Goal: Task Accomplishment & Management: Use online tool/utility

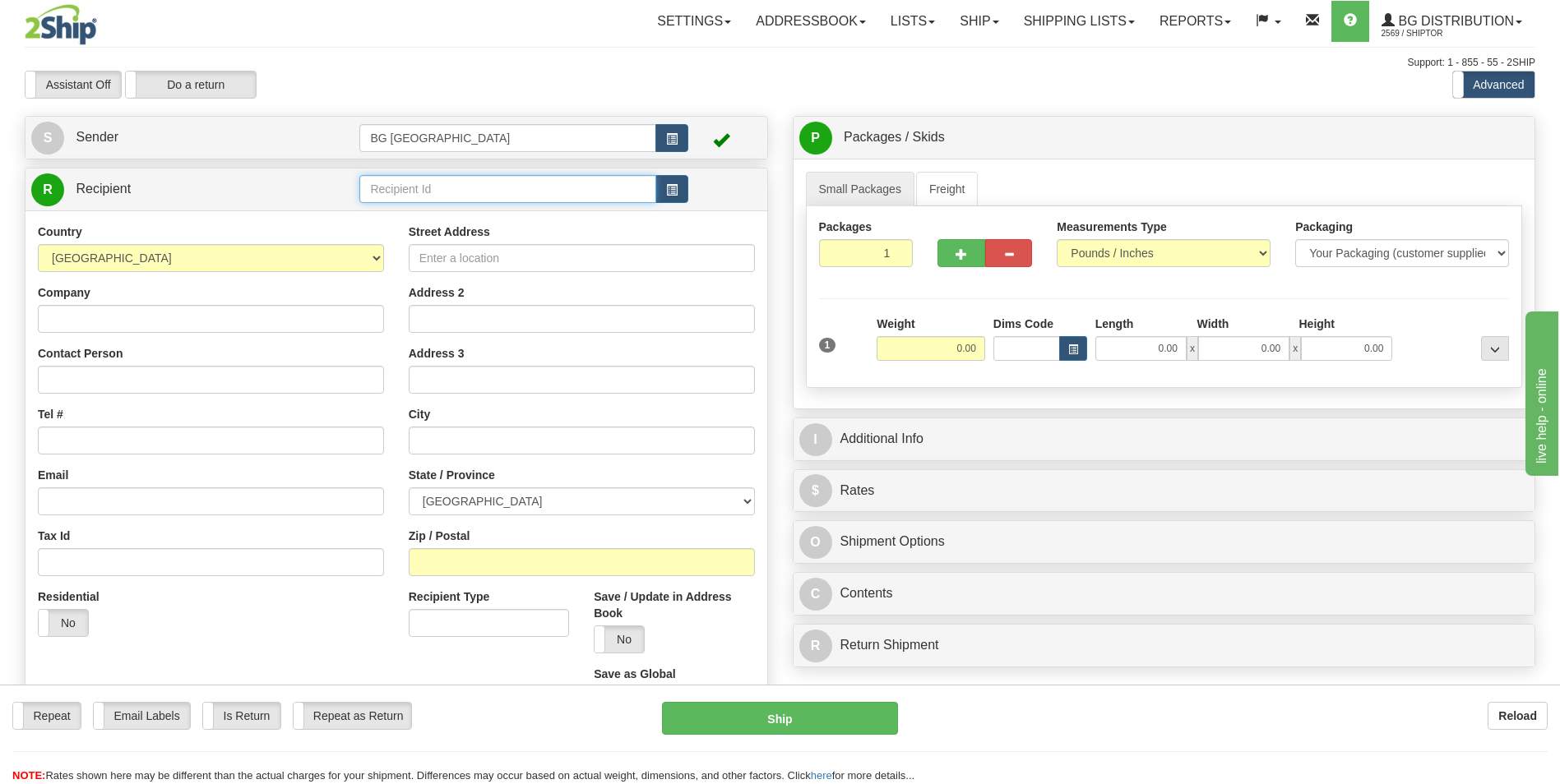
click at [519, 185] on input "text" at bounding box center [507, 189] width 296 height 28
click at [485, 210] on div "60087" at bounding box center [504, 215] width 280 height 18
type input "60087"
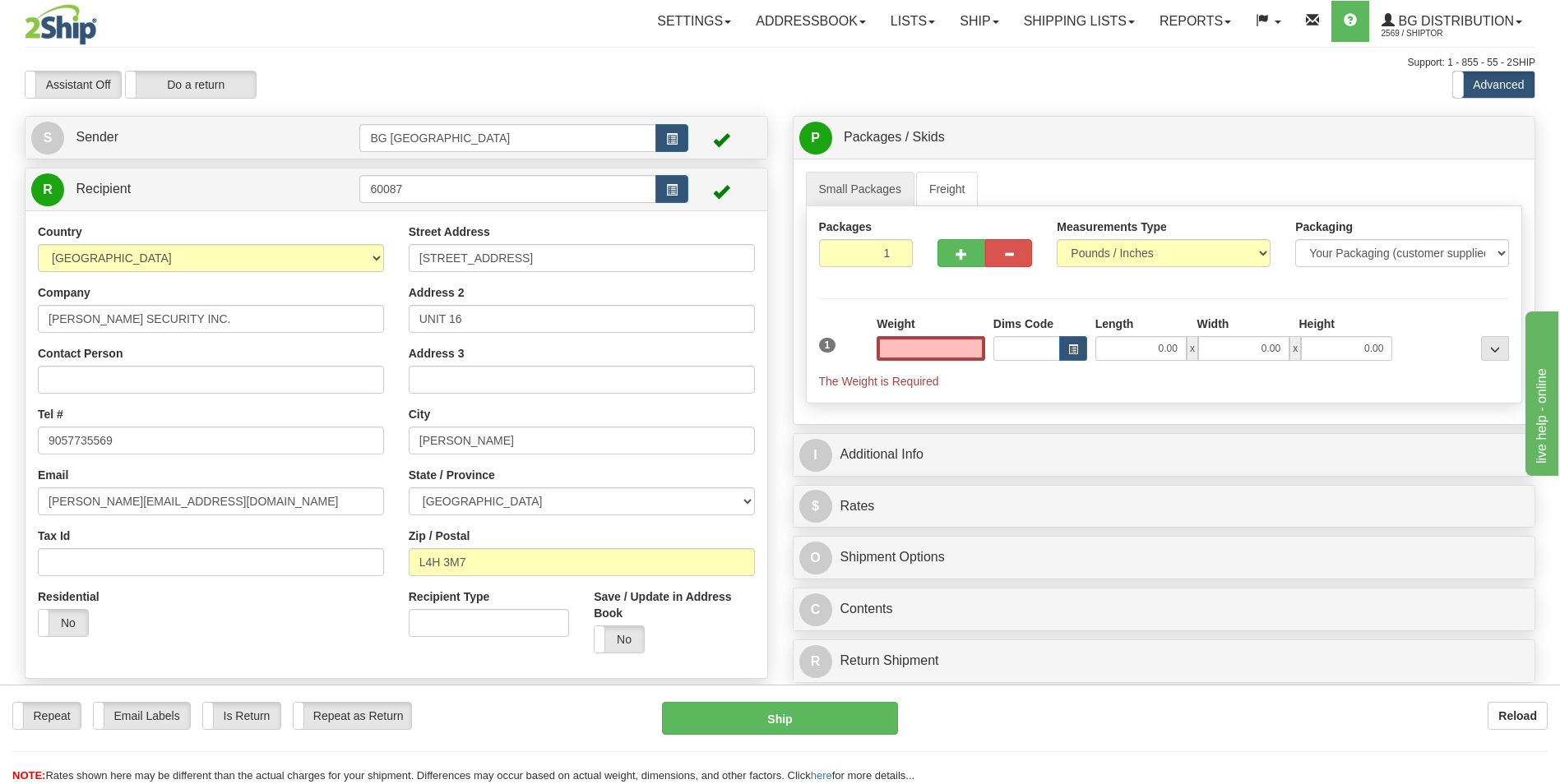
type input "0.00"
click at [936, 345] on input "0.00" at bounding box center [931, 348] width 109 height 25
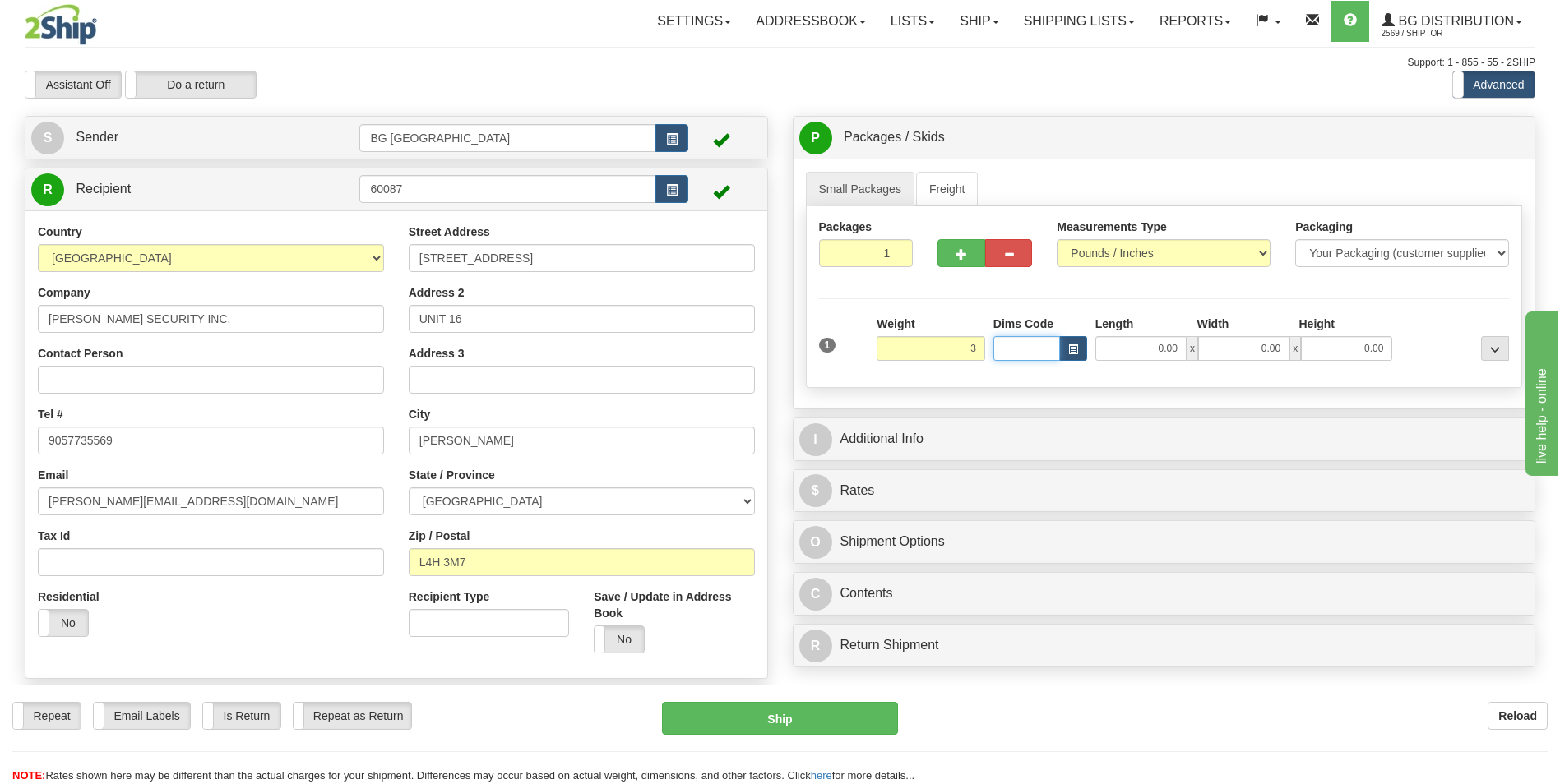
type input "3.00"
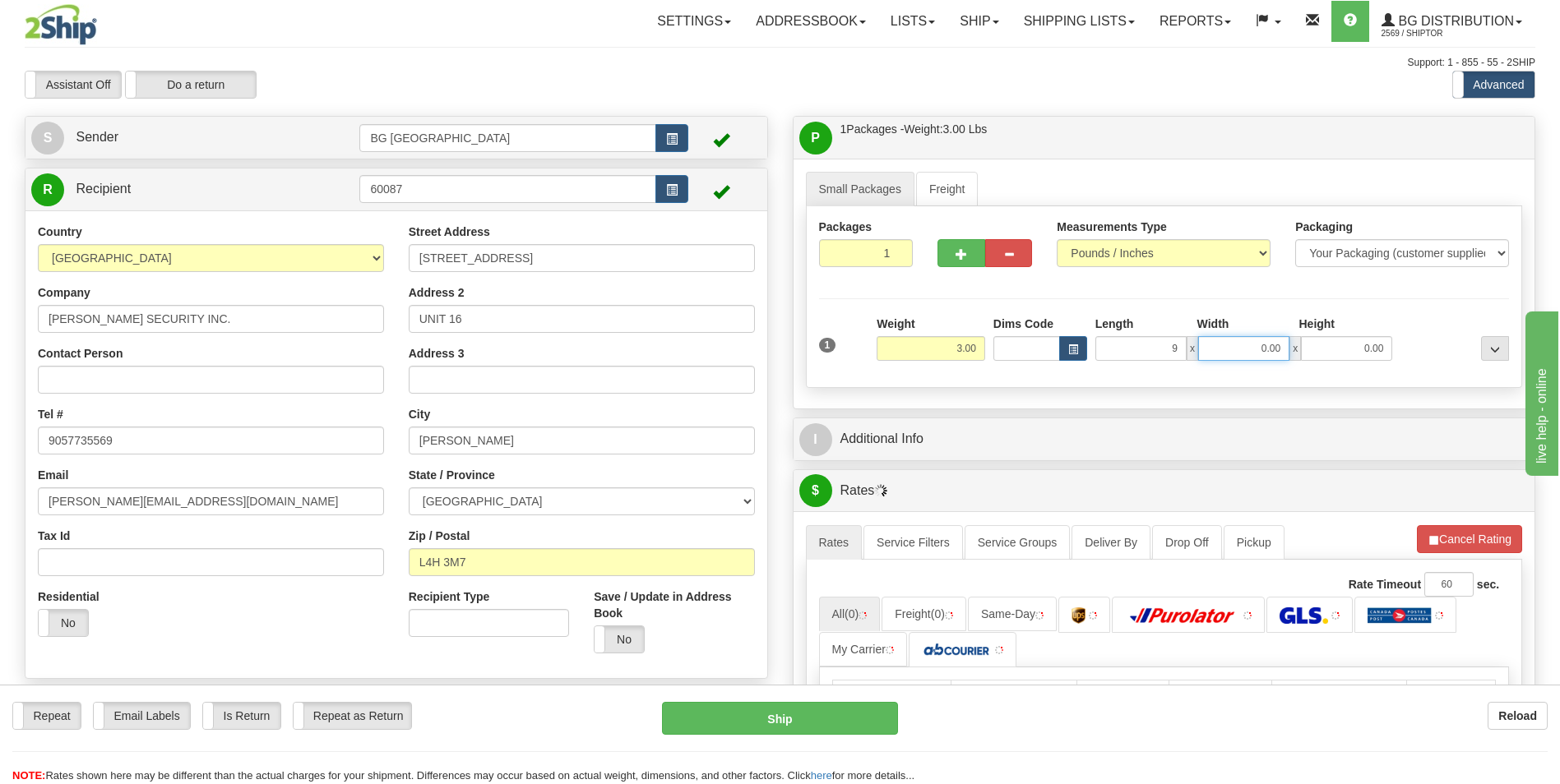
type input "9.00"
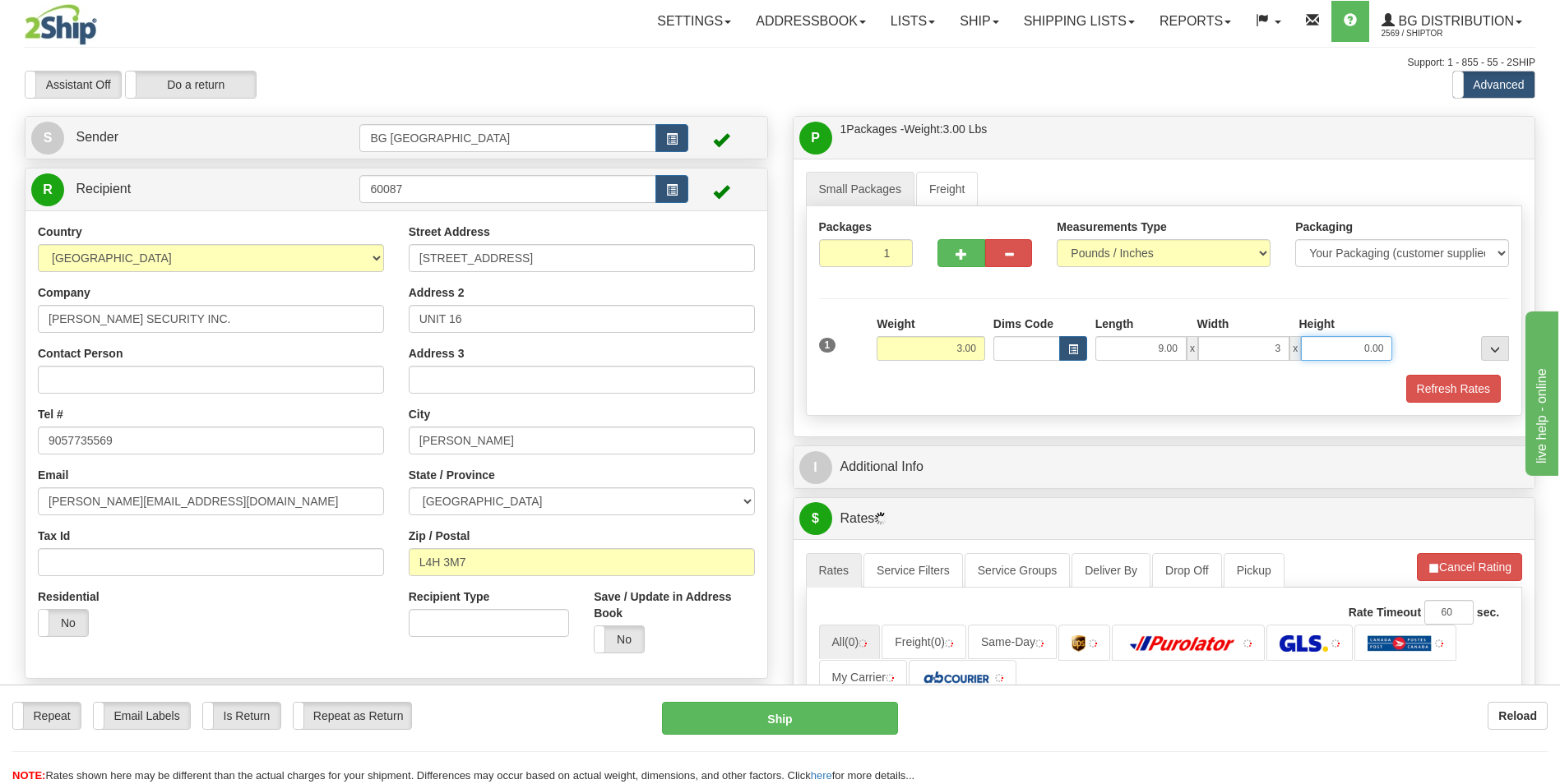
type input "3.00"
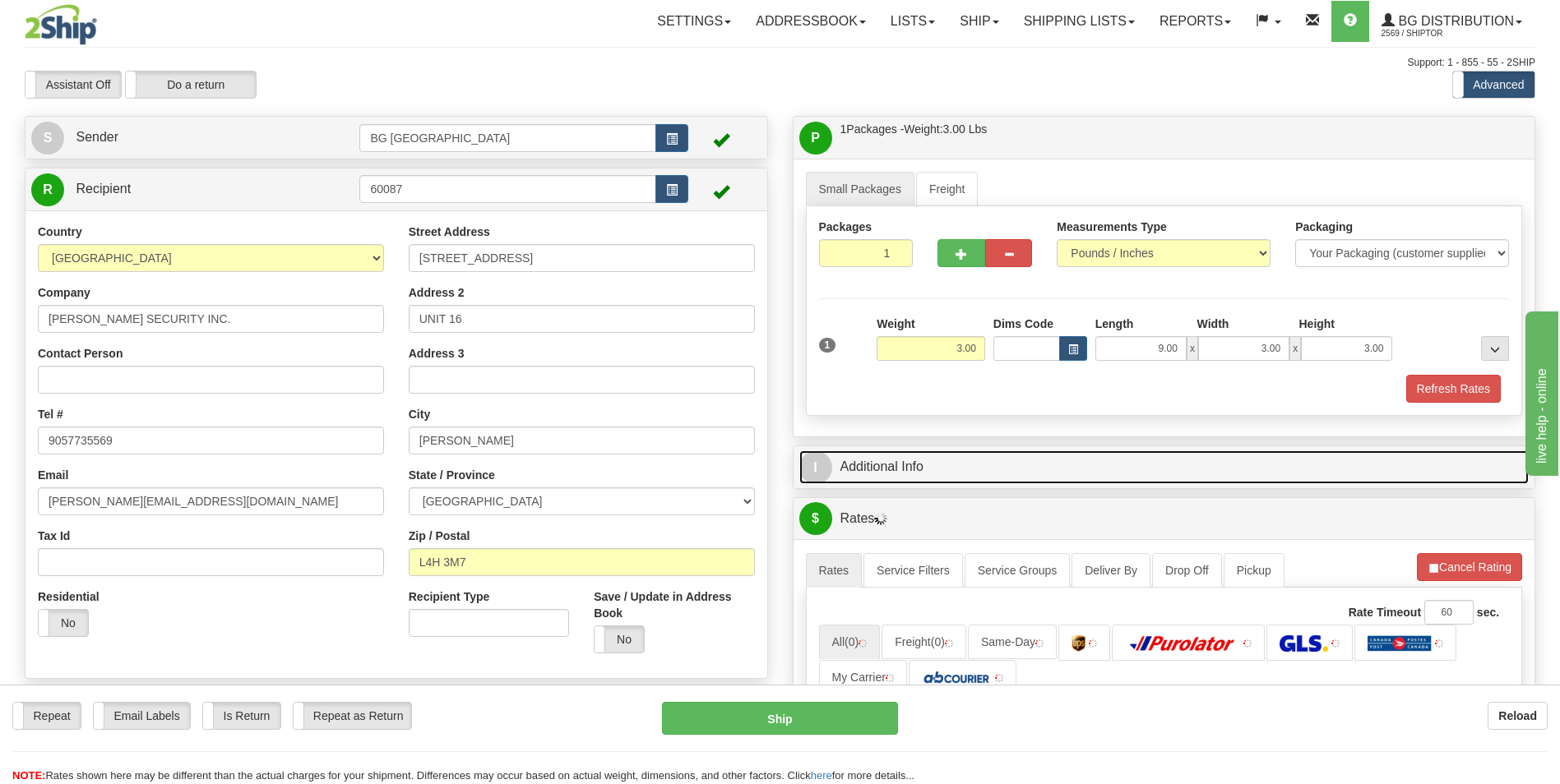
click at [936, 477] on link "I Additional Info" at bounding box center [1164, 467] width 731 height 34
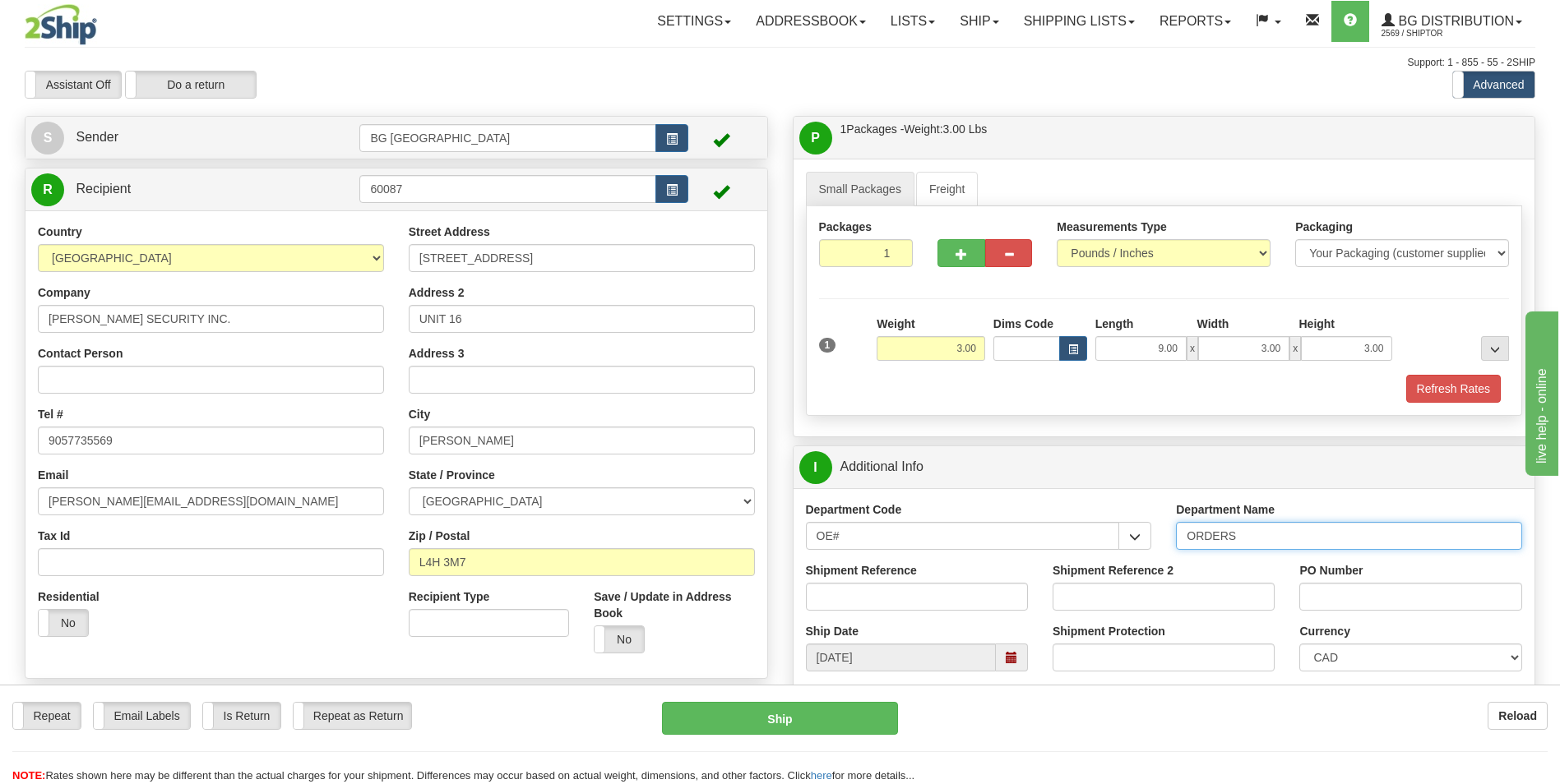
click at [1284, 542] on input "ORDERS" at bounding box center [1349, 536] width 346 height 28
type input "70184536-00"
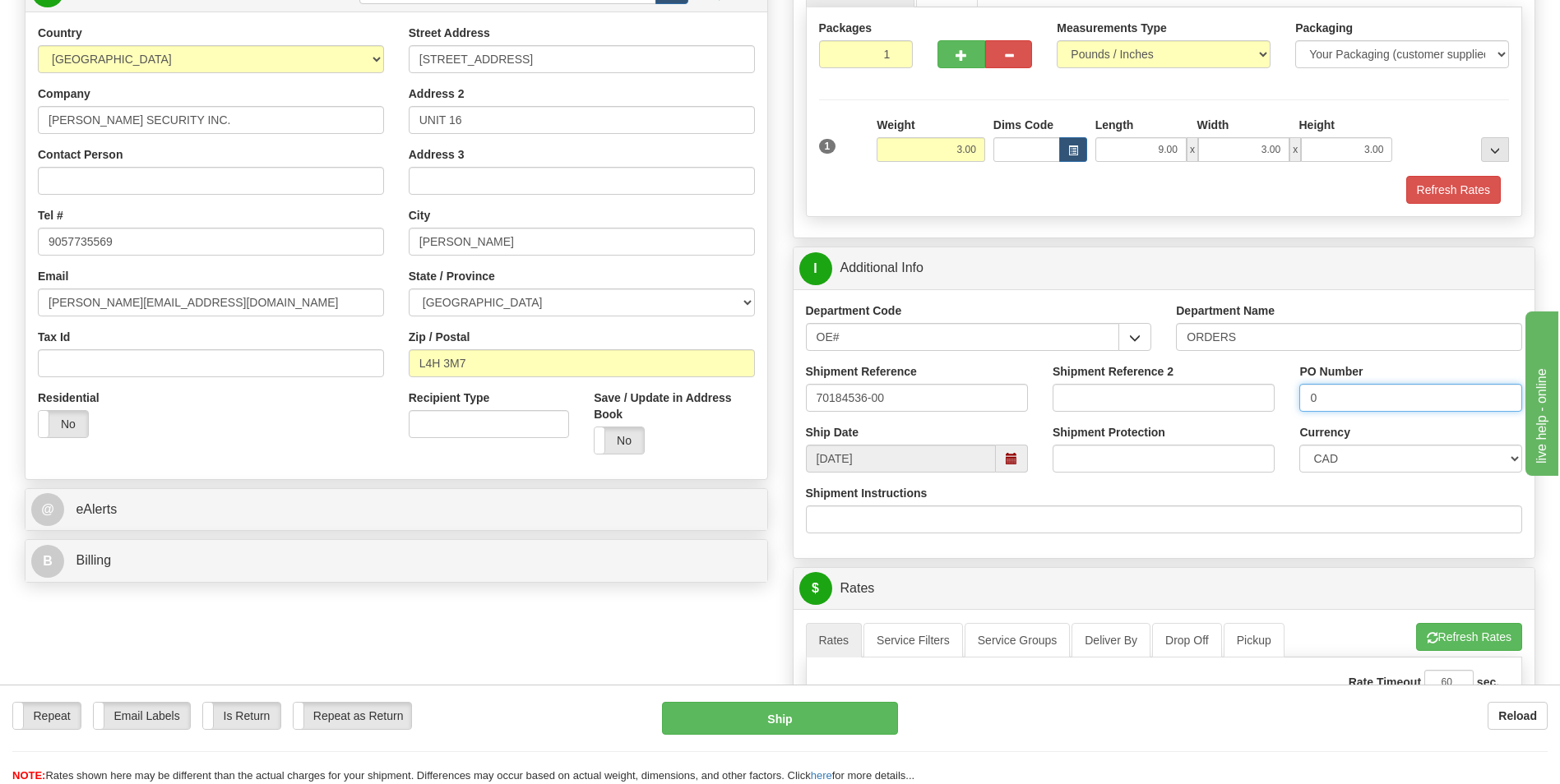
scroll to position [411, 0]
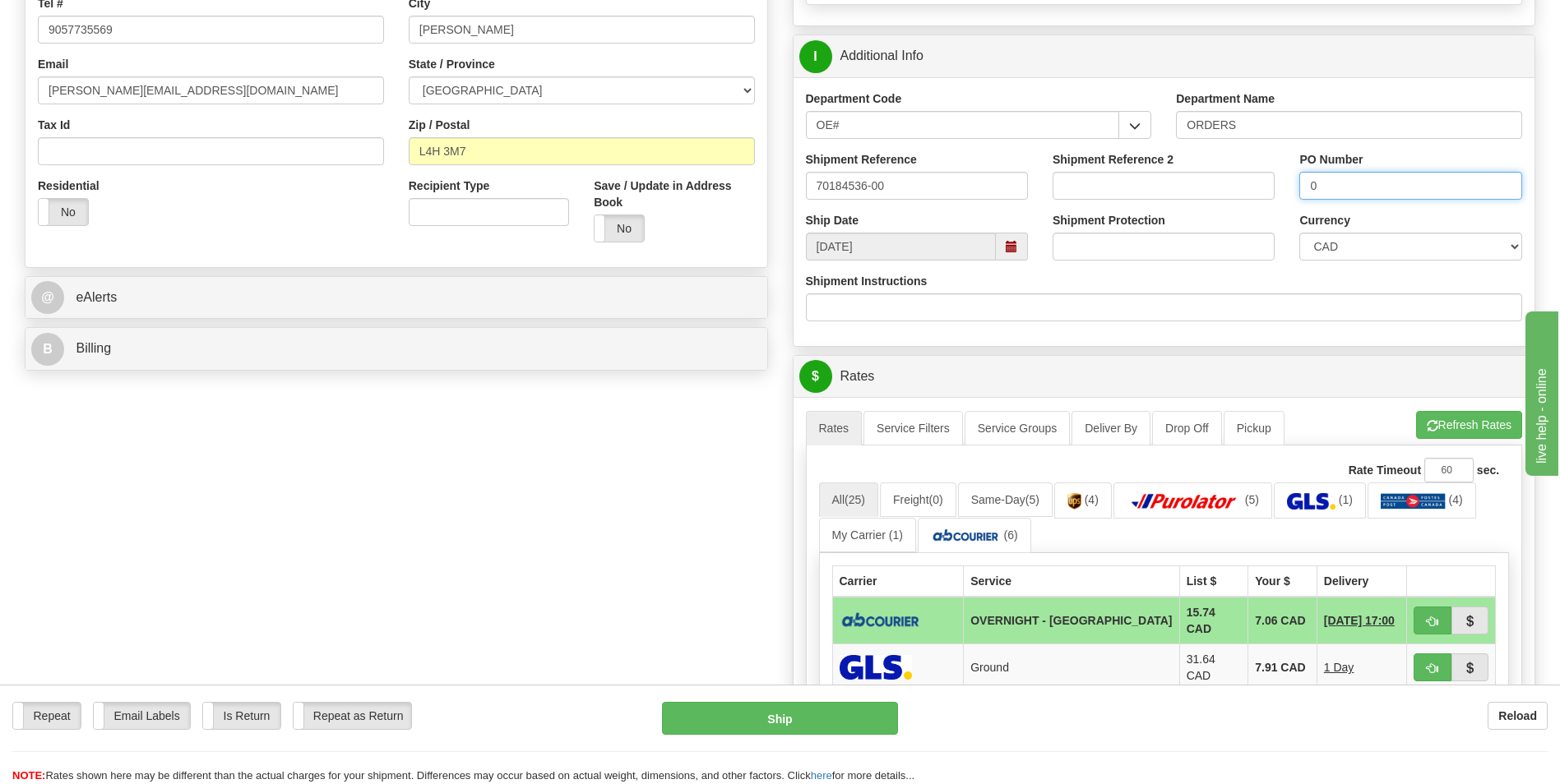
type input "0"
click at [1411, 425] on ul "Rates Service Filters Service Groups Deliver By Drop Off Pickup Refresh Rates C…" at bounding box center [1164, 428] width 717 height 35
click at [1418, 423] on button "Refresh Rates" at bounding box center [1469, 425] width 106 height 28
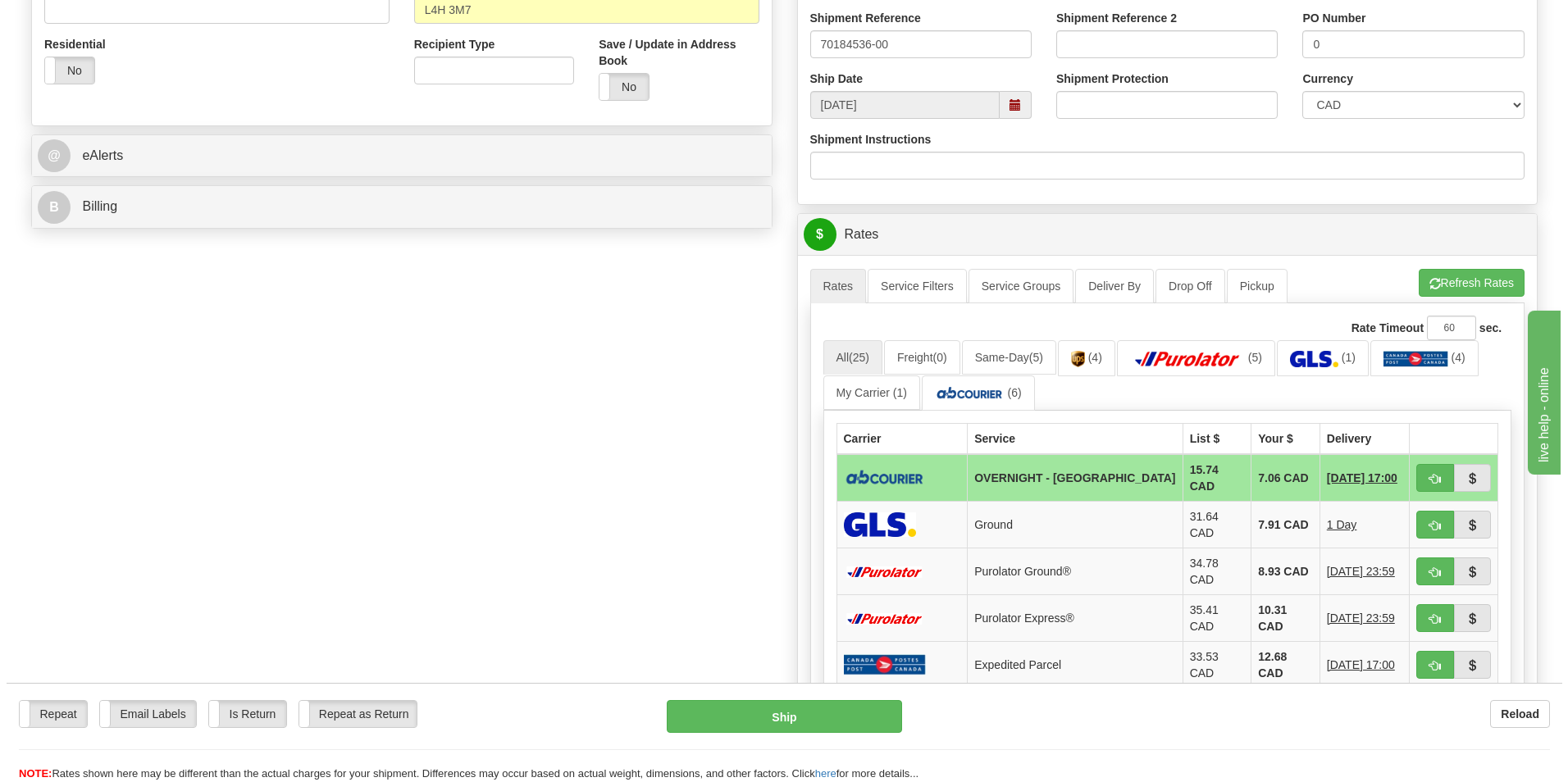
scroll to position [574, 0]
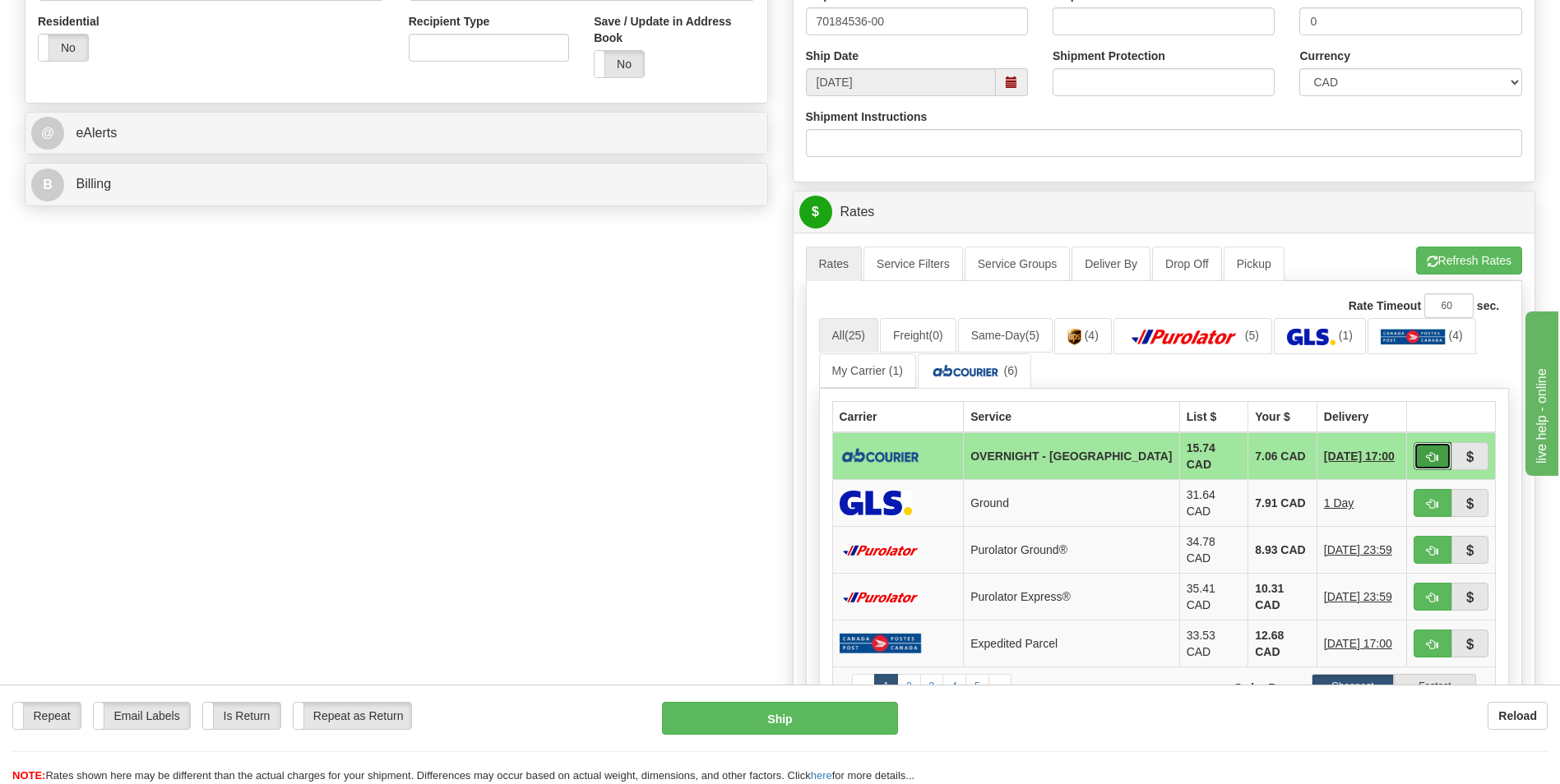
click at [1422, 442] on button "button" at bounding box center [1432, 456] width 38 height 28
type input "4"
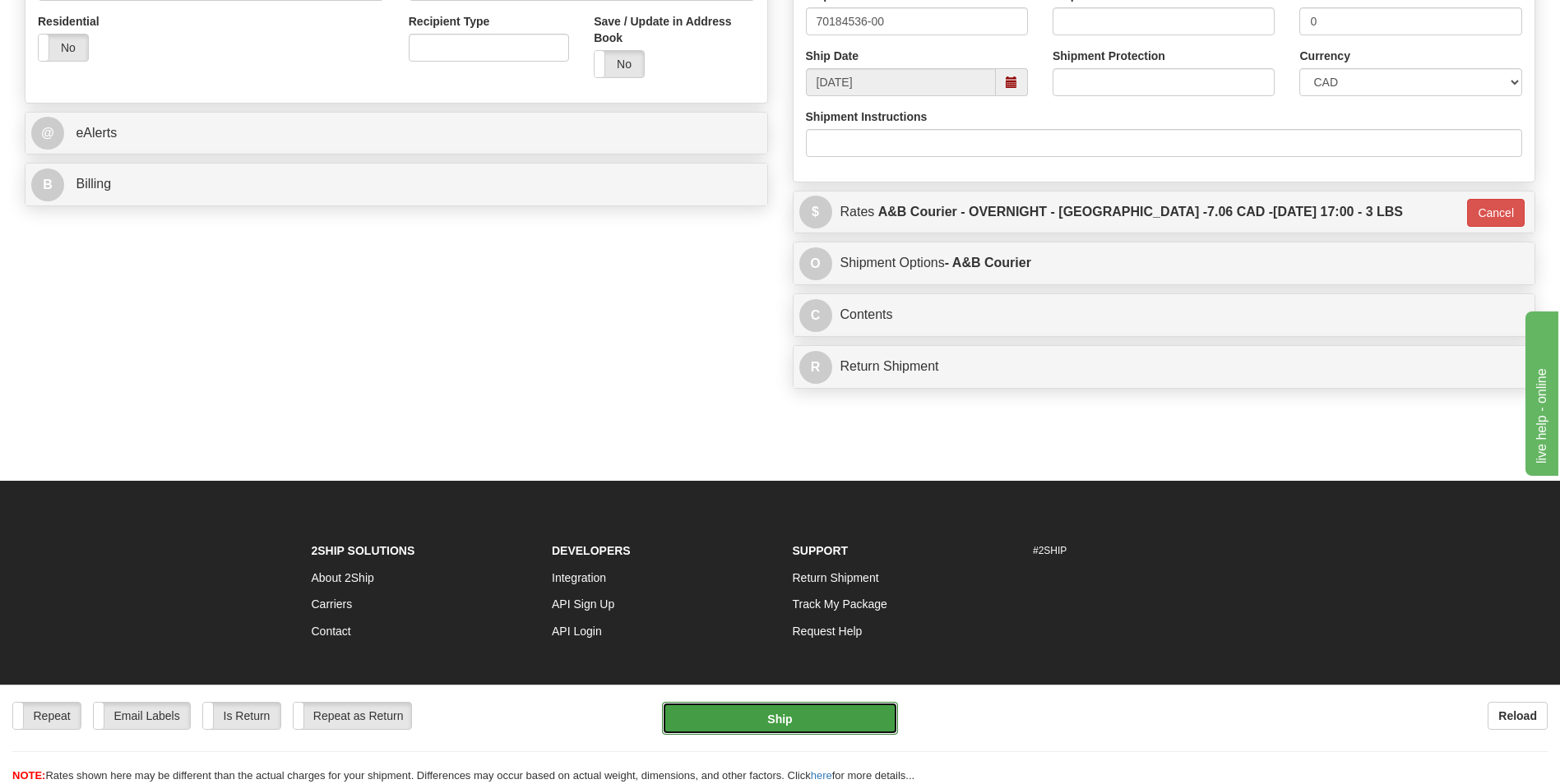
click at [735, 724] on button "Ship" at bounding box center [780, 719] width 236 height 33
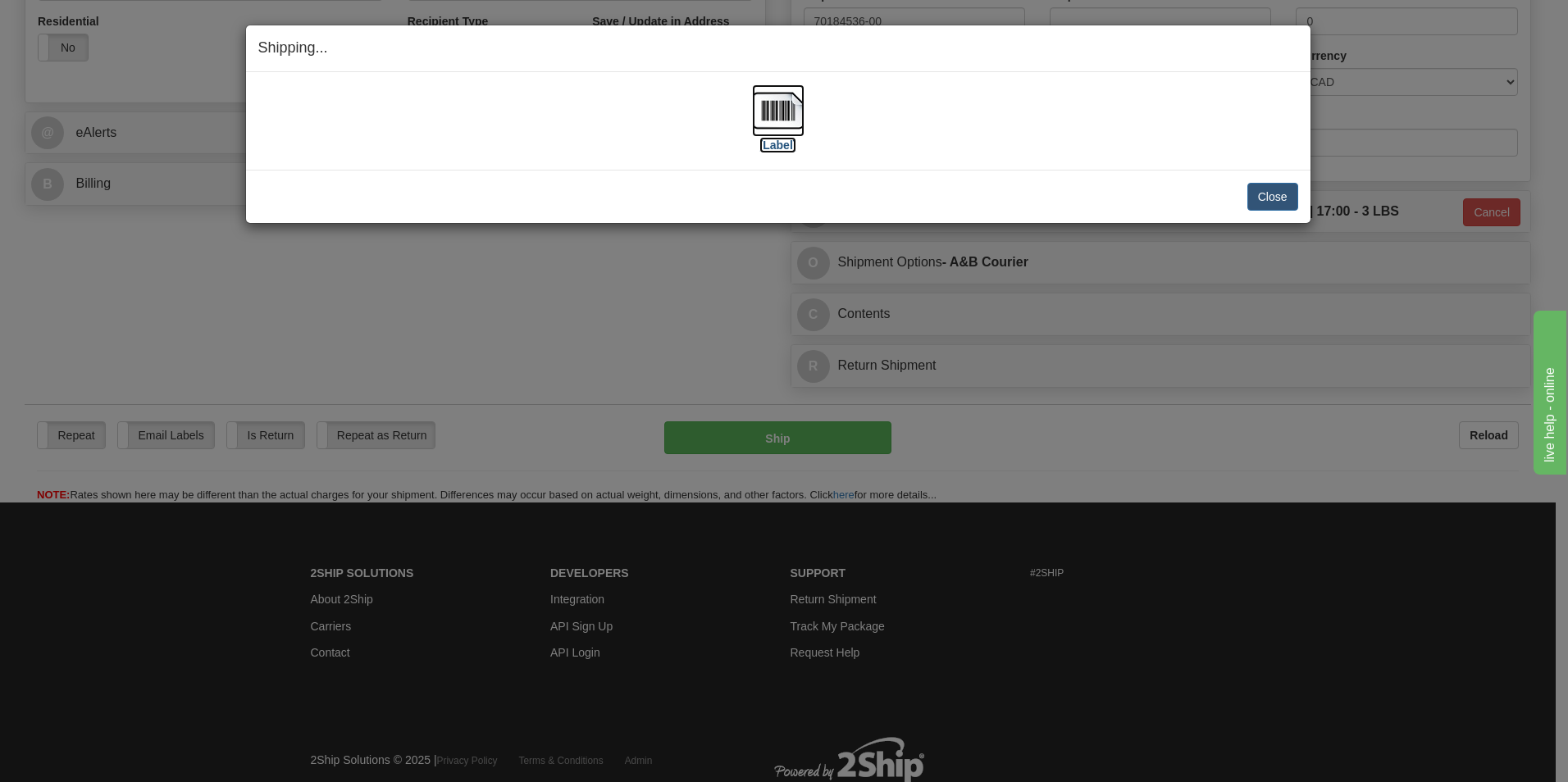
click at [784, 125] on img at bounding box center [778, 111] width 53 height 53
drag, startPoint x: 1268, startPoint y: 193, endPoint x: 1258, endPoint y: 193, distance: 10.0
click at [1268, 193] on button "Close" at bounding box center [1272, 197] width 51 height 28
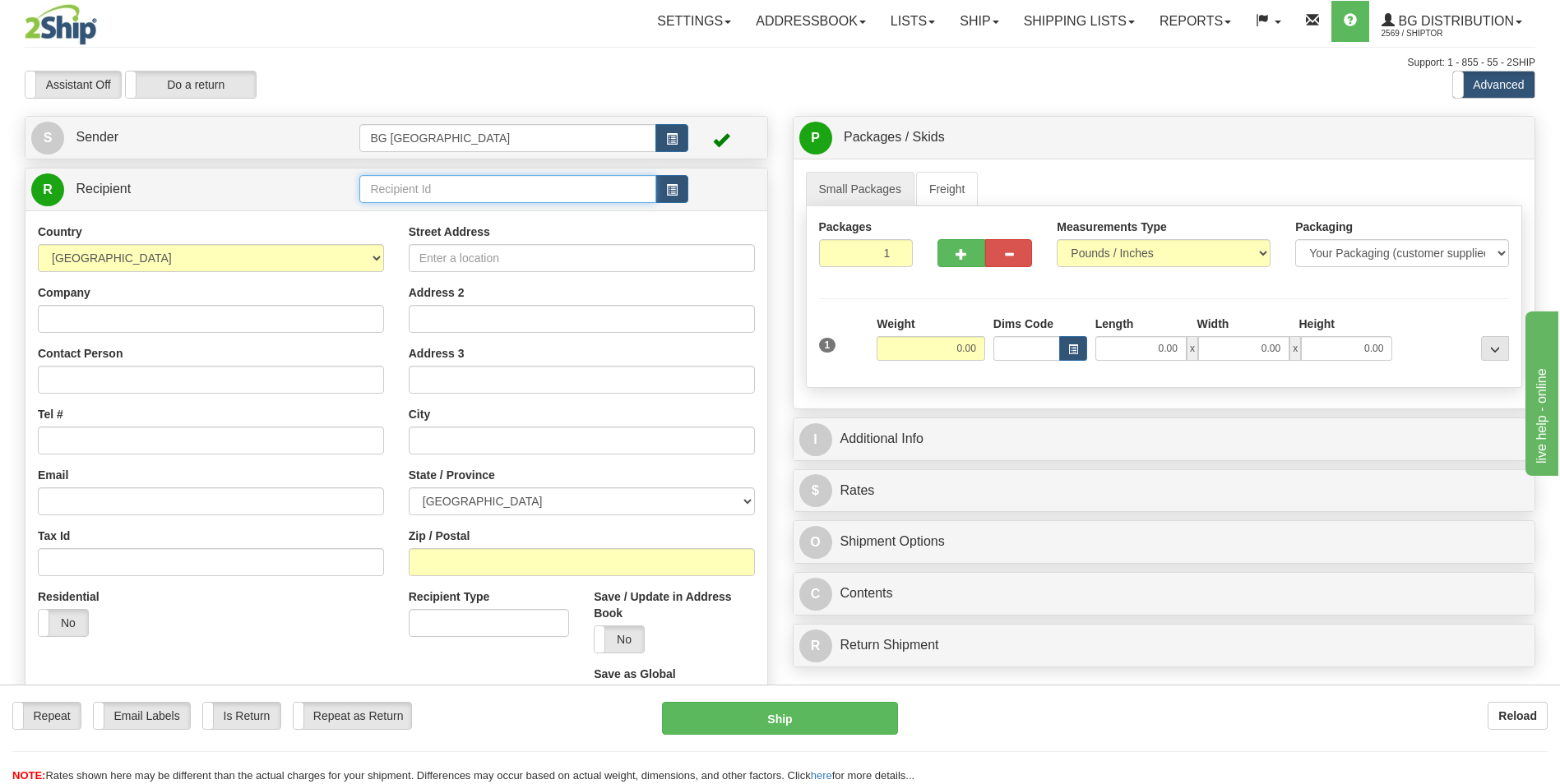
click at [383, 184] on input "text" at bounding box center [507, 189] width 296 height 28
click at [381, 209] on div "60163" at bounding box center [504, 215] width 280 height 18
type input "60163"
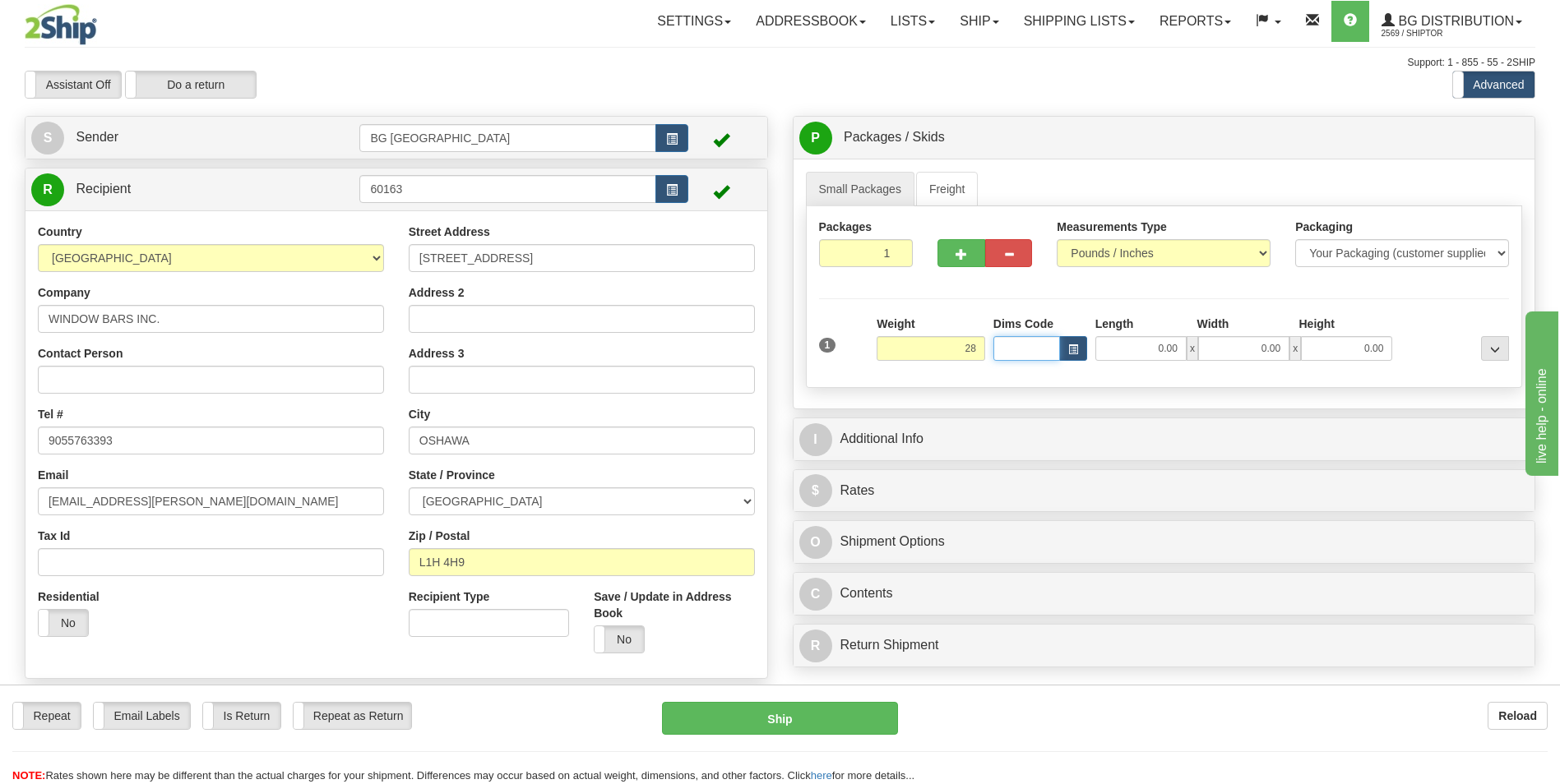
type input "28.00"
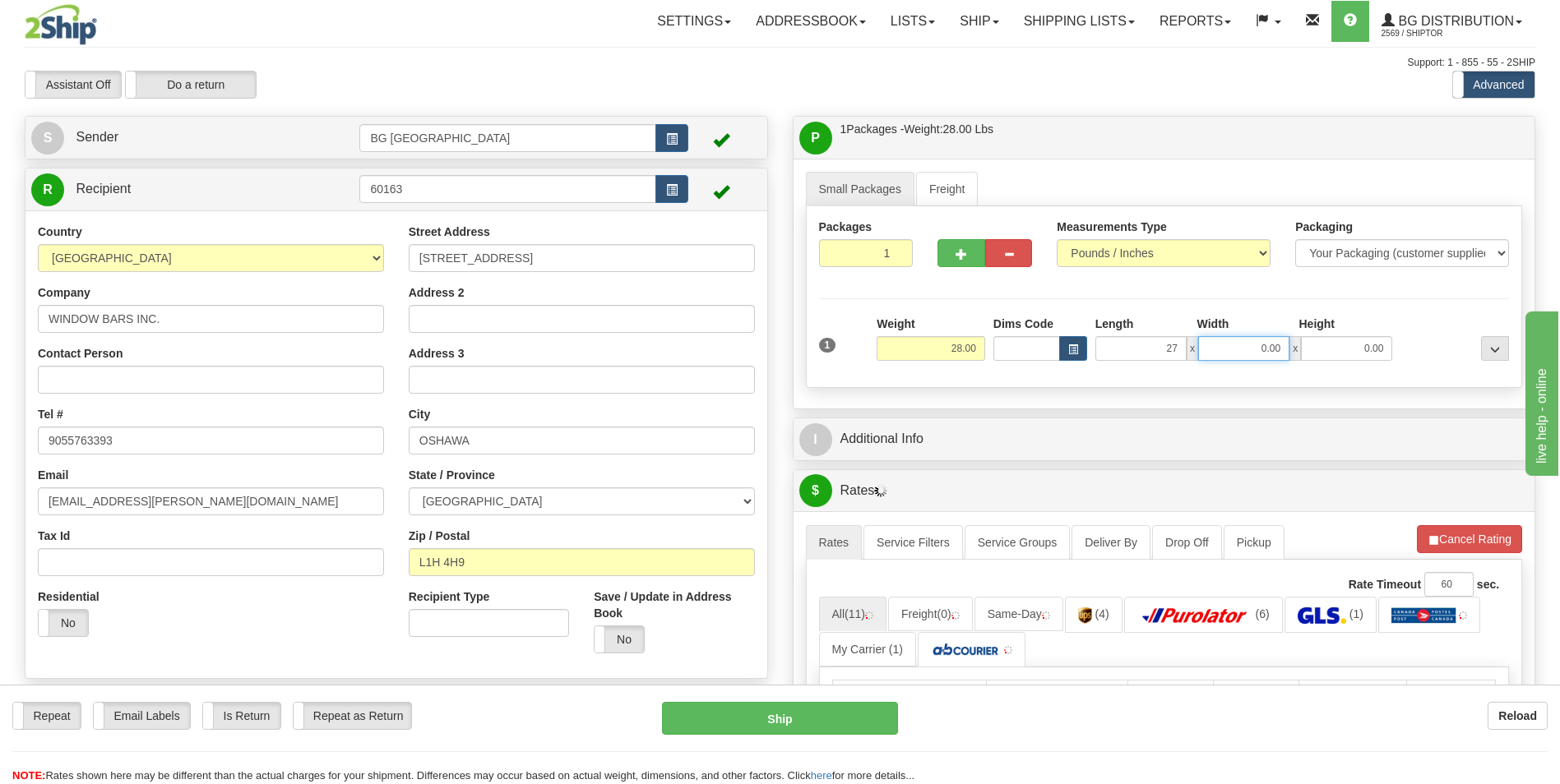
type input "27.00"
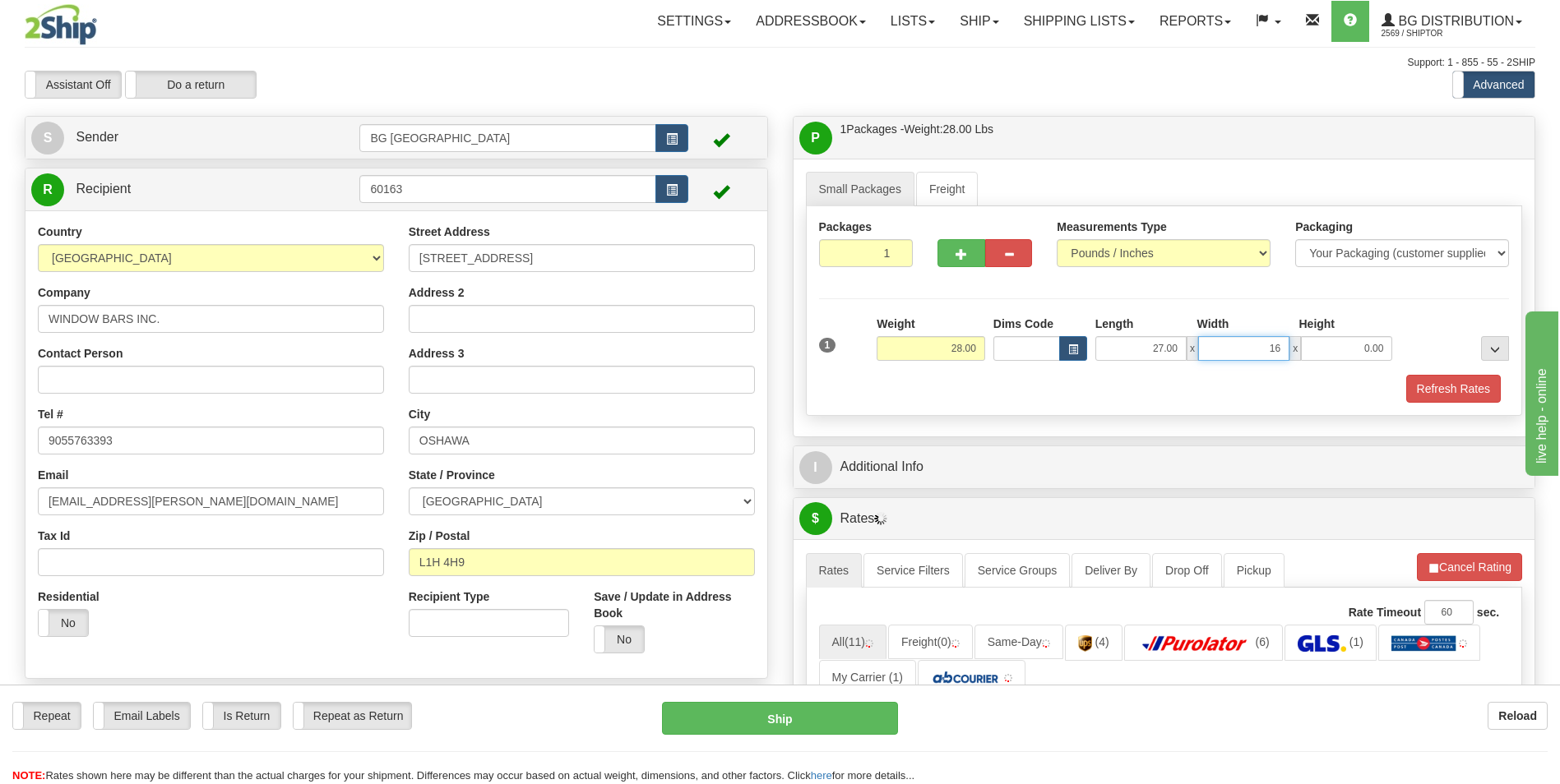
type input "16.00"
type input "5.00"
click at [951, 258] on button "button" at bounding box center [960, 254] width 47 height 28
type input "2"
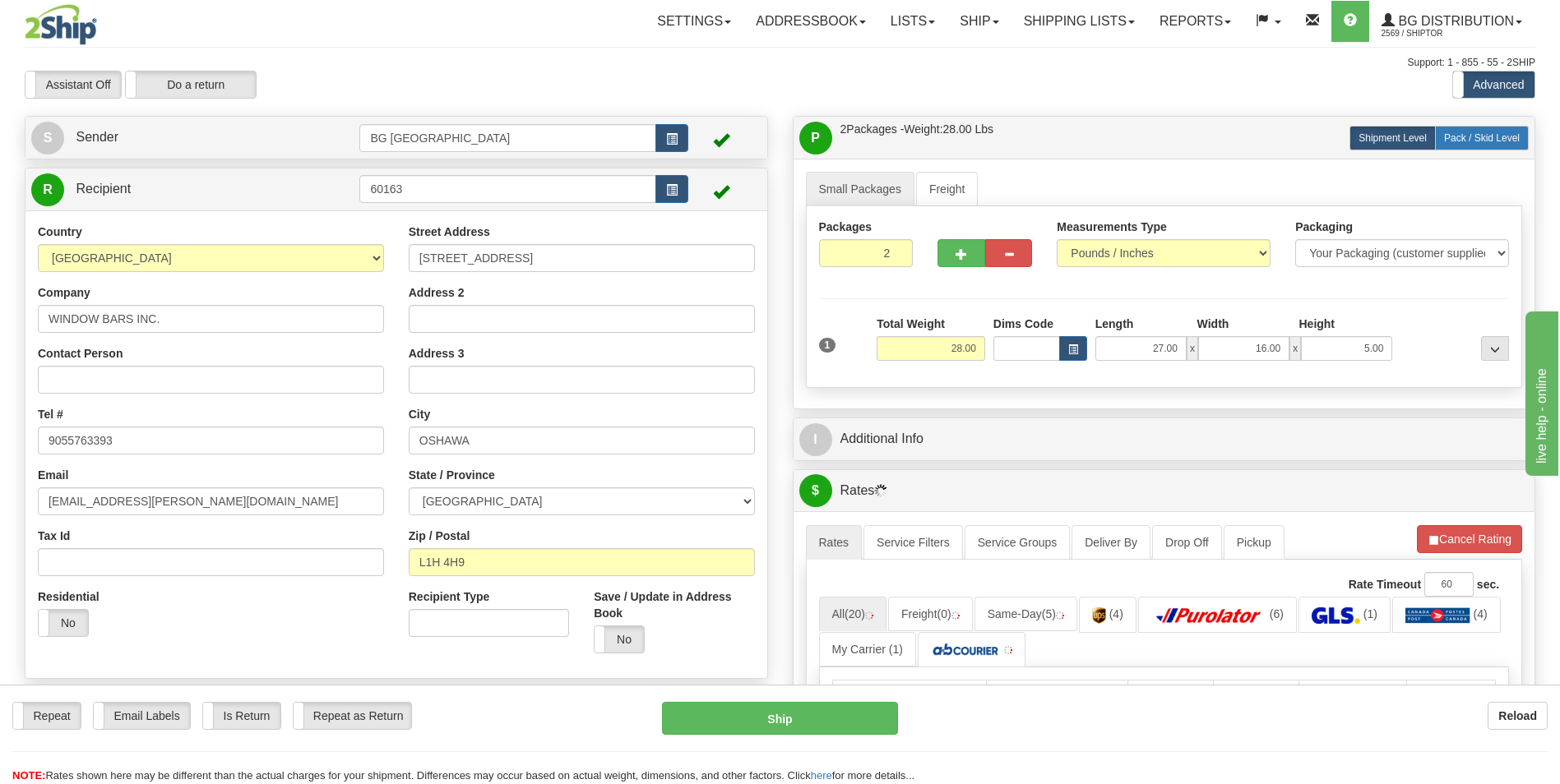
click at [1450, 148] on label "Pack / Skid Level Pack.." at bounding box center [1482, 138] width 94 height 25
radio input "true"
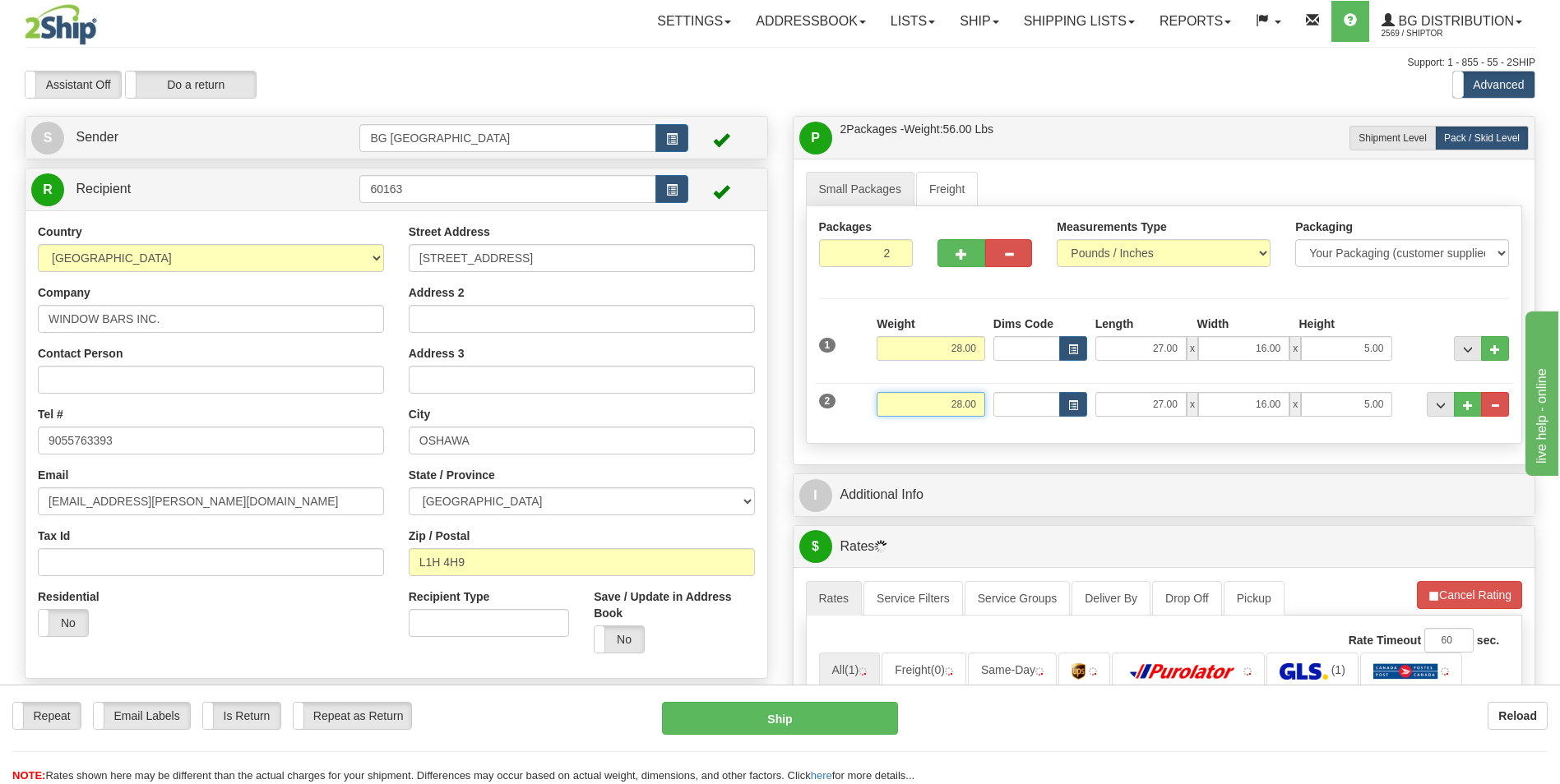
click at [957, 406] on input "28.00" at bounding box center [931, 404] width 109 height 25
type input "18.00"
type input "42.00"
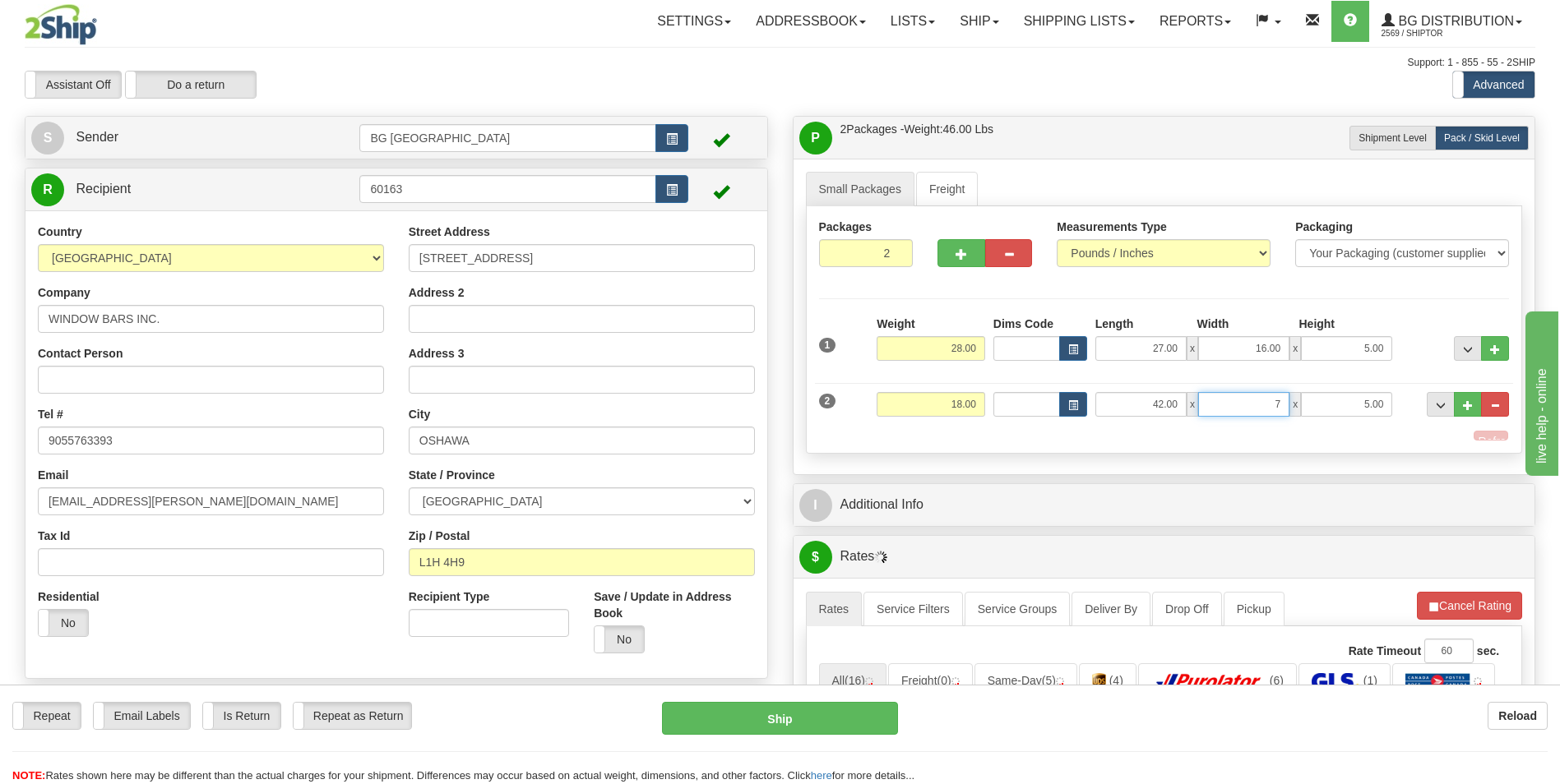
type input "7.00"
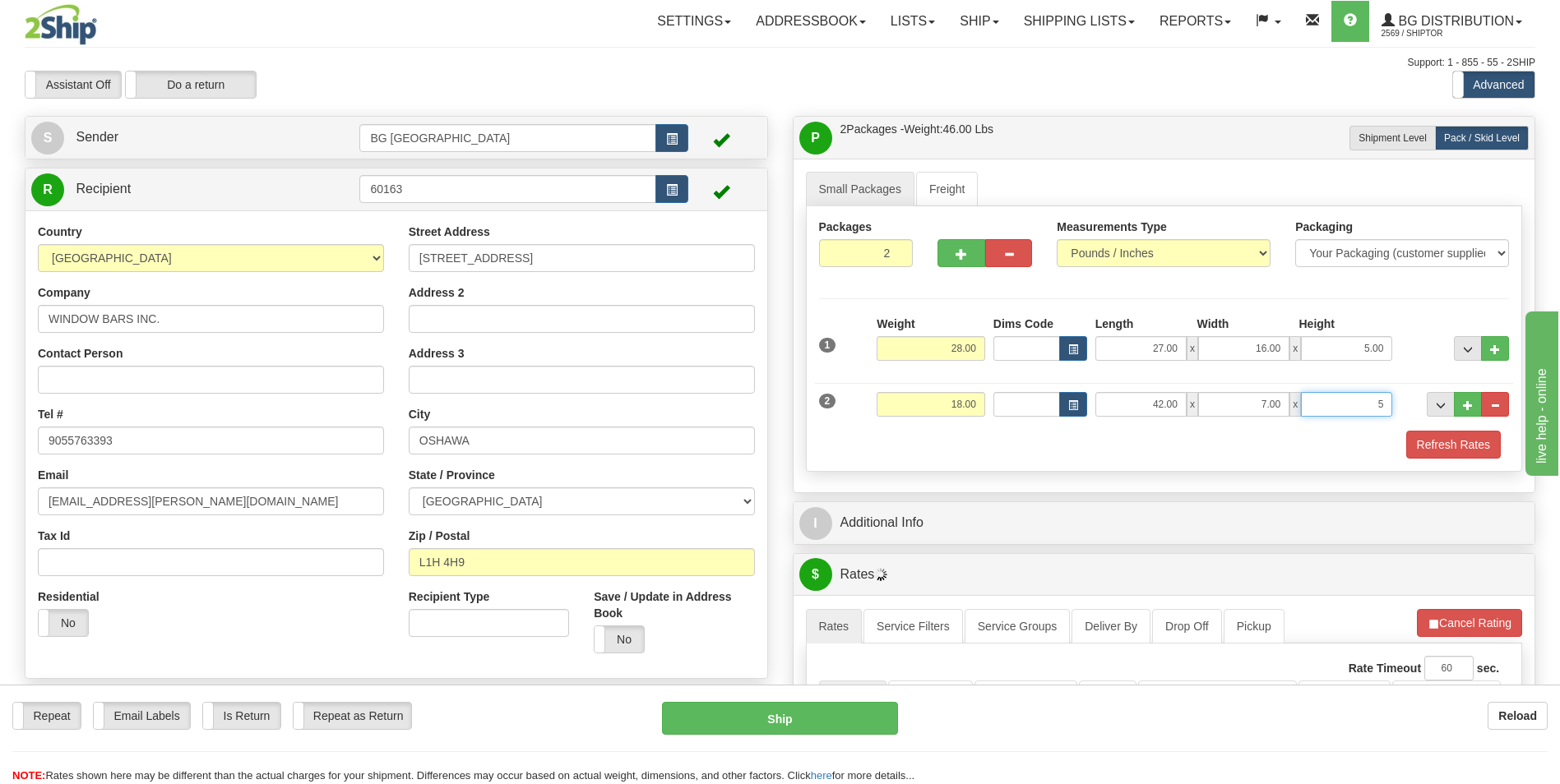
type input "5.00"
click at [1473, 413] on button "..." at bounding box center [1468, 404] width 28 height 25
type input "3"
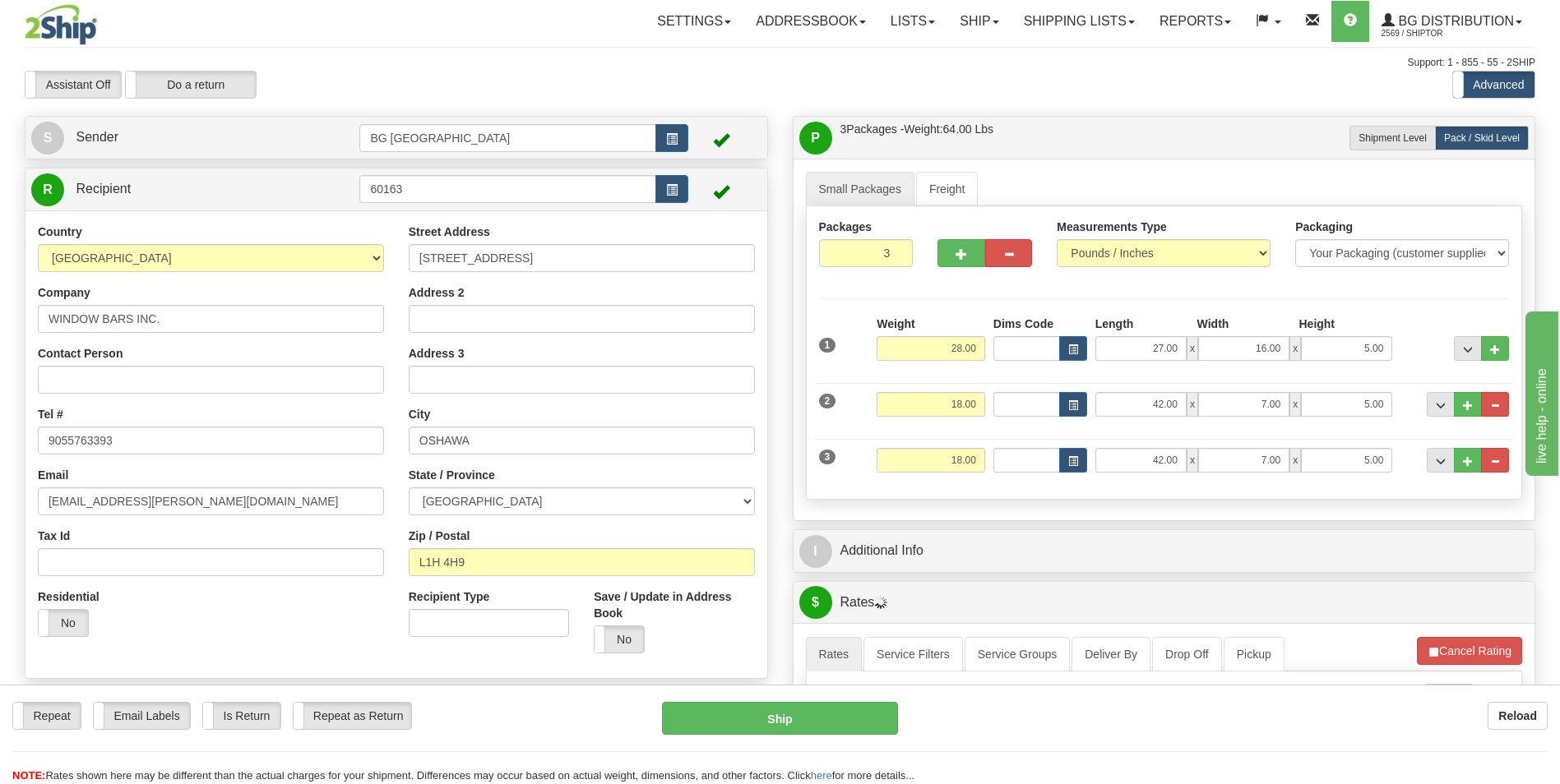
click at [939, 476] on div "Weight 18.00" at bounding box center [931, 466] width 117 height 37
click at [941, 466] on input "18.00" at bounding box center [931, 460] width 109 height 25
type input "30.00"
type input "11.00"
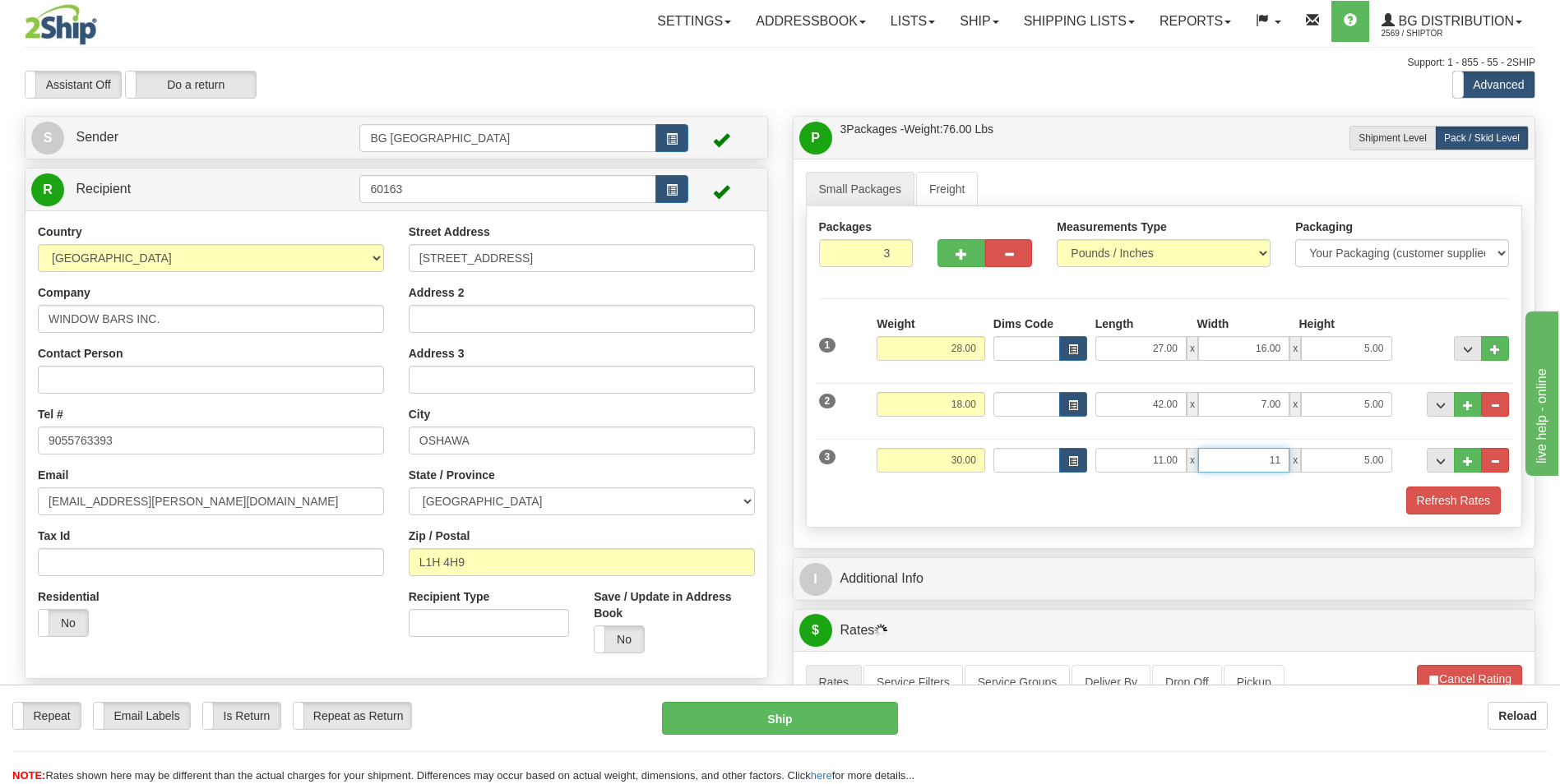
type input "11.00"
click at [1461, 462] on button "..." at bounding box center [1468, 460] width 28 height 25
type input "4"
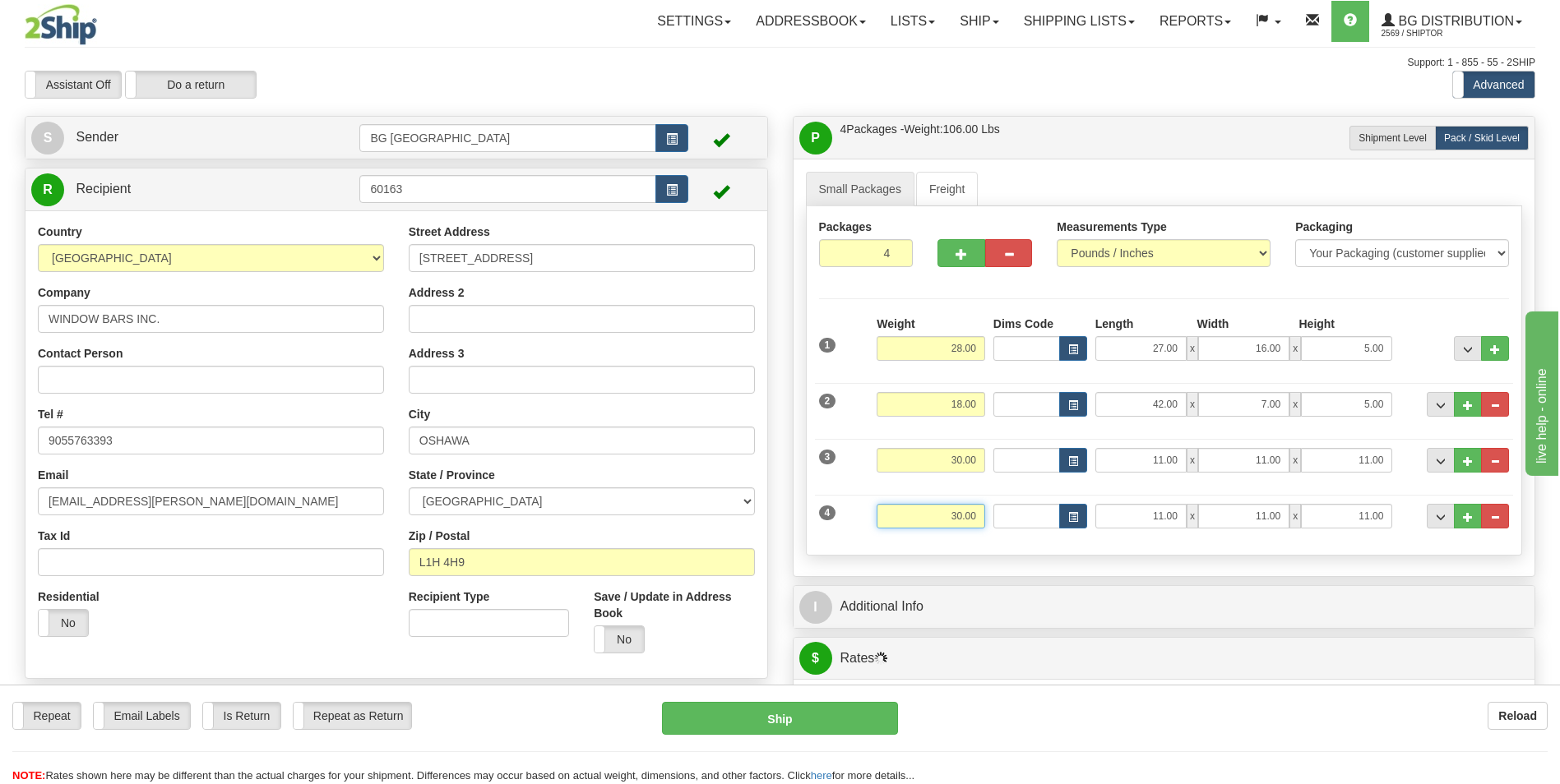
click at [930, 519] on input "30.00" at bounding box center [931, 516] width 109 height 25
type input "15.00"
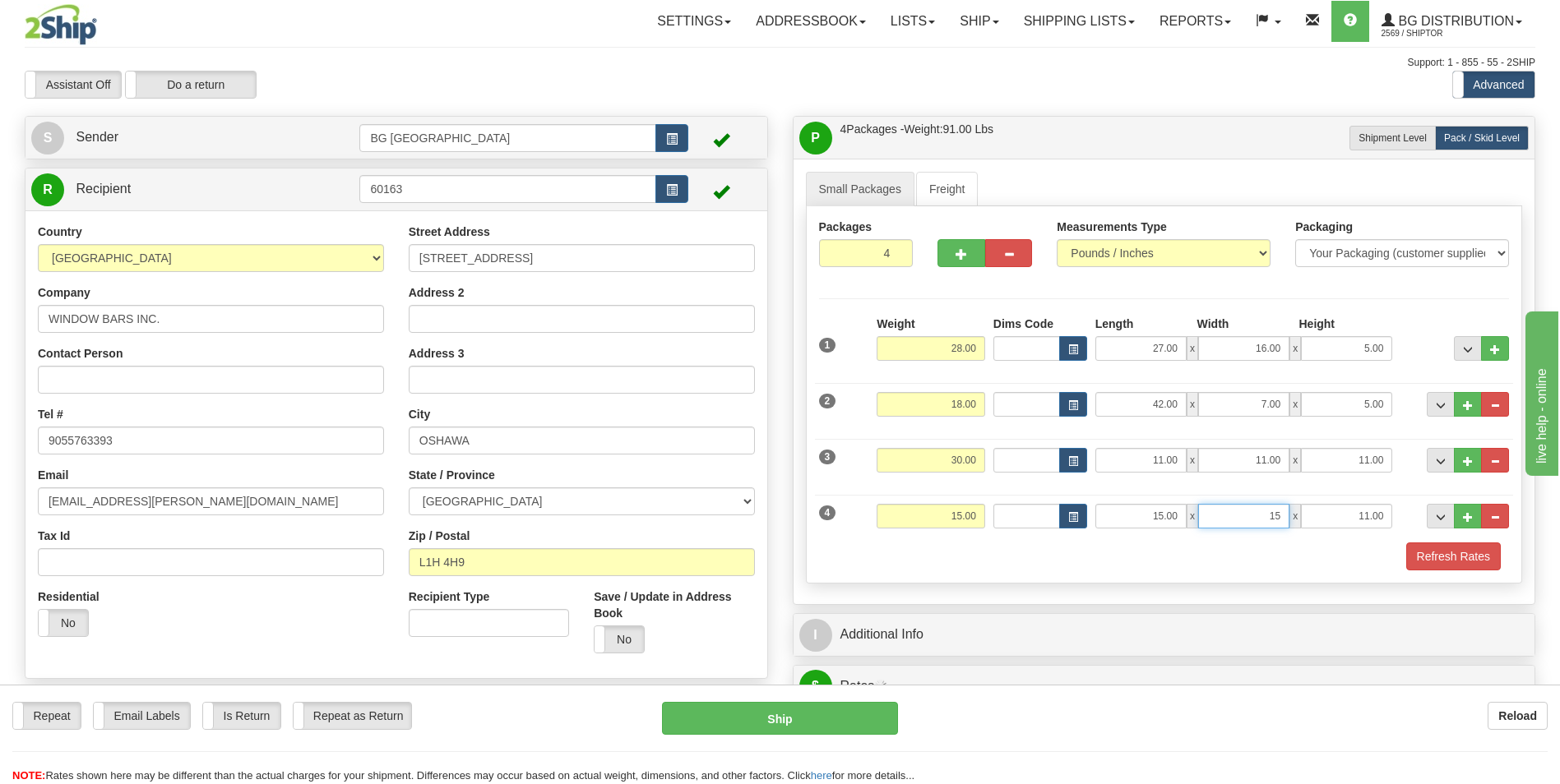
type input "15.00"
type input "10.00"
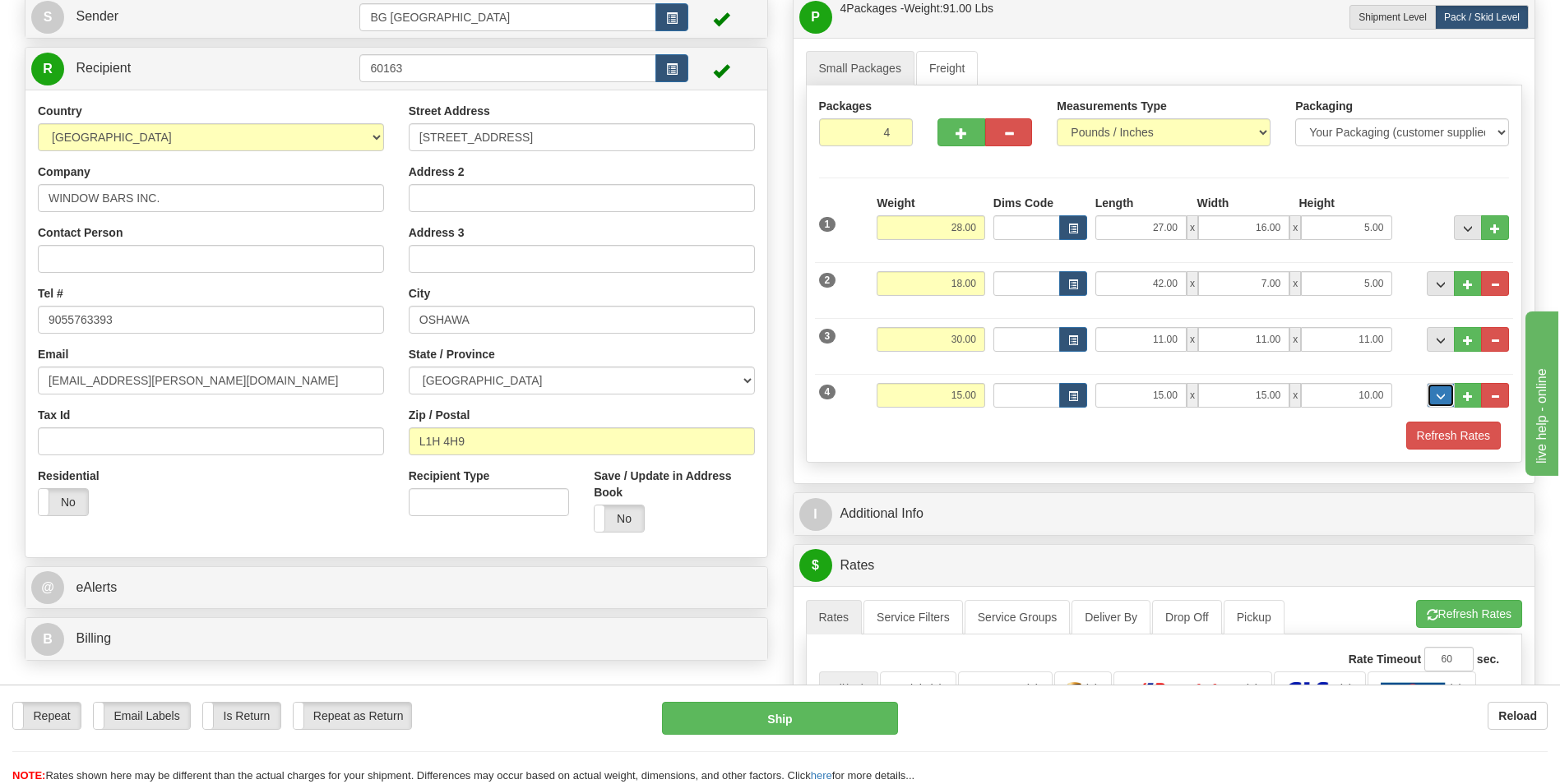
scroll to position [247, 0]
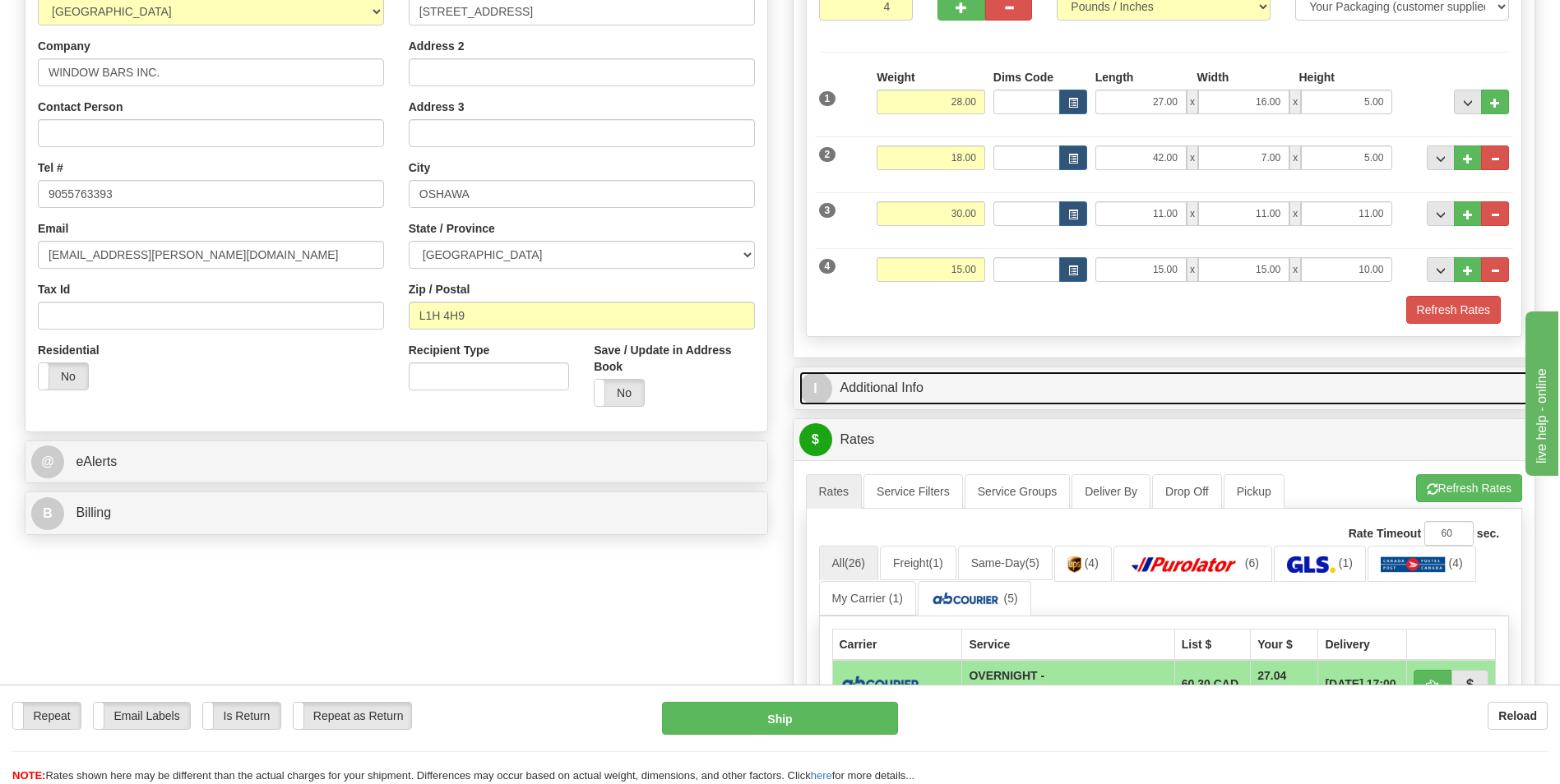
click at [936, 376] on link "I Additional Info" at bounding box center [1164, 388] width 731 height 34
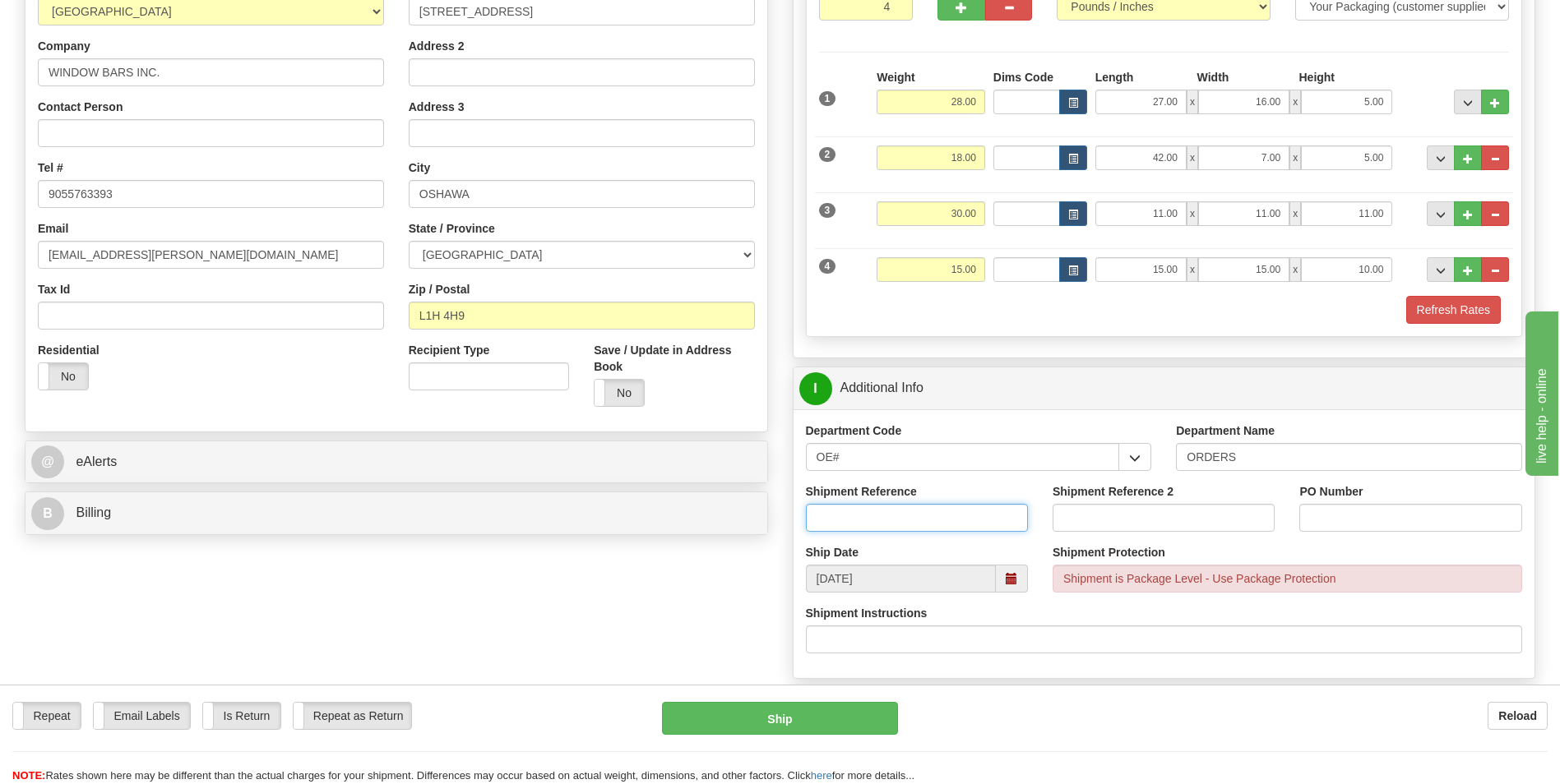
drag, startPoint x: 909, startPoint y: 506, endPoint x: 908, endPoint y: 517, distance: 11.0
click at [908, 517] on input "Shipment Reference" at bounding box center [917, 518] width 222 height 28
type input "70184527-00"
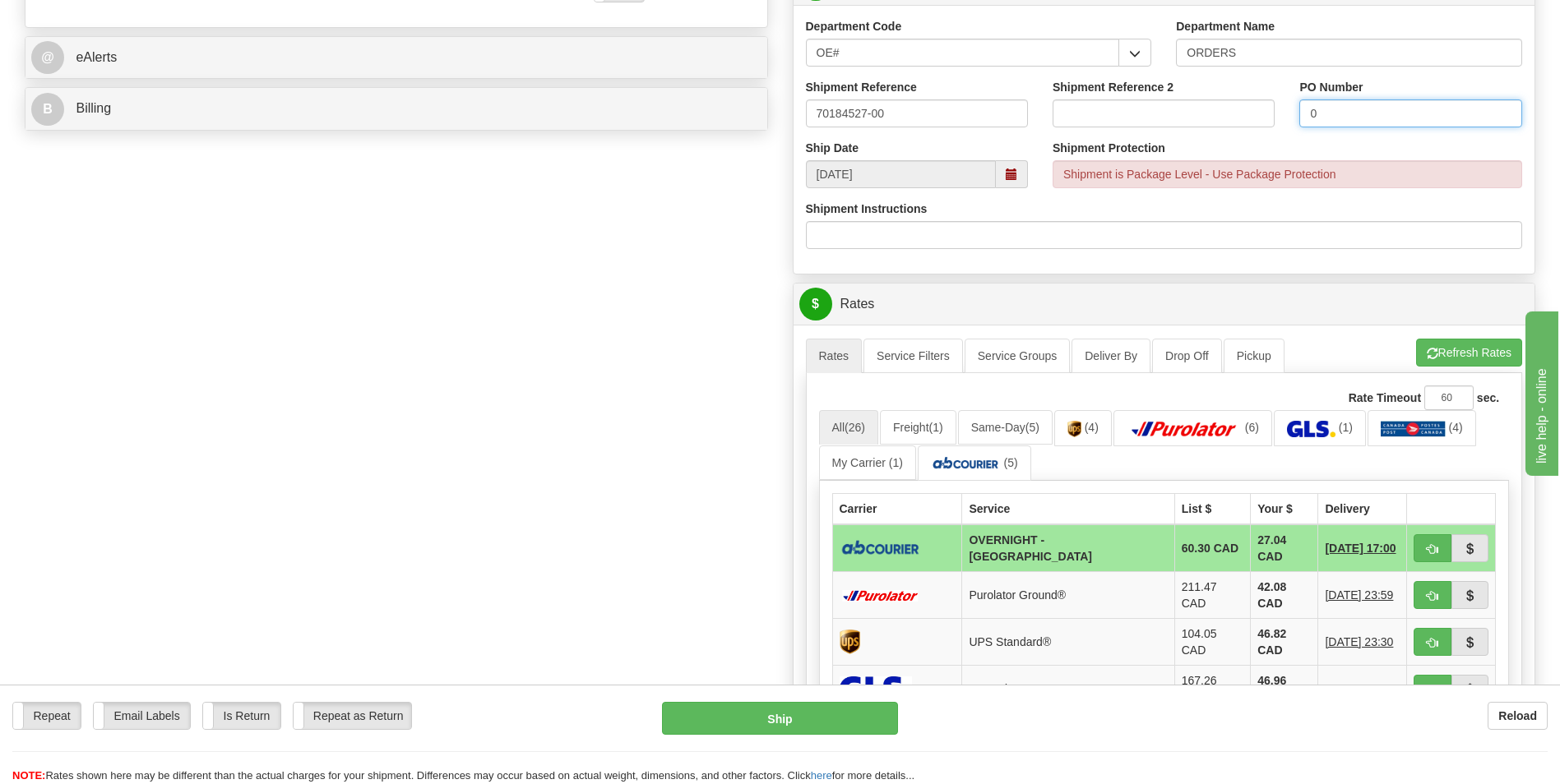
scroll to position [658, 0]
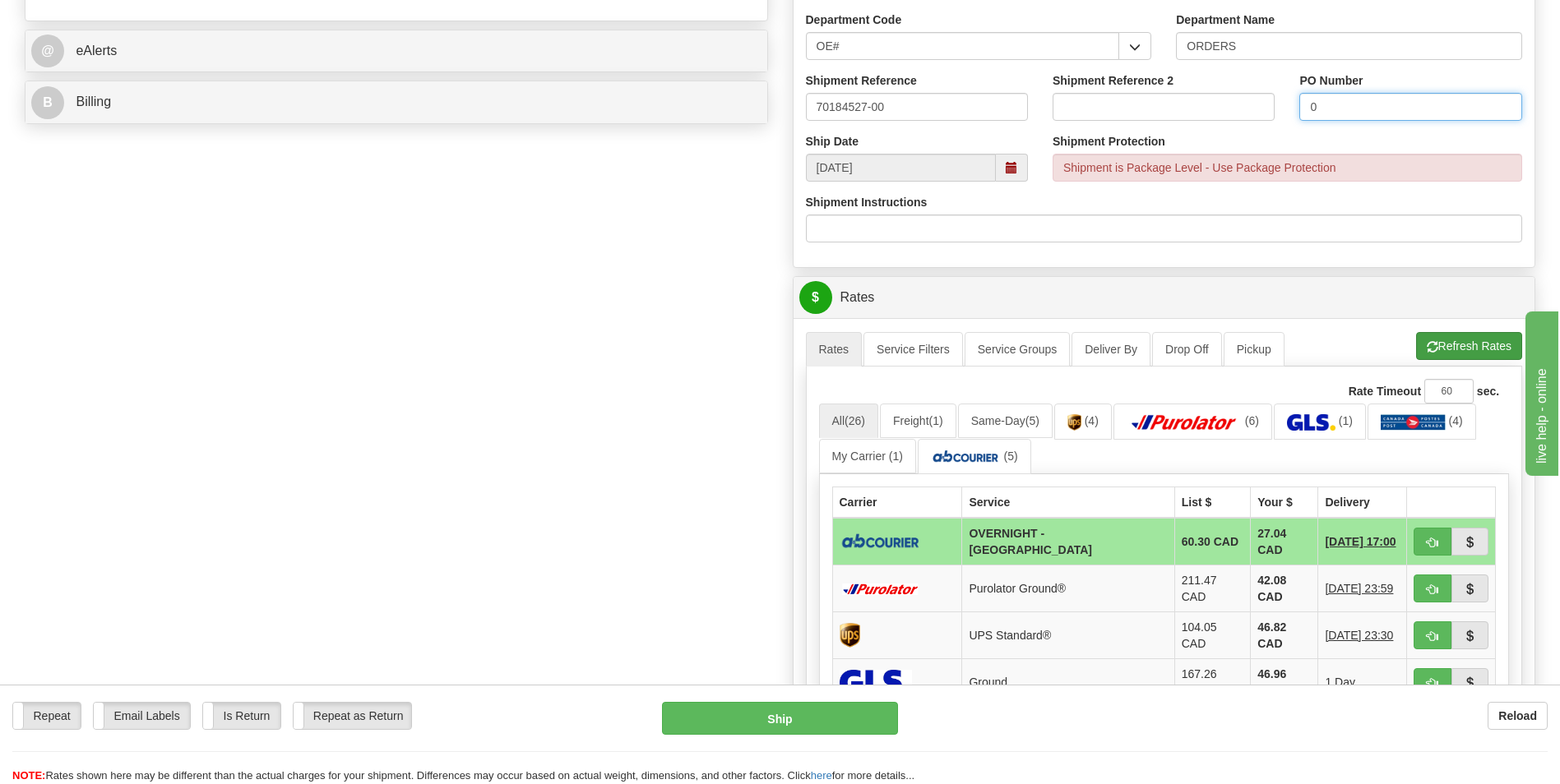
type input "0"
click at [1469, 339] on button "Refresh Rates" at bounding box center [1469, 346] width 106 height 28
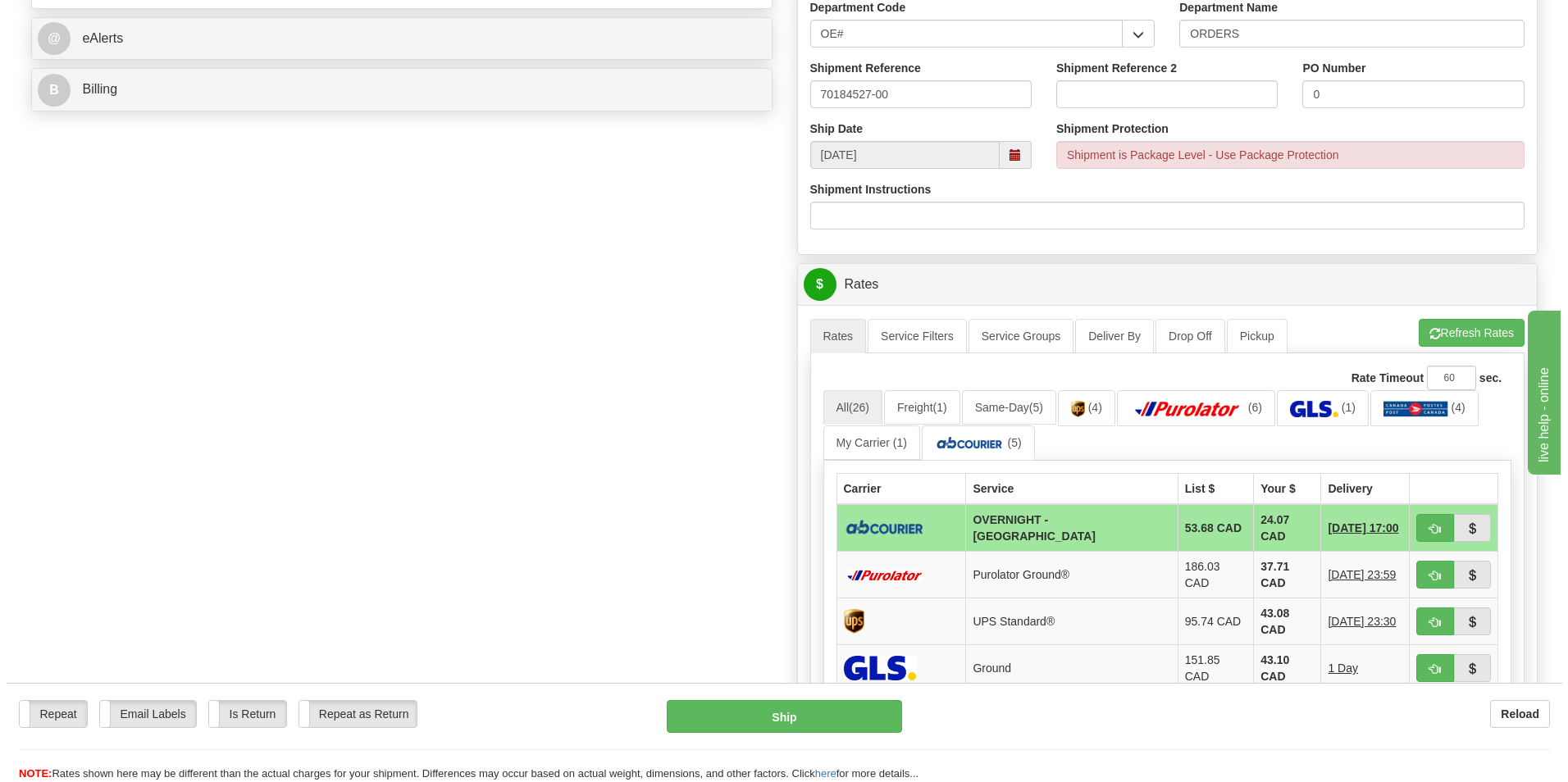
scroll to position [738, 0]
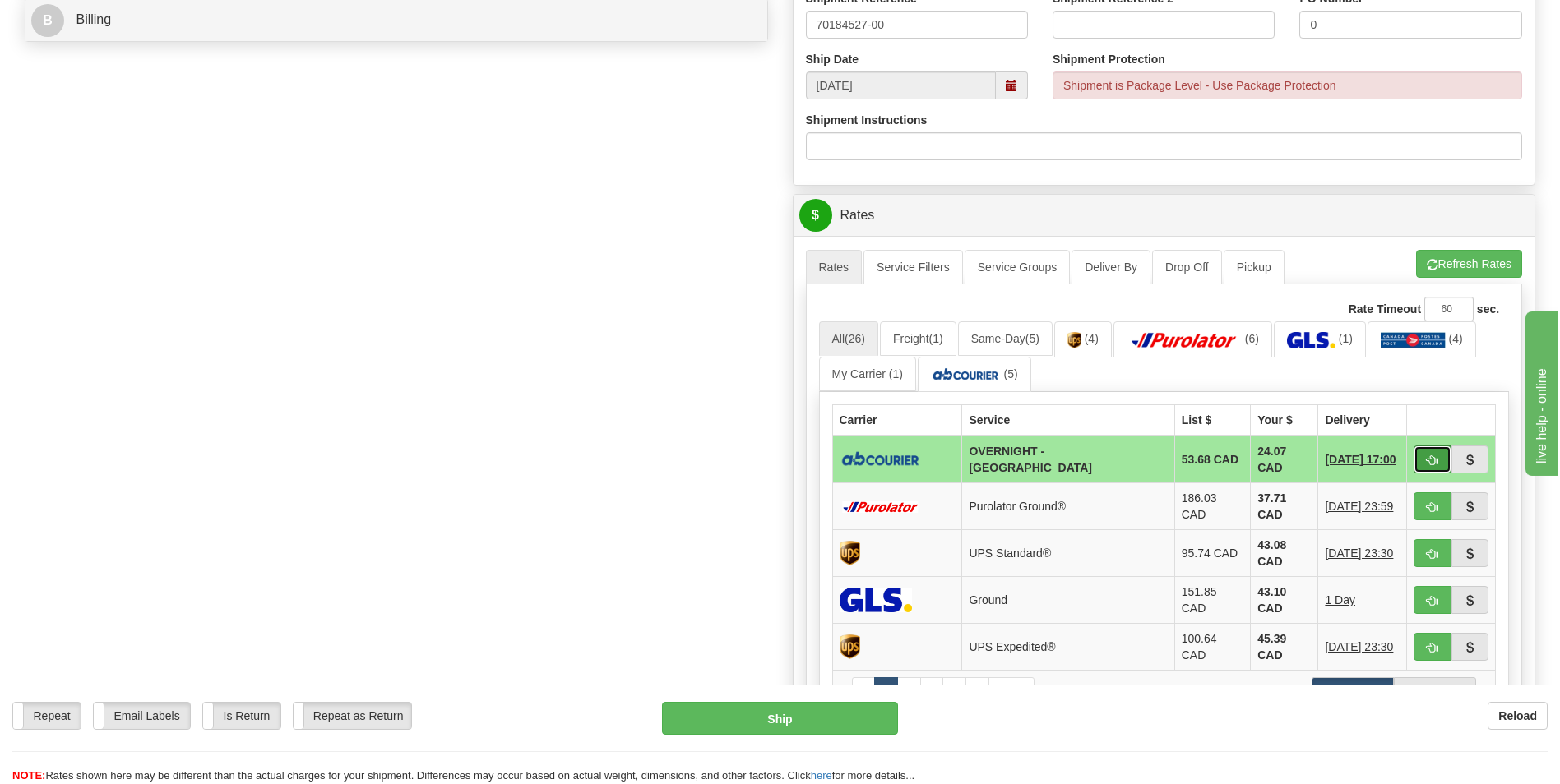
click at [1427, 456] on span "button" at bounding box center [1432, 460] width 12 height 11
type input "4"
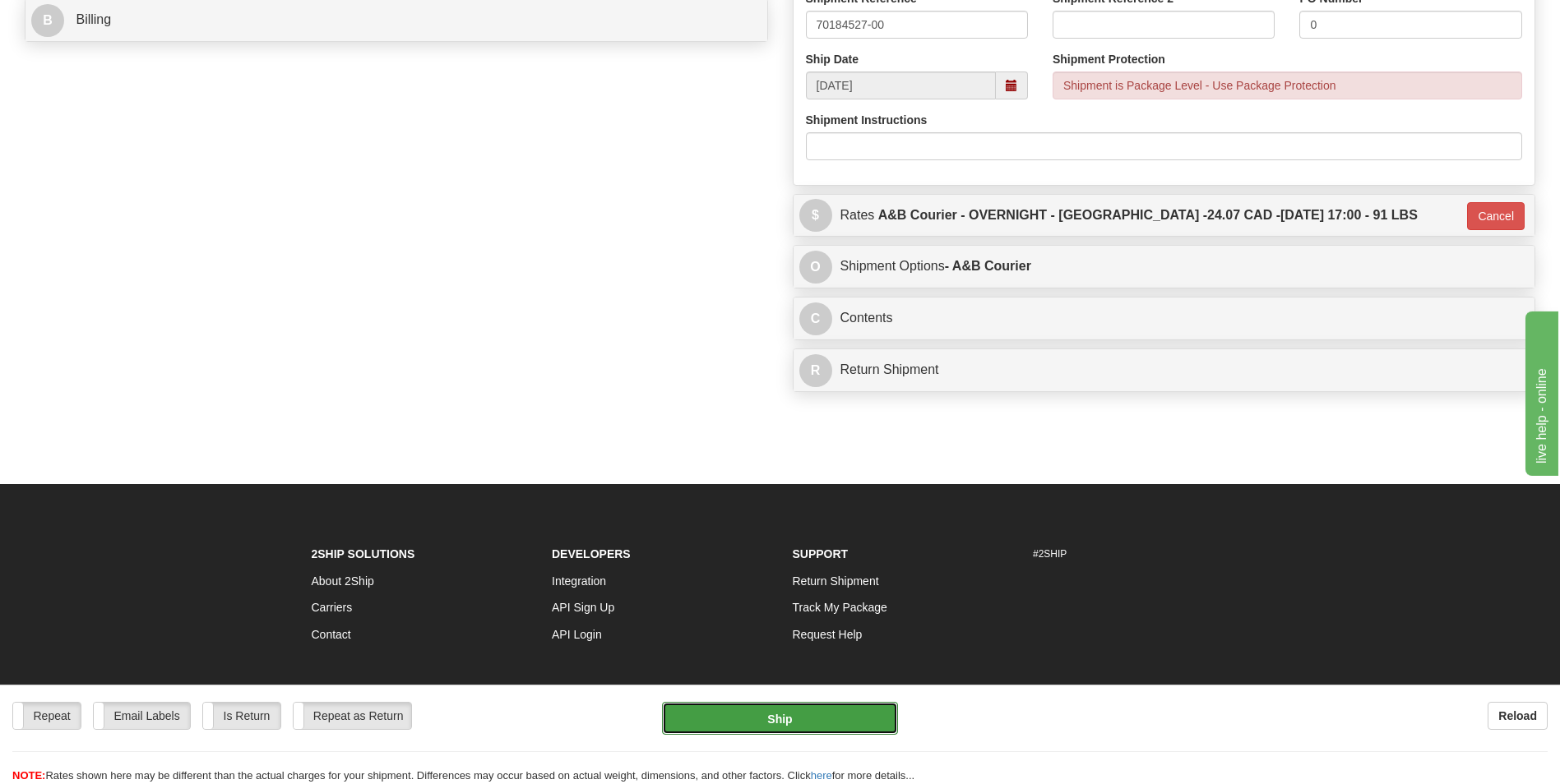
click at [809, 718] on button "Ship" at bounding box center [780, 719] width 236 height 33
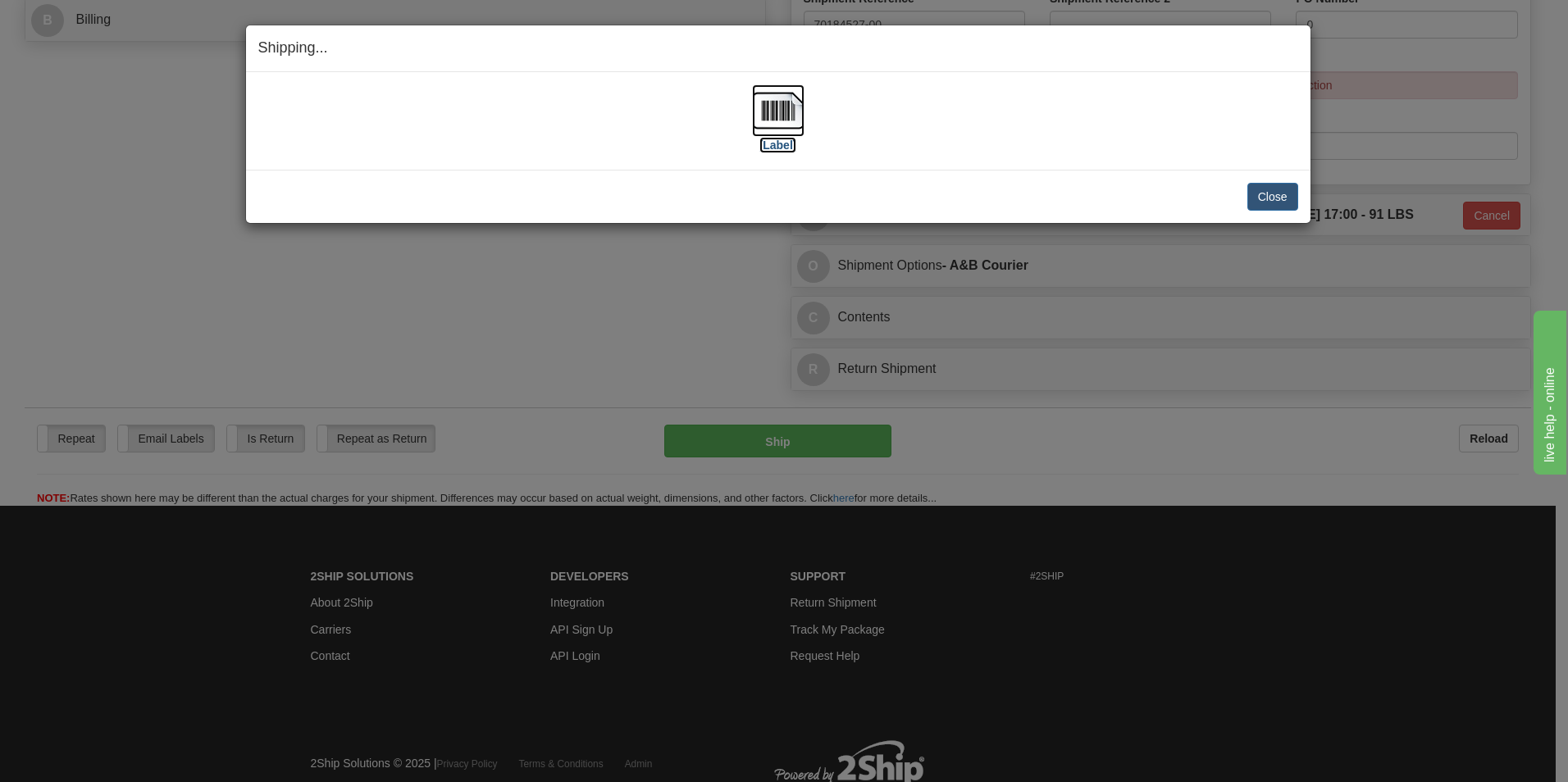
click at [779, 113] on img at bounding box center [778, 111] width 53 height 53
click at [1272, 191] on button "Close" at bounding box center [1272, 197] width 51 height 28
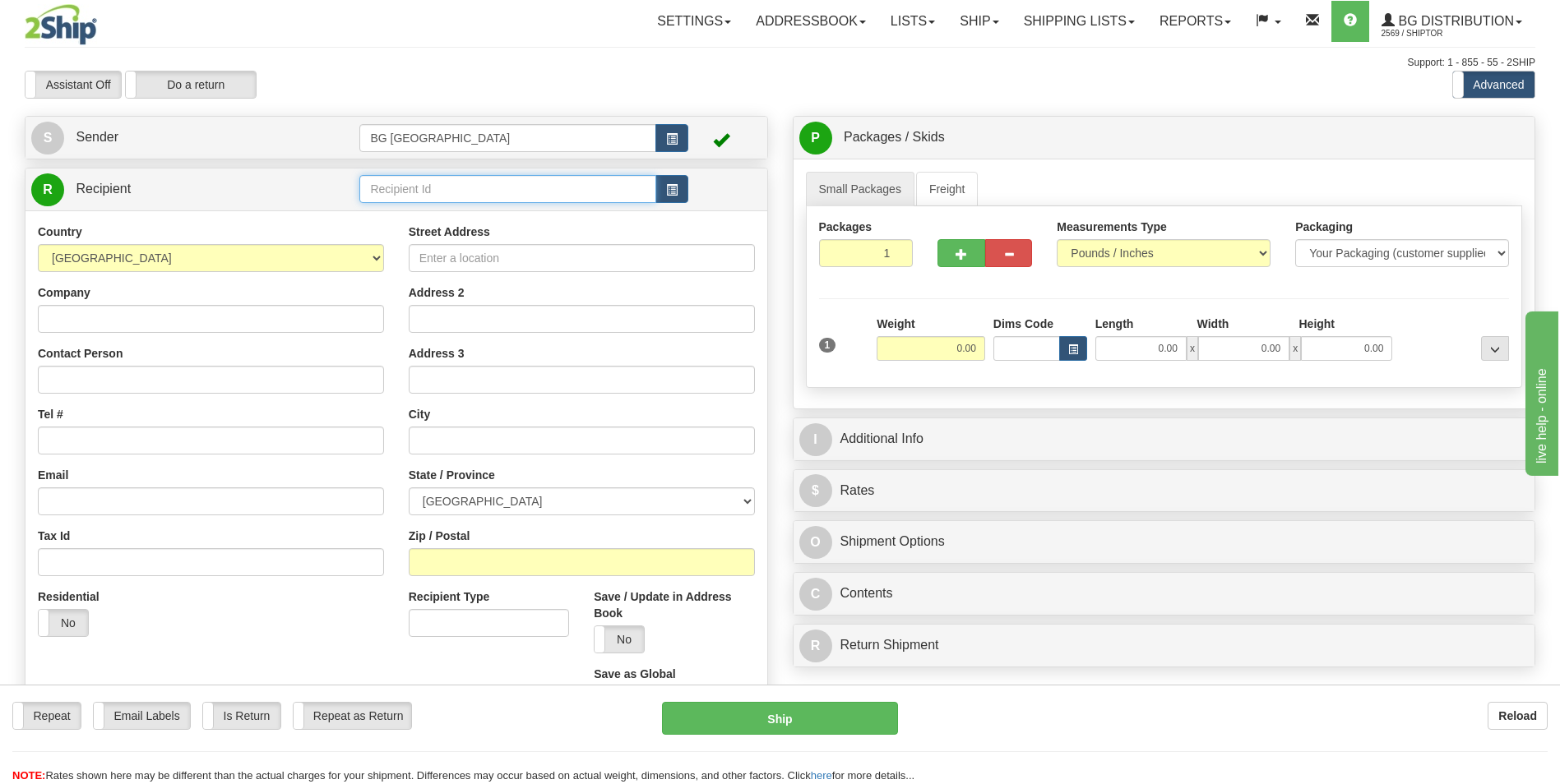
click at [418, 195] on input "text" at bounding box center [507, 189] width 296 height 28
click at [413, 208] on div "60020" at bounding box center [504, 215] width 280 height 18
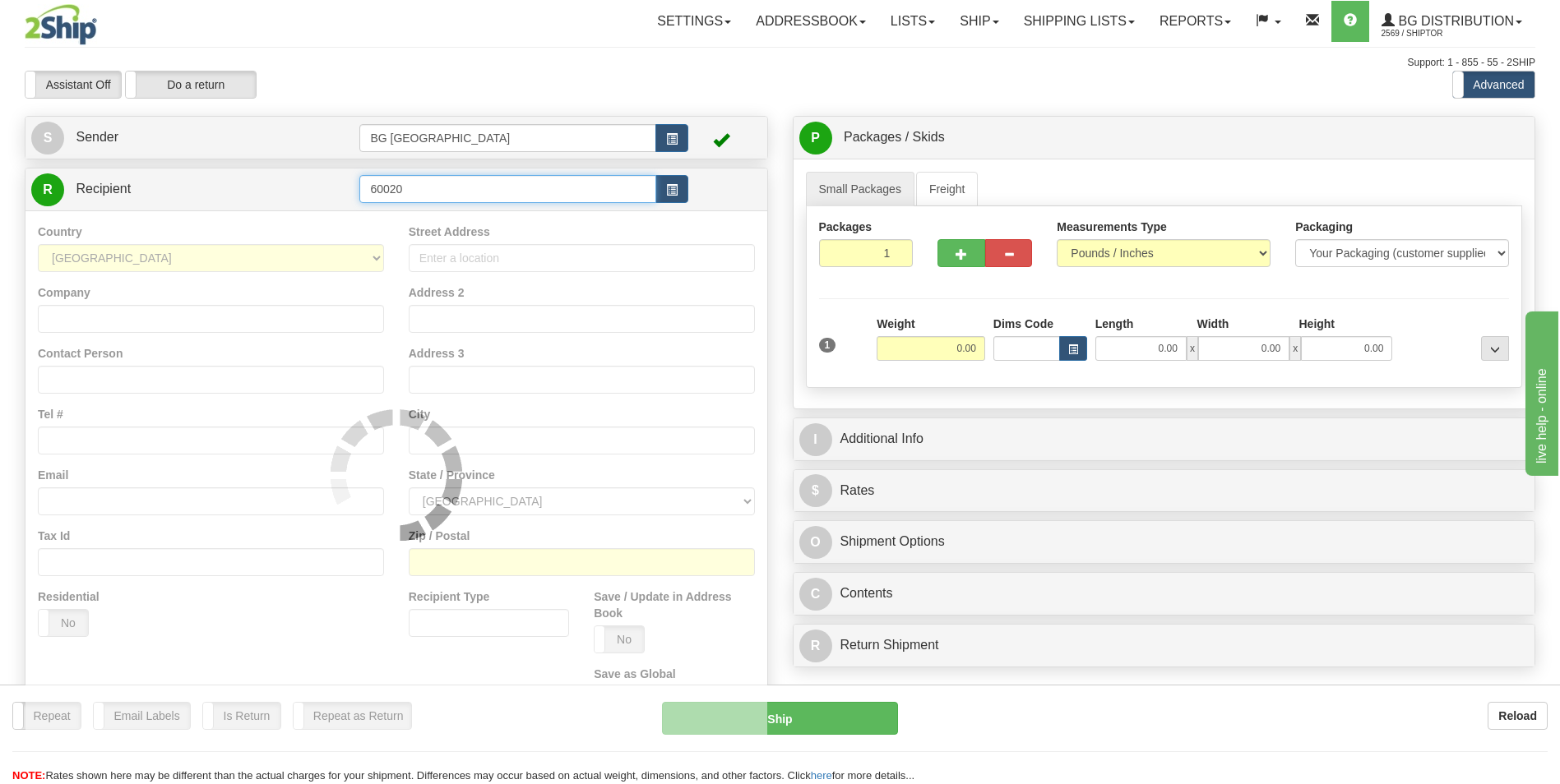
type input "60020"
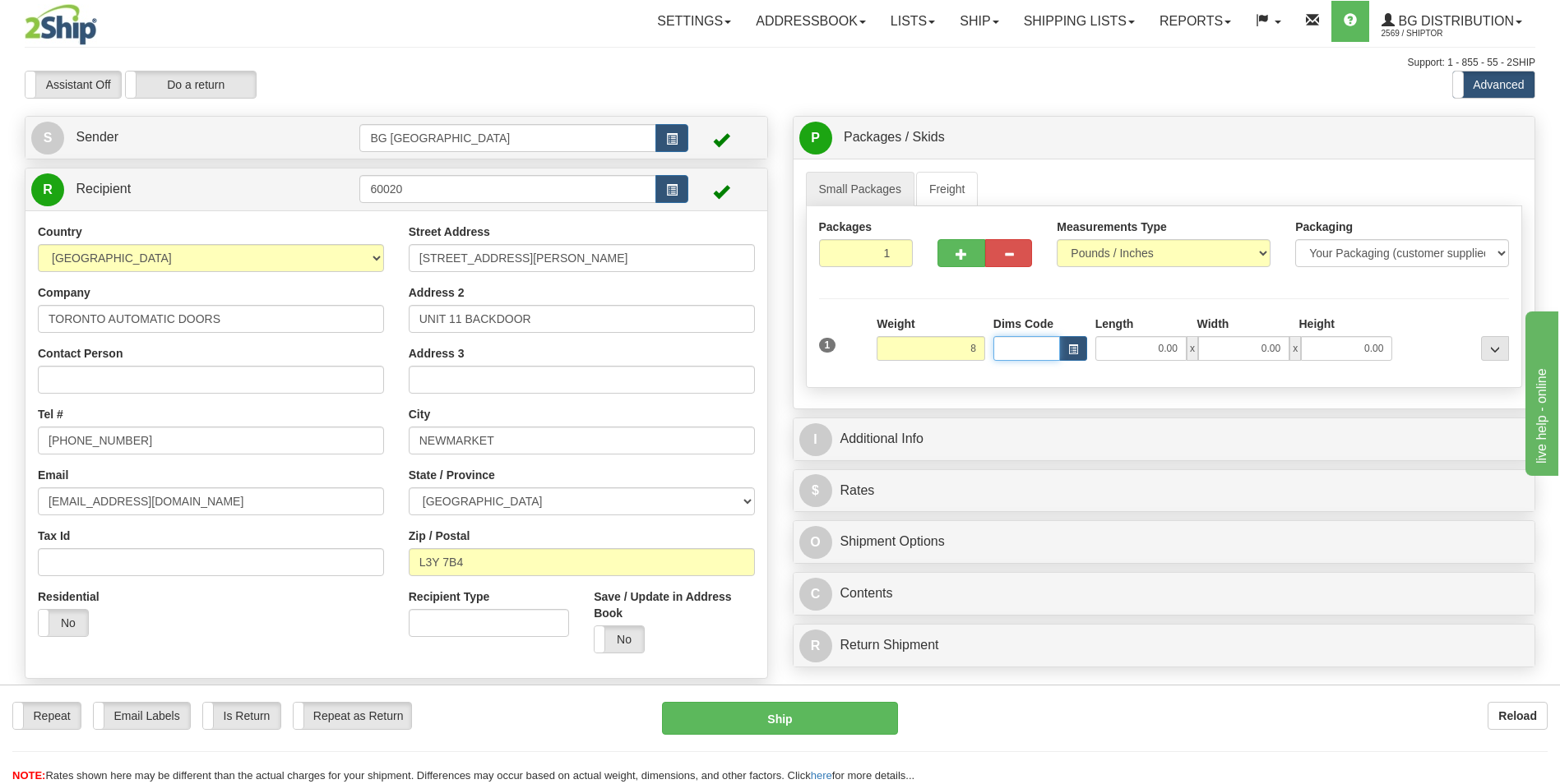
type input "8.00"
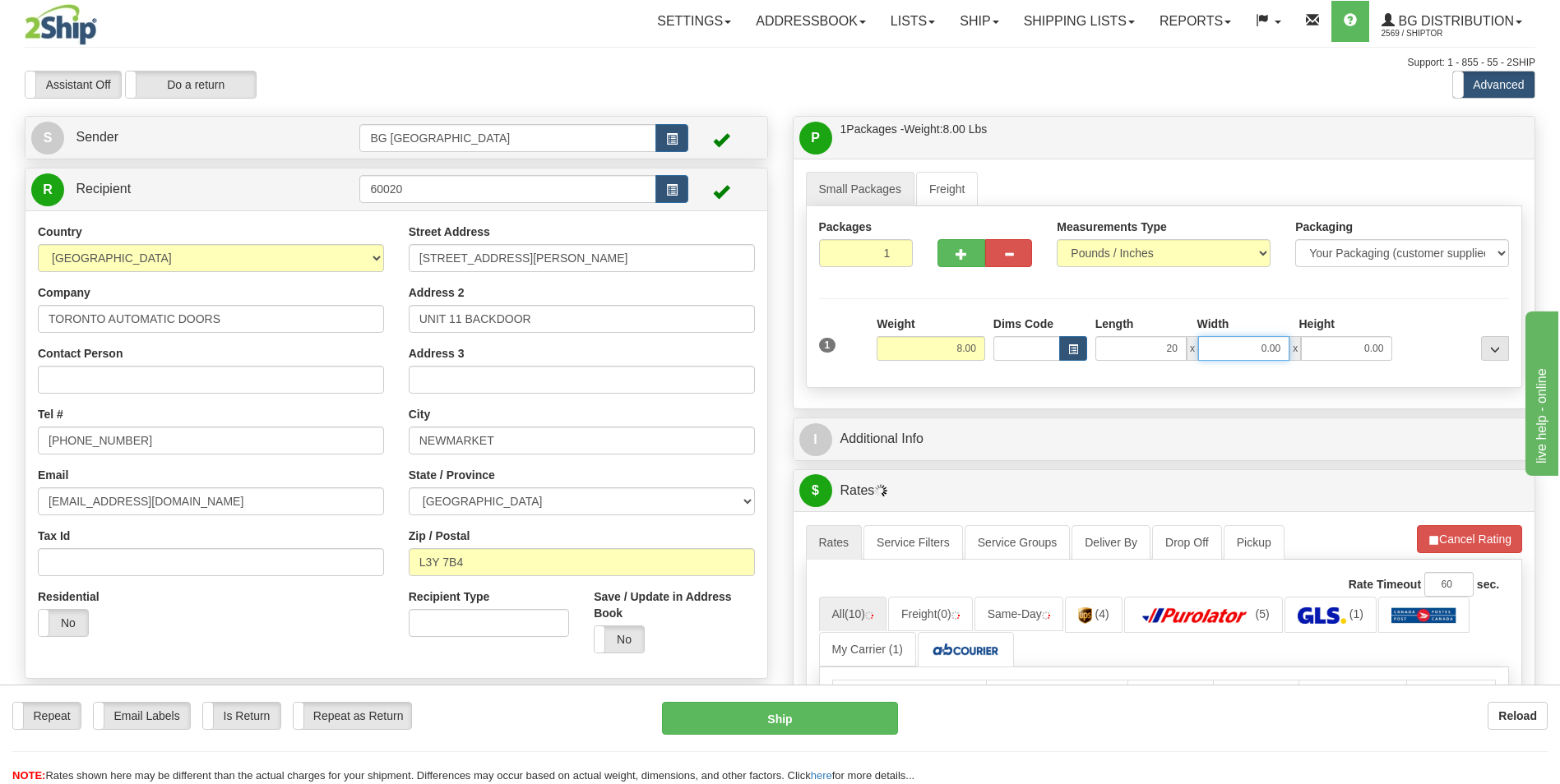
type input "20.00"
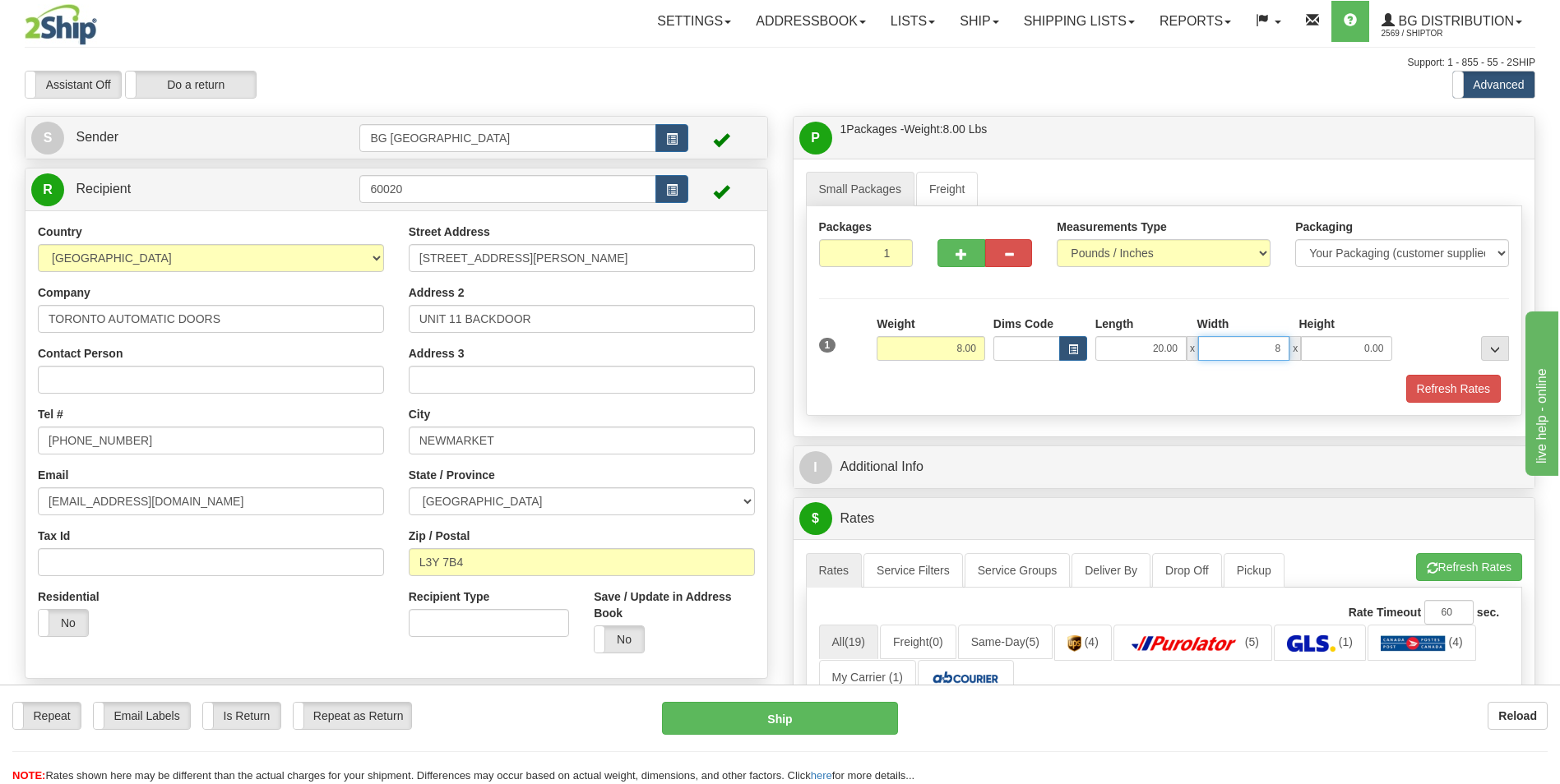
type input "8.00"
type input "6.00"
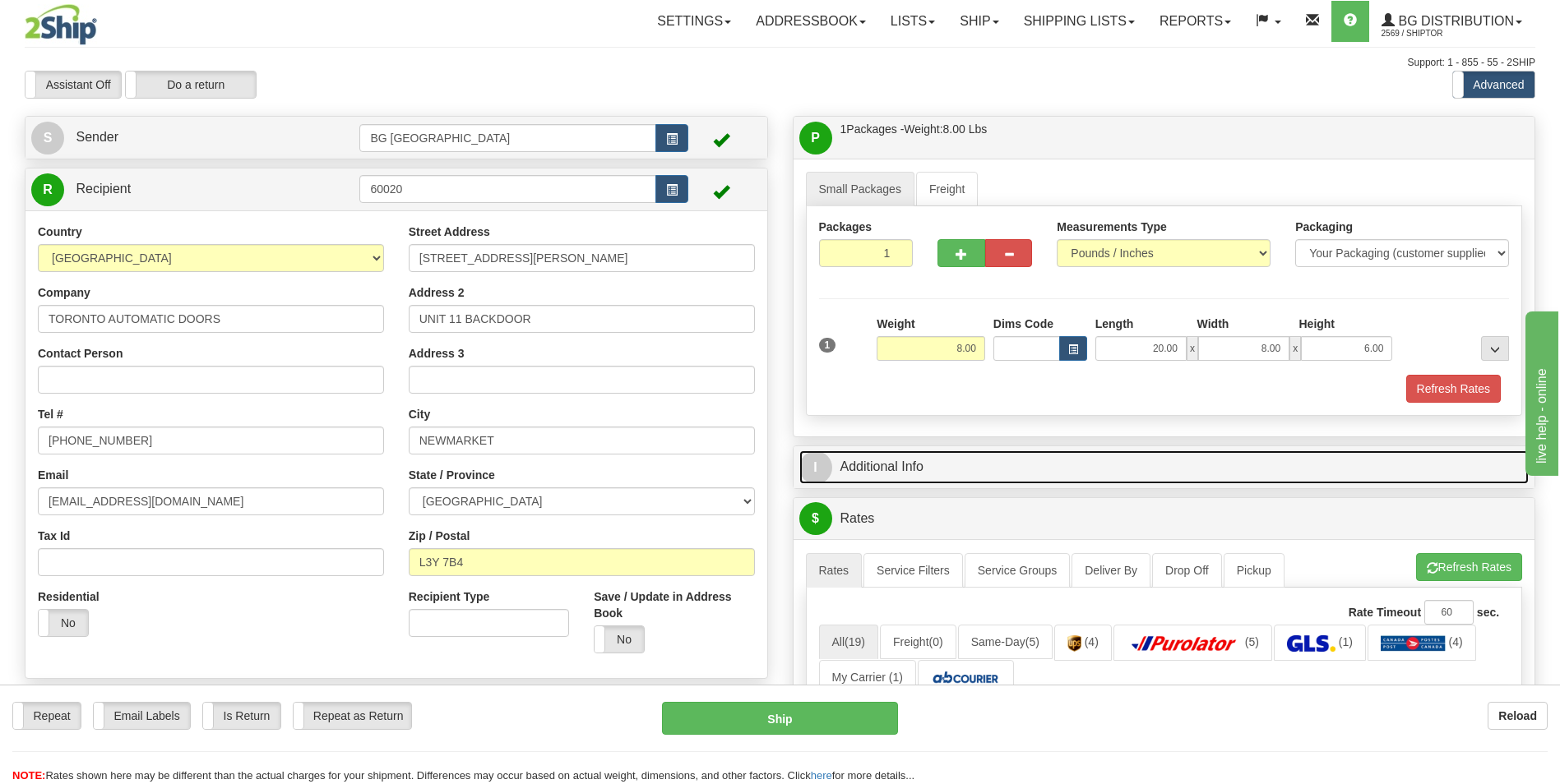
click at [941, 458] on link "I Additional Info" at bounding box center [1164, 467] width 731 height 34
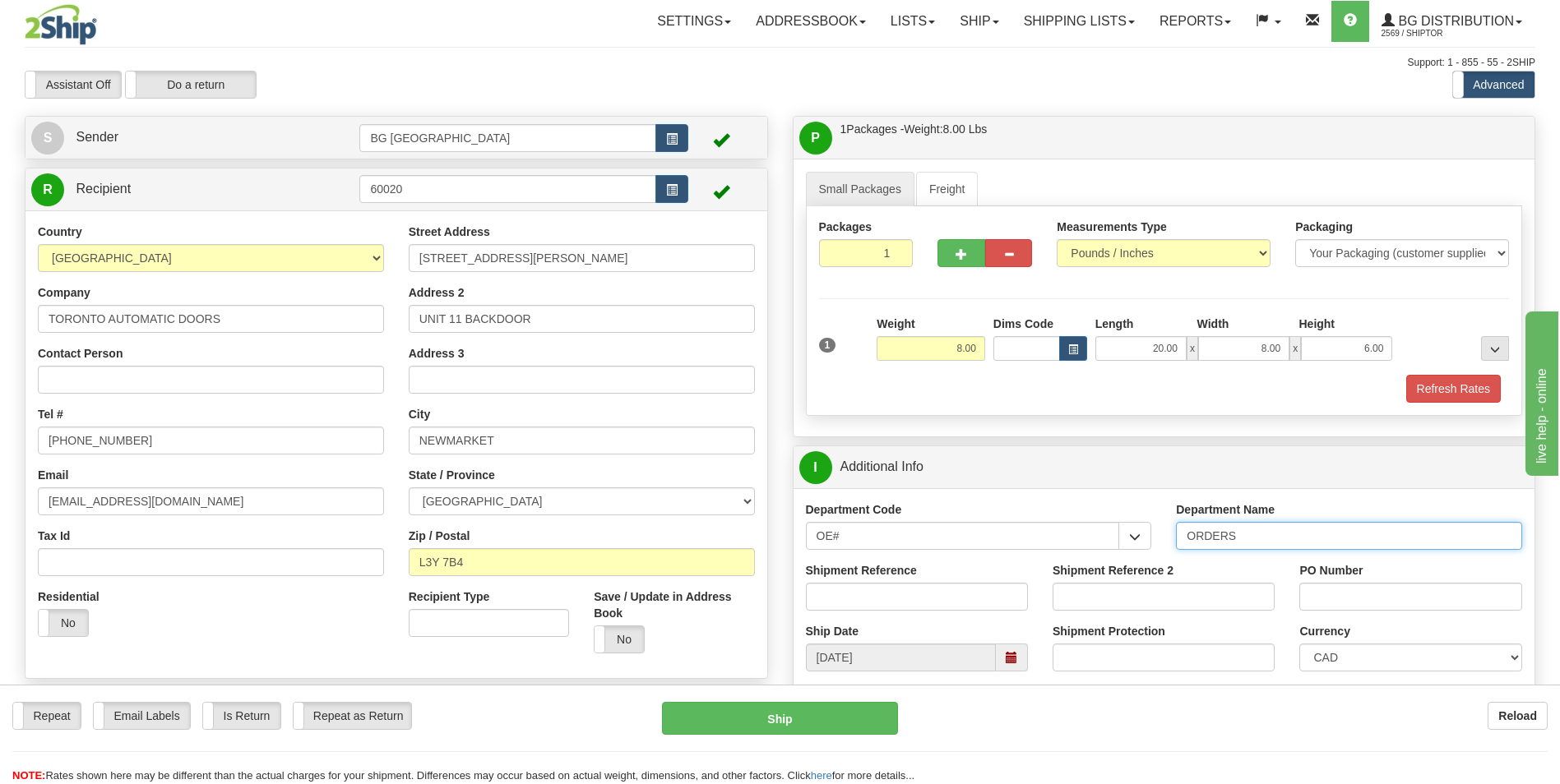
click at [1245, 536] on input "ORDERS" at bounding box center [1349, 536] width 346 height 28
type input "70182106-00"
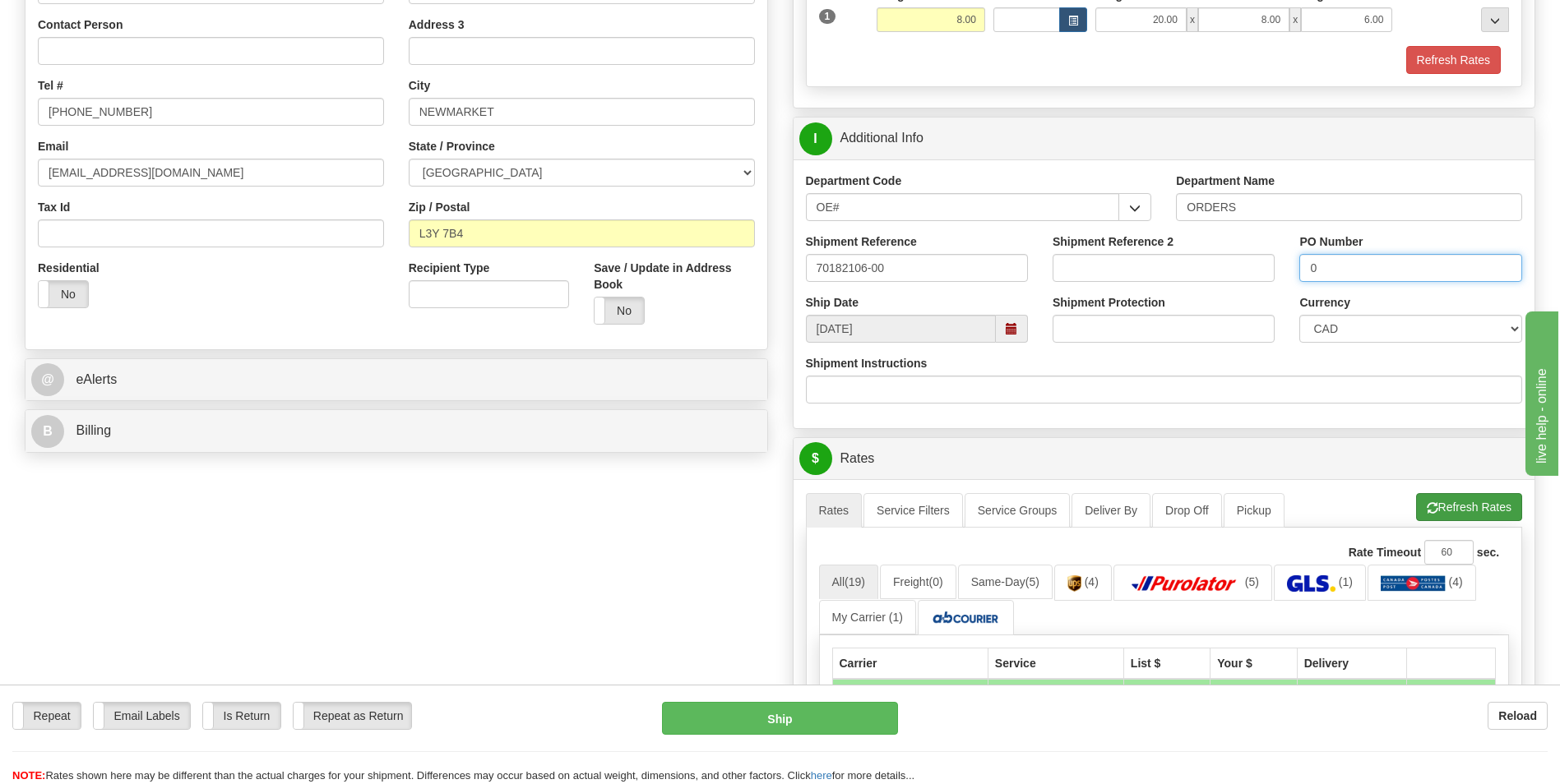
type input "0"
click at [1424, 499] on button "Refresh Rates" at bounding box center [1469, 507] width 106 height 28
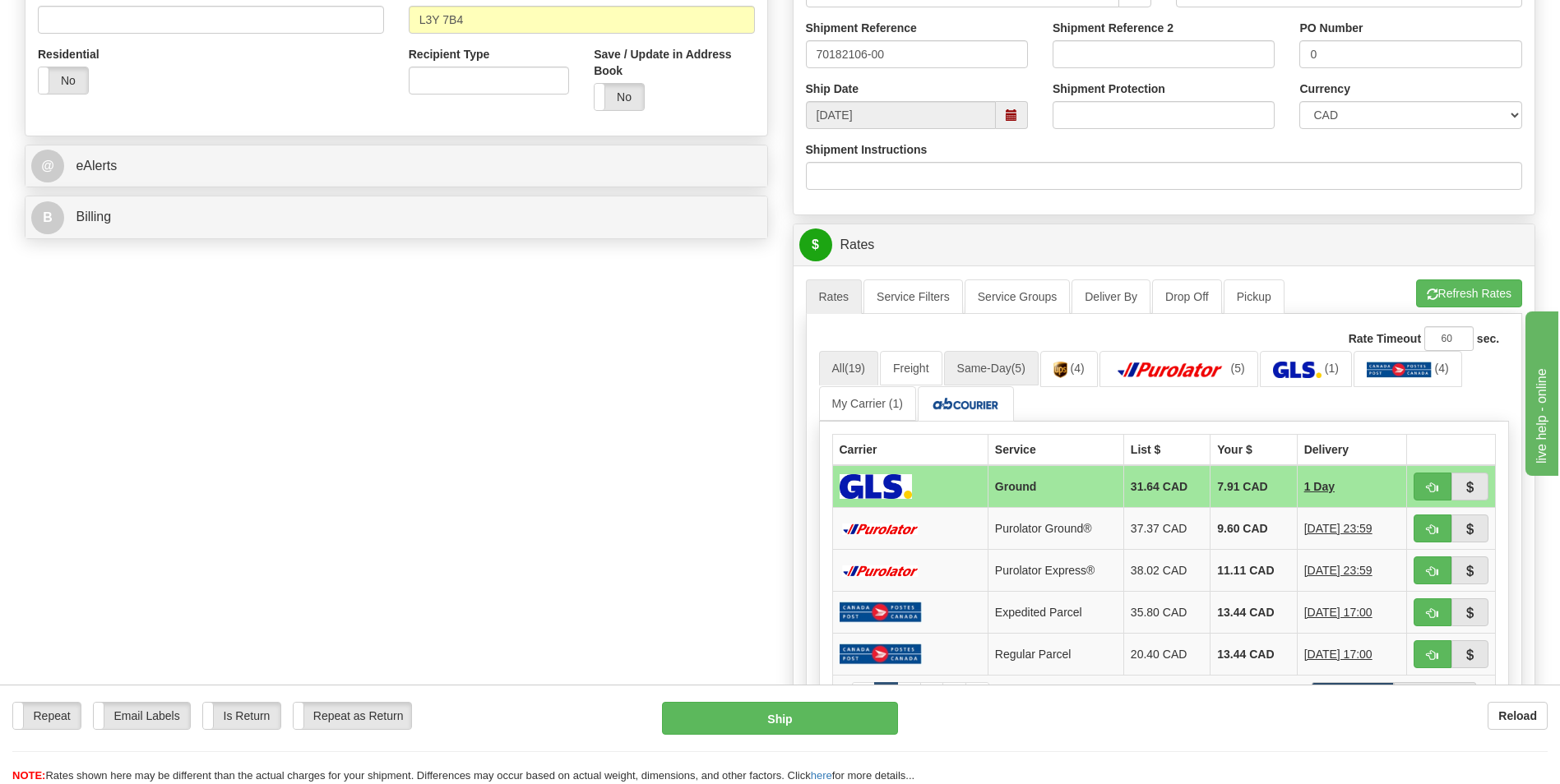
scroll to position [658, 0]
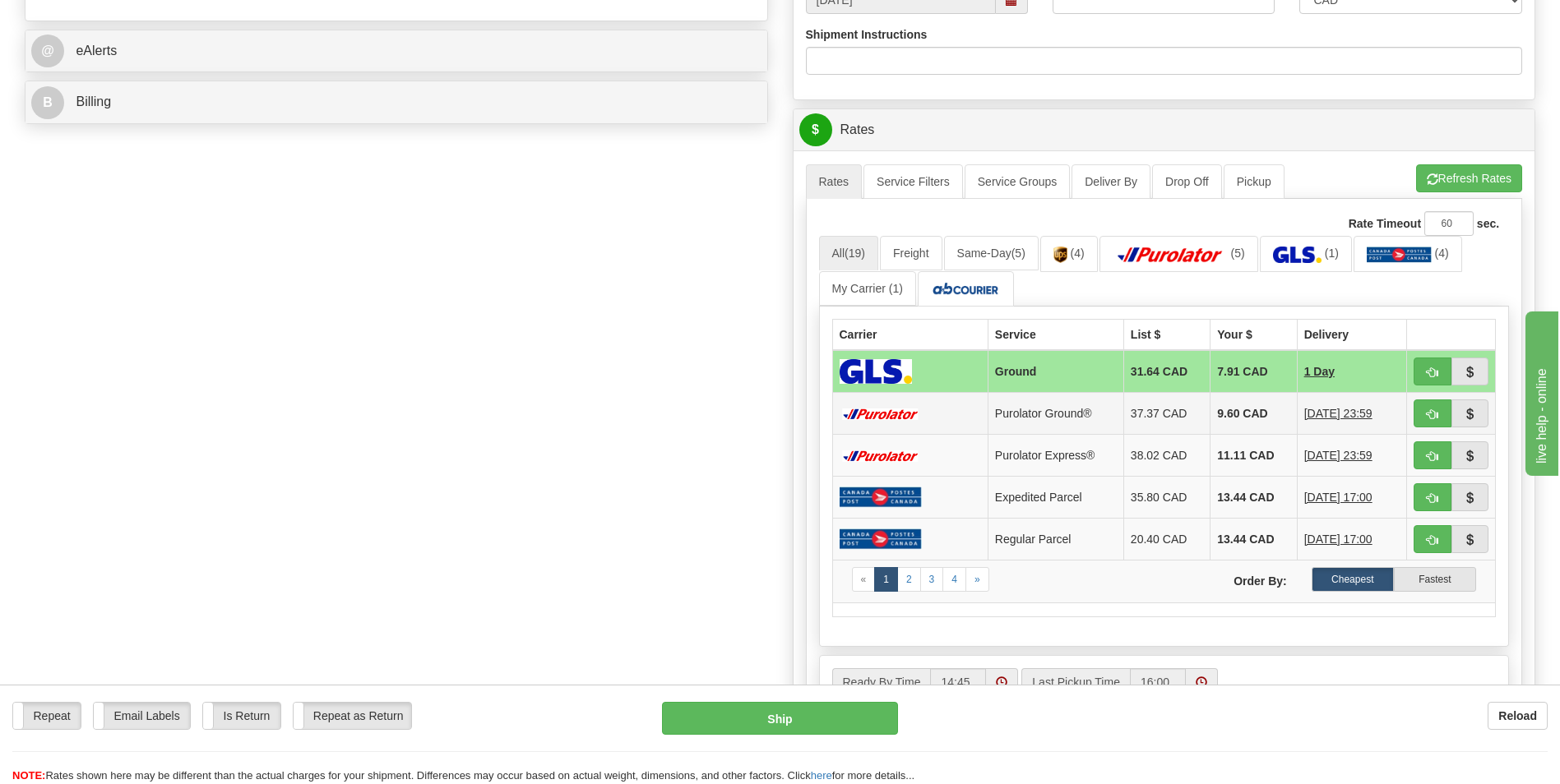
click at [1219, 421] on td "9.60 CAD" at bounding box center [1254, 413] width 86 height 42
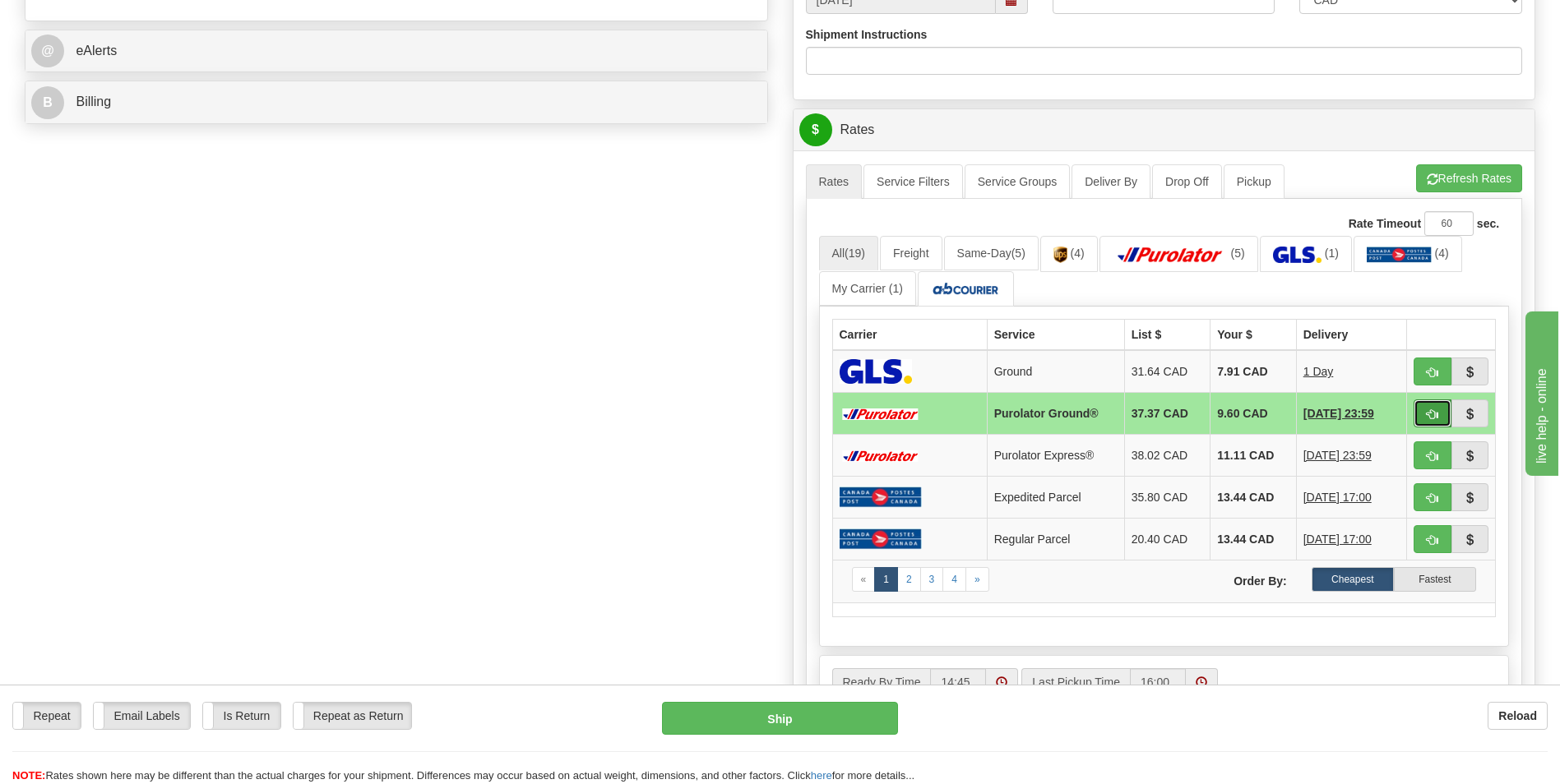
click at [1422, 411] on button "button" at bounding box center [1432, 413] width 38 height 28
type input "260"
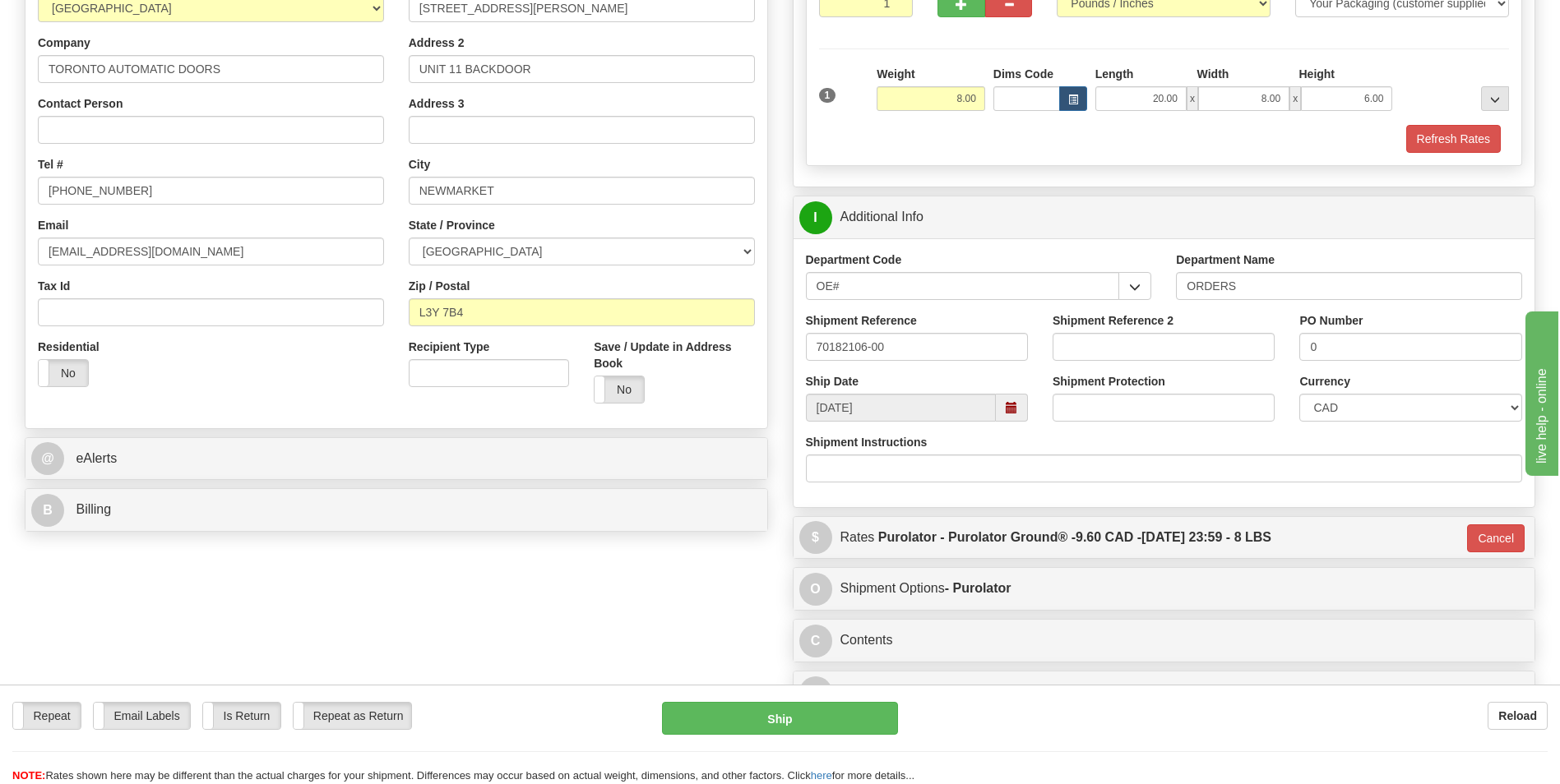
scroll to position [614, 0]
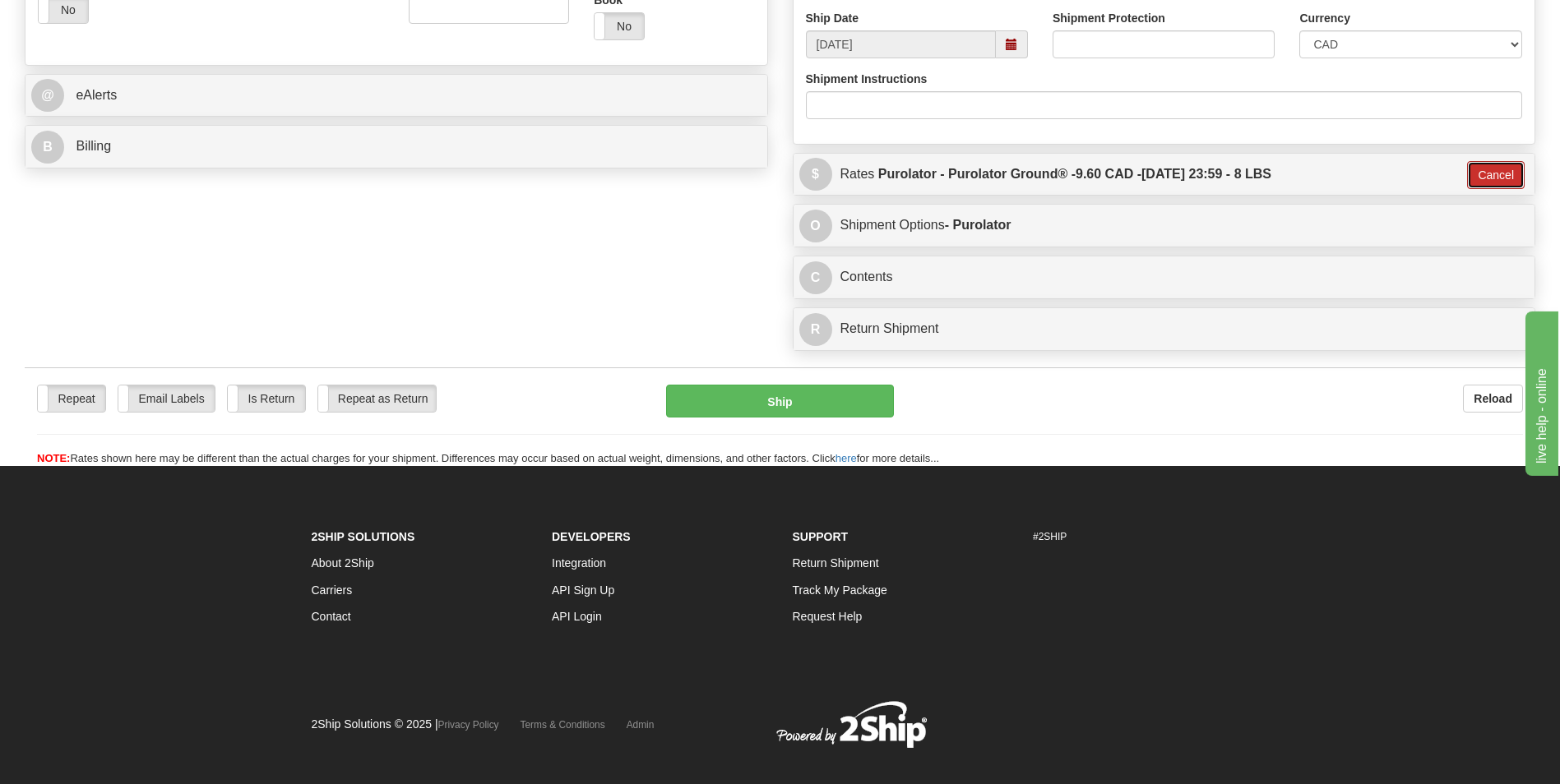
click at [1511, 168] on button "Cancel" at bounding box center [1496, 175] width 58 height 28
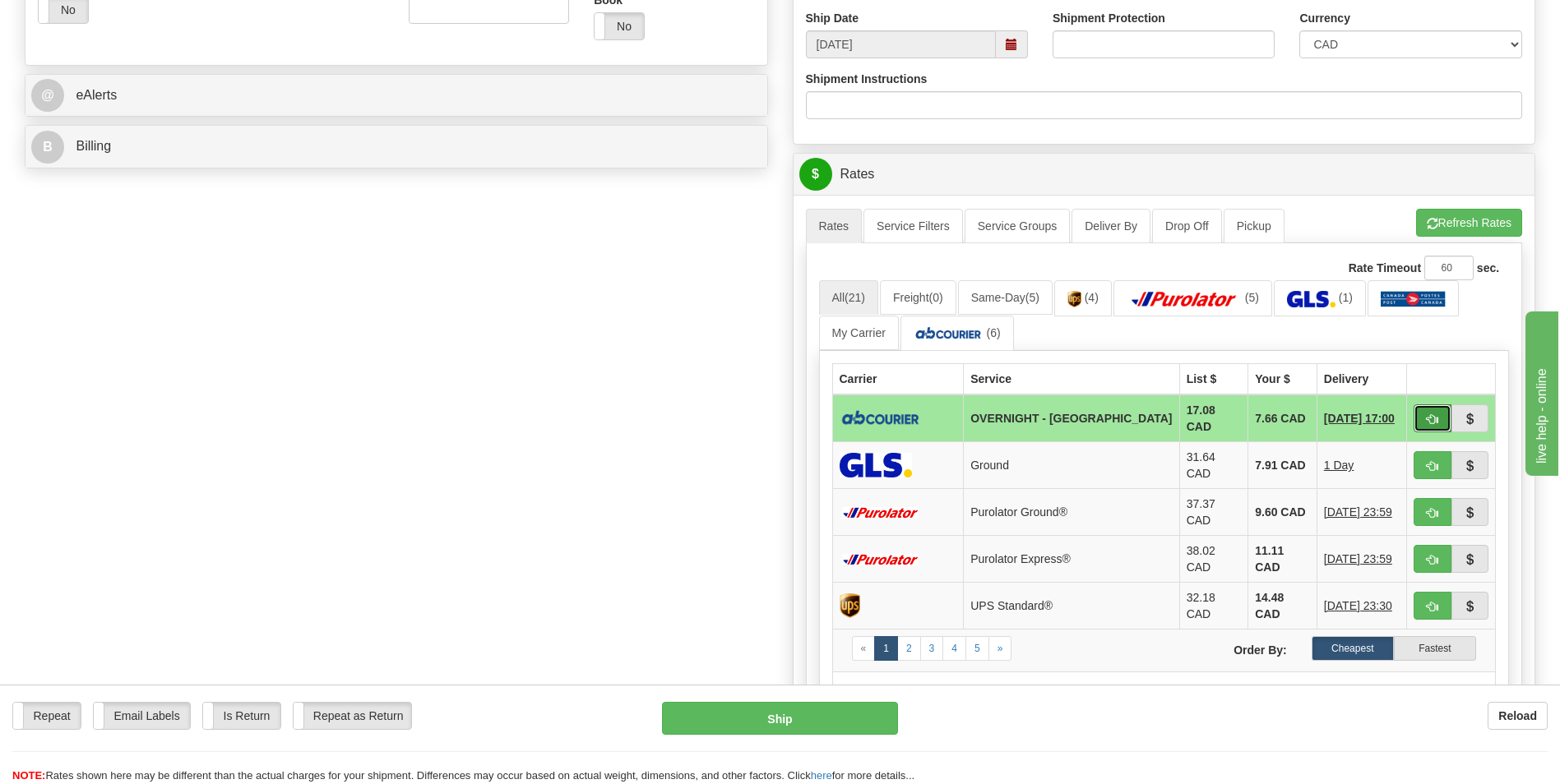
click at [1449, 417] on button "button" at bounding box center [1432, 418] width 38 height 28
type input "4"
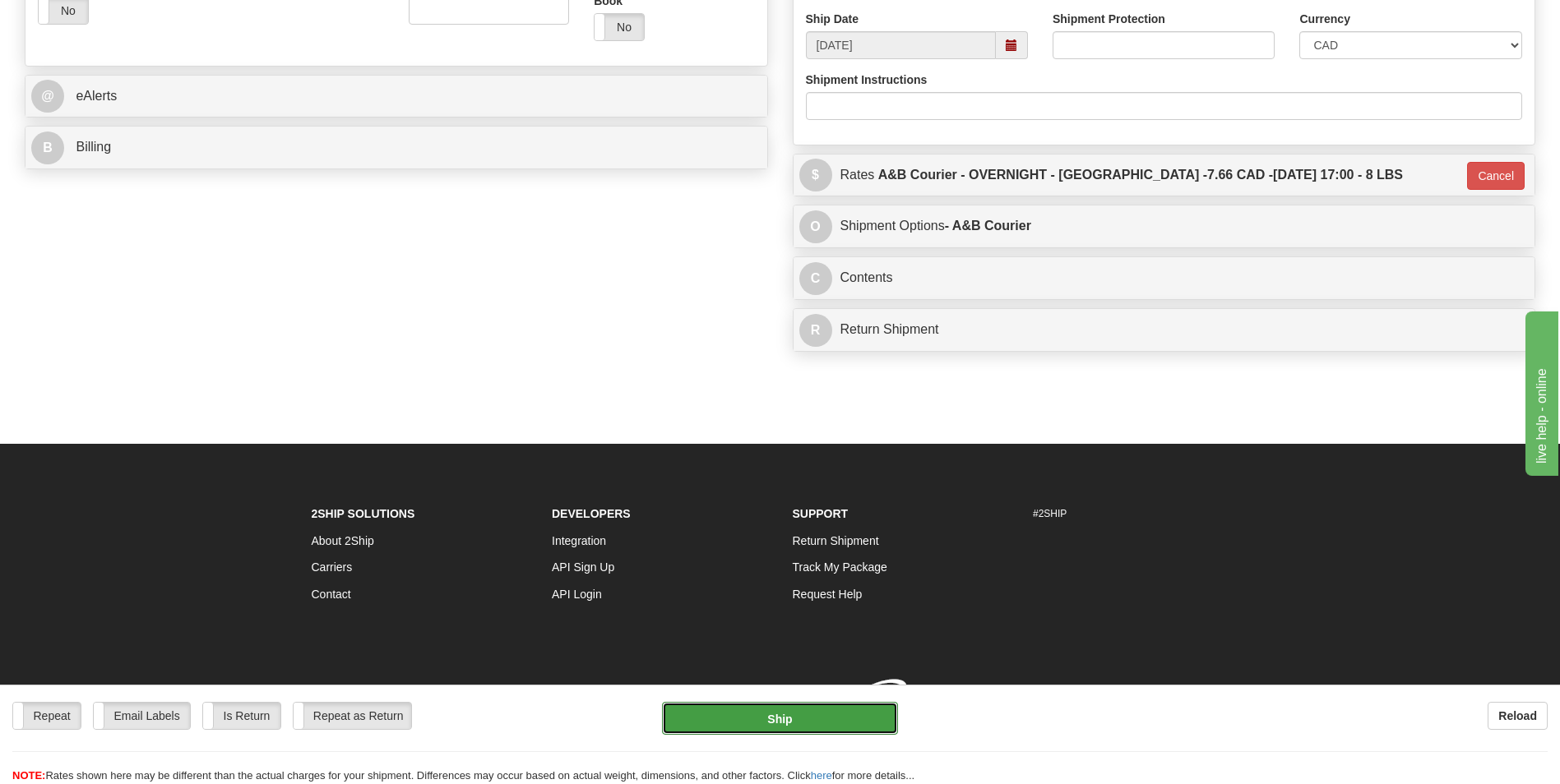
click at [764, 716] on button "Ship" at bounding box center [780, 719] width 236 height 33
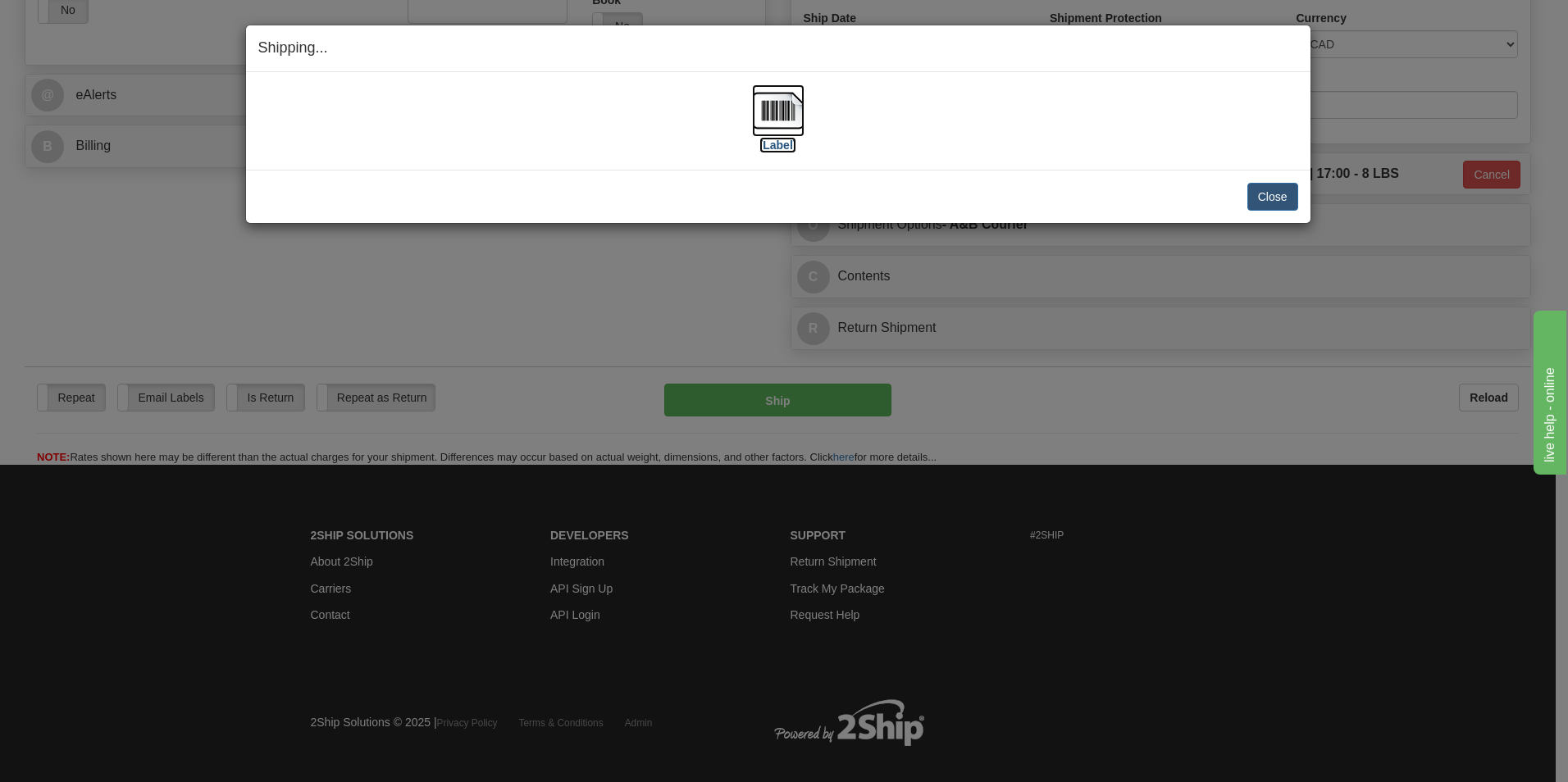
click at [779, 108] on img at bounding box center [778, 111] width 53 height 53
click at [1258, 196] on button "Close" at bounding box center [1272, 197] width 51 height 28
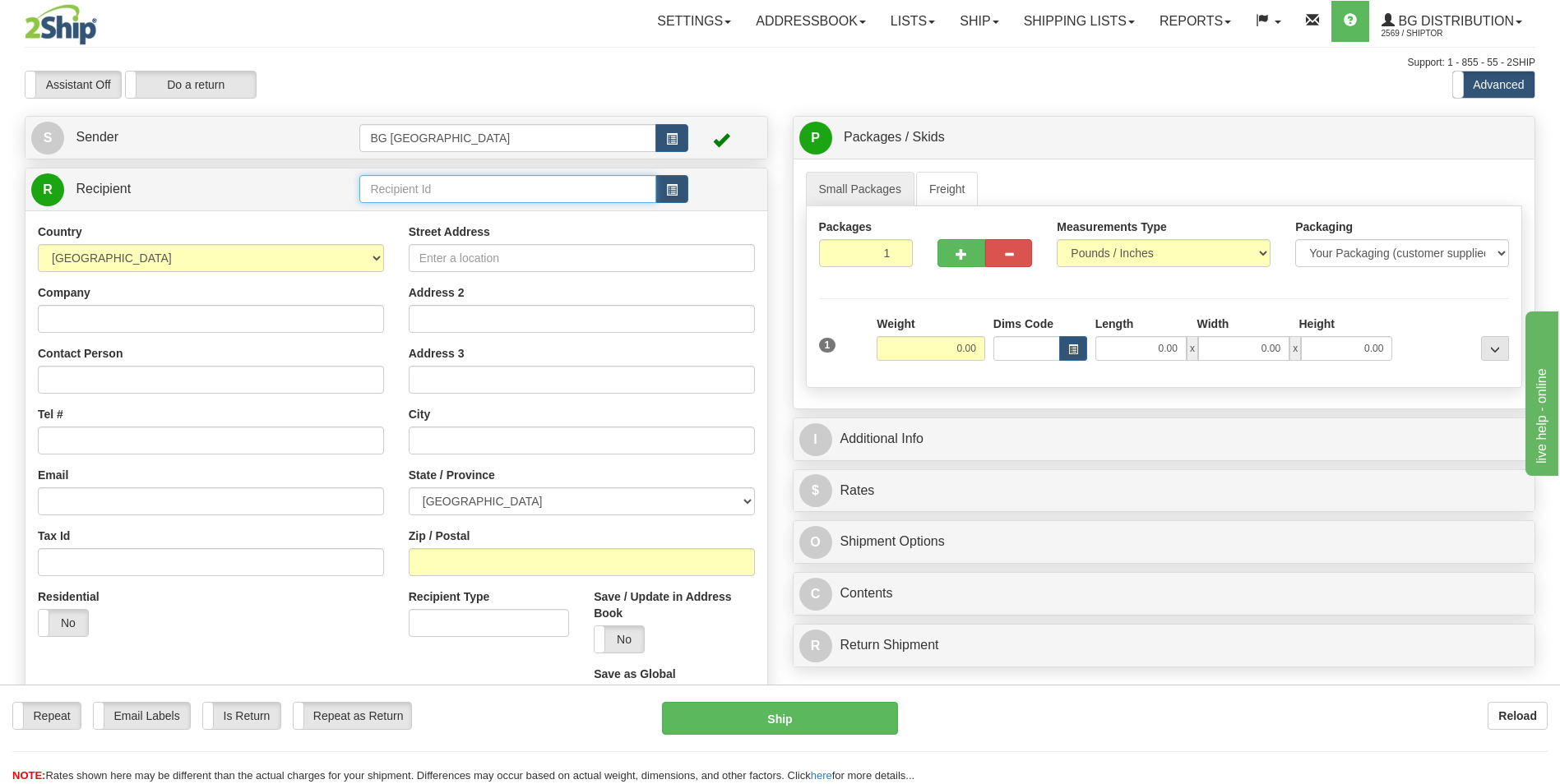
click at [412, 194] on input "text" at bounding box center [507, 189] width 296 height 28
click at [412, 206] on div "60677" at bounding box center [504, 215] width 280 height 18
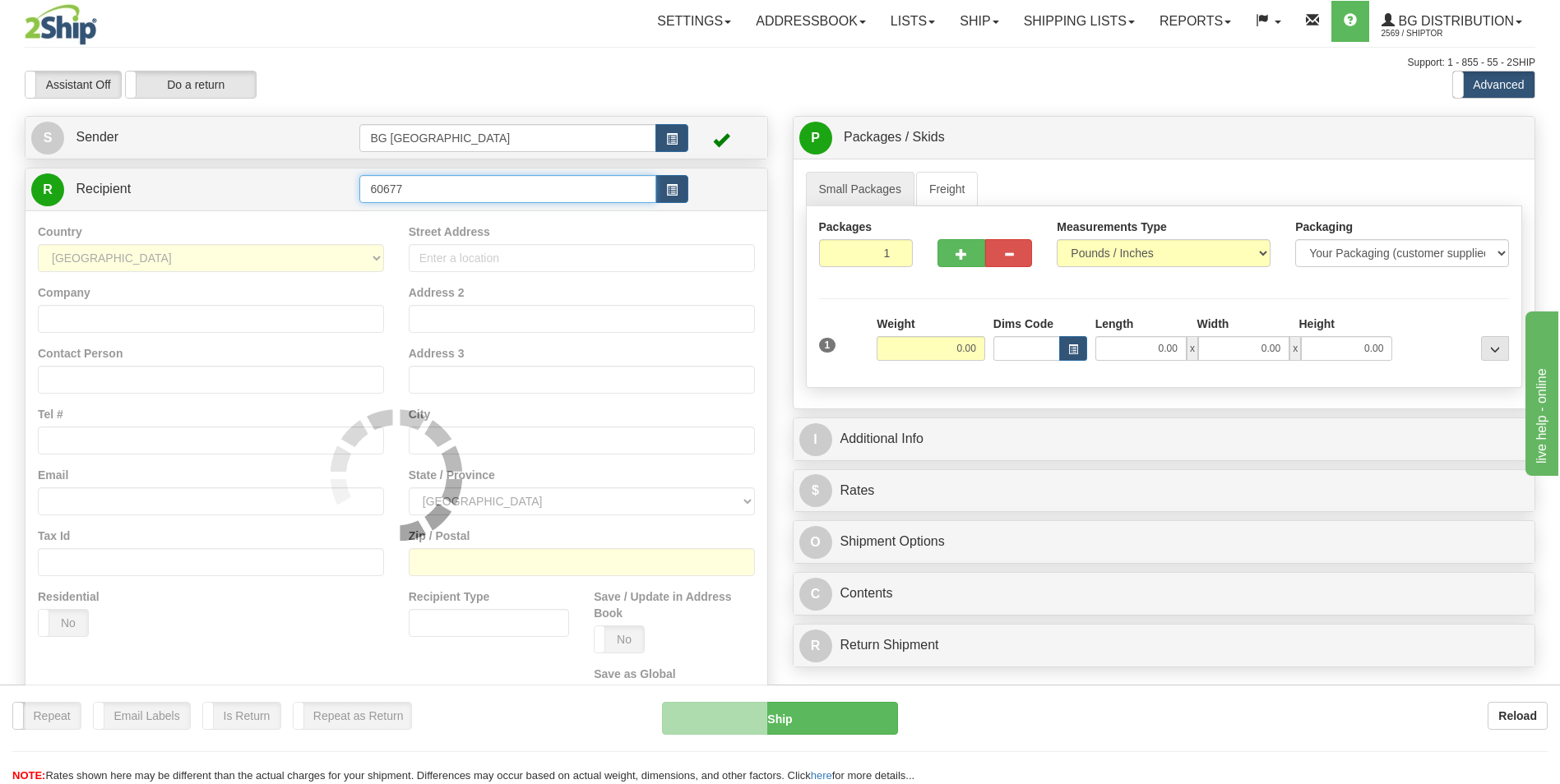
type input "60677"
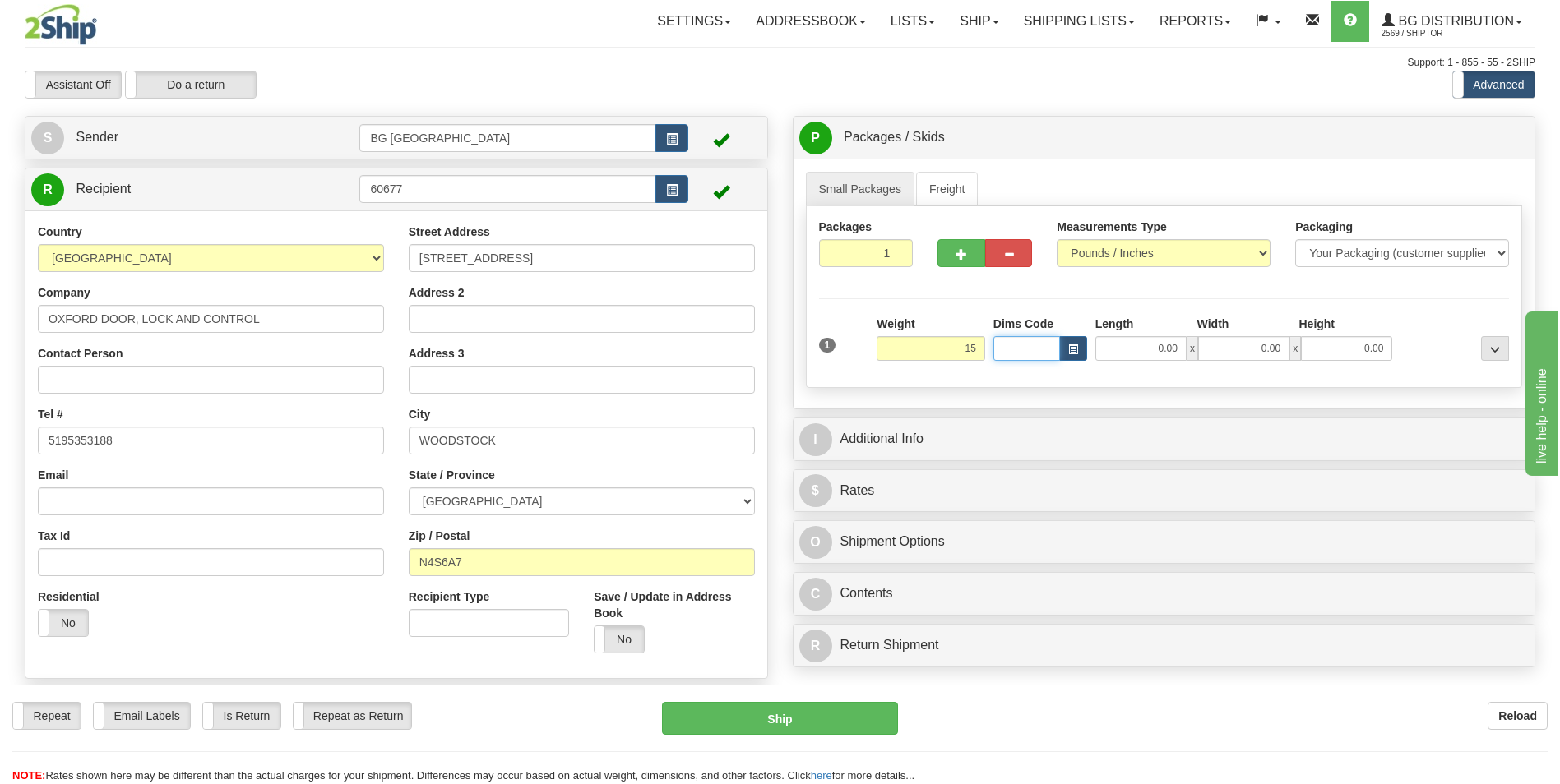
type input "15.00"
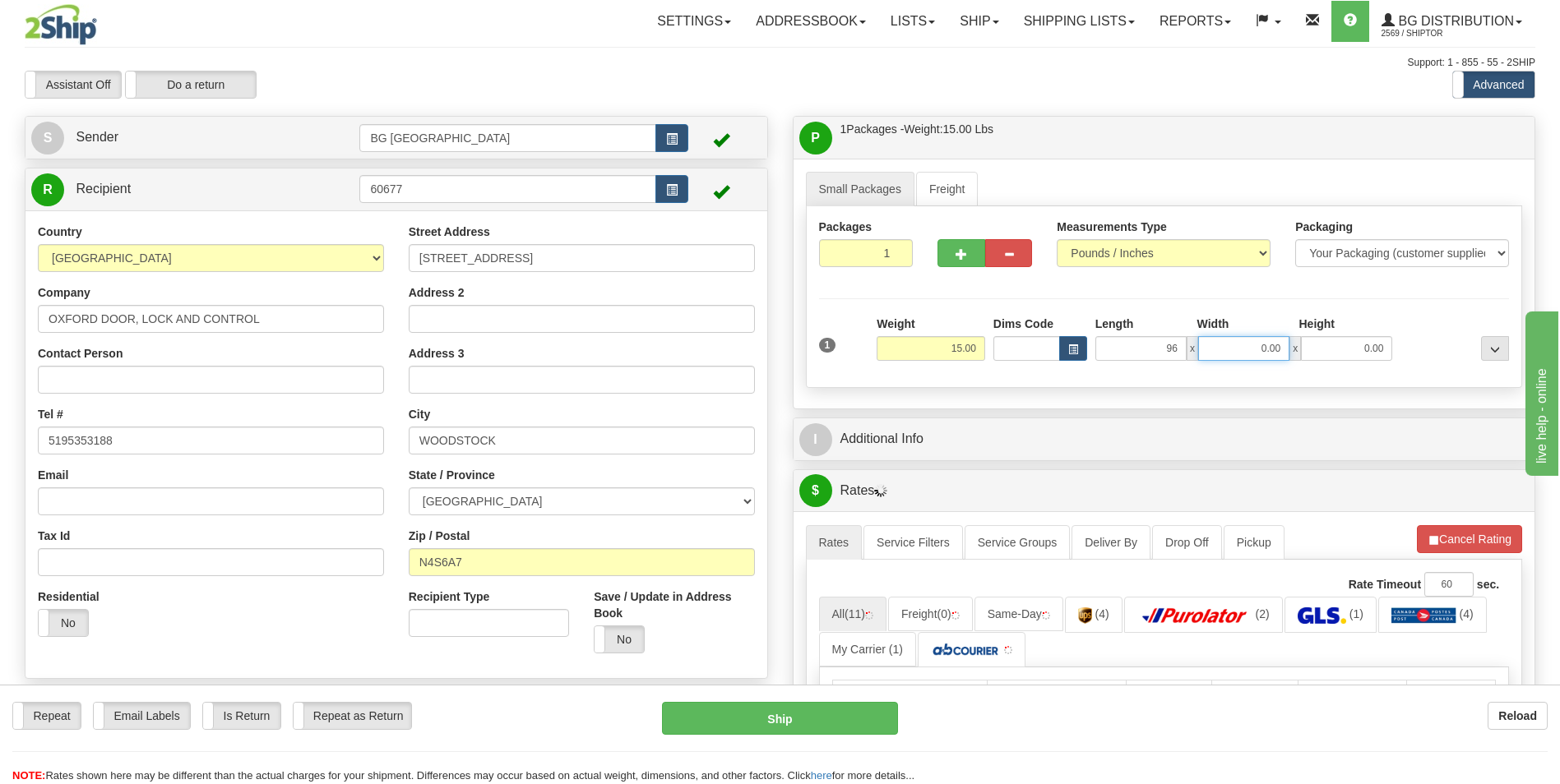
type input "96.00"
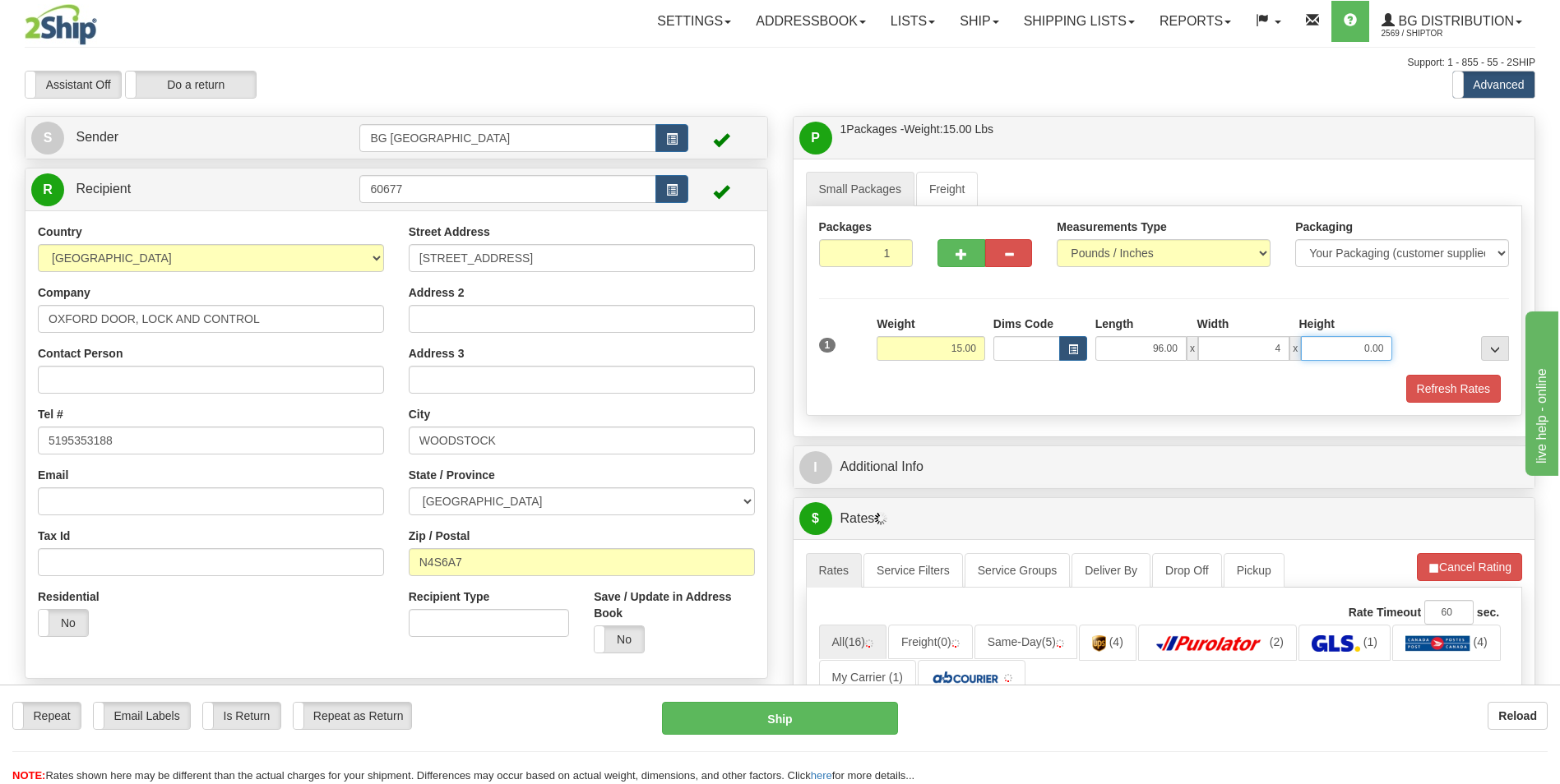
type input "4.00"
click at [958, 245] on button "button" at bounding box center [960, 254] width 47 height 28
type input "2"
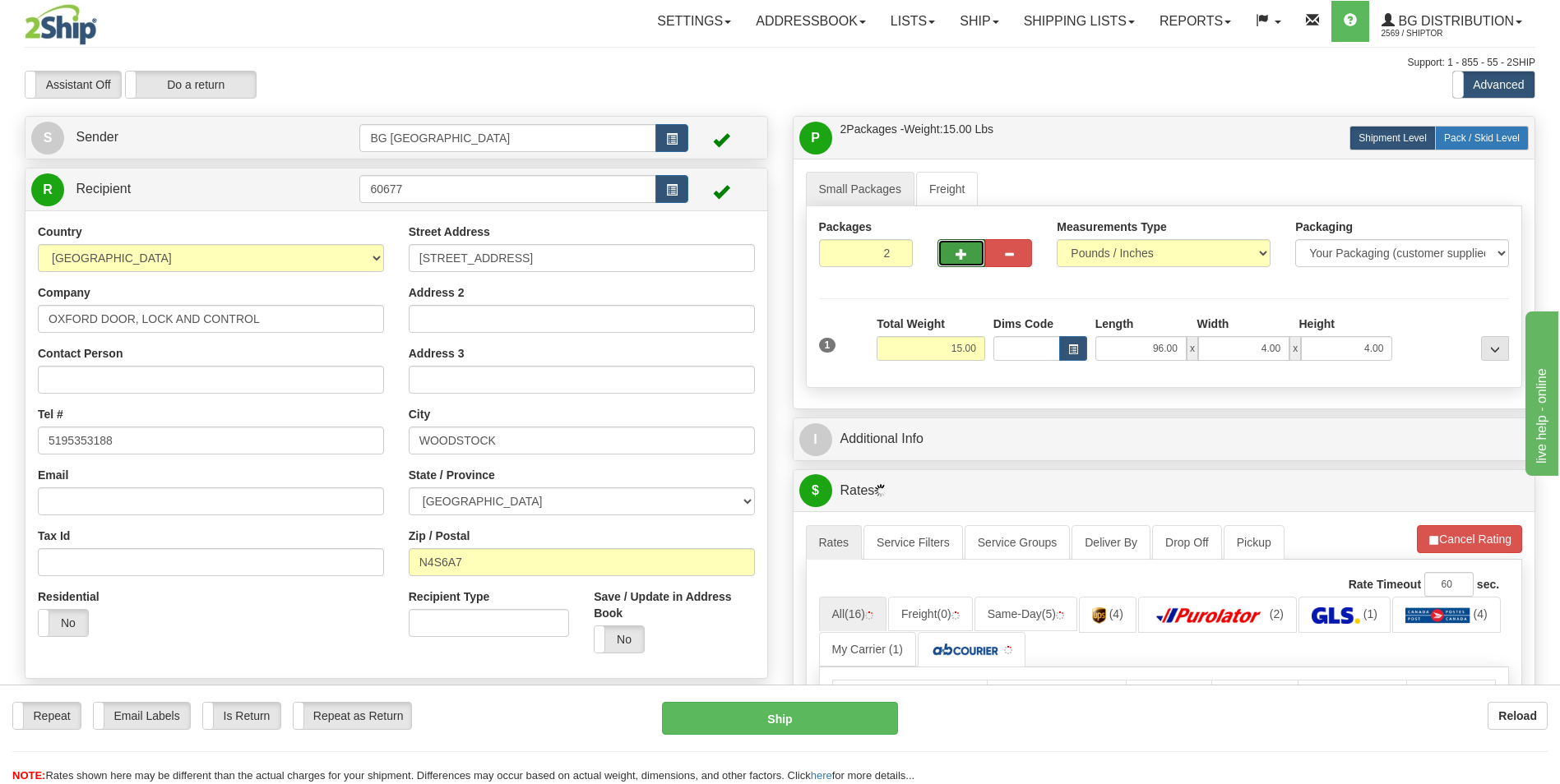
click at [1478, 147] on label "Pack / Skid Level Pack.." at bounding box center [1482, 138] width 94 height 25
radio input "true"
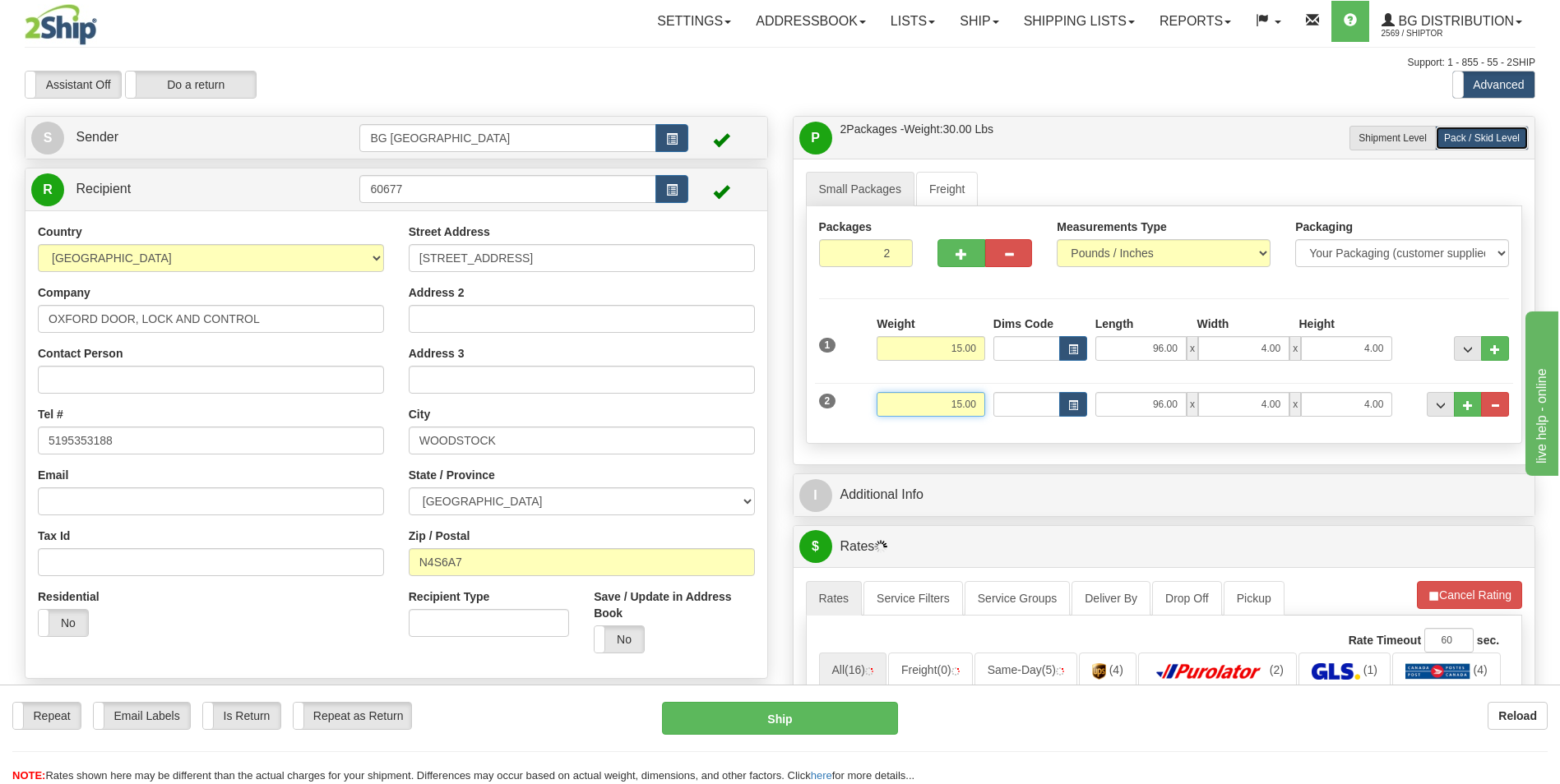
click at [931, 407] on input "15.00" at bounding box center [931, 404] width 109 height 25
type input "8.00"
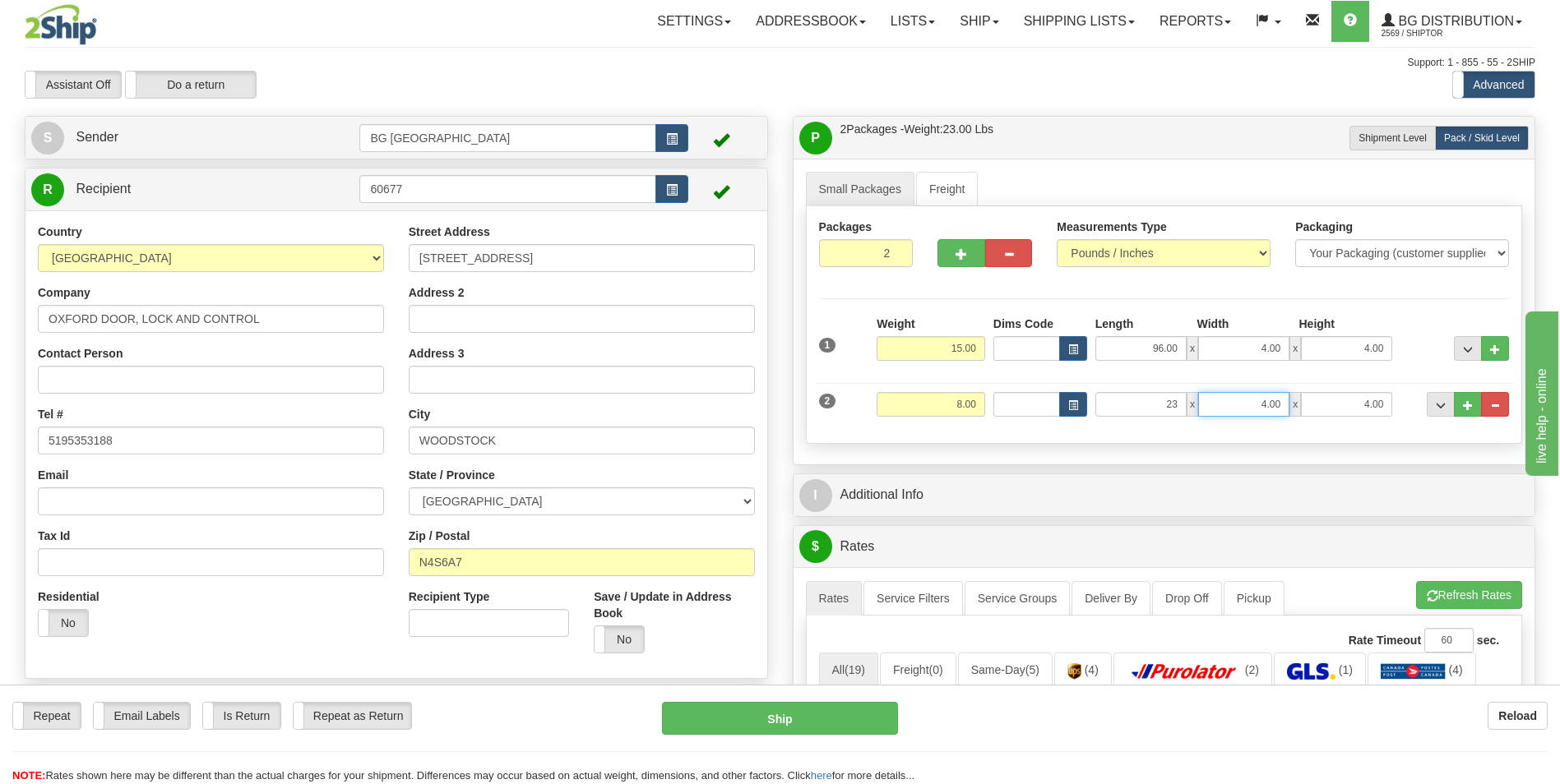
type input "23.00"
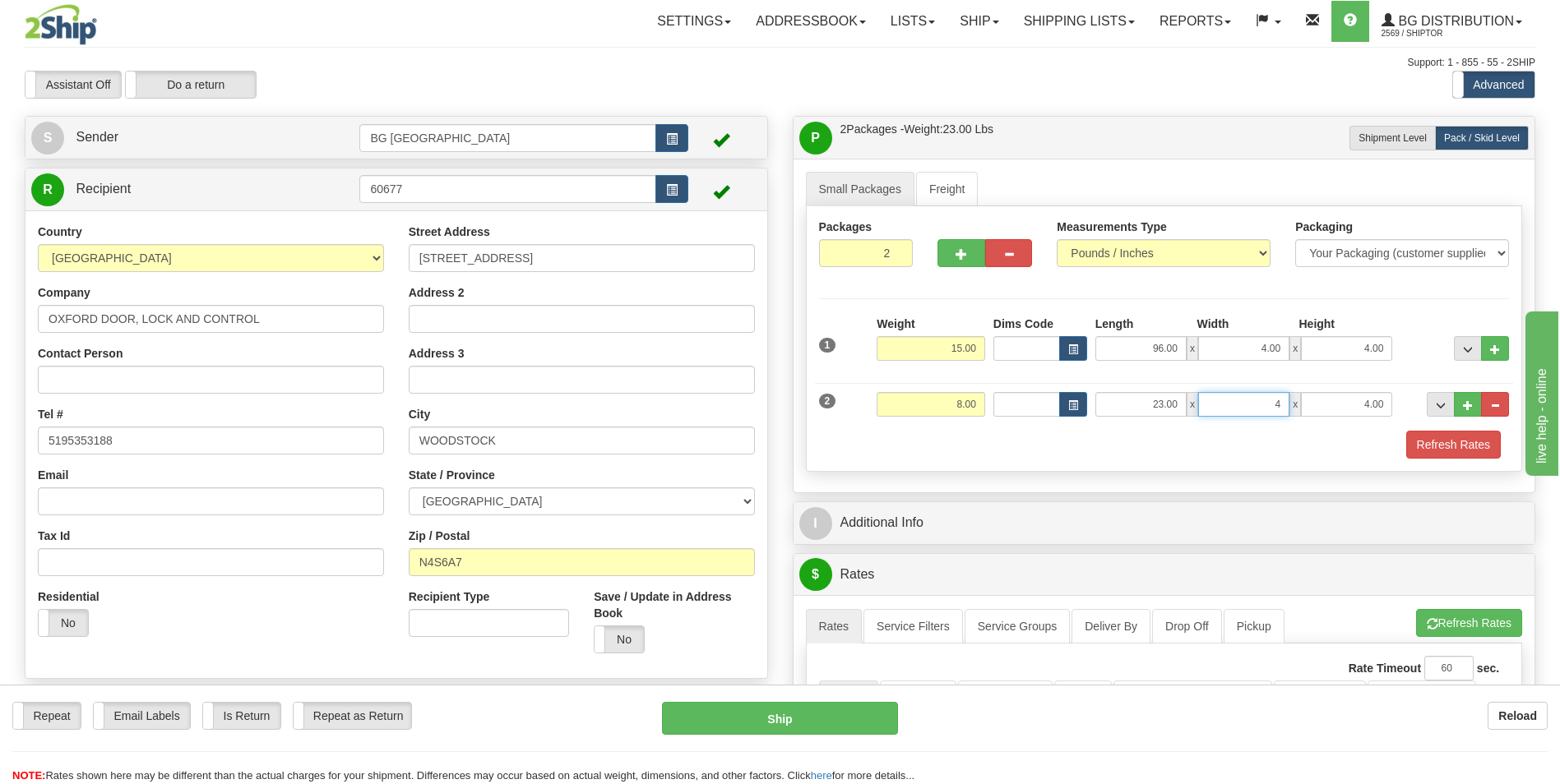
type input "4.00"
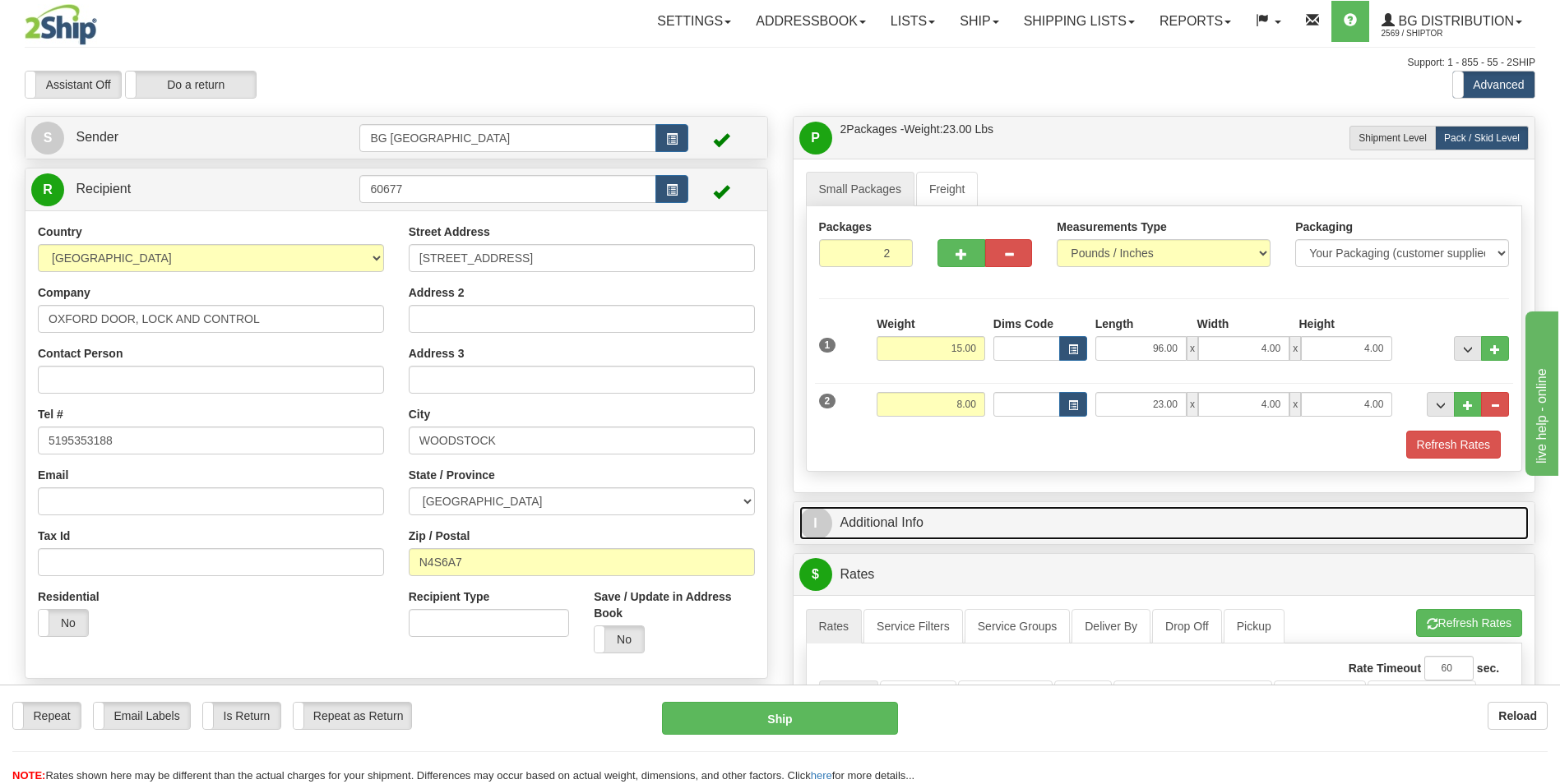
click at [914, 509] on link "I Additional Info" at bounding box center [1164, 523] width 731 height 34
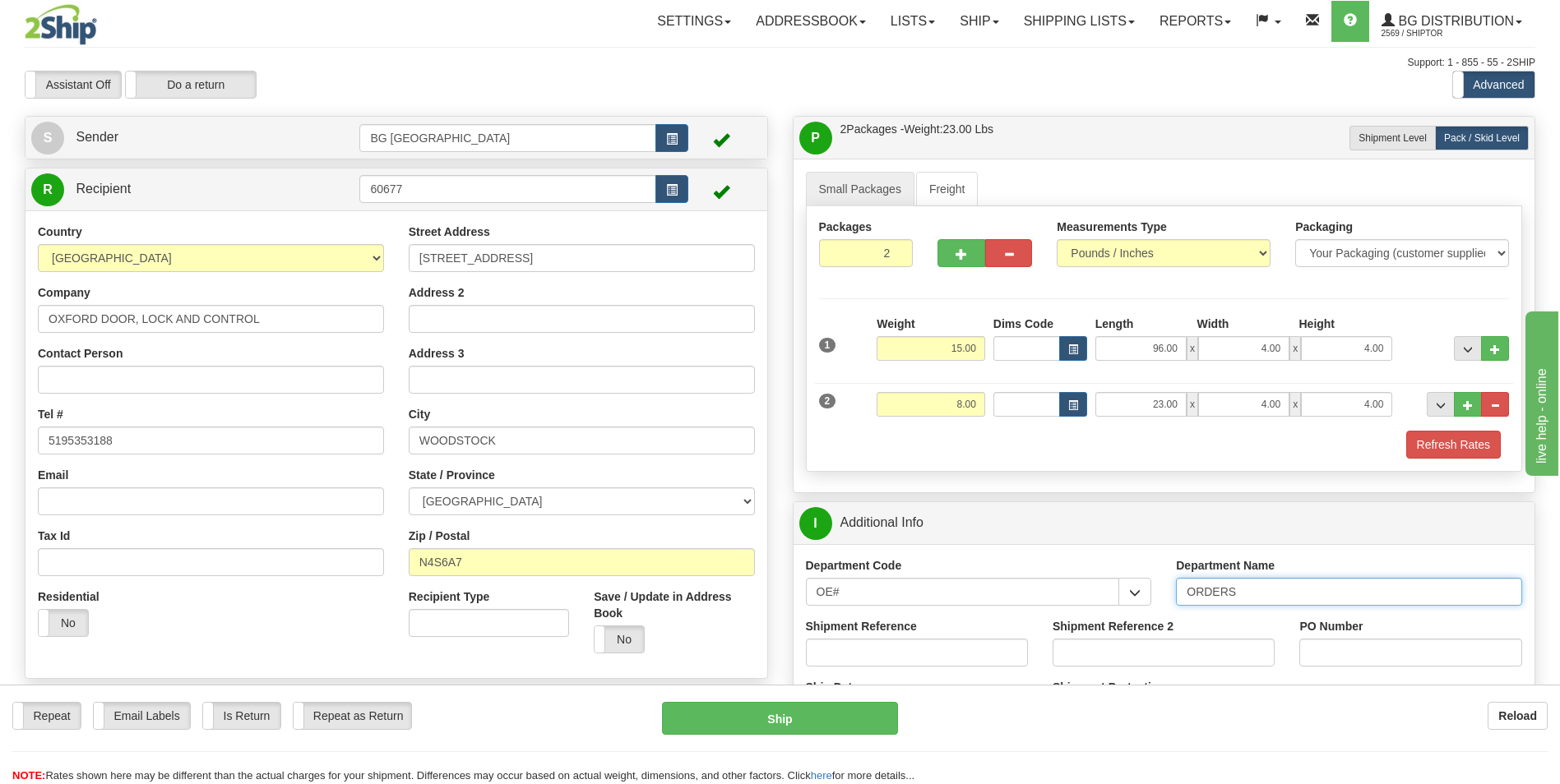
click at [1249, 594] on input "ORDERS" at bounding box center [1349, 592] width 346 height 28
type input "70184516-00"
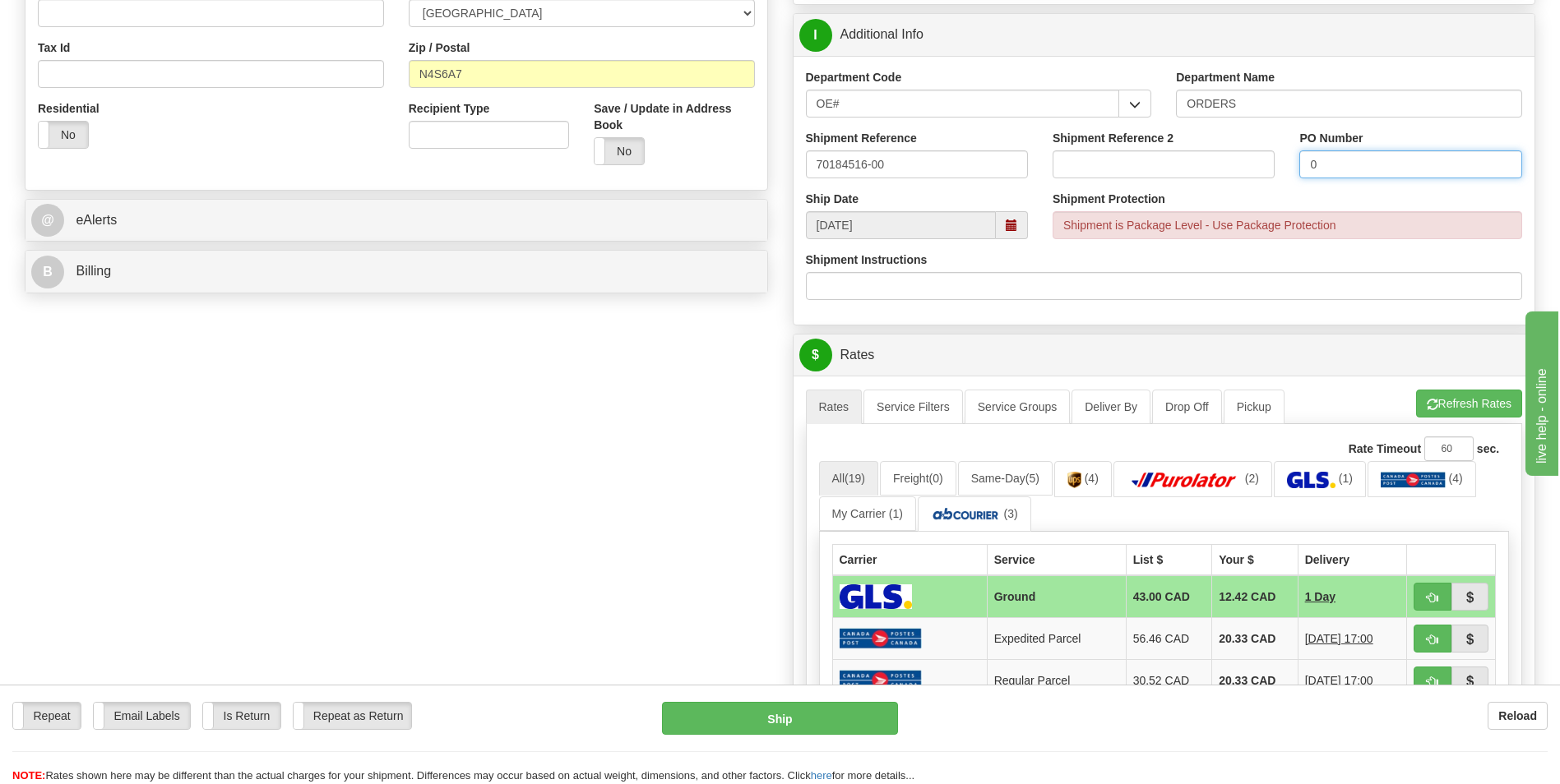
scroll to position [493, 0]
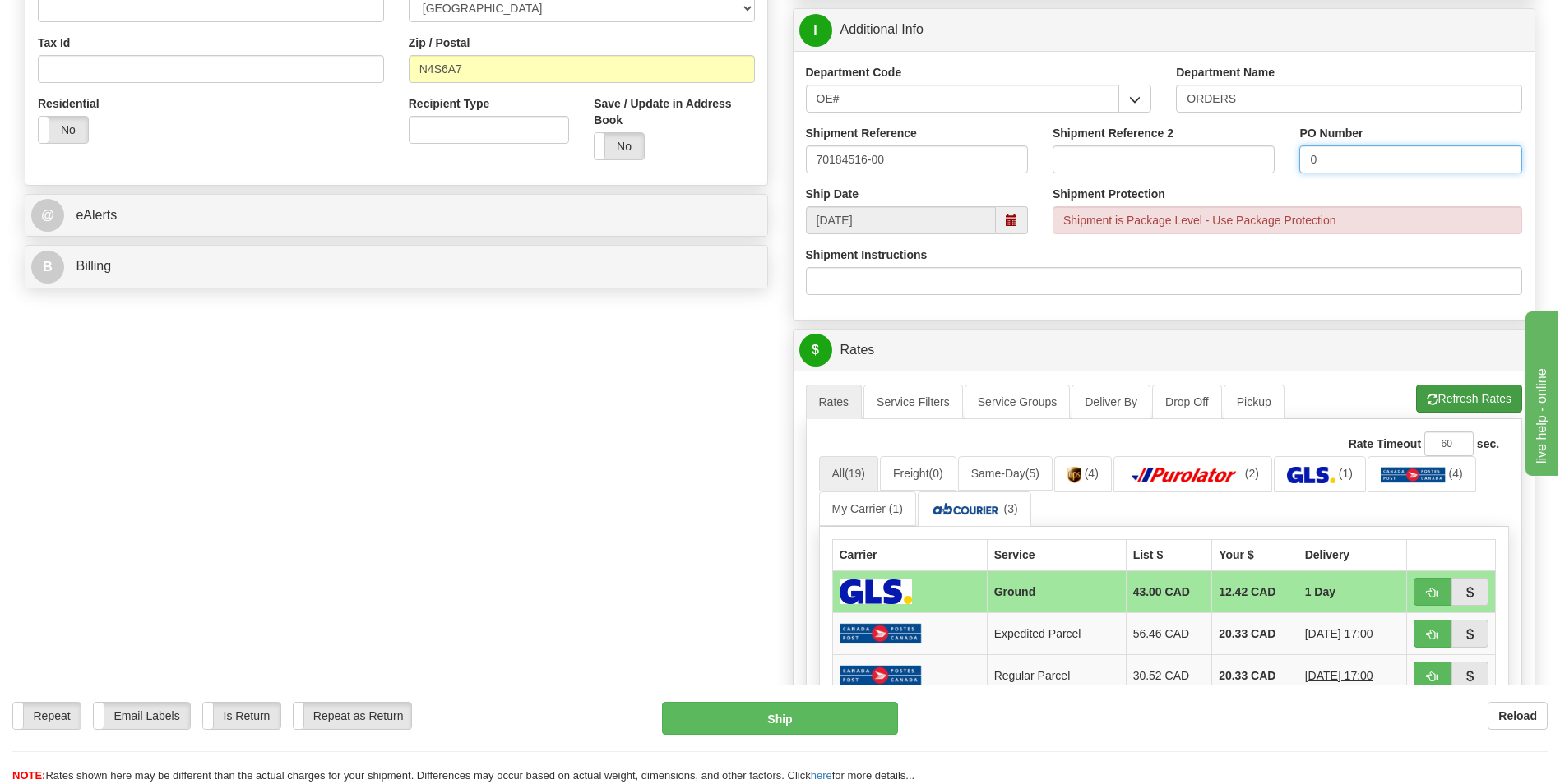
type input "0"
click at [1452, 408] on button "Refresh Rates" at bounding box center [1469, 399] width 106 height 28
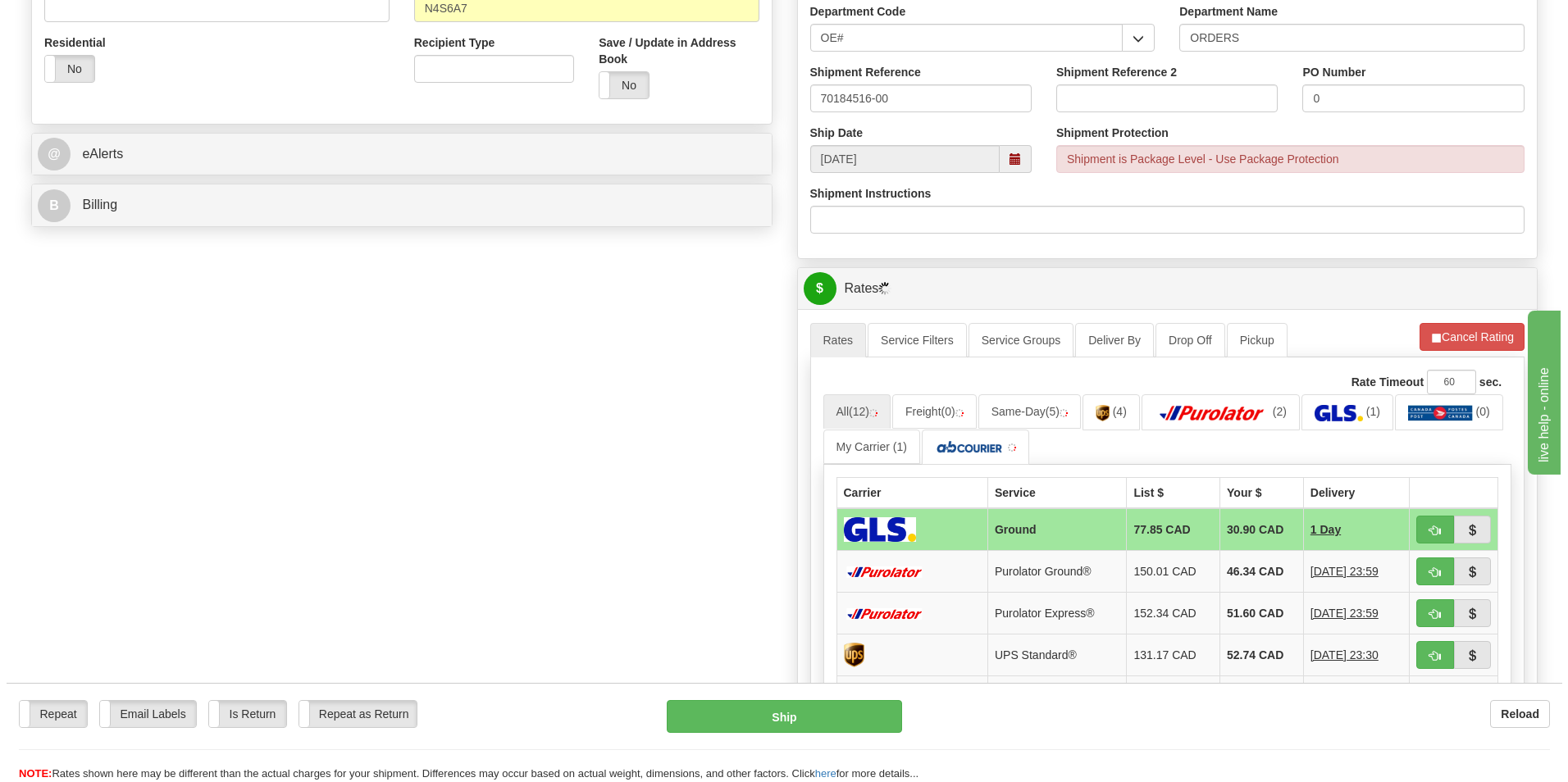
scroll to position [656, 0]
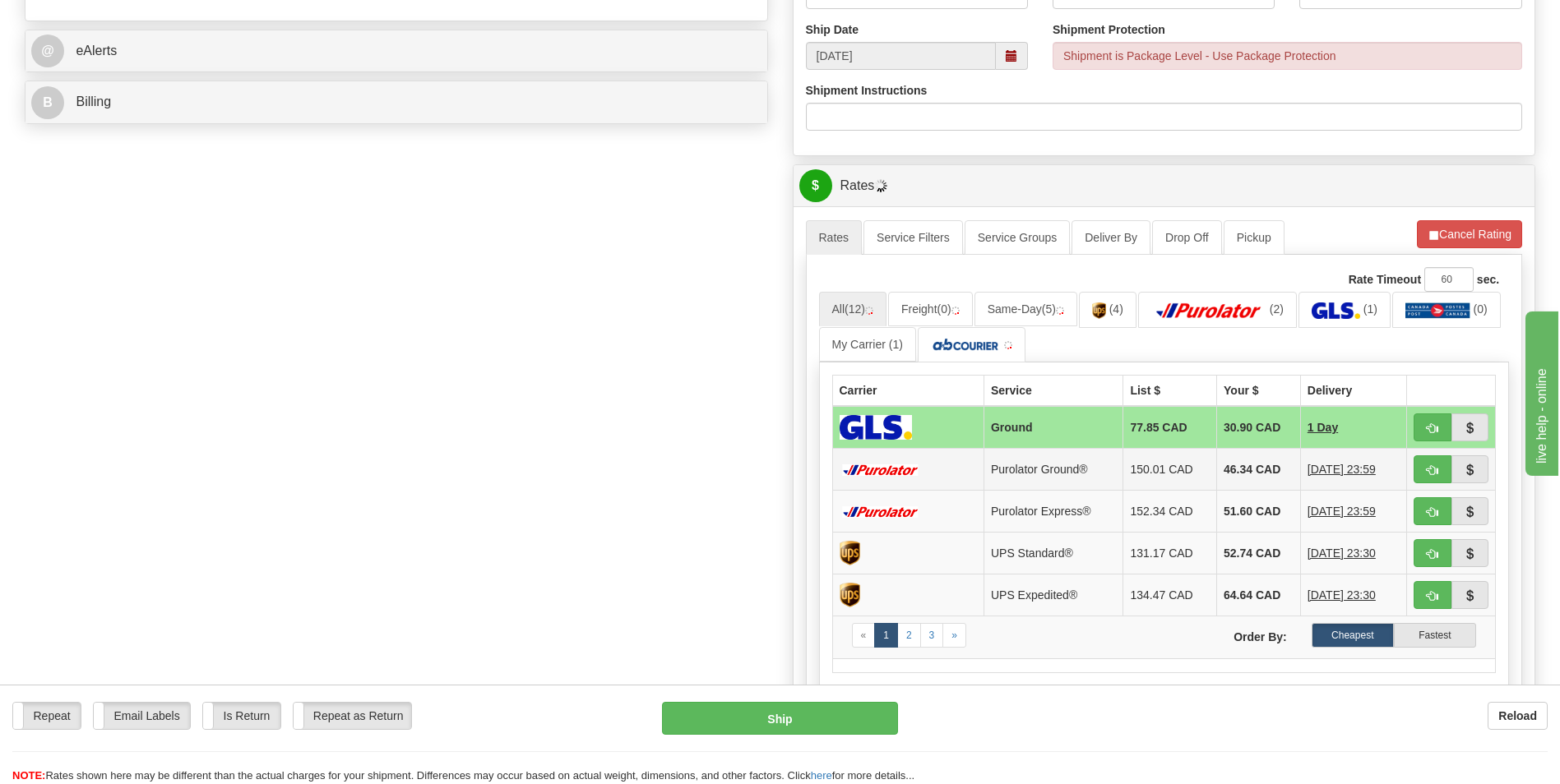
click at [1257, 470] on td "46.34 CAD" at bounding box center [1259, 469] width 84 height 42
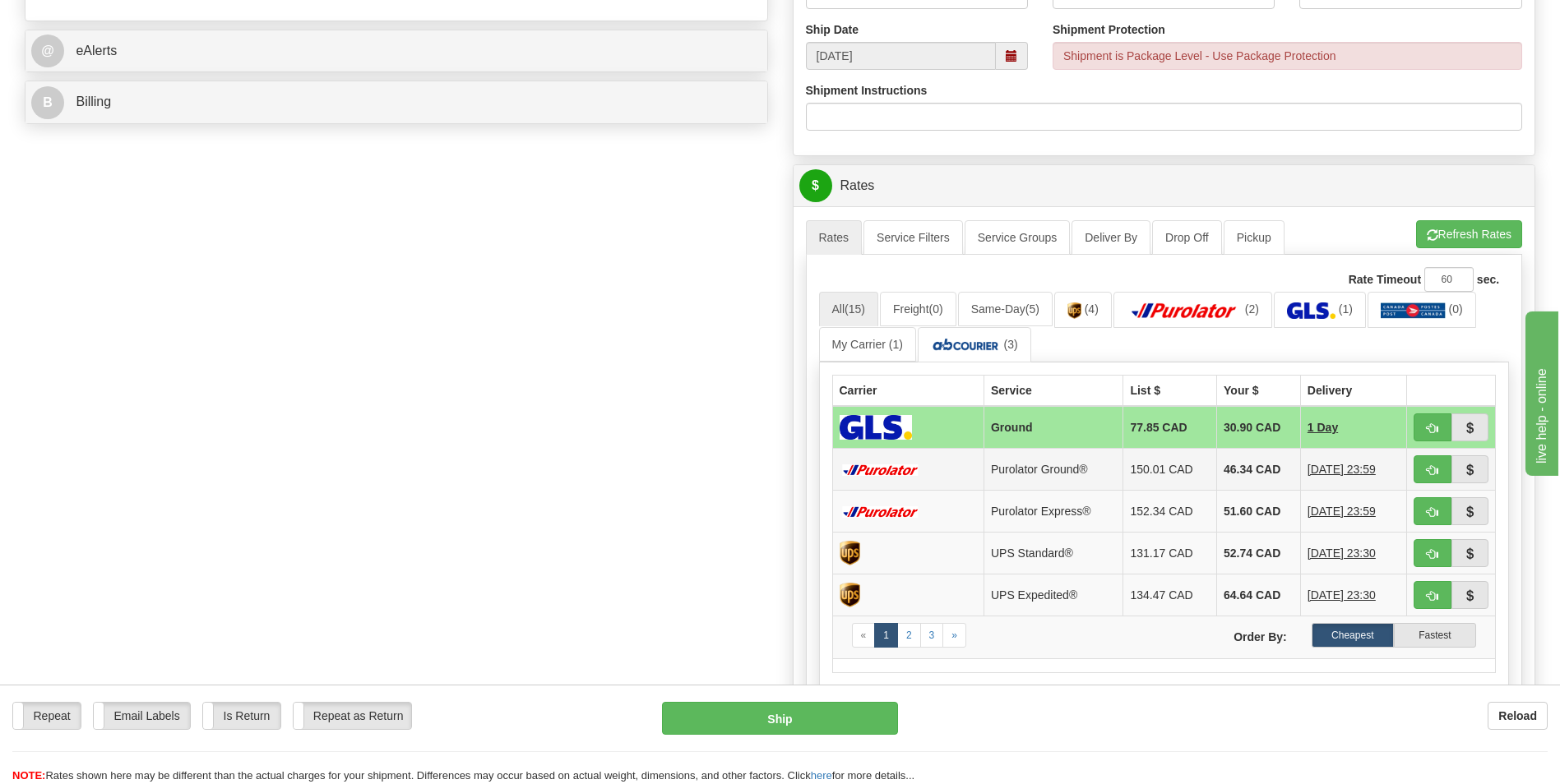
click at [1230, 479] on td "46.34 CAD" at bounding box center [1259, 469] width 84 height 42
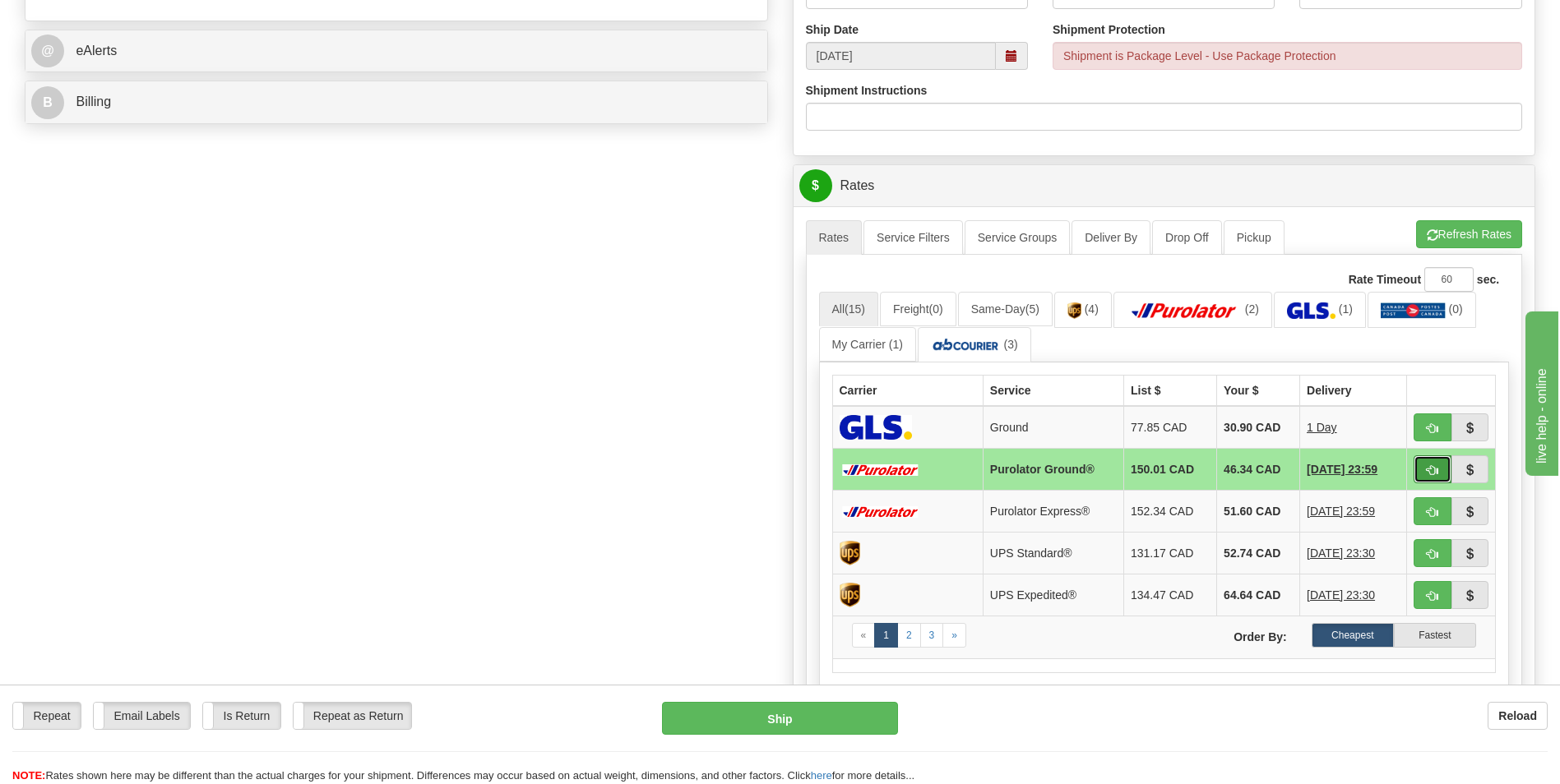
click at [1422, 469] on button "button" at bounding box center [1432, 469] width 38 height 28
type input "260"
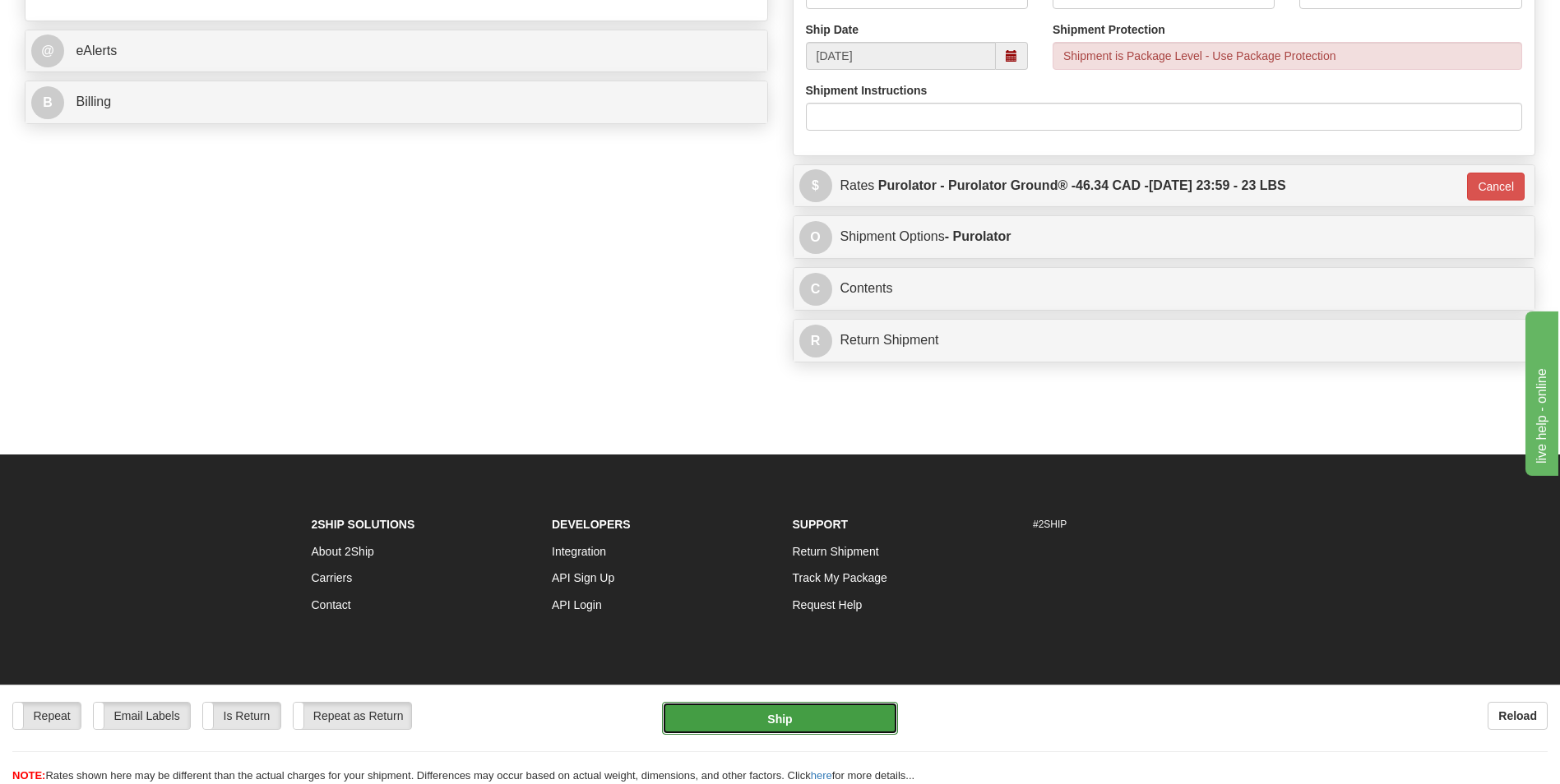
click at [843, 708] on button "Ship" at bounding box center [780, 719] width 236 height 33
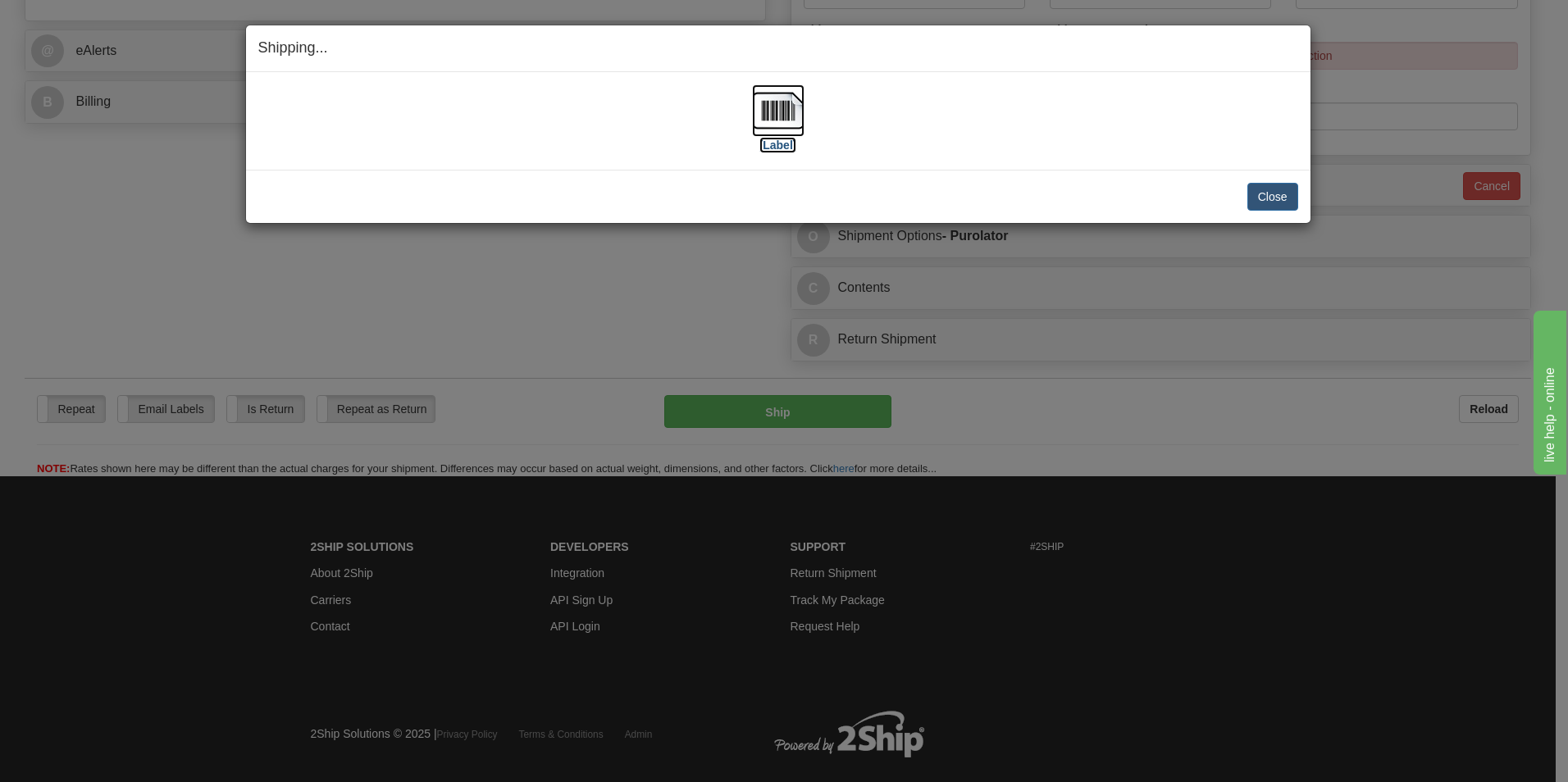
click at [765, 127] on img at bounding box center [778, 111] width 53 height 53
click at [1271, 199] on button "Close" at bounding box center [1272, 197] width 51 height 28
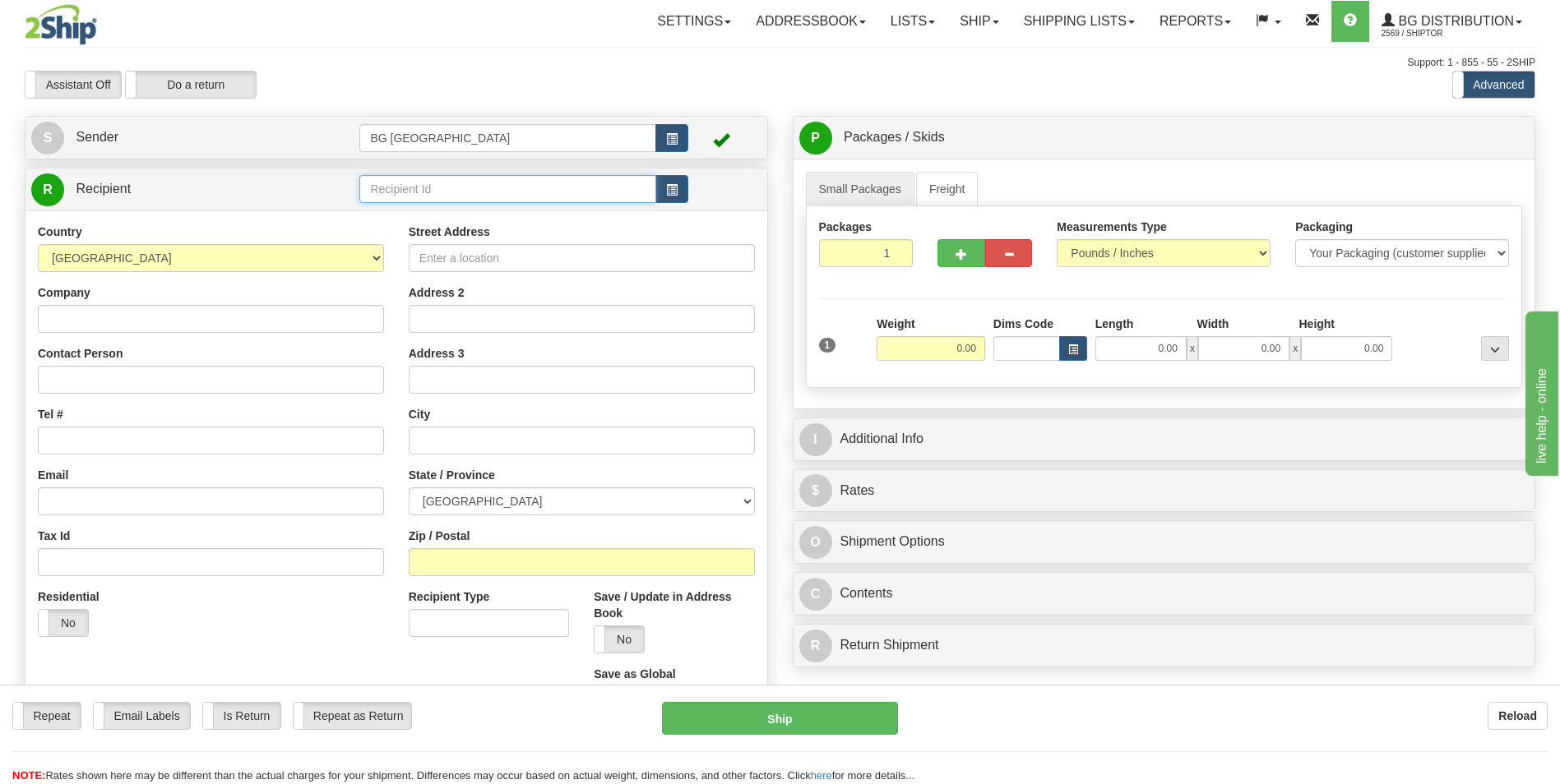
click at [474, 180] on input "text" at bounding box center [507, 189] width 296 height 28
click at [428, 216] on div "60235" at bounding box center [504, 215] width 280 height 18
type input "60235"
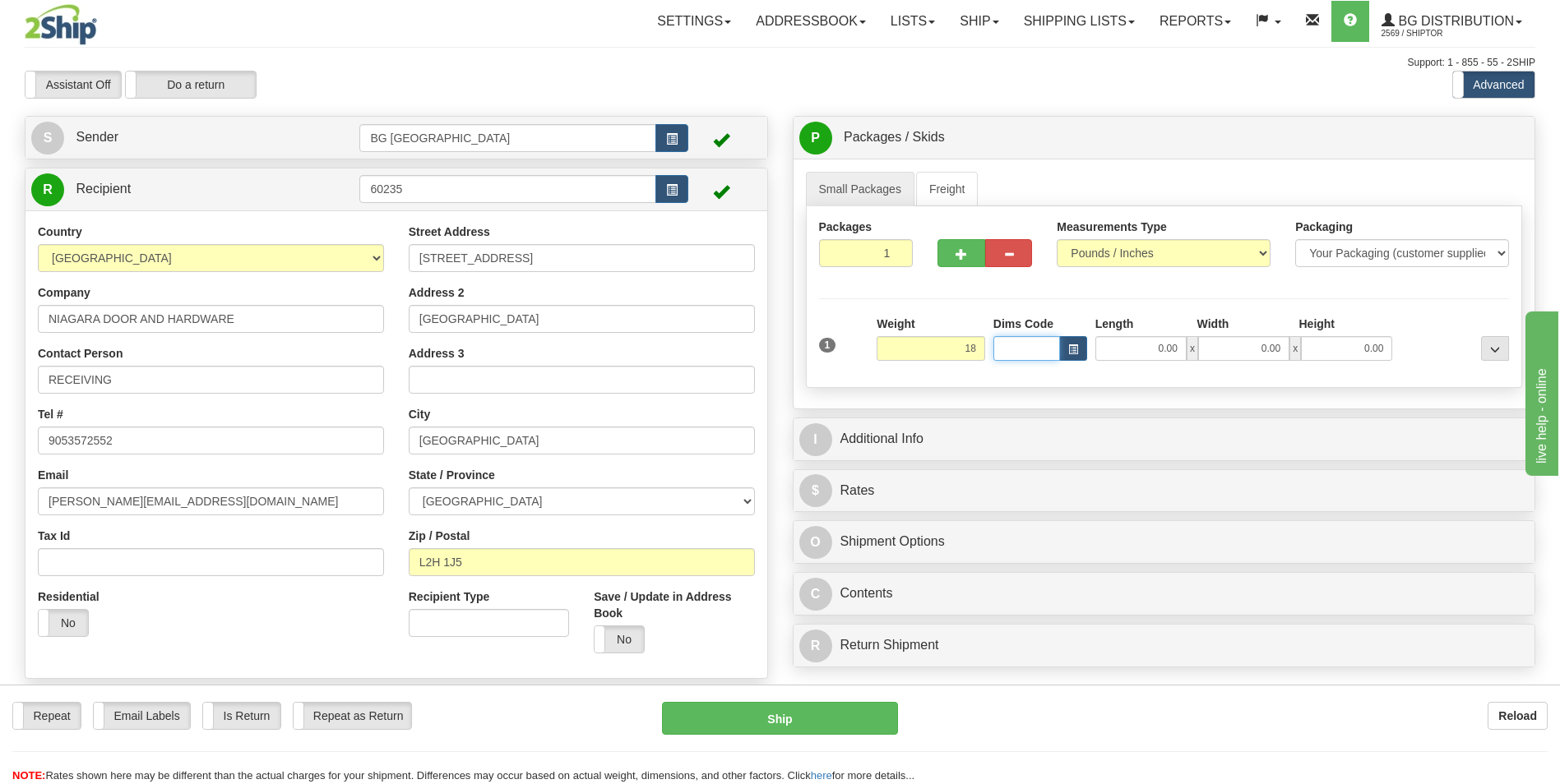
type input "18.00"
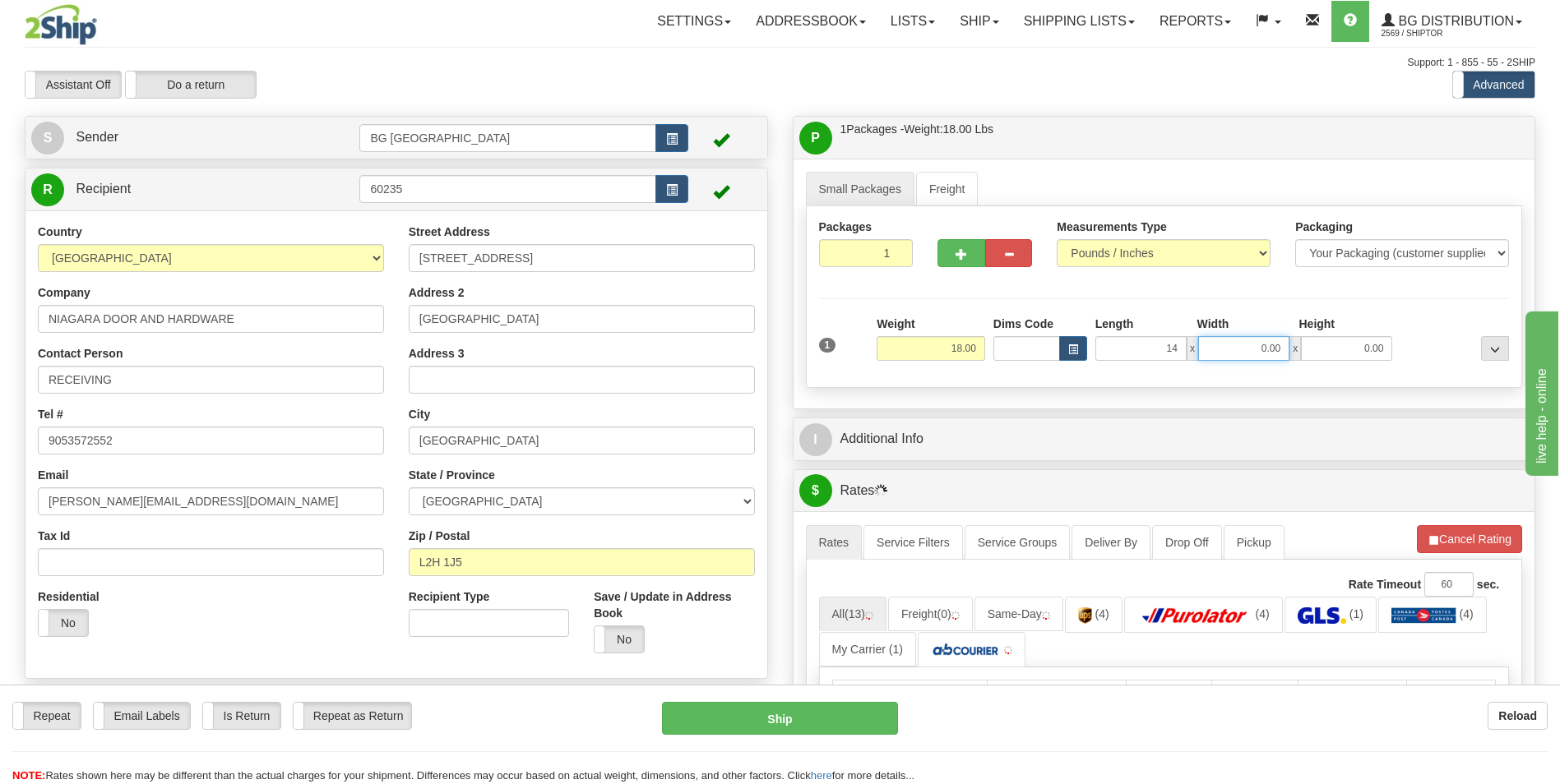
type input "14.00"
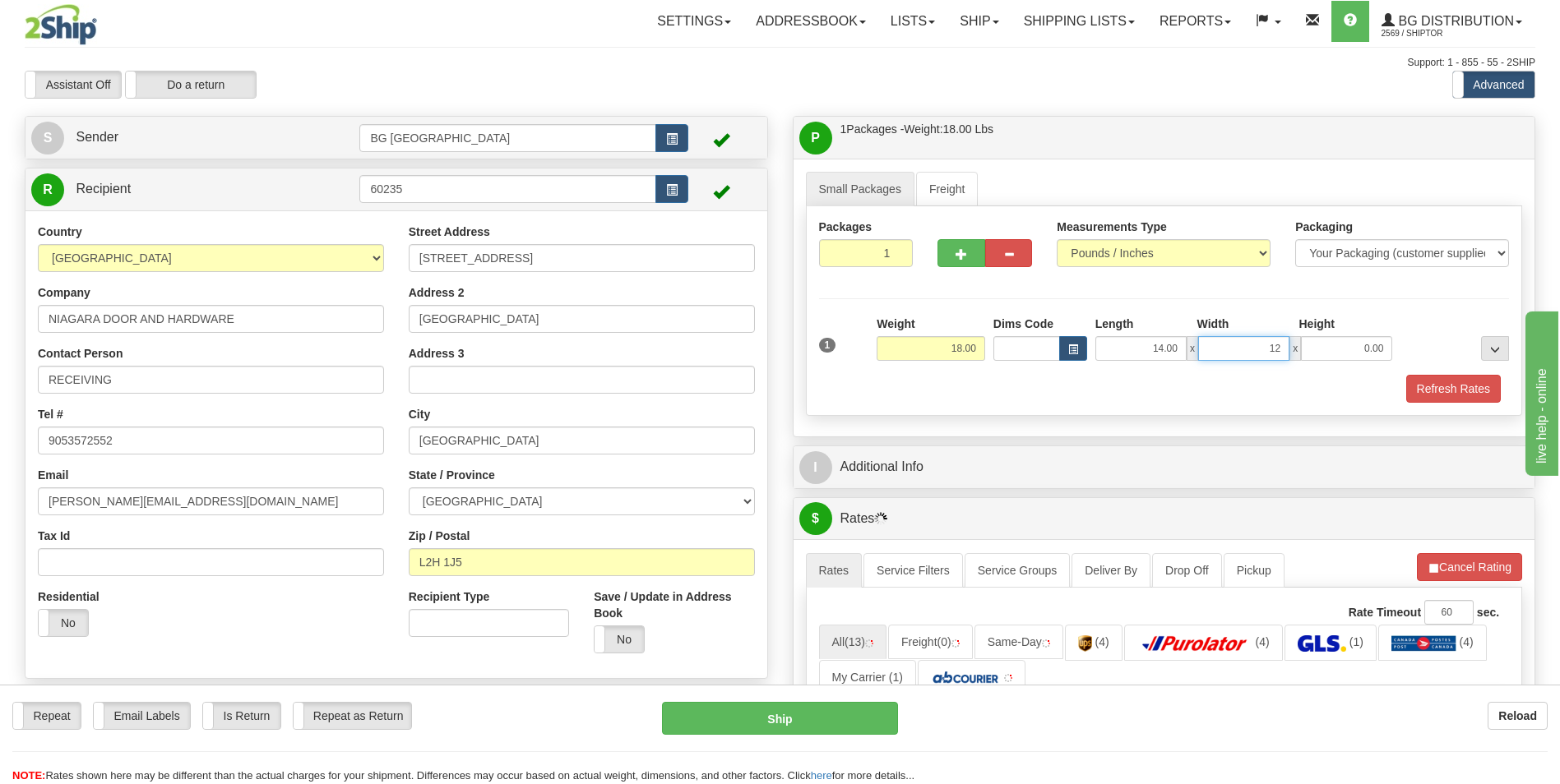
type input "12.00"
type input "10.00"
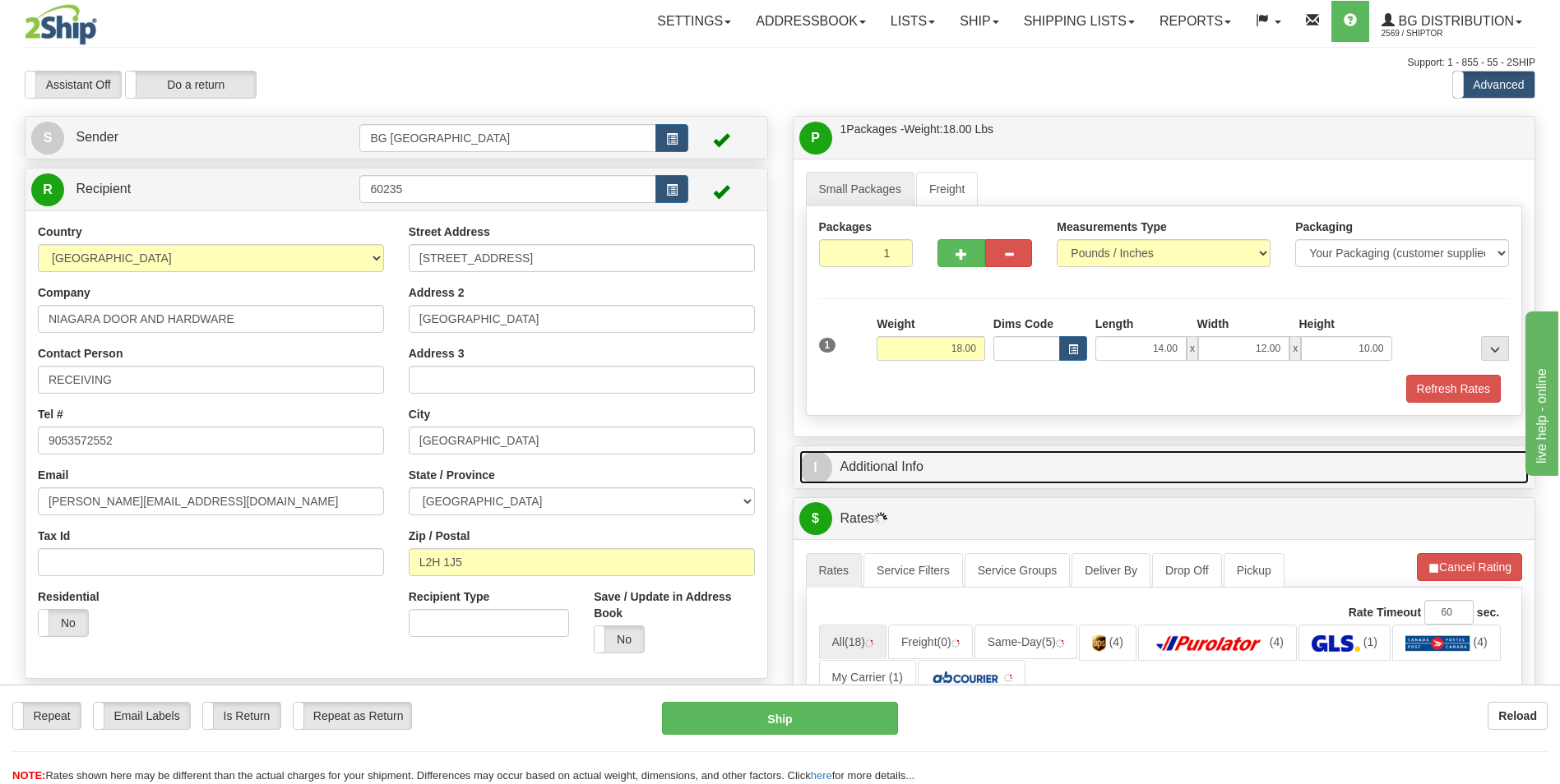
click at [890, 471] on link "I Additional Info" at bounding box center [1164, 467] width 731 height 34
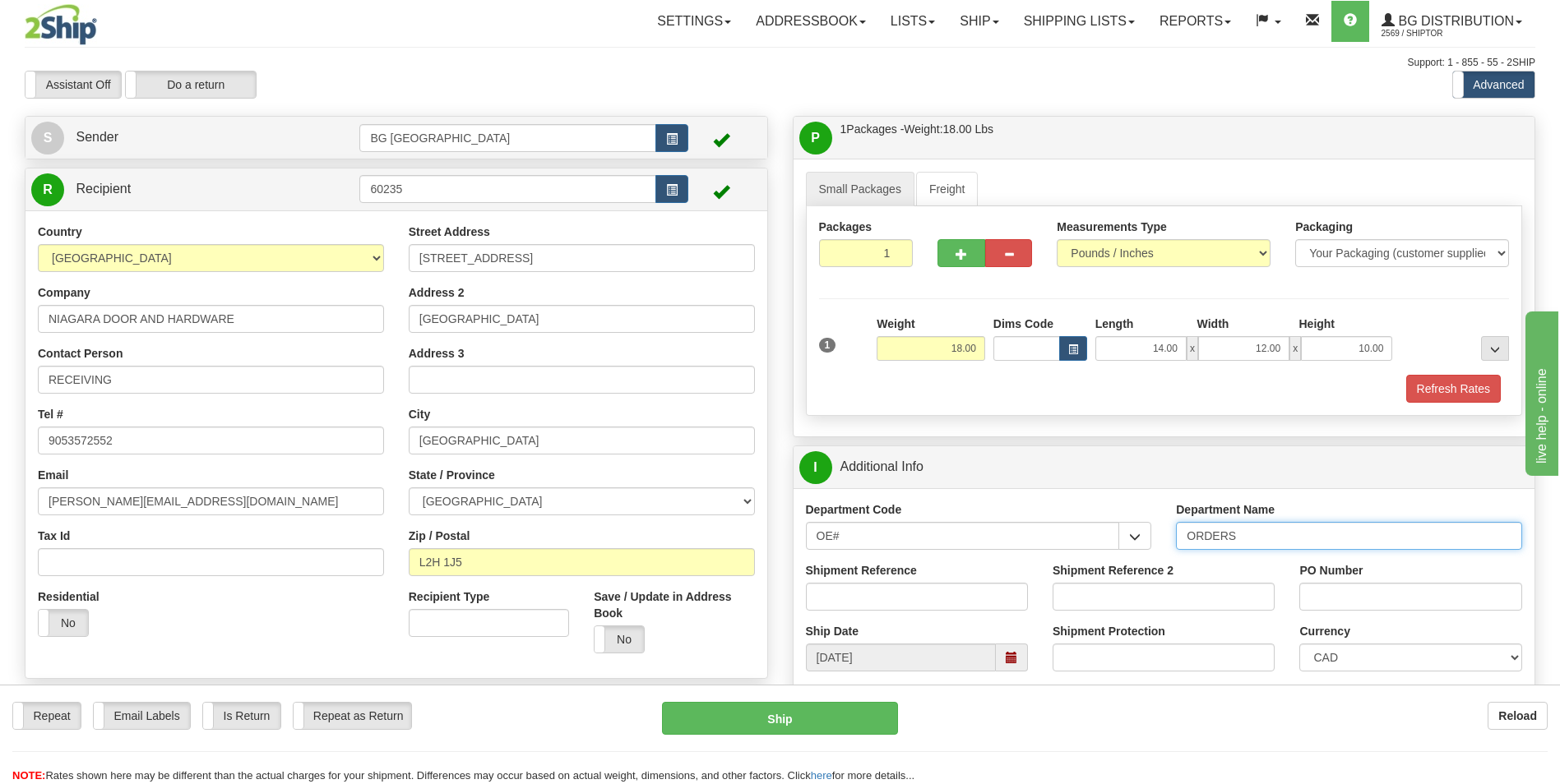
click at [1271, 537] on input "ORDERS" at bounding box center [1349, 536] width 346 height 28
type input "70184544-00"
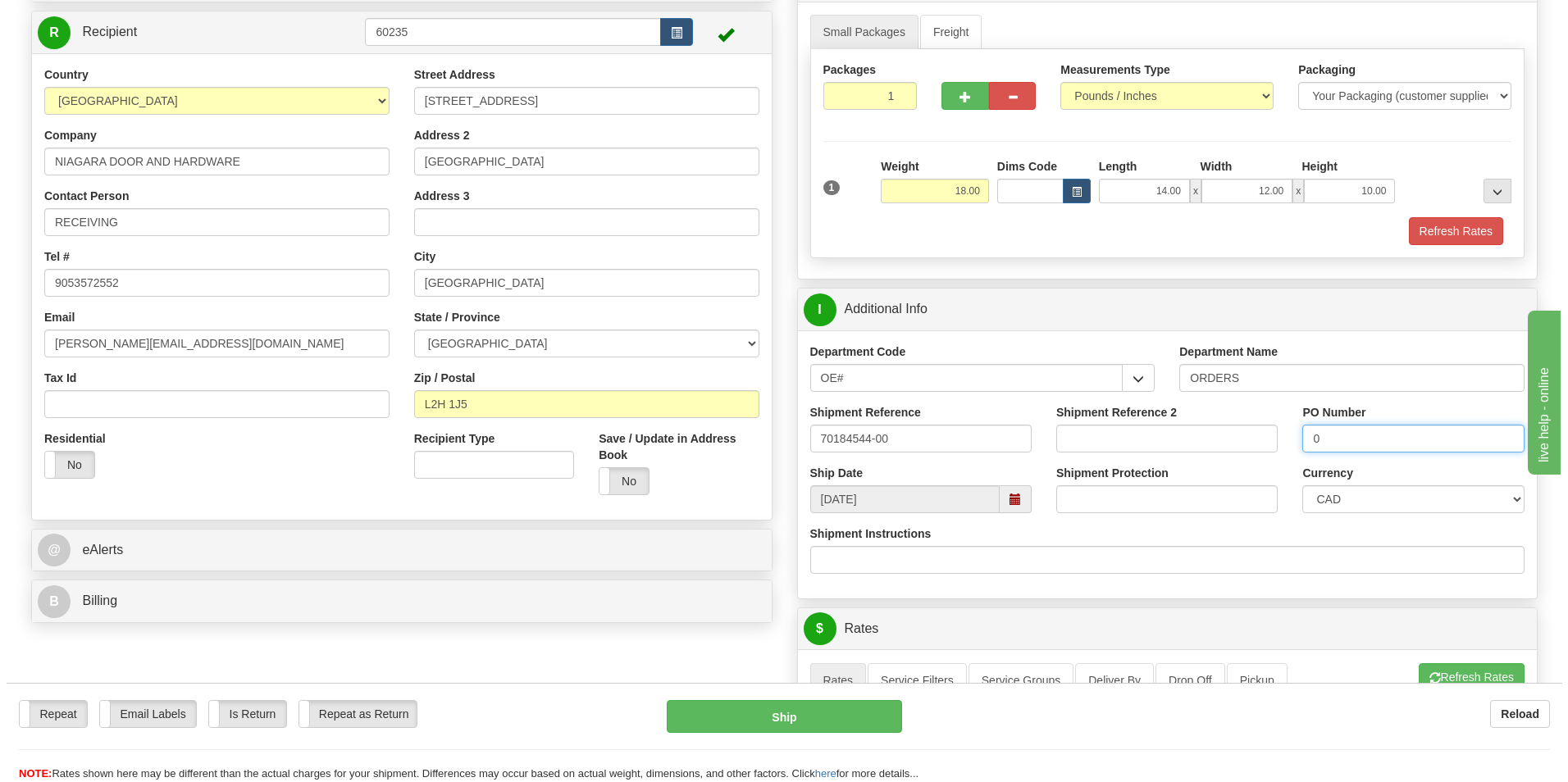
scroll to position [492, 0]
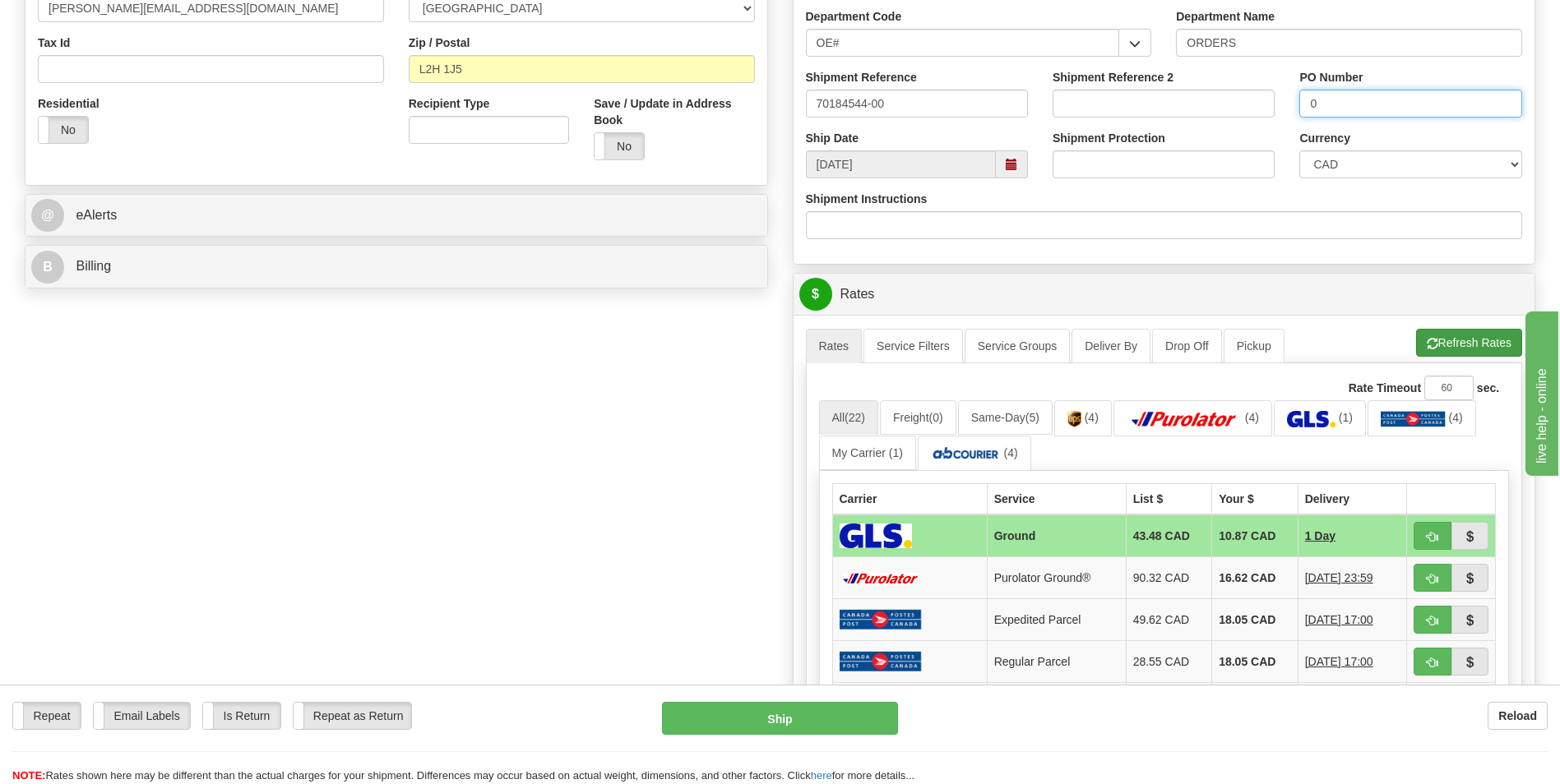
type input "0"
click at [1446, 352] on button "Refresh Rates" at bounding box center [1469, 343] width 106 height 28
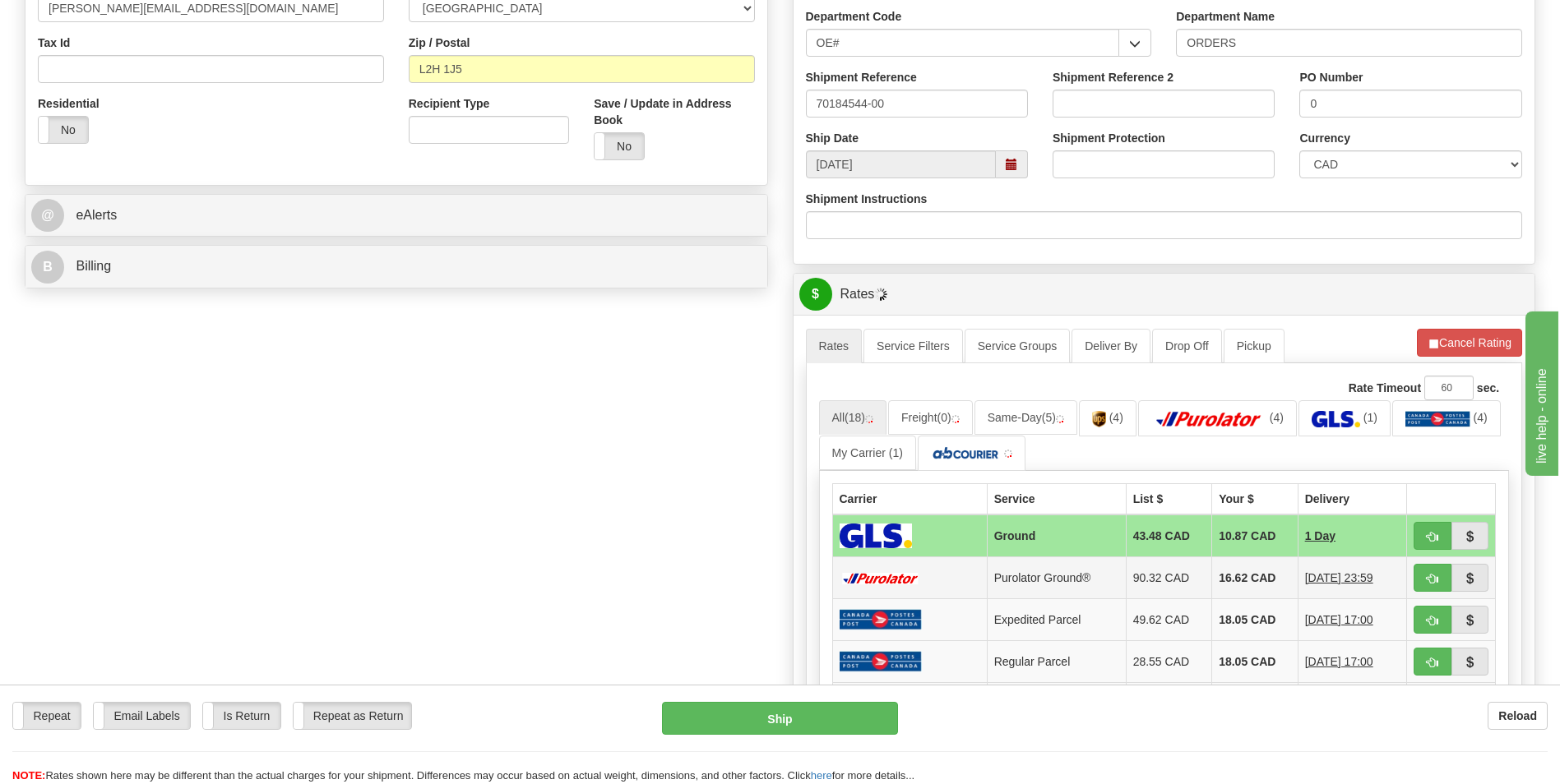
click at [1216, 566] on td "16.62 CAD" at bounding box center [1255, 578] width 86 height 42
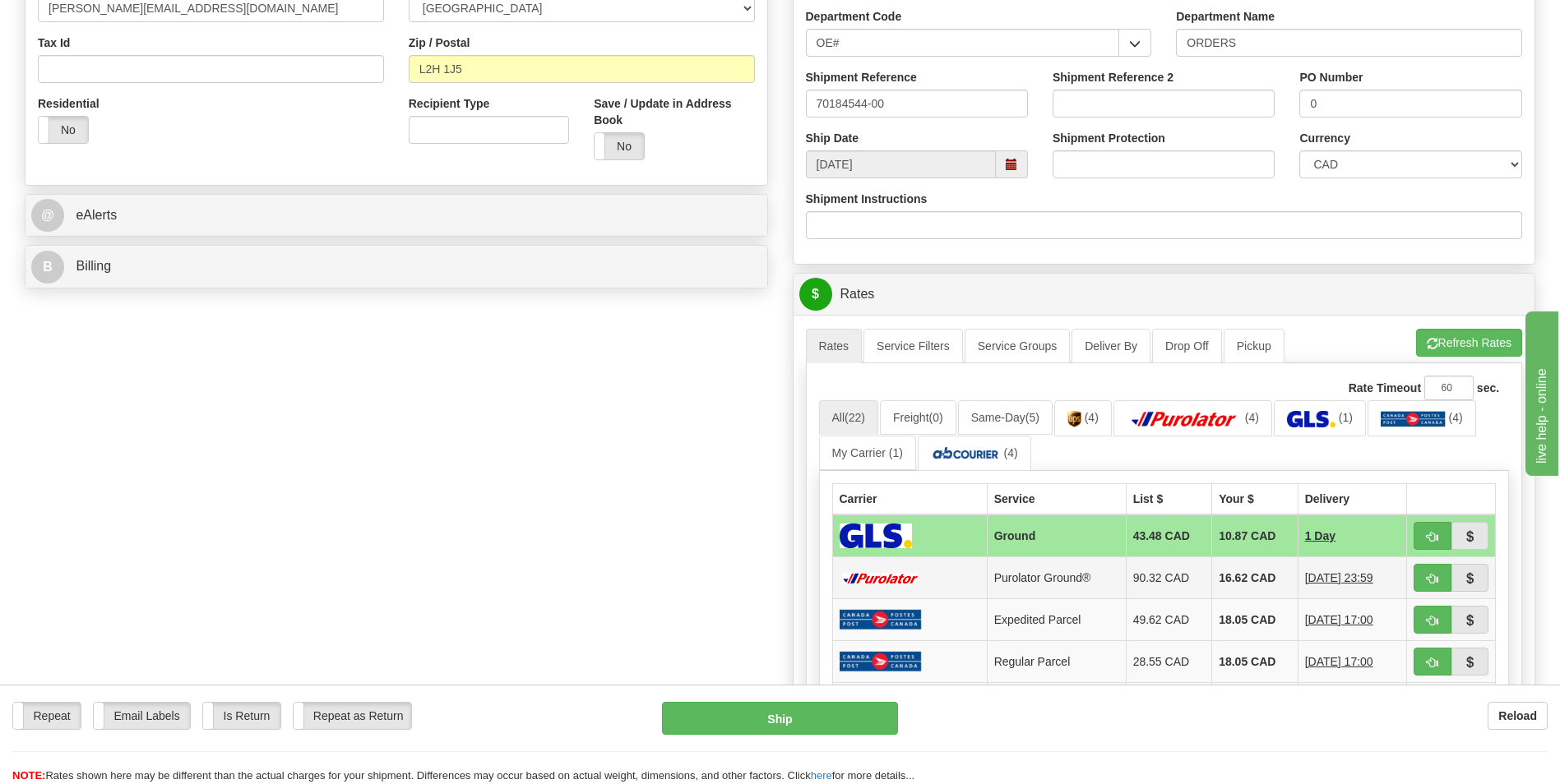
click at [1260, 581] on td "16.62 CAD" at bounding box center [1255, 578] width 86 height 42
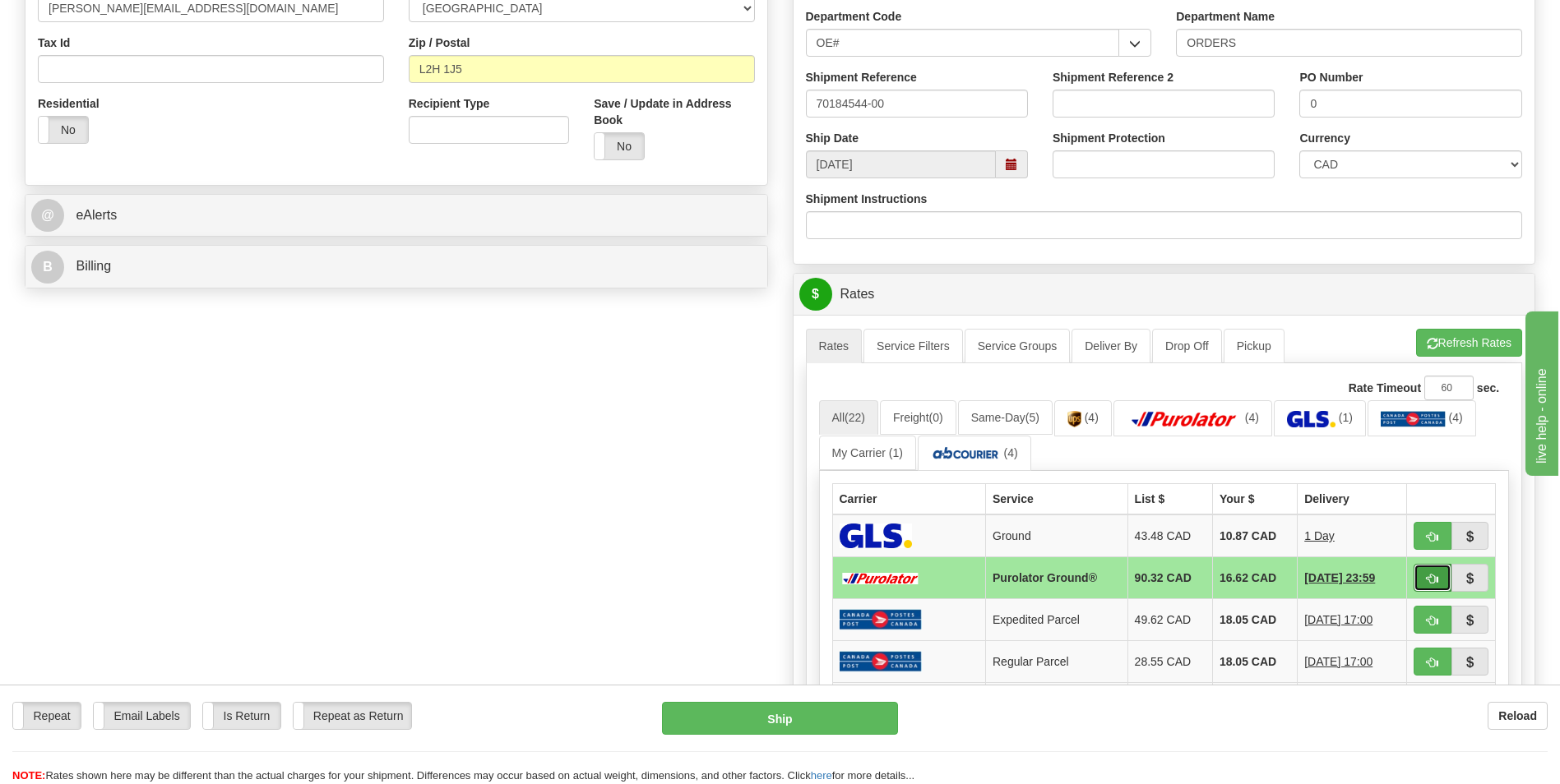
click at [1441, 590] on button "button" at bounding box center [1432, 578] width 38 height 28
type input "260"
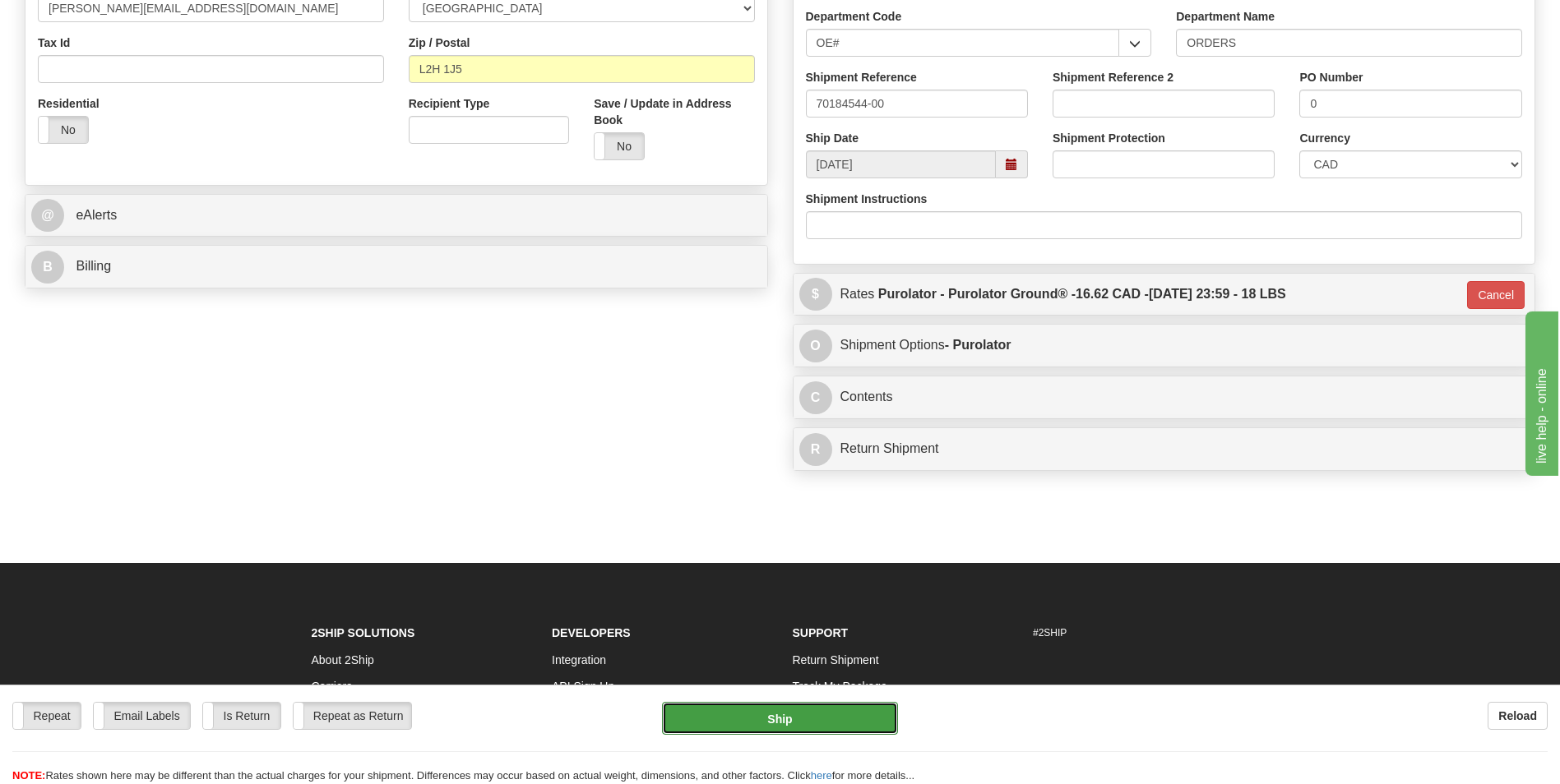
click at [799, 705] on button "Ship" at bounding box center [780, 719] width 236 height 33
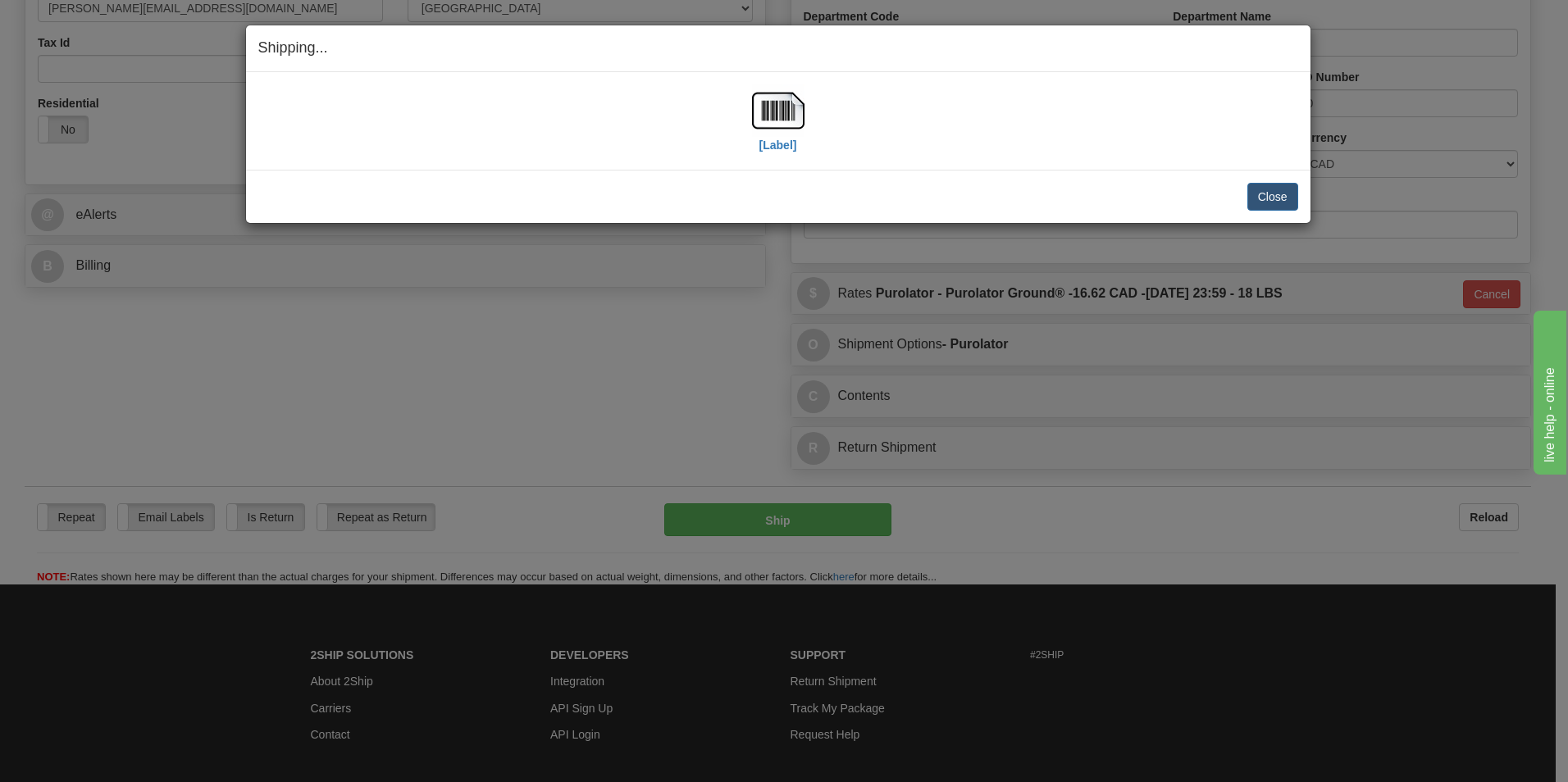
click at [743, 111] on div "[Label]" at bounding box center [778, 121] width 1040 height 73
click at [762, 111] on img at bounding box center [778, 111] width 53 height 53
click at [1254, 191] on button "Close" at bounding box center [1272, 197] width 51 height 28
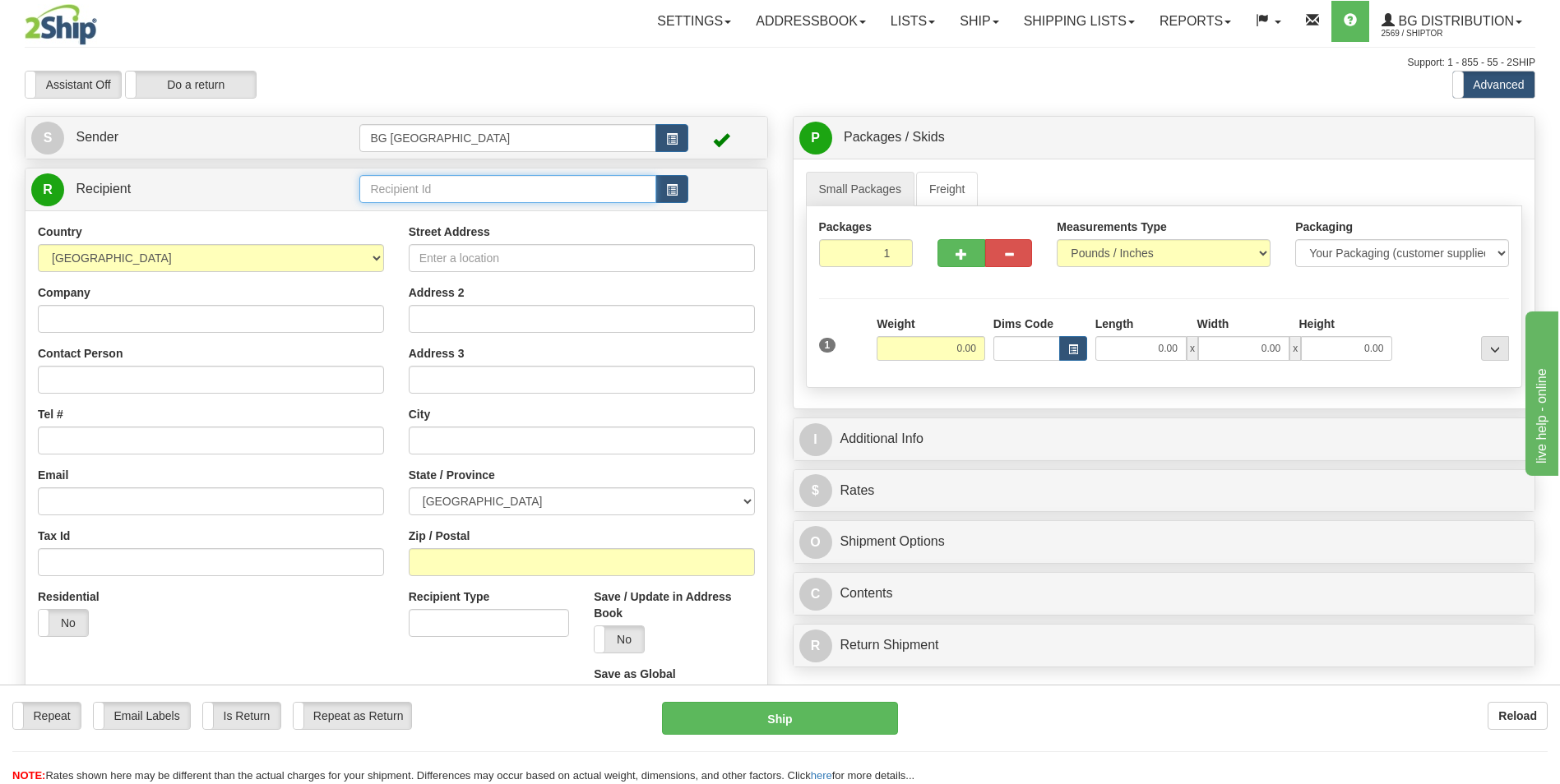
click at [467, 183] on input "text" at bounding box center [507, 189] width 296 height 28
click at [396, 208] on div "60311" at bounding box center [504, 215] width 280 height 18
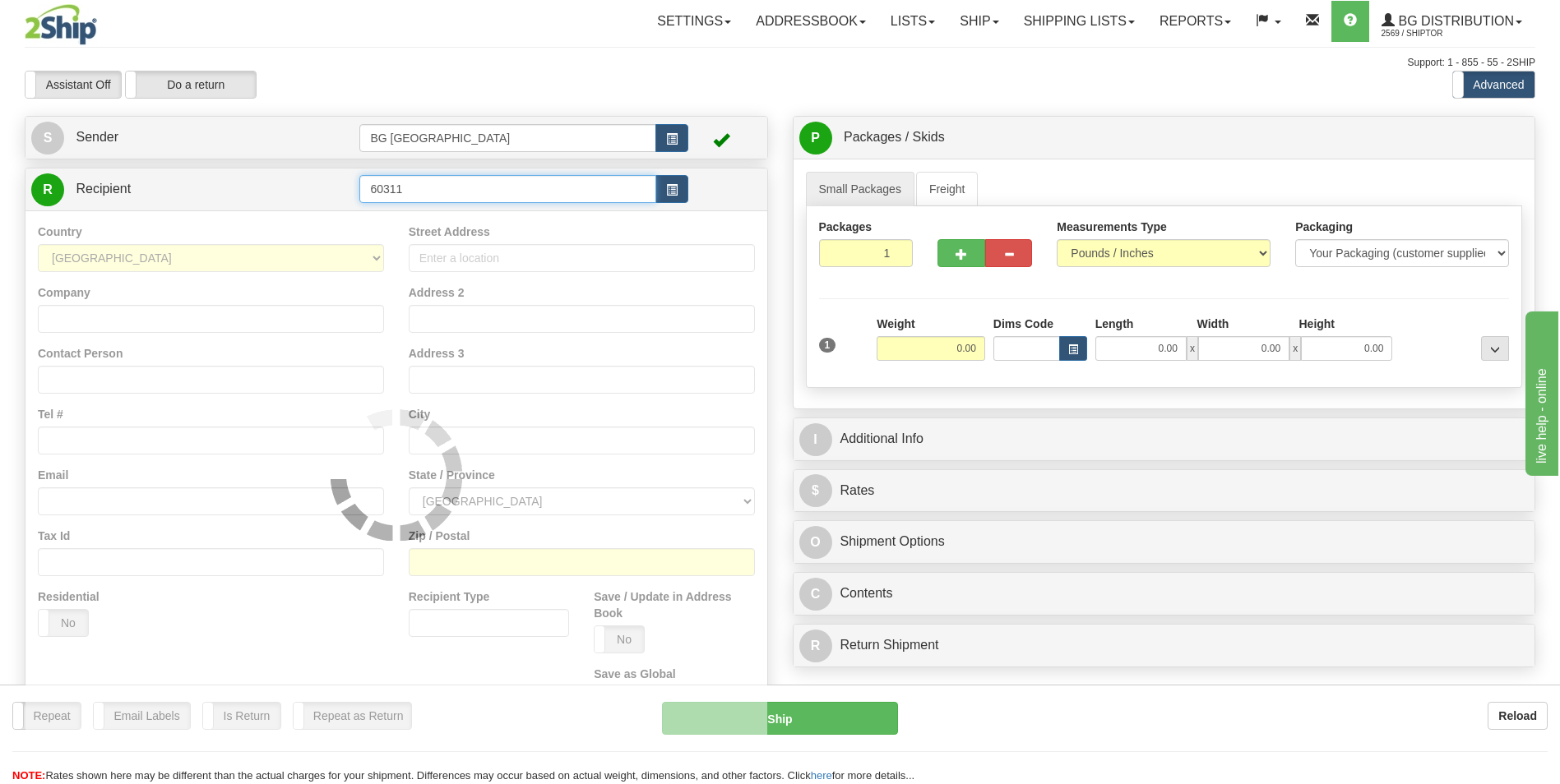
type input "60311"
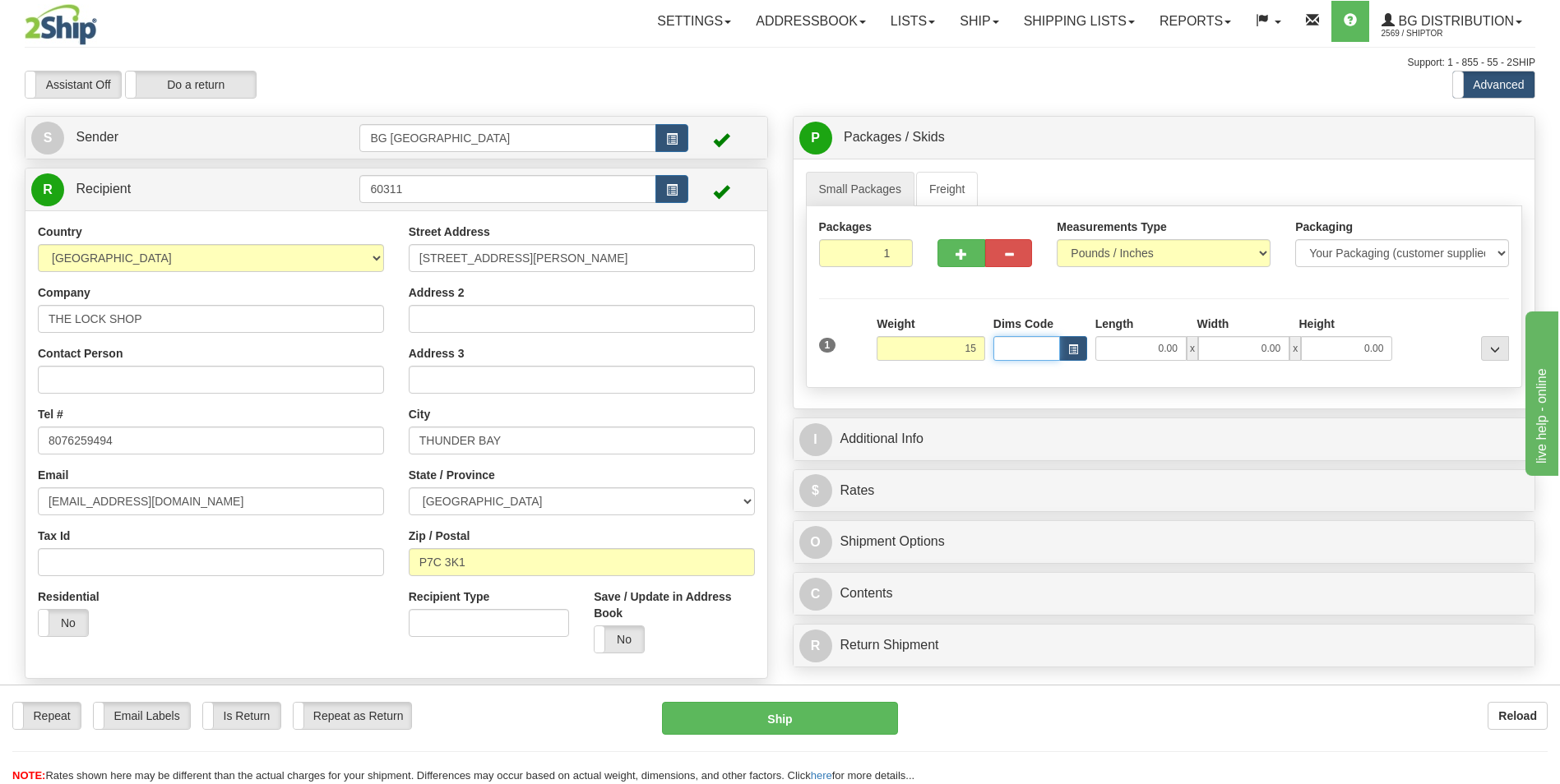
type input "15.00"
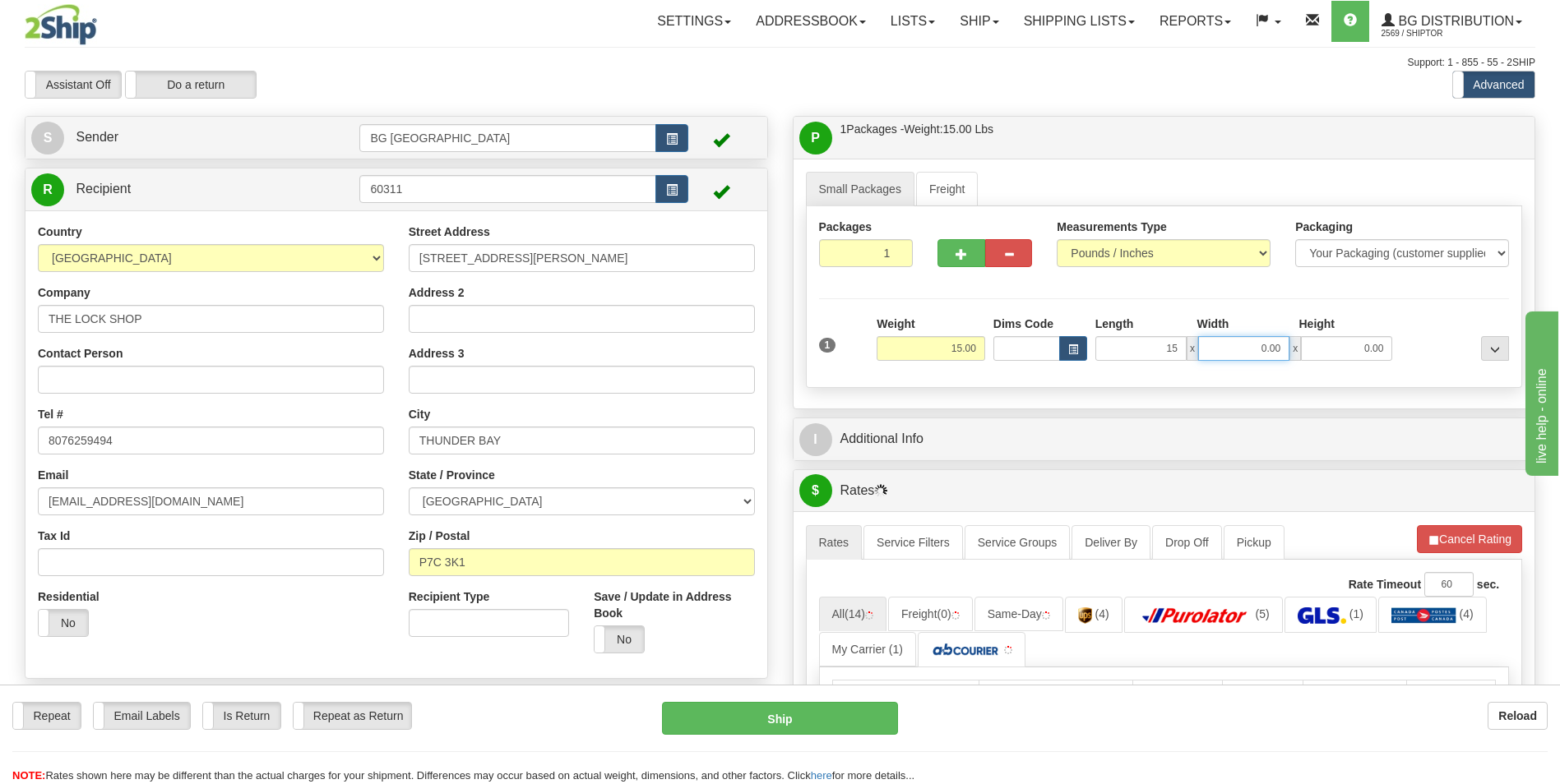
type input "15.00"
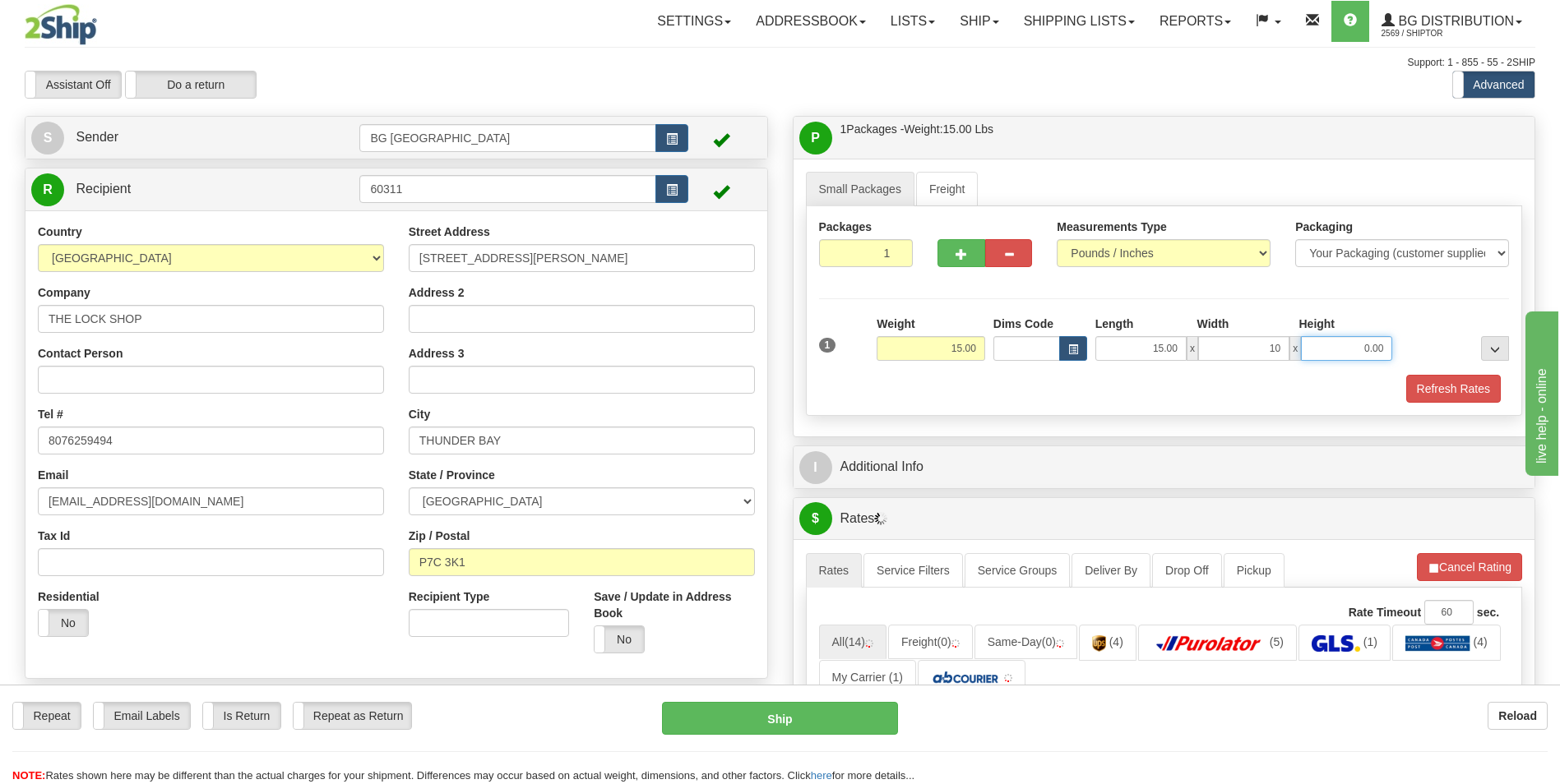
type input "10.00"
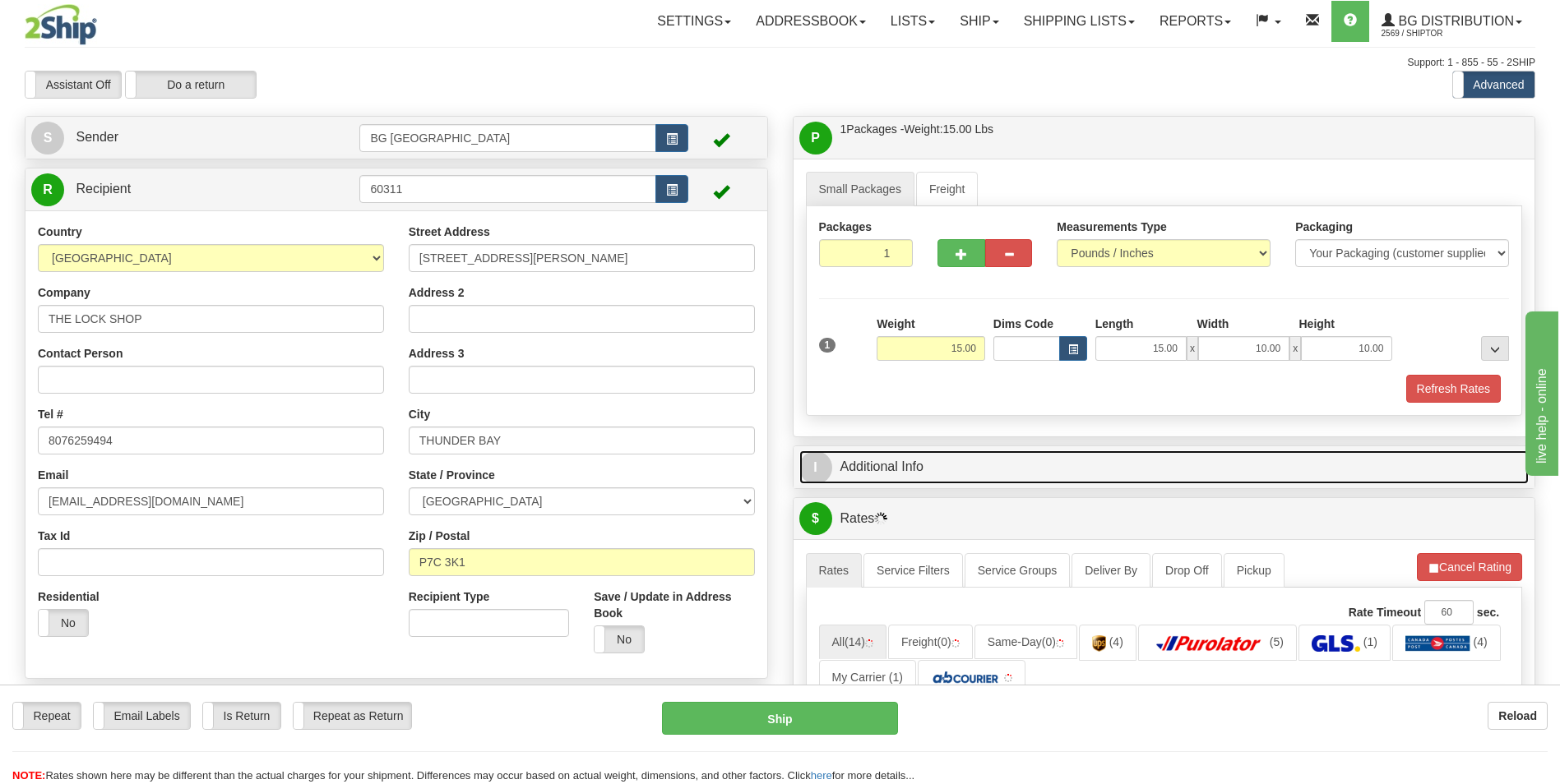
click at [907, 458] on link "I Additional Info" at bounding box center [1164, 467] width 731 height 34
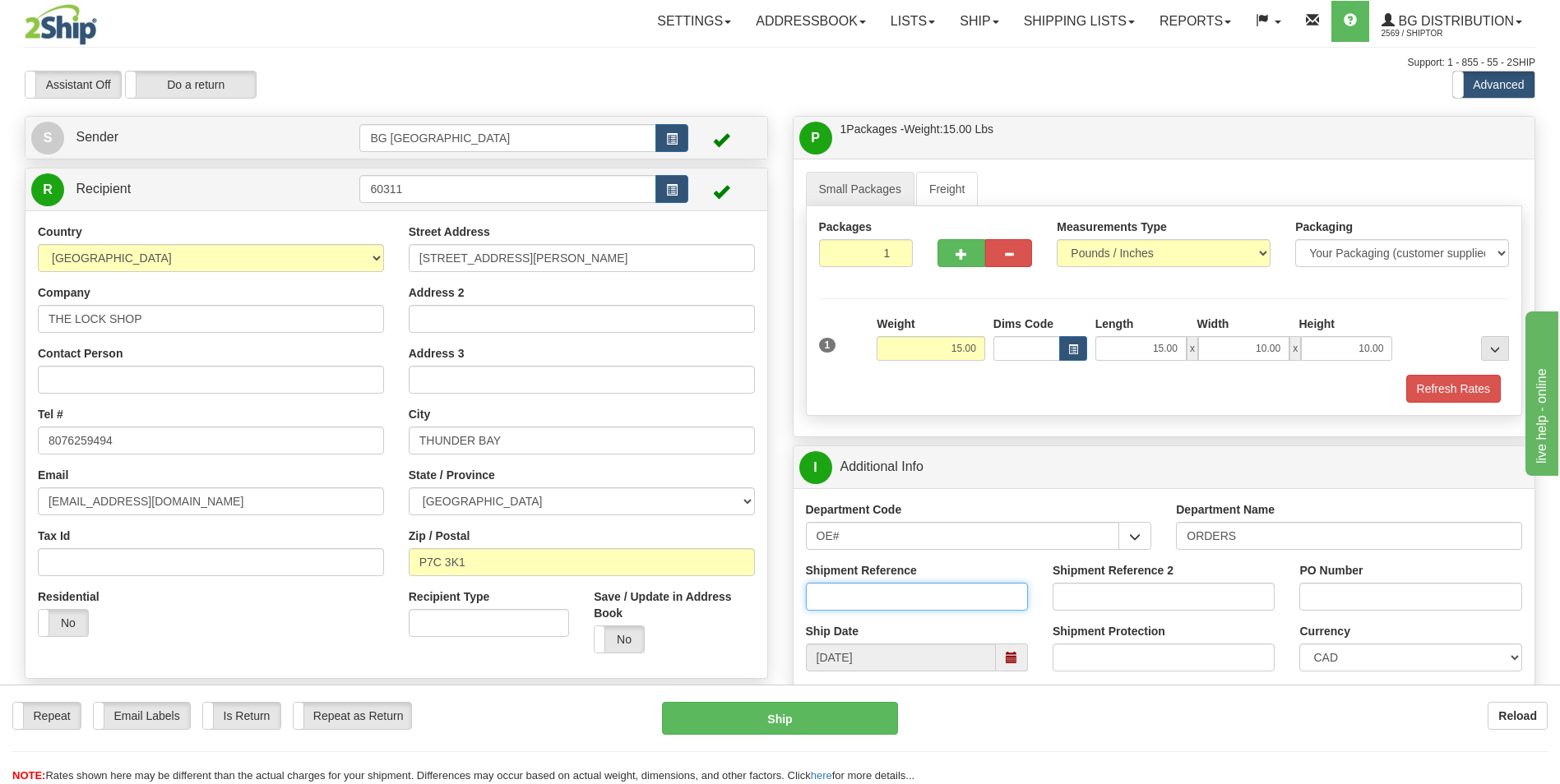
click at [892, 595] on input "Shipment Reference" at bounding box center [917, 597] width 222 height 28
type input "70184553-00"
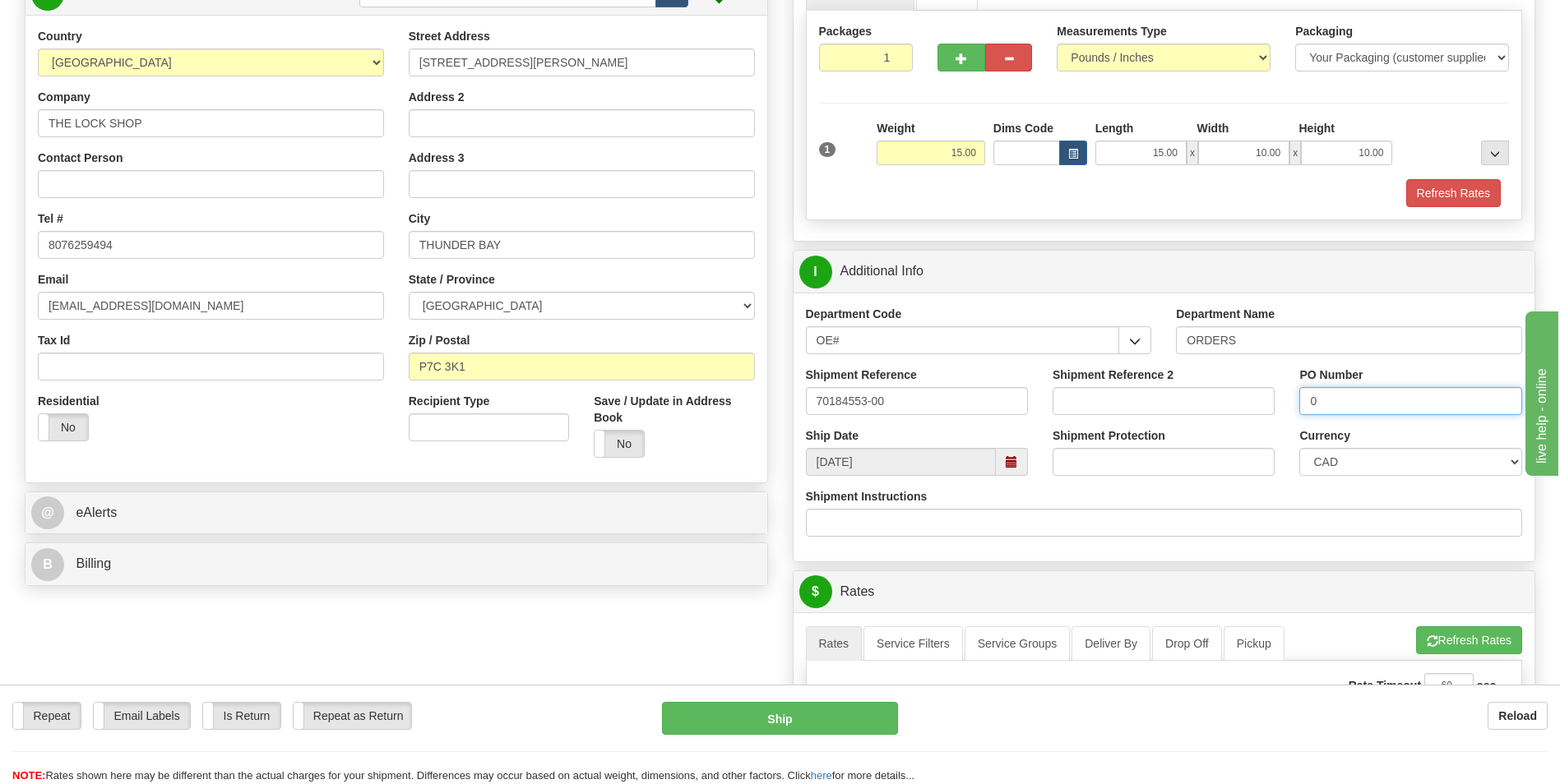
scroll to position [411, 0]
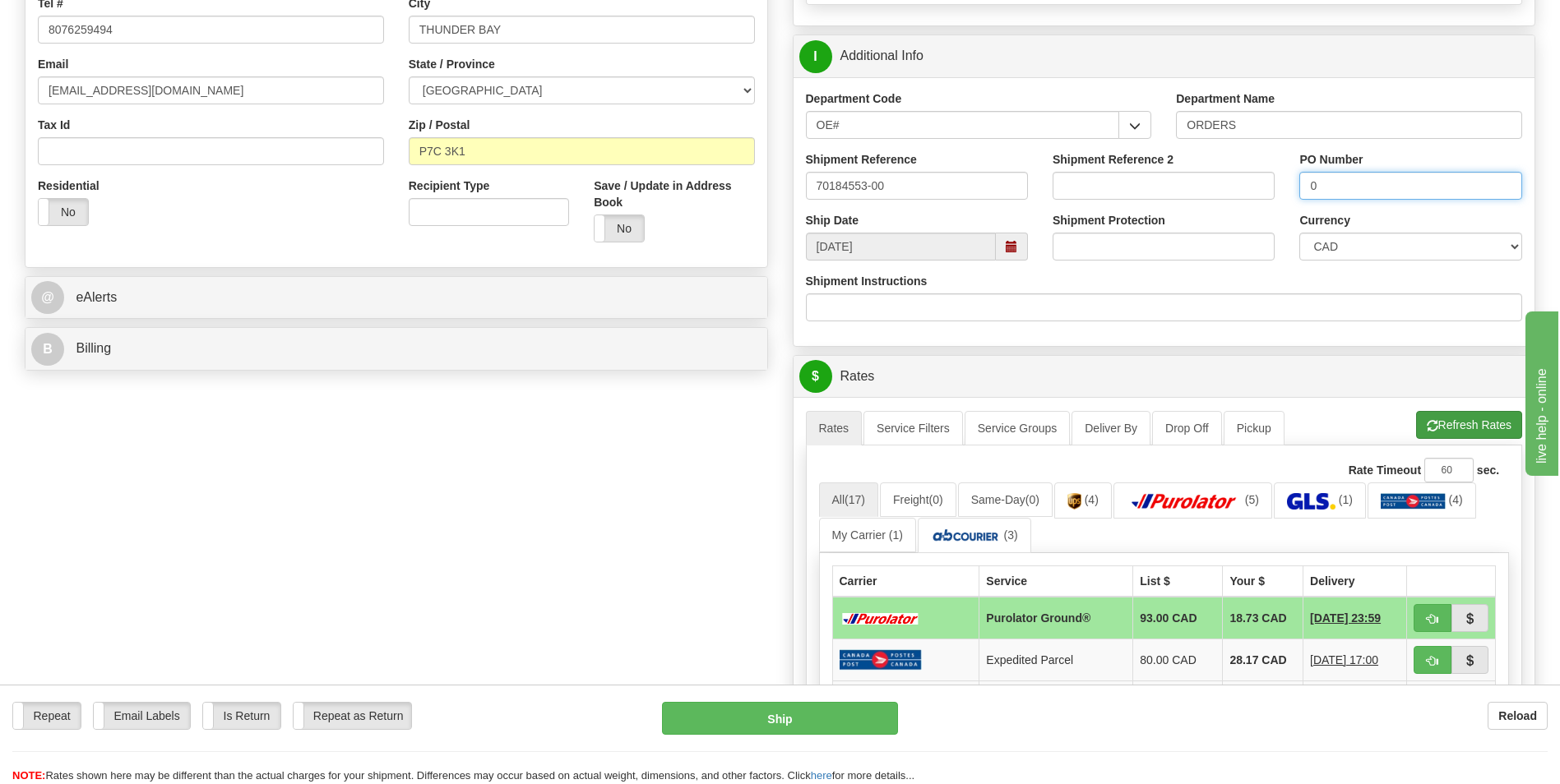
type input "0"
click at [1427, 431] on span "button" at bounding box center [1432, 426] width 12 height 11
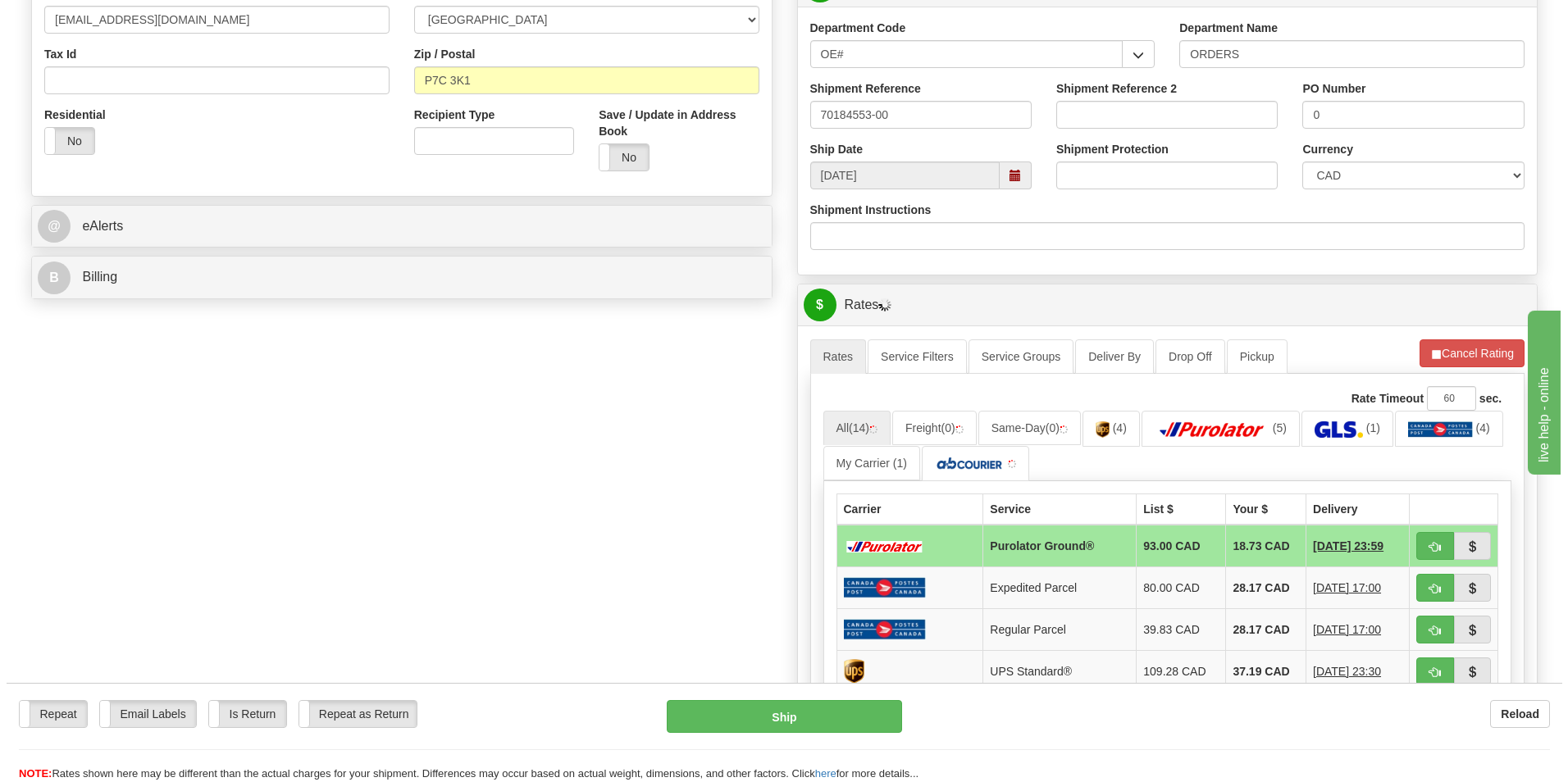
scroll to position [574, 0]
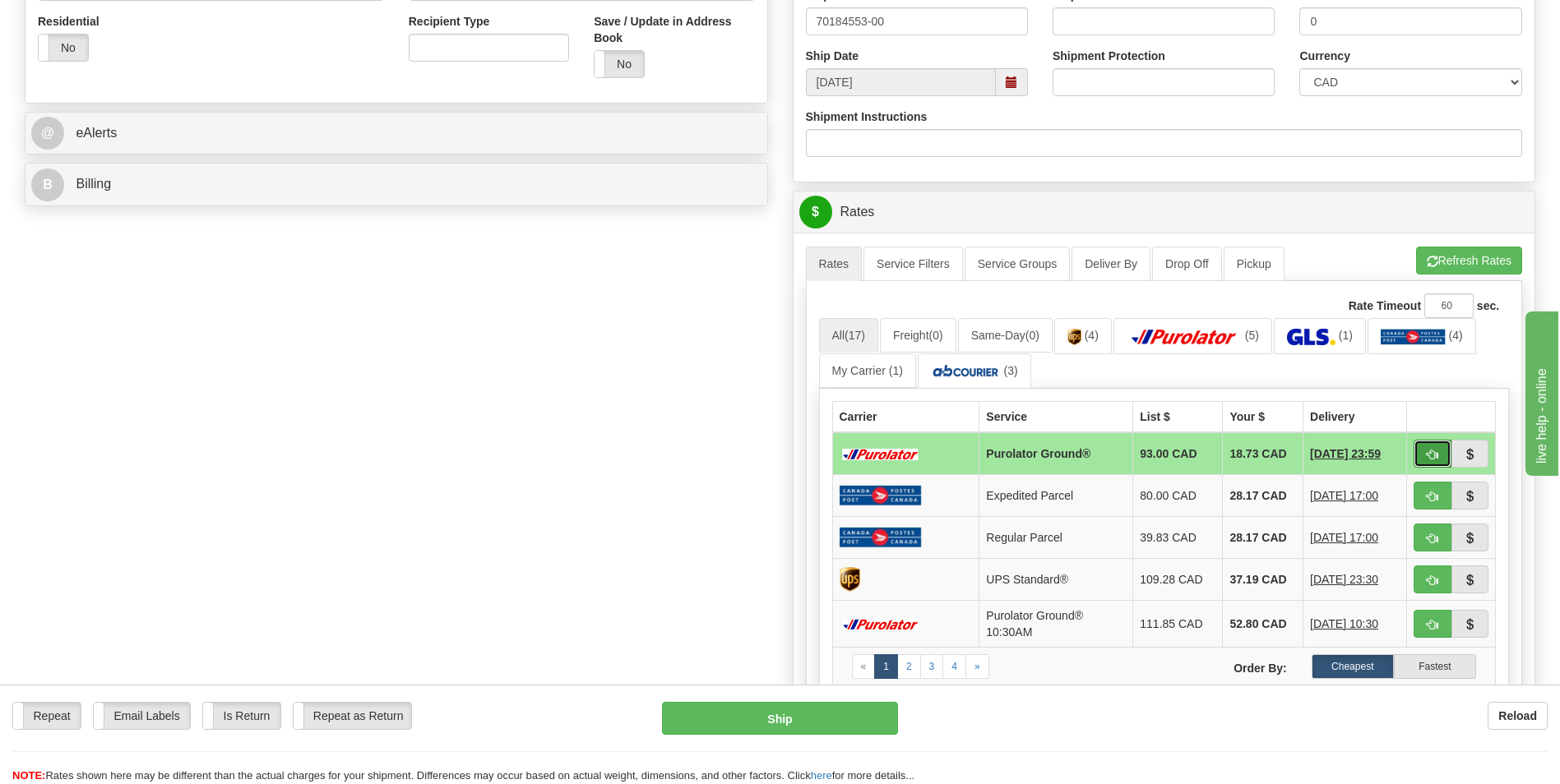
click at [1432, 460] on span "button" at bounding box center [1432, 455] width 12 height 11
type input "260"
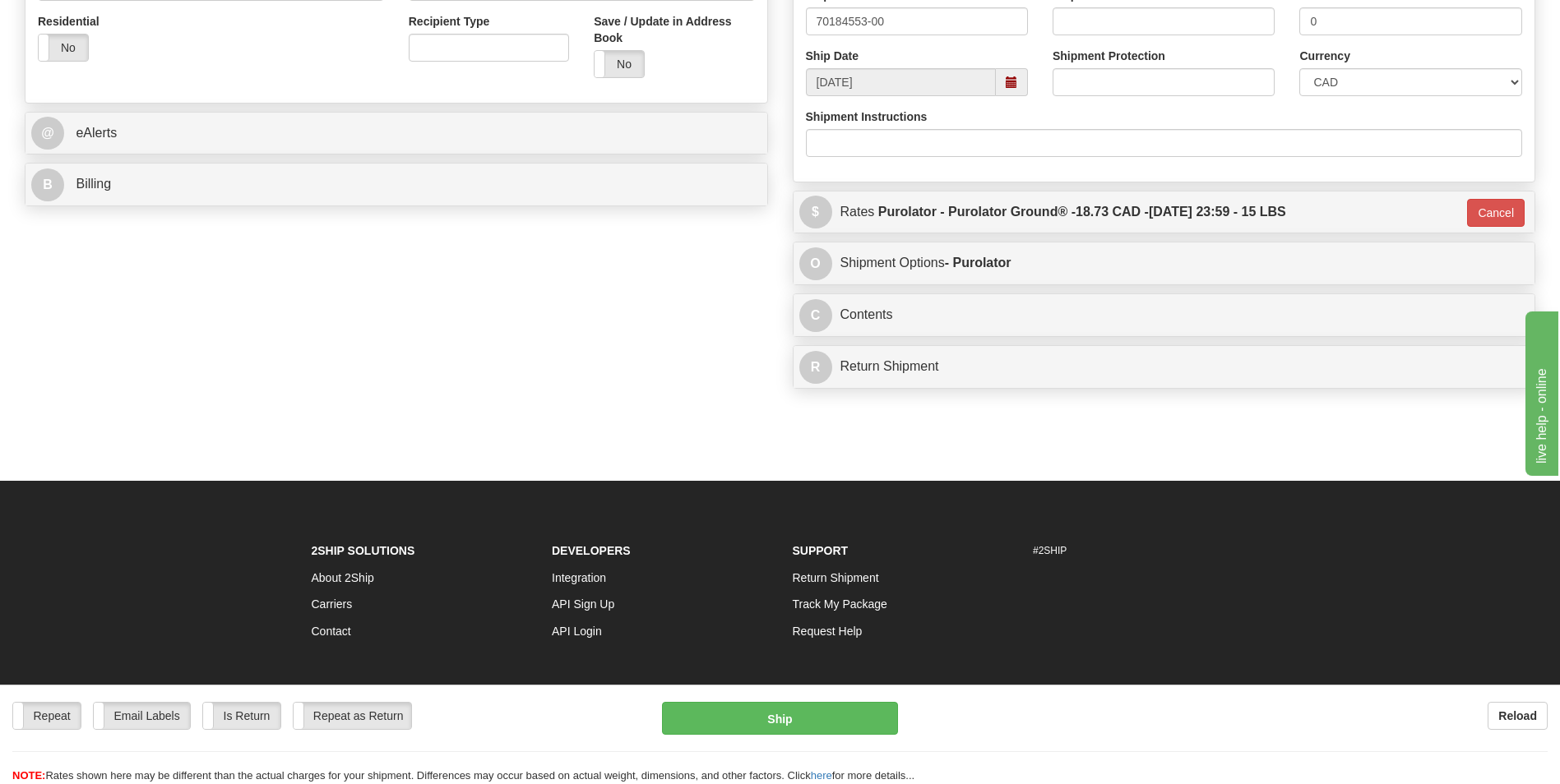
click at [799, 698] on div "Repeat Repeat Email Labels Email Labels Edit Is Return Is Return Repeat as Retu…" at bounding box center [780, 735] width 1560 height 100
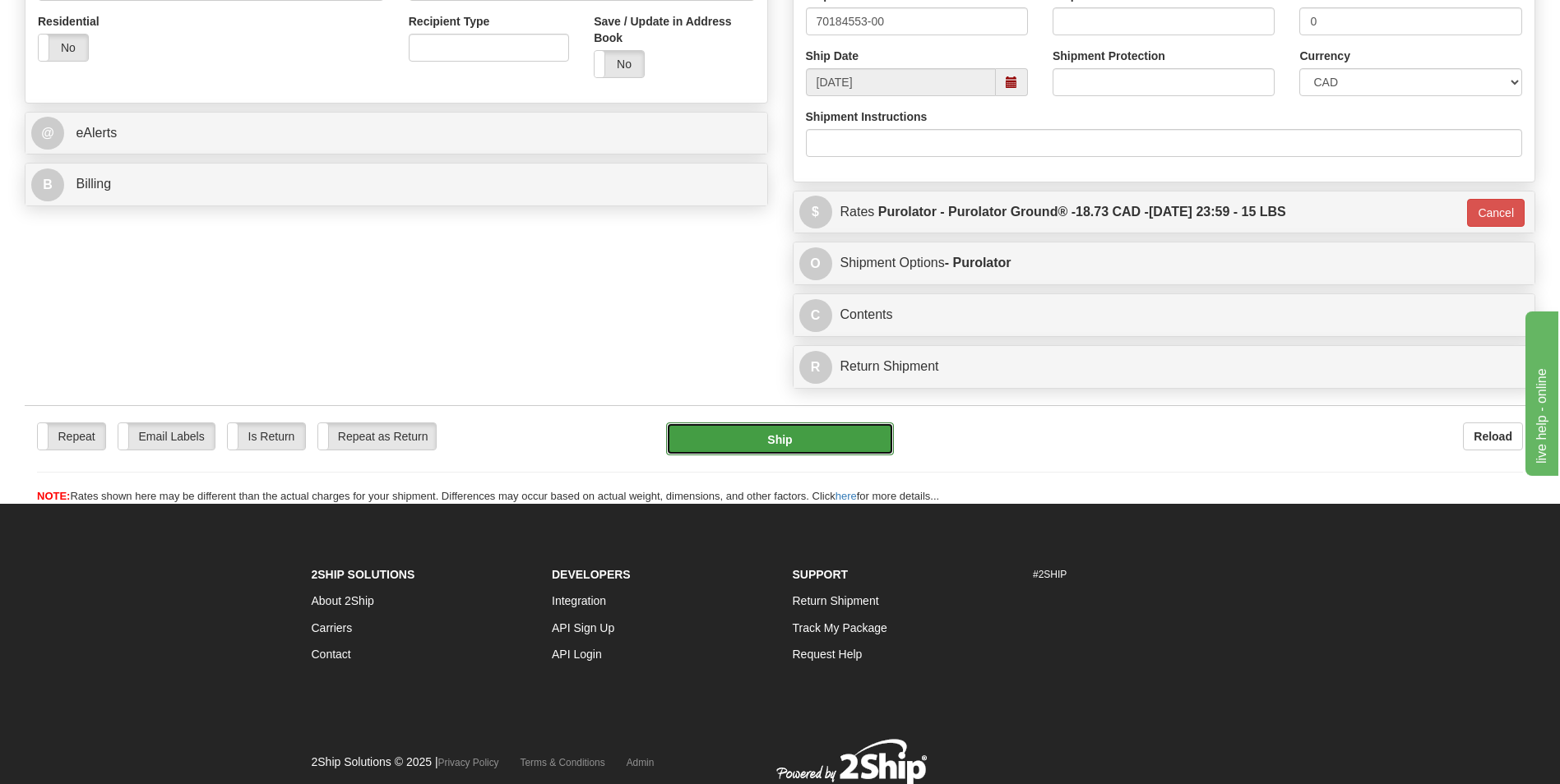
click at [769, 443] on button "Ship" at bounding box center [780, 439] width 227 height 33
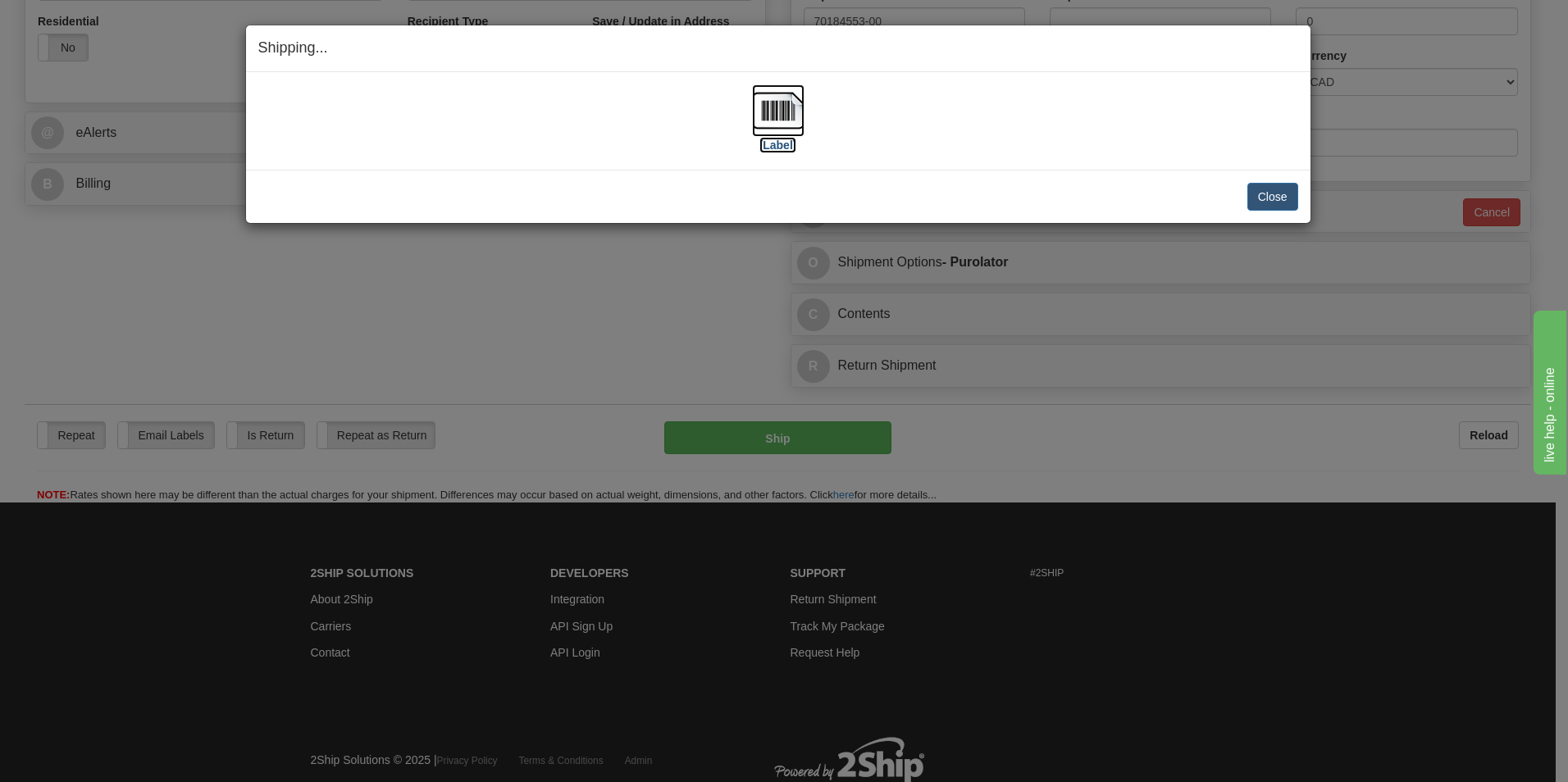
click at [770, 108] on img at bounding box center [778, 111] width 53 height 53
click at [1254, 191] on button "Close" at bounding box center [1272, 197] width 51 height 28
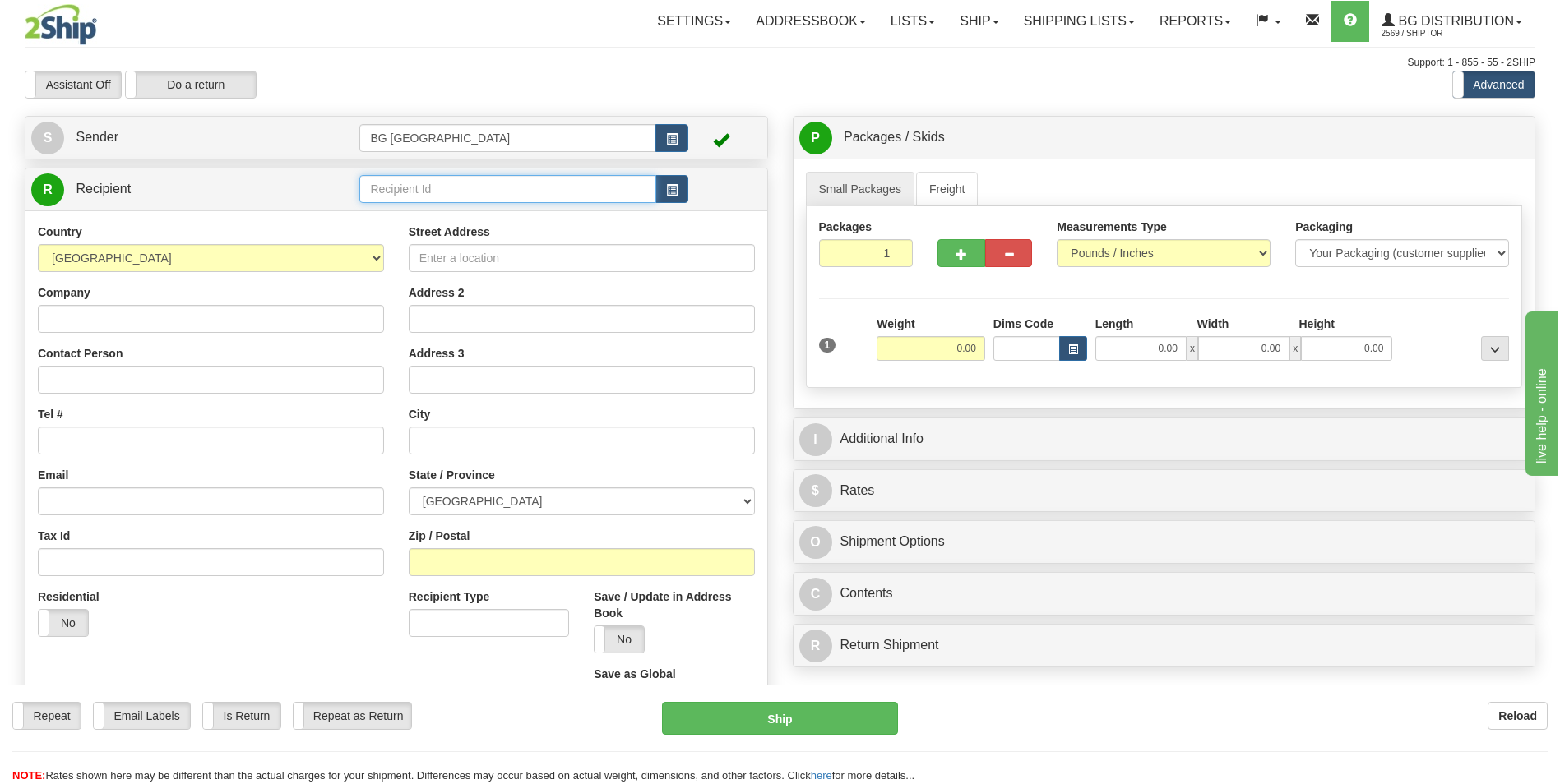
click at [421, 192] on input "text" at bounding box center [507, 189] width 296 height 28
click at [410, 215] on div "60018" at bounding box center [504, 215] width 280 height 18
type input "60018"
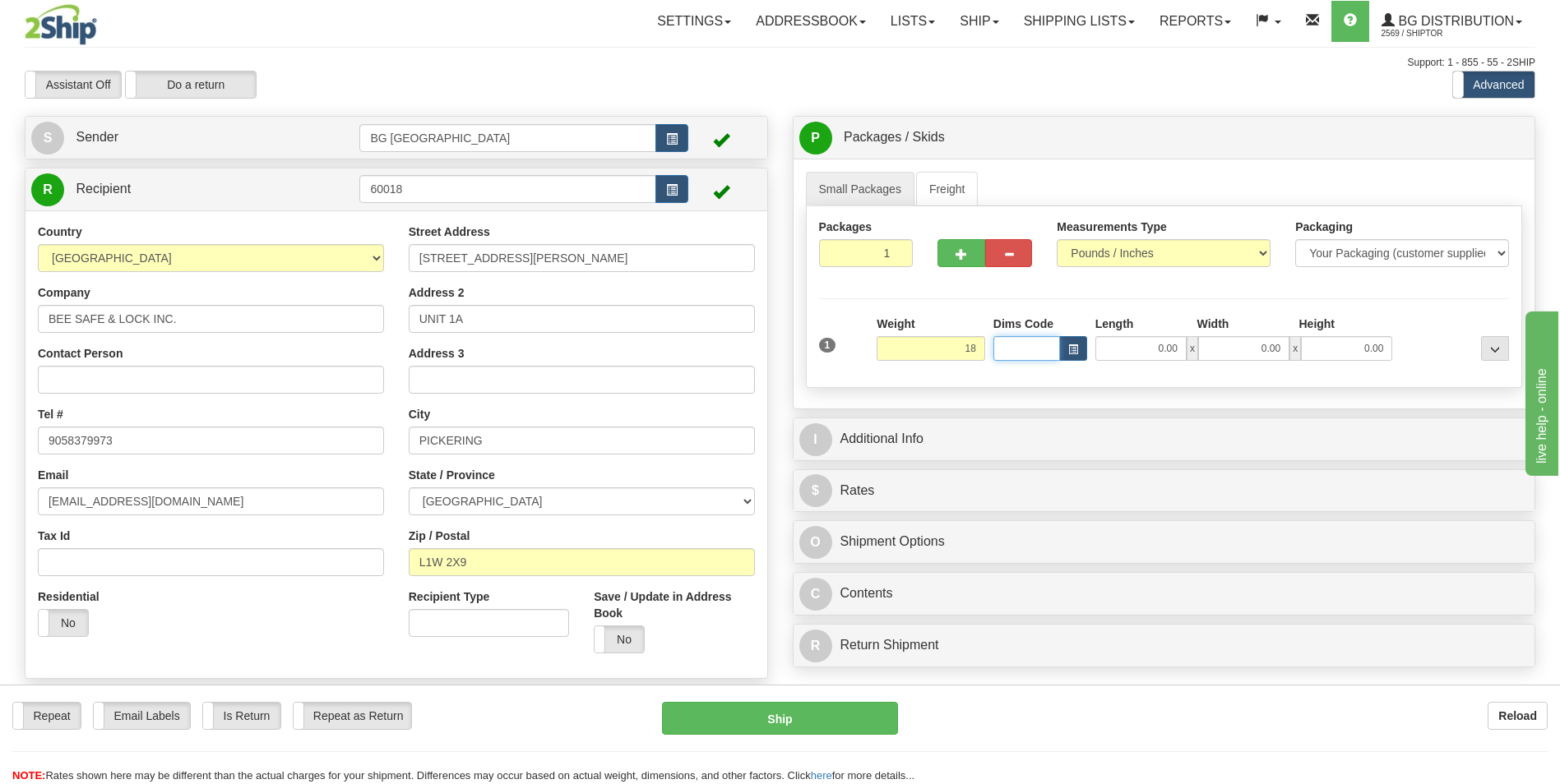
type input "18.00"
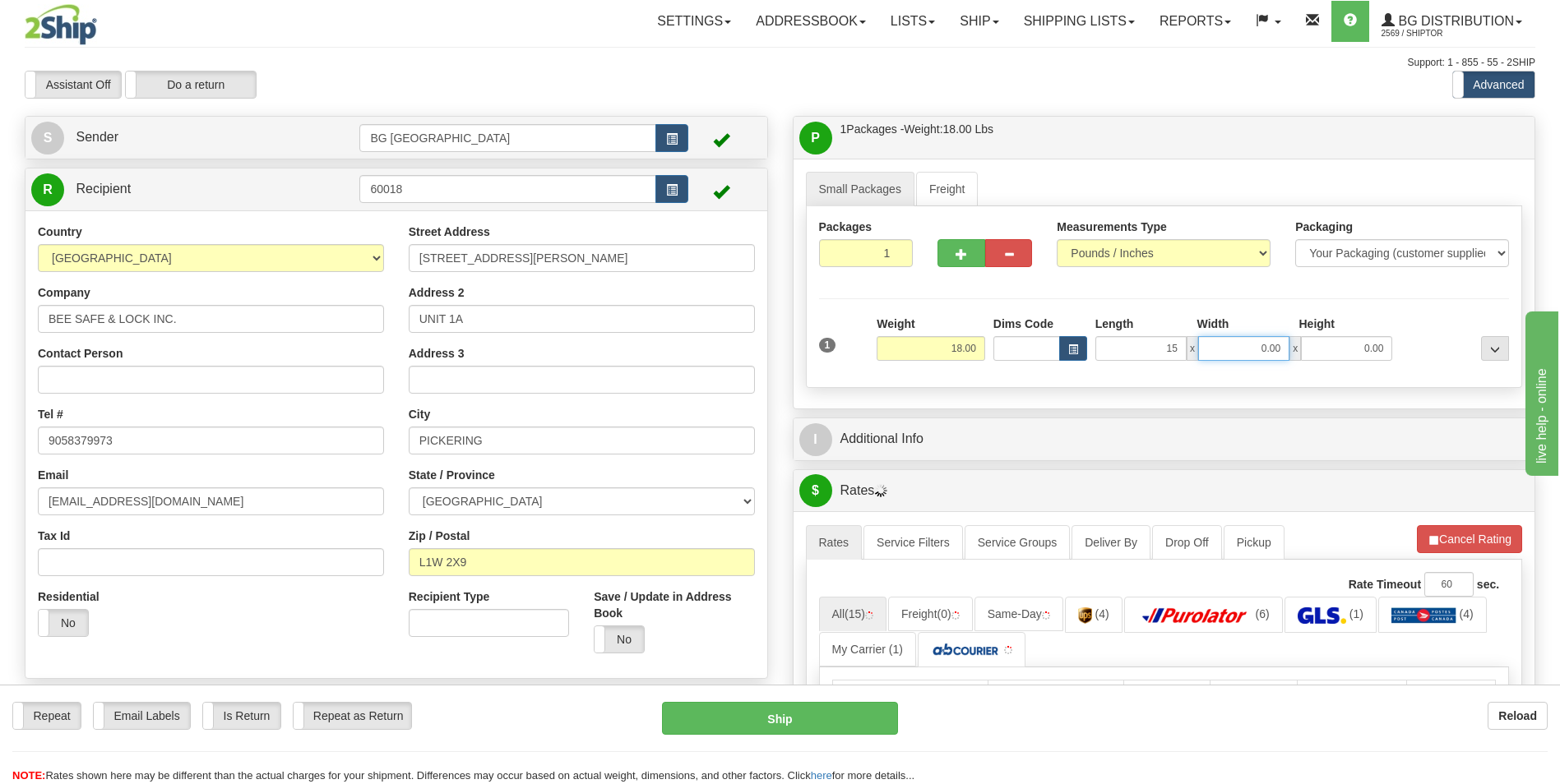
type input "15.00"
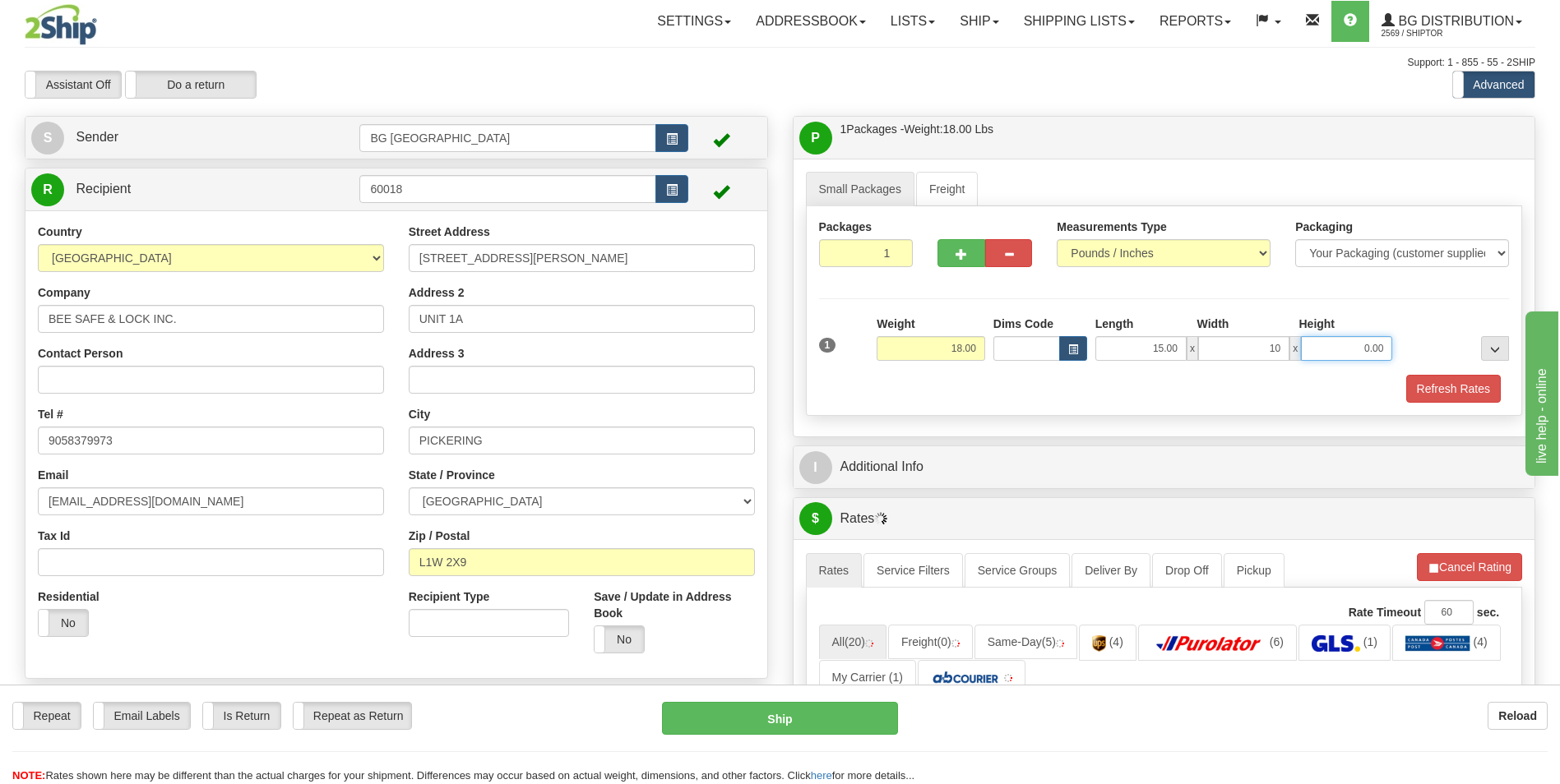
type input "10.00"
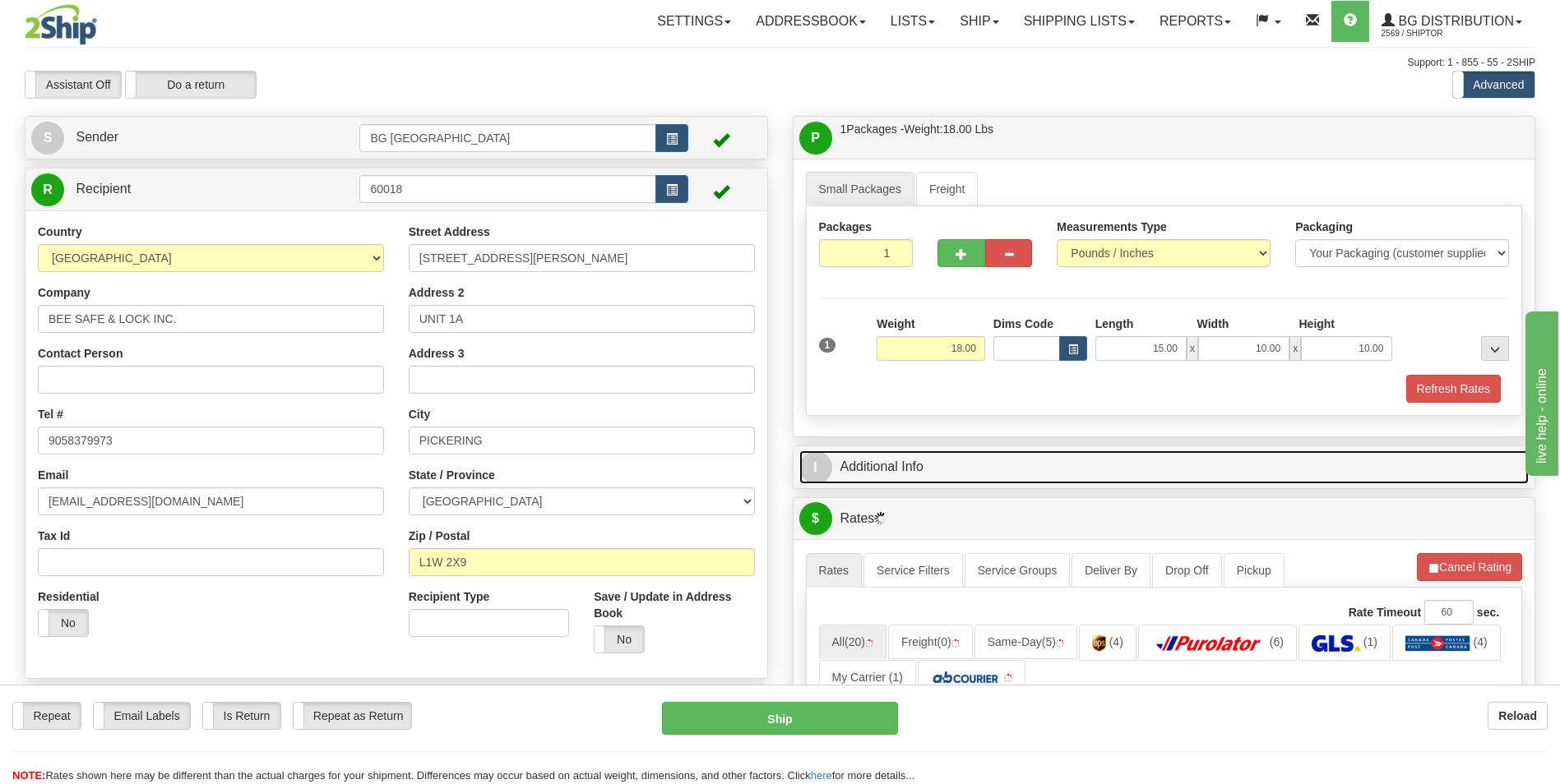
click at [904, 464] on link "I Additional Info" at bounding box center [1164, 467] width 731 height 34
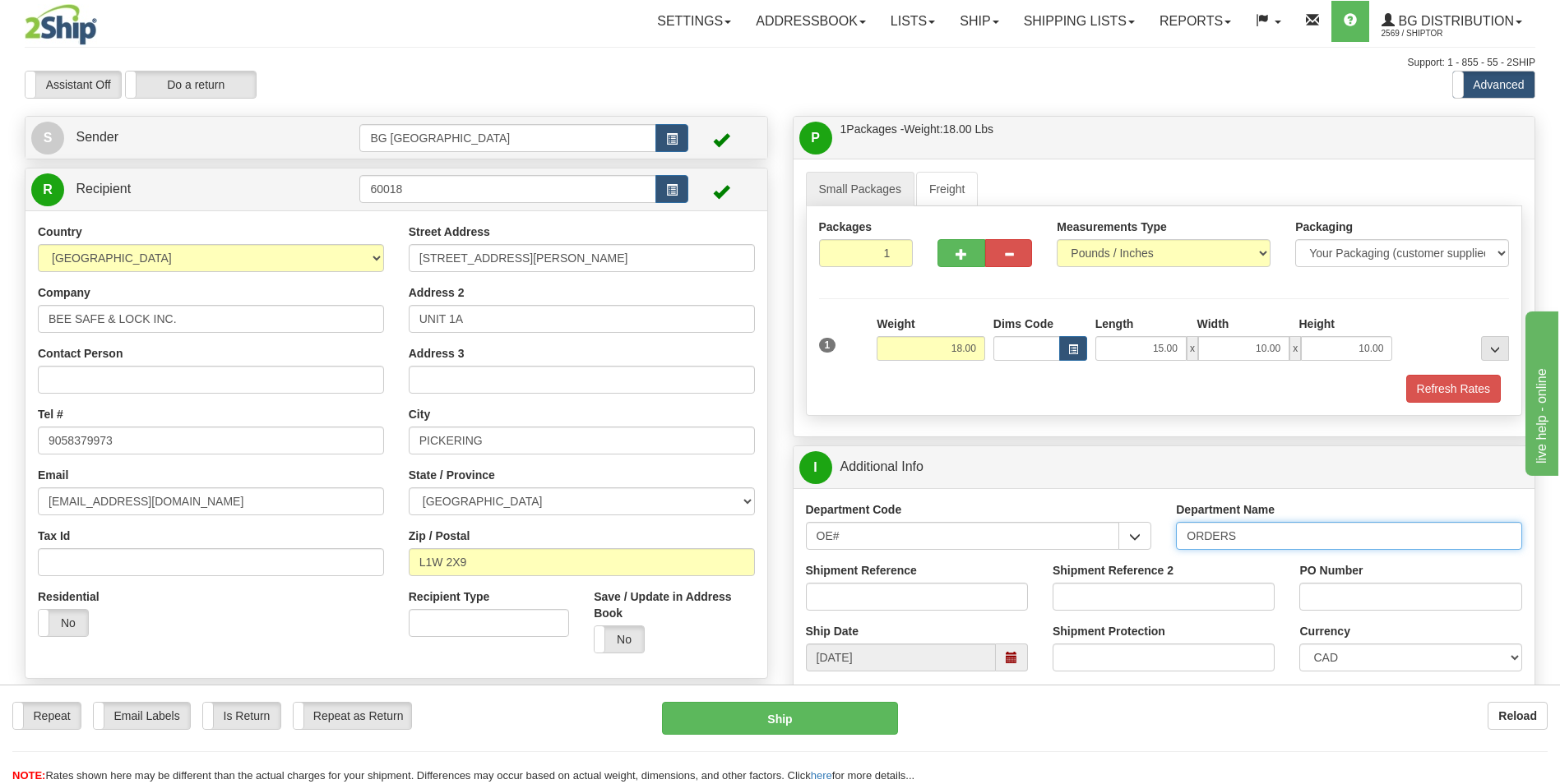
click at [1298, 537] on input "ORDERS" at bounding box center [1349, 536] width 346 height 28
type input "70184520-00"
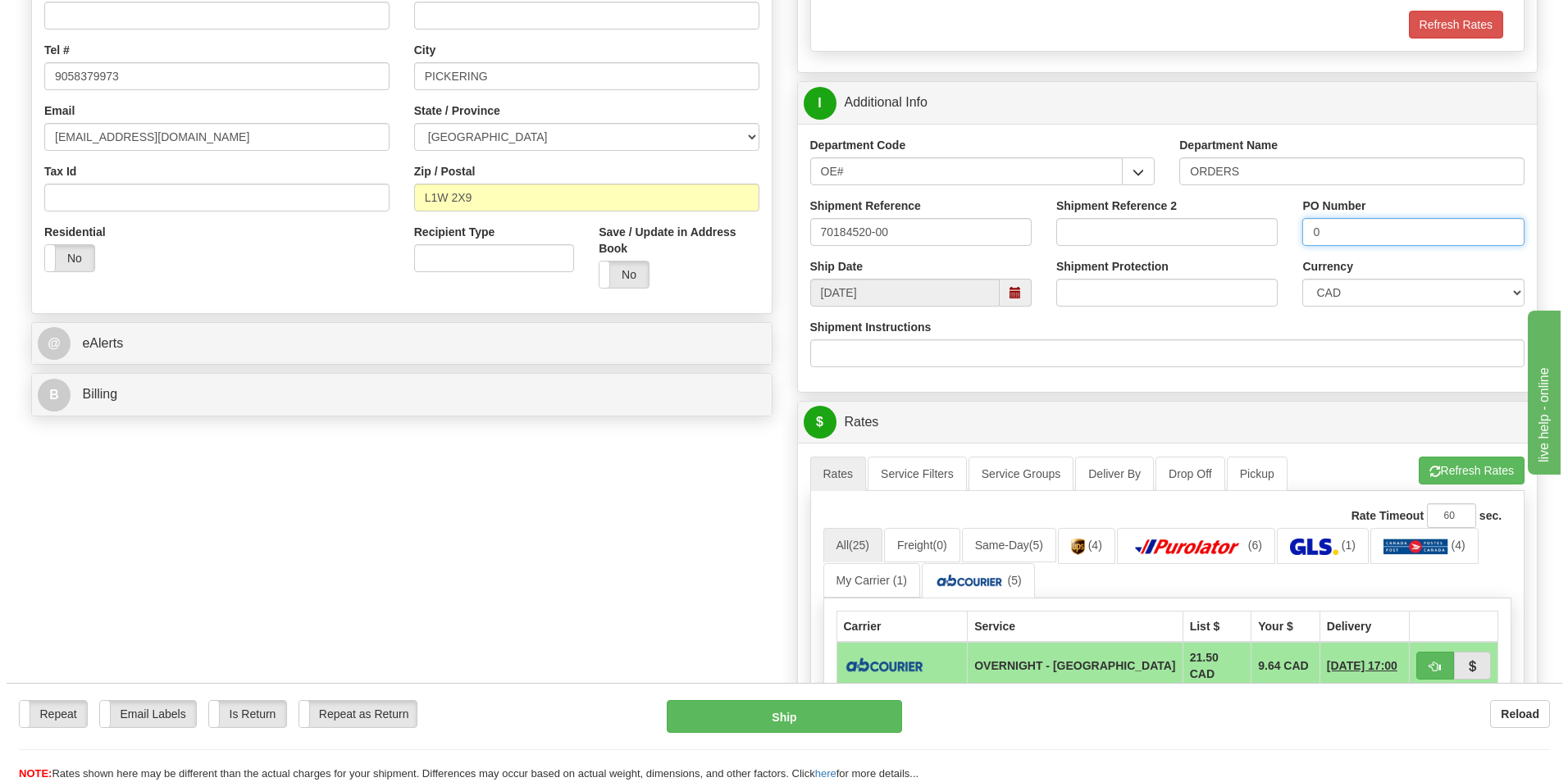
scroll to position [410, 0]
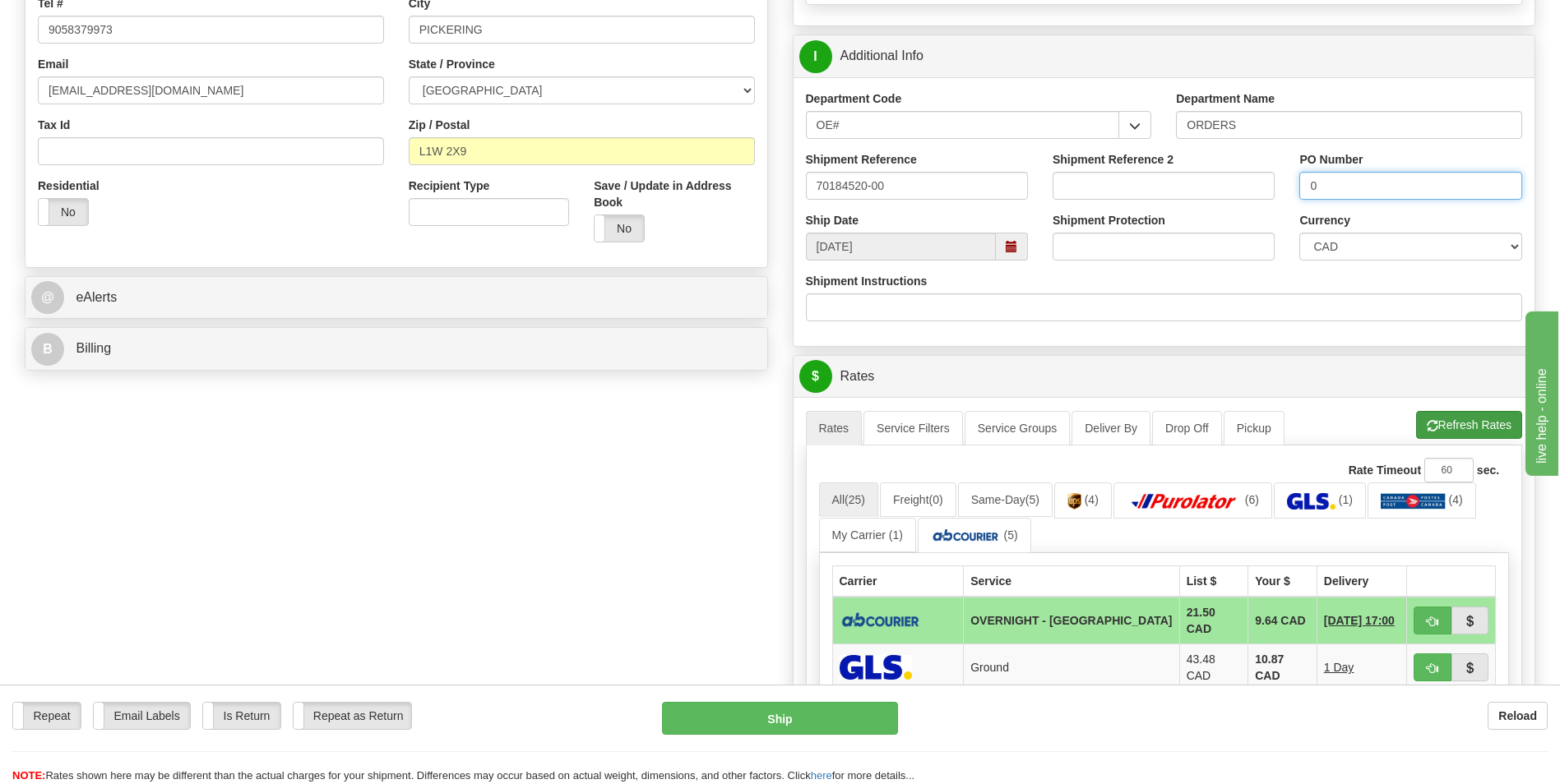
type input "0"
click at [1432, 418] on button "Refresh Rates" at bounding box center [1469, 425] width 106 height 28
click at [1430, 618] on span "button" at bounding box center [1432, 622] width 12 height 11
type input "4"
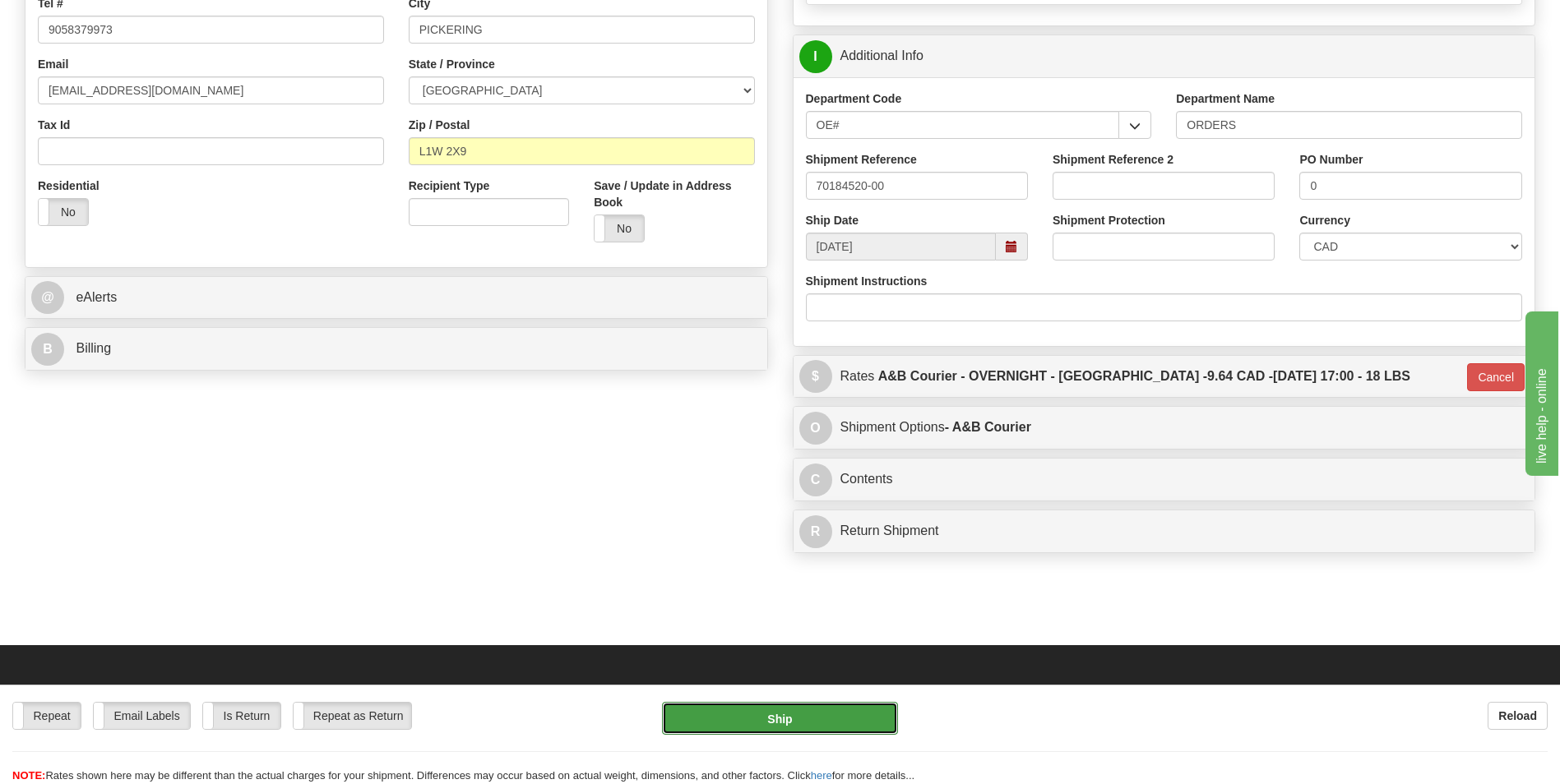
click at [843, 727] on button "Ship" at bounding box center [780, 719] width 236 height 33
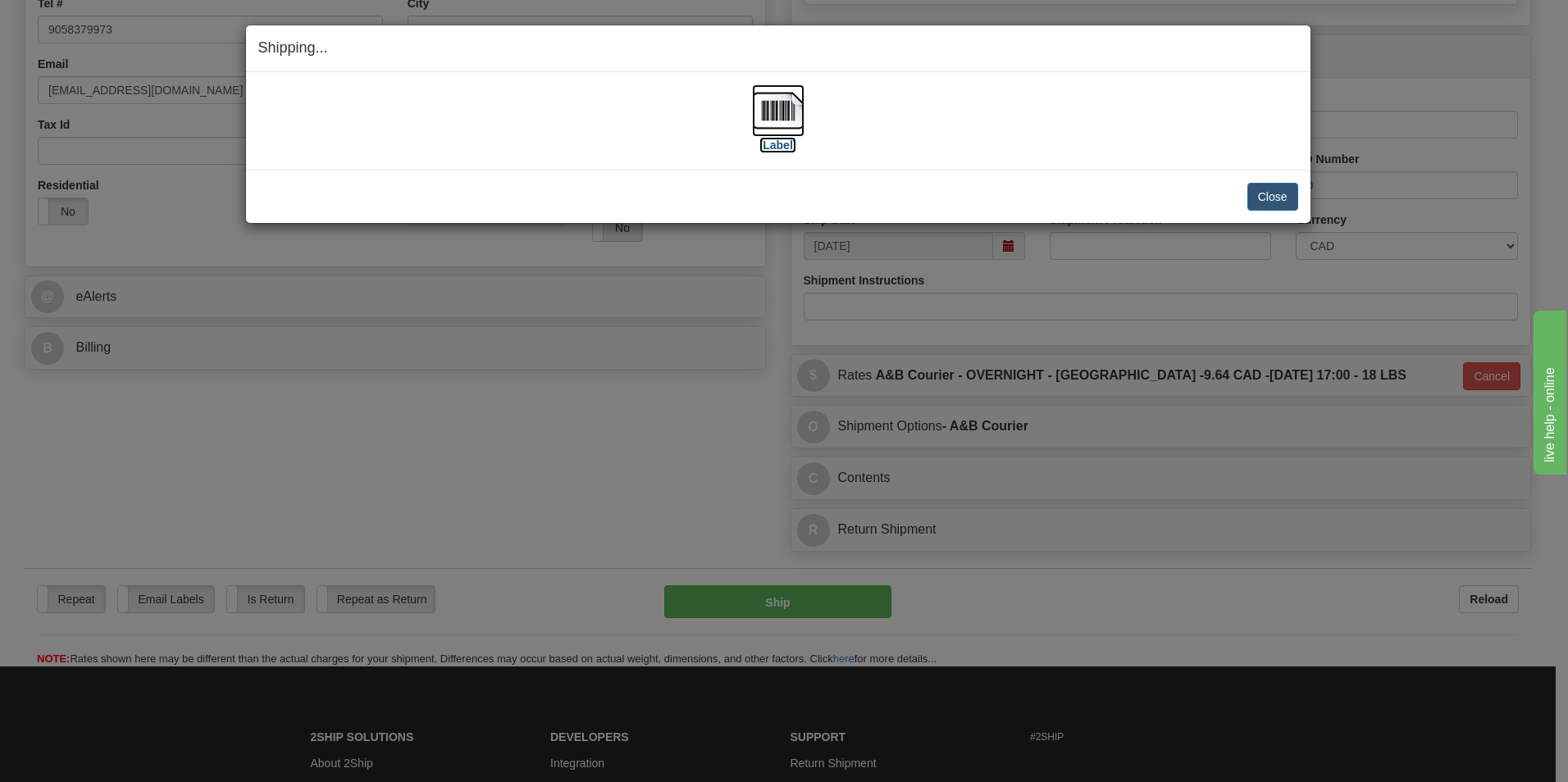
click at [769, 112] on img at bounding box center [778, 111] width 53 height 53
click at [1253, 199] on button "Close" at bounding box center [1272, 197] width 51 height 28
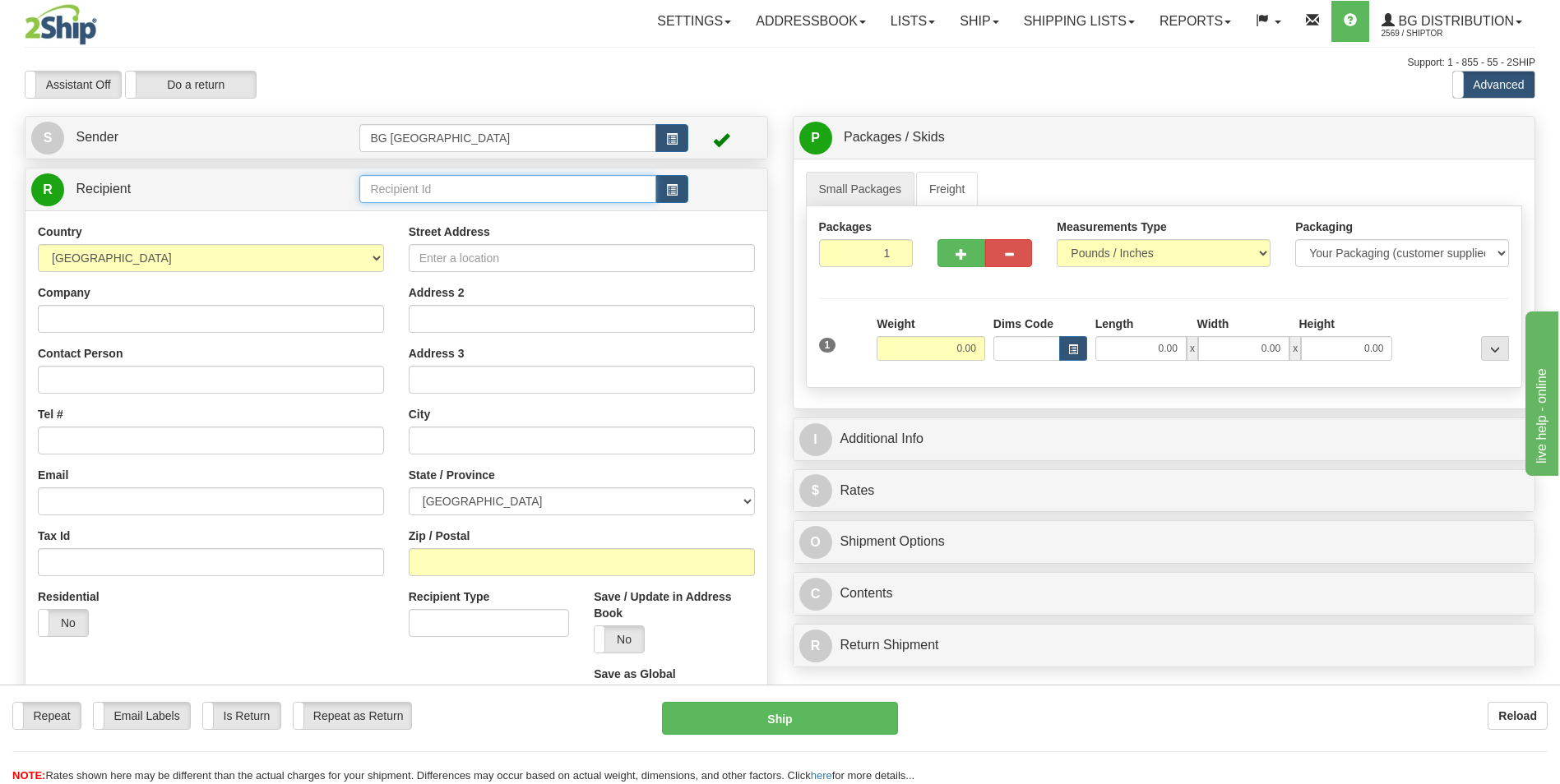
click at [556, 198] on input "text" at bounding box center [507, 189] width 296 height 28
click at [521, 210] on div "BG DISRIBUTION (MON)" at bounding box center [504, 215] width 280 height 18
type input "BG DISRIBUTION (MON)"
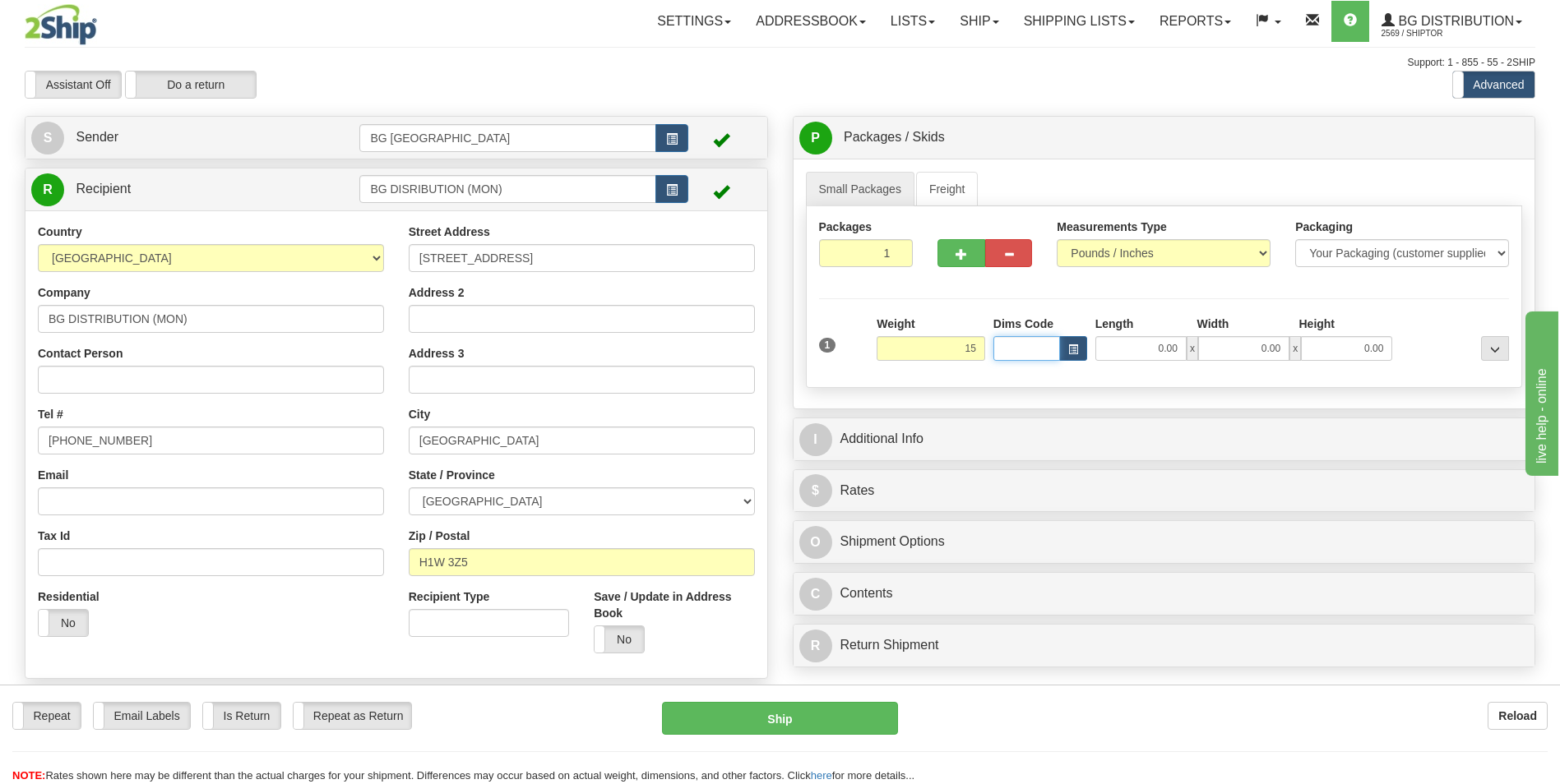
type input "15.00"
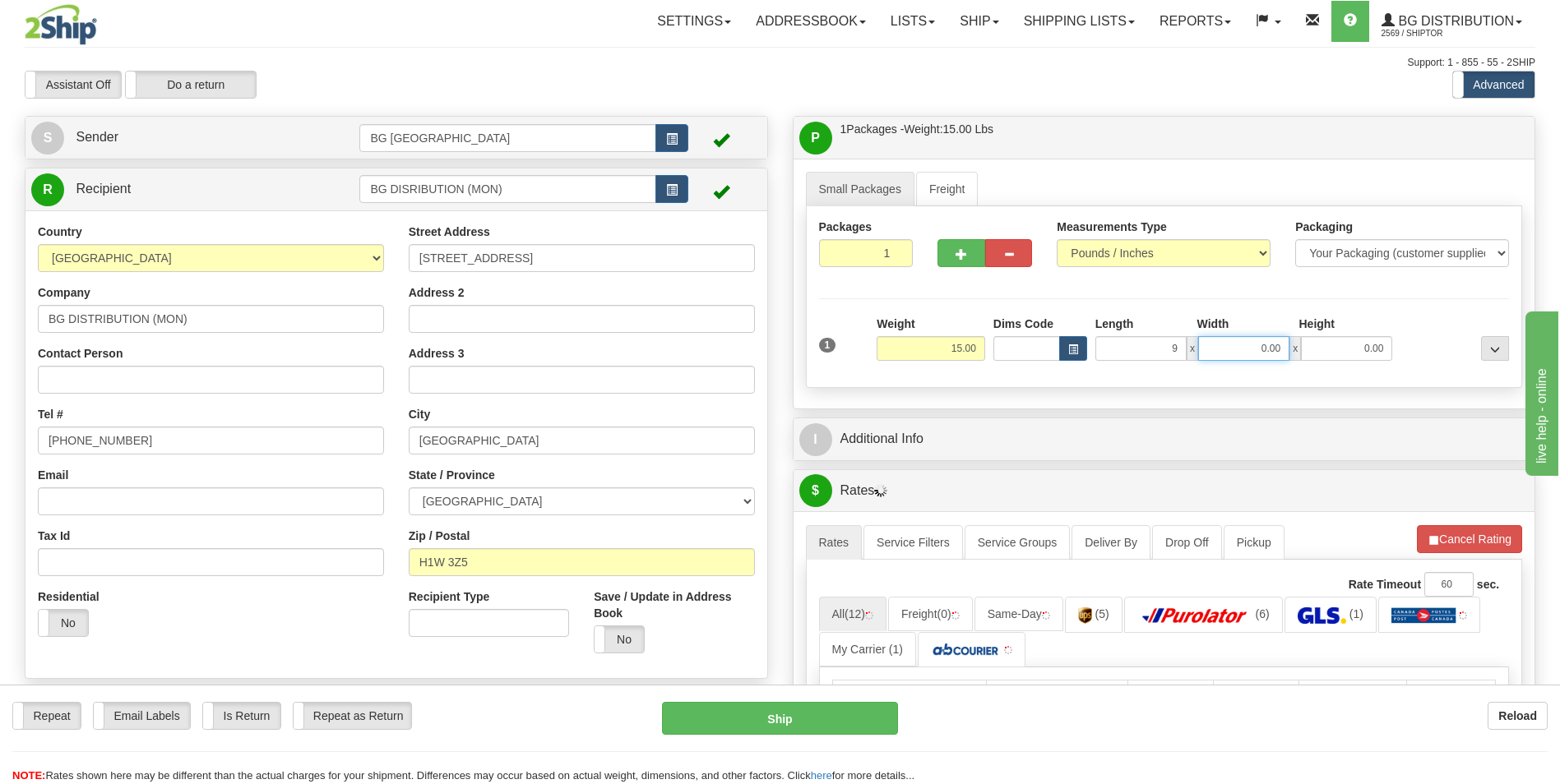
type input "9.00"
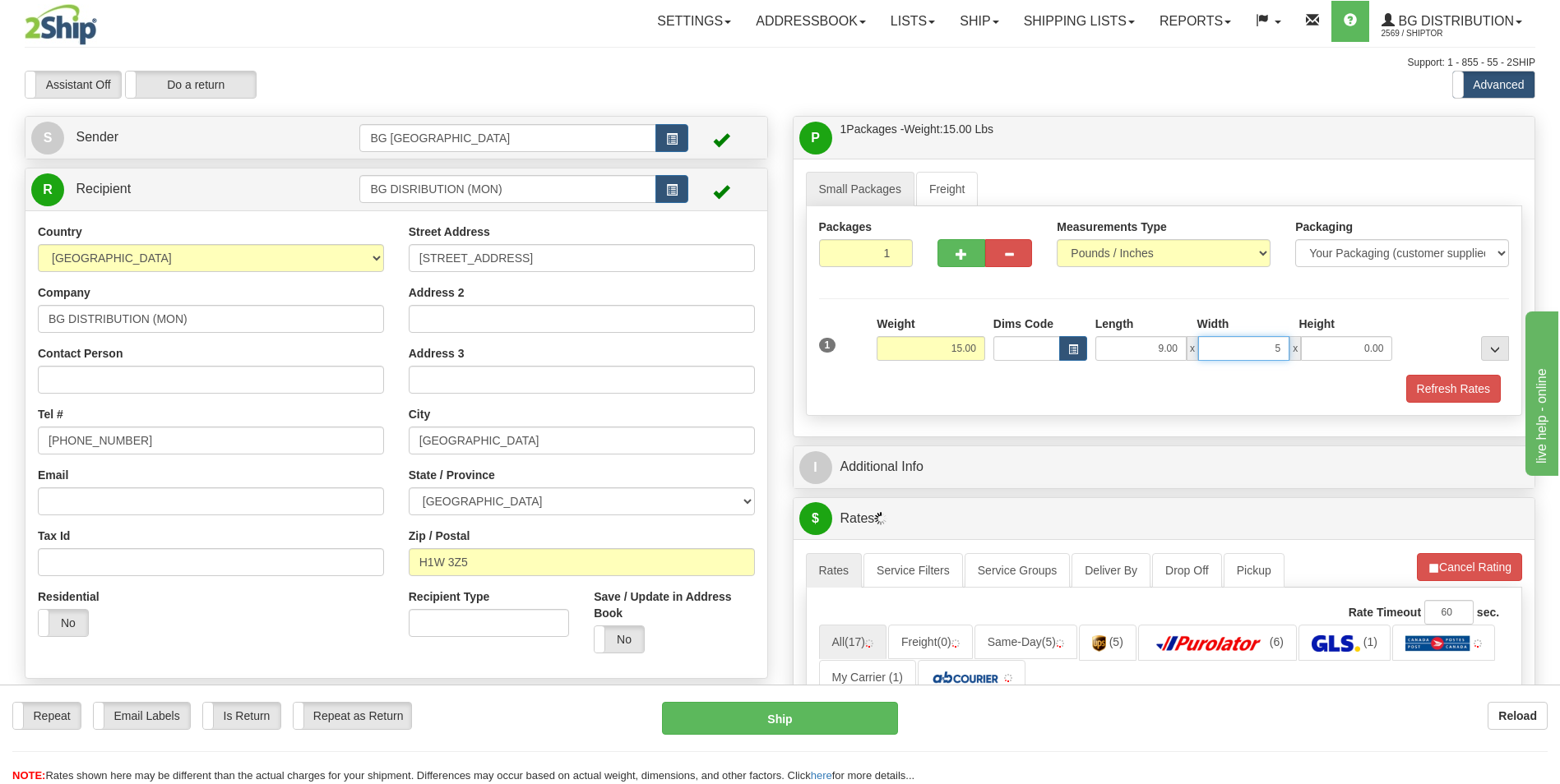
type input "5.00"
type input "3.00"
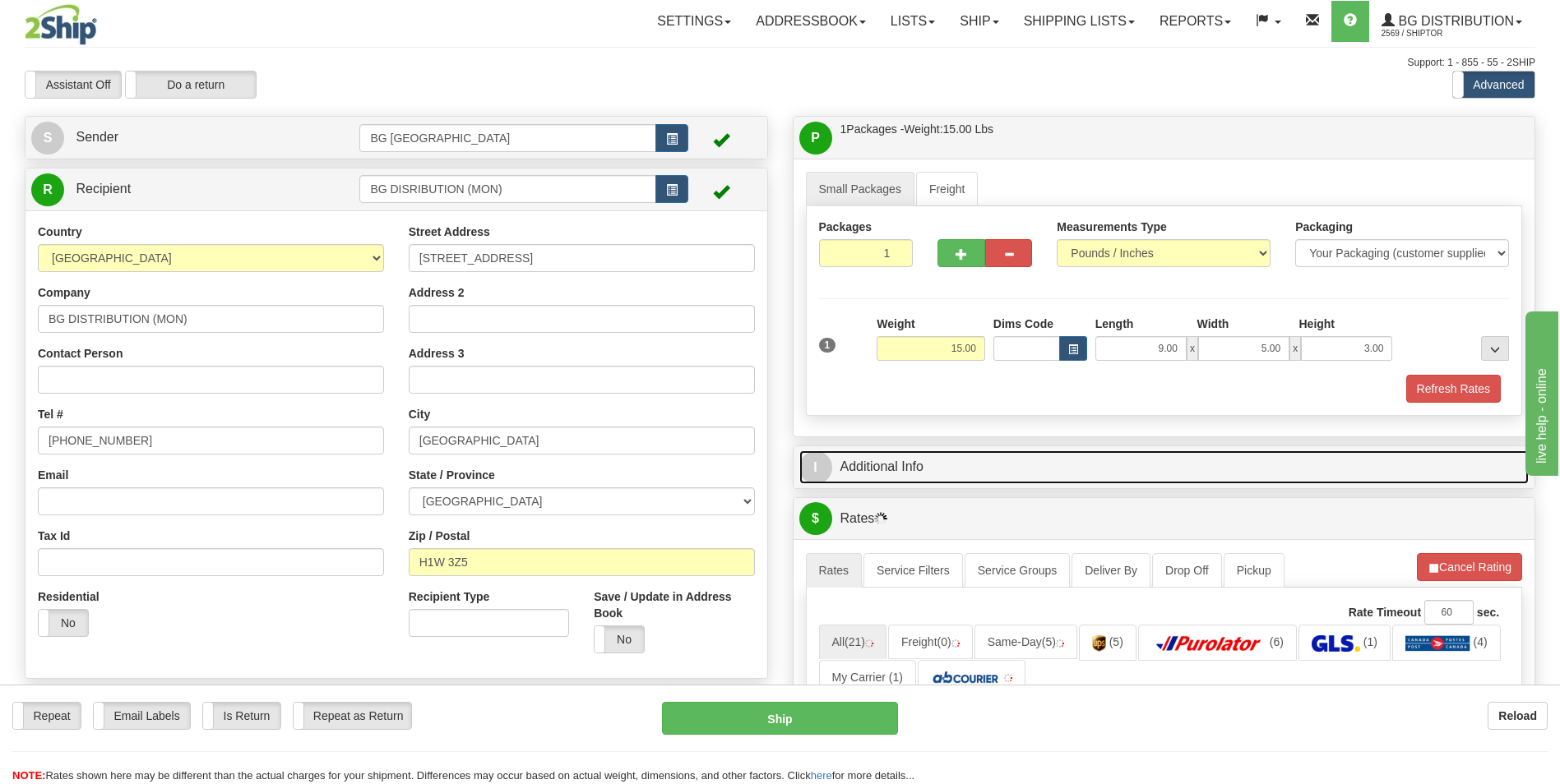
click at [937, 452] on link "I Additional Info" at bounding box center [1164, 467] width 731 height 34
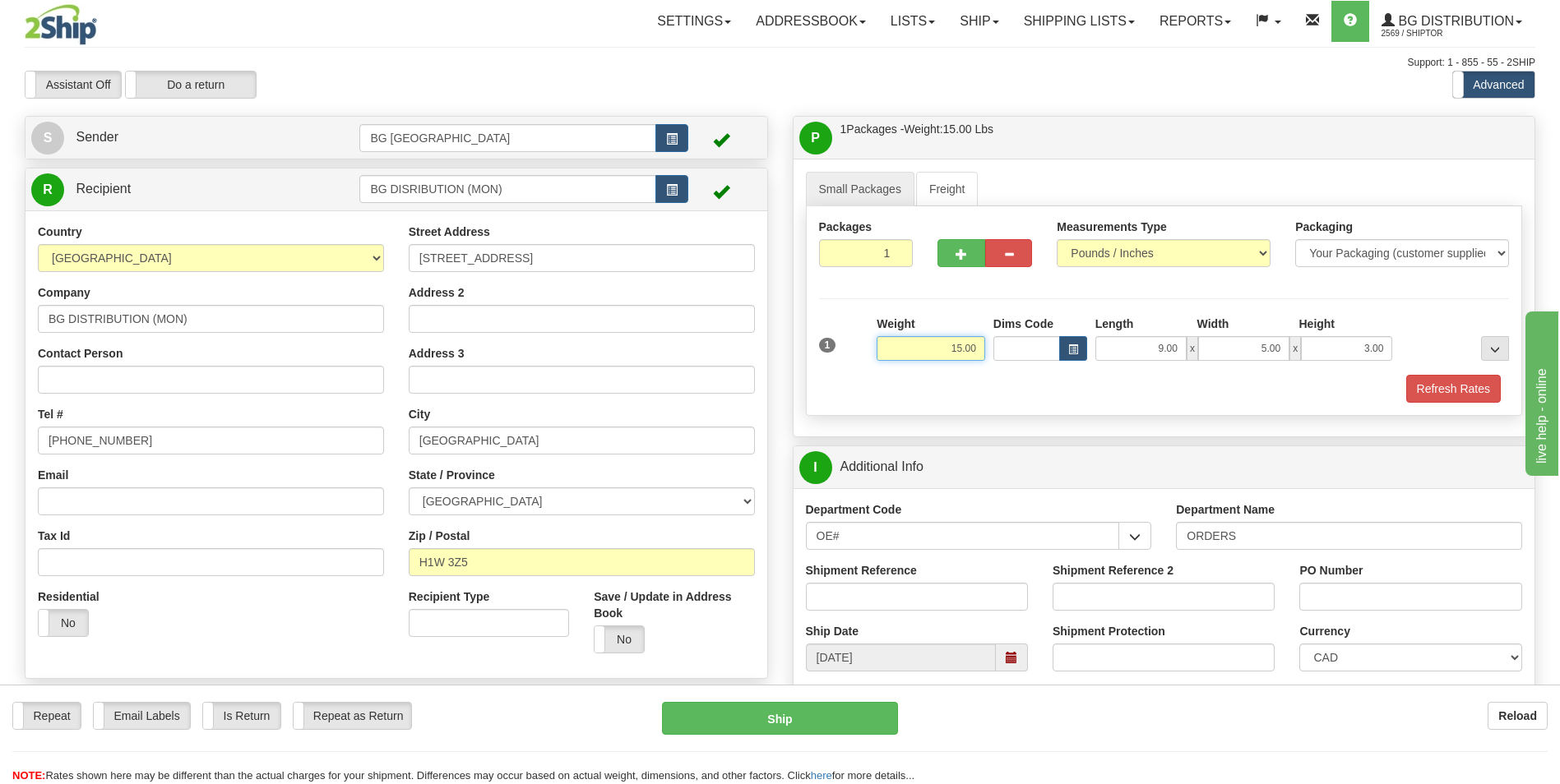
click at [935, 347] on input "15.00" at bounding box center [931, 348] width 109 height 25
click at [899, 593] on input "Shipment Reference" at bounding box center [917, 597] width 222 height 28
click at [941, 340] on input "10.00" at bounding box center [931, 348] width 109 height 25
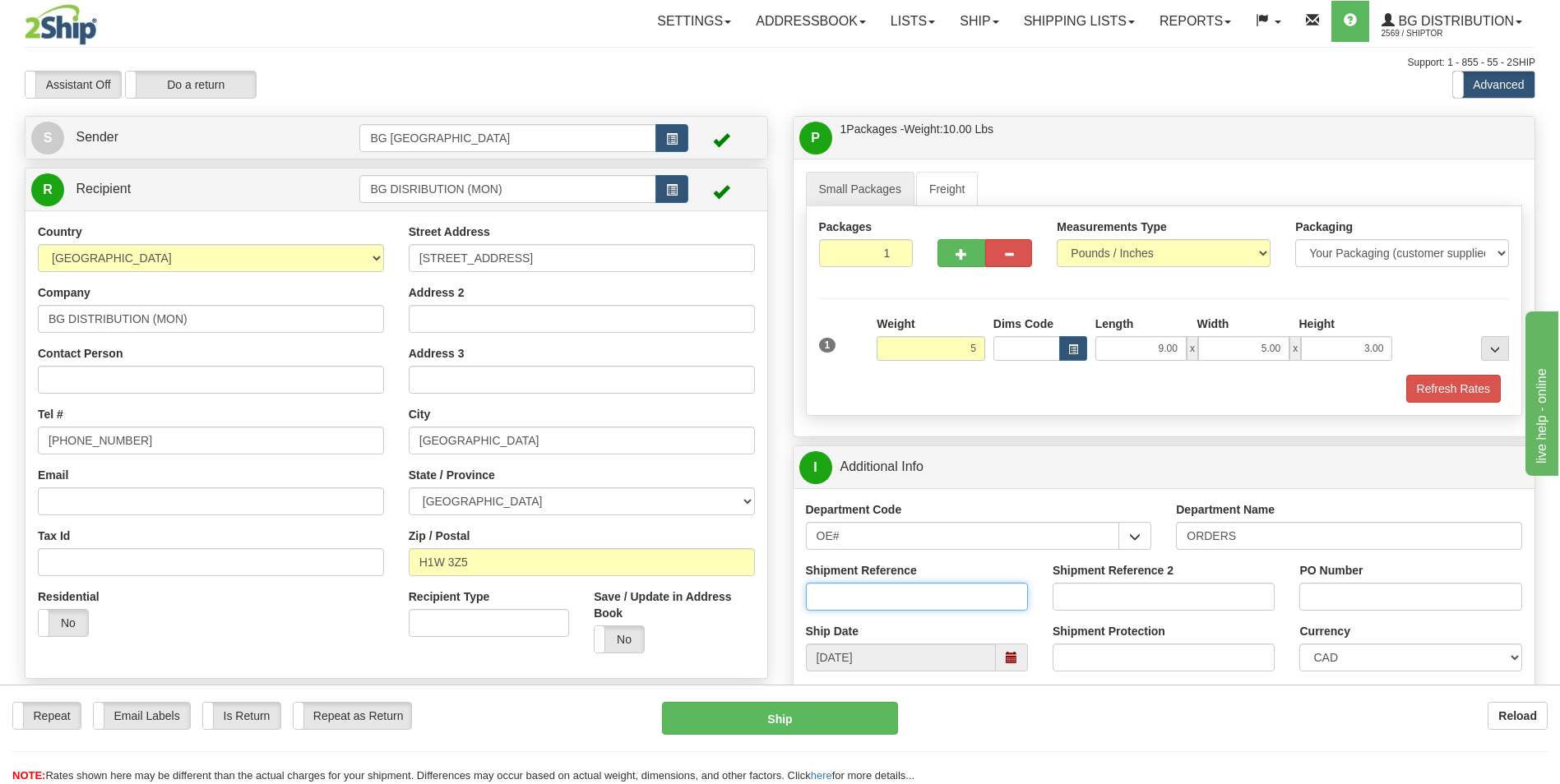
type input "5.00"
click at [932, 588] on input "Shipment Reference" at bounding box center [917, 597] width 222 height 28
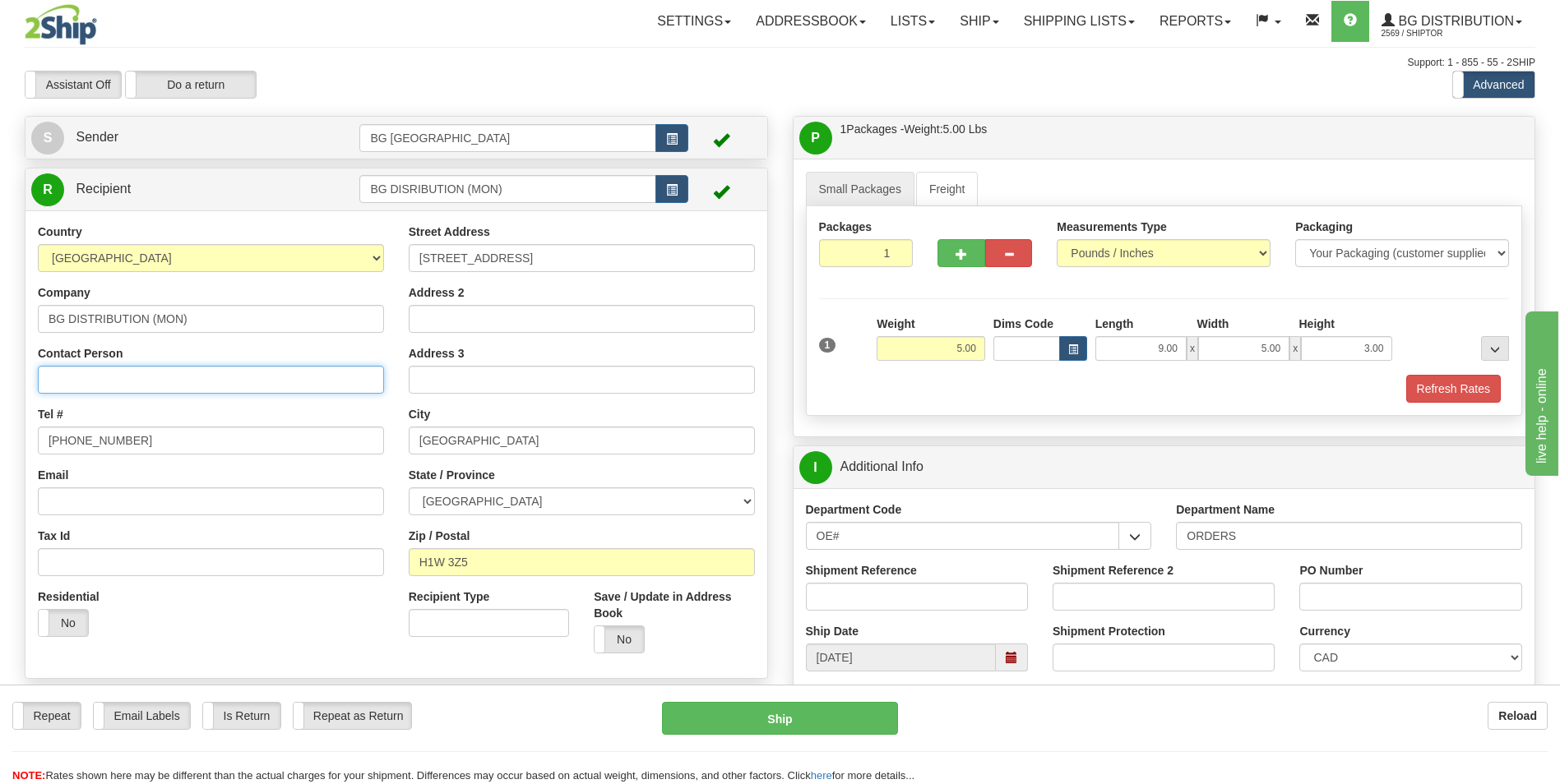
click at [40, 380] on input "Contact Person" at bounding box center [211, 380] width 346 height 28
type input "Att:[PERSON_NAME]"
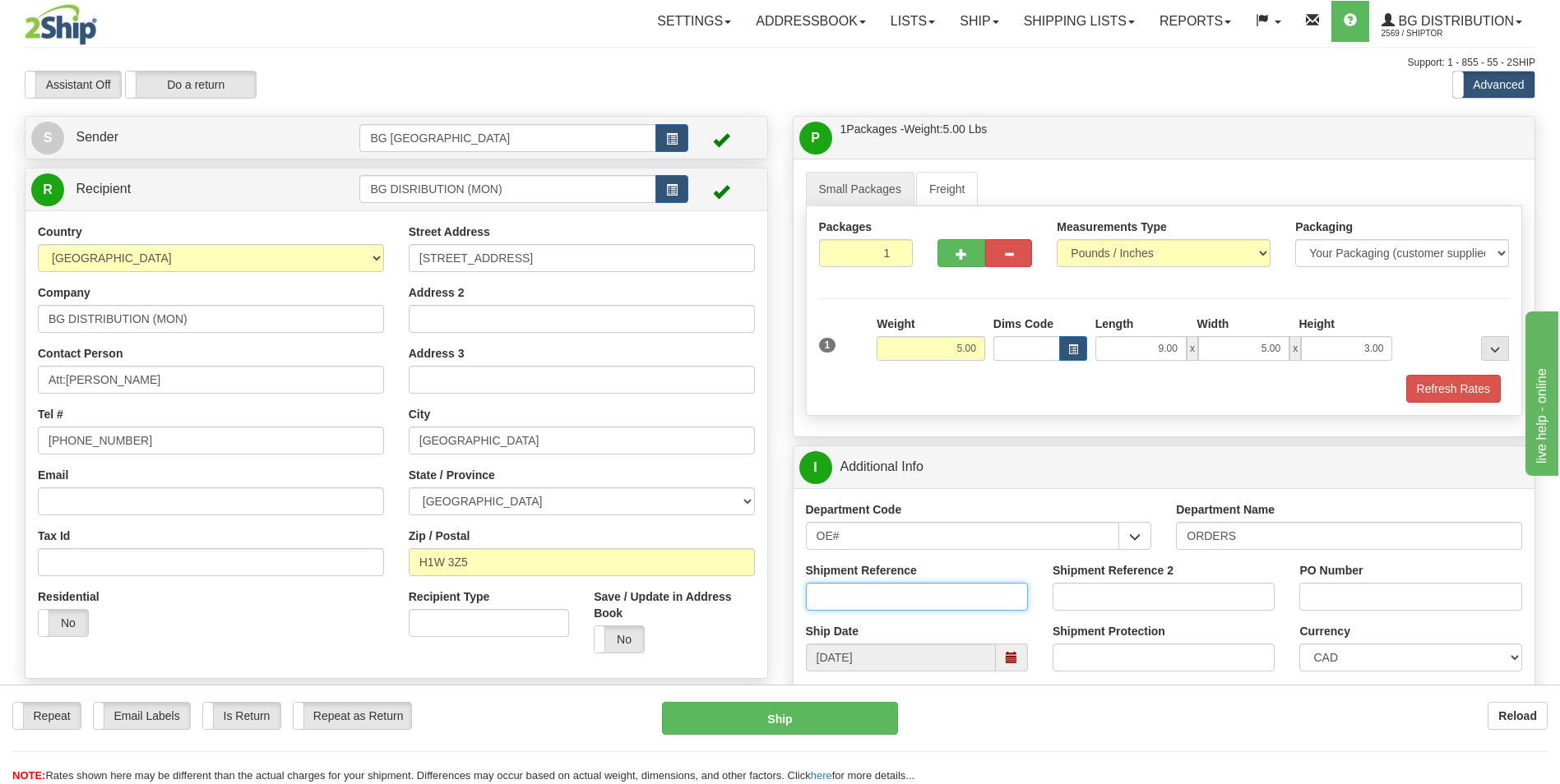
click at [877, 600] on input "Shipment Reference" at bounding box center [917, 597] width 222 height 28
paste input "Att:[PERSON_NAME]"
type input "Att:[PERSON_NAME]"
click at [1350, 595] on input "PO Number" at bounding box center [1410, 597] width 222 height 28
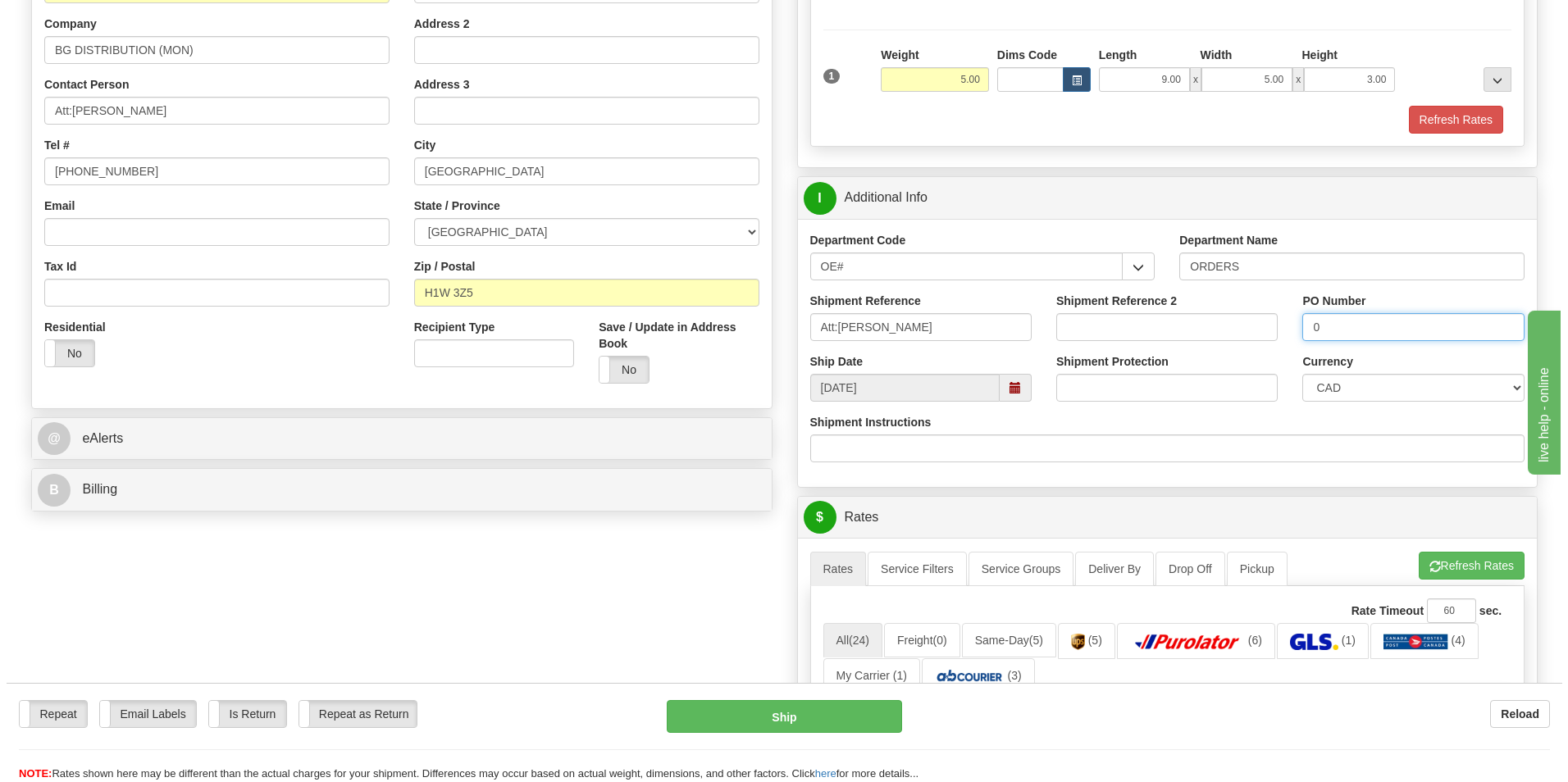
scroll to position [492, 0]
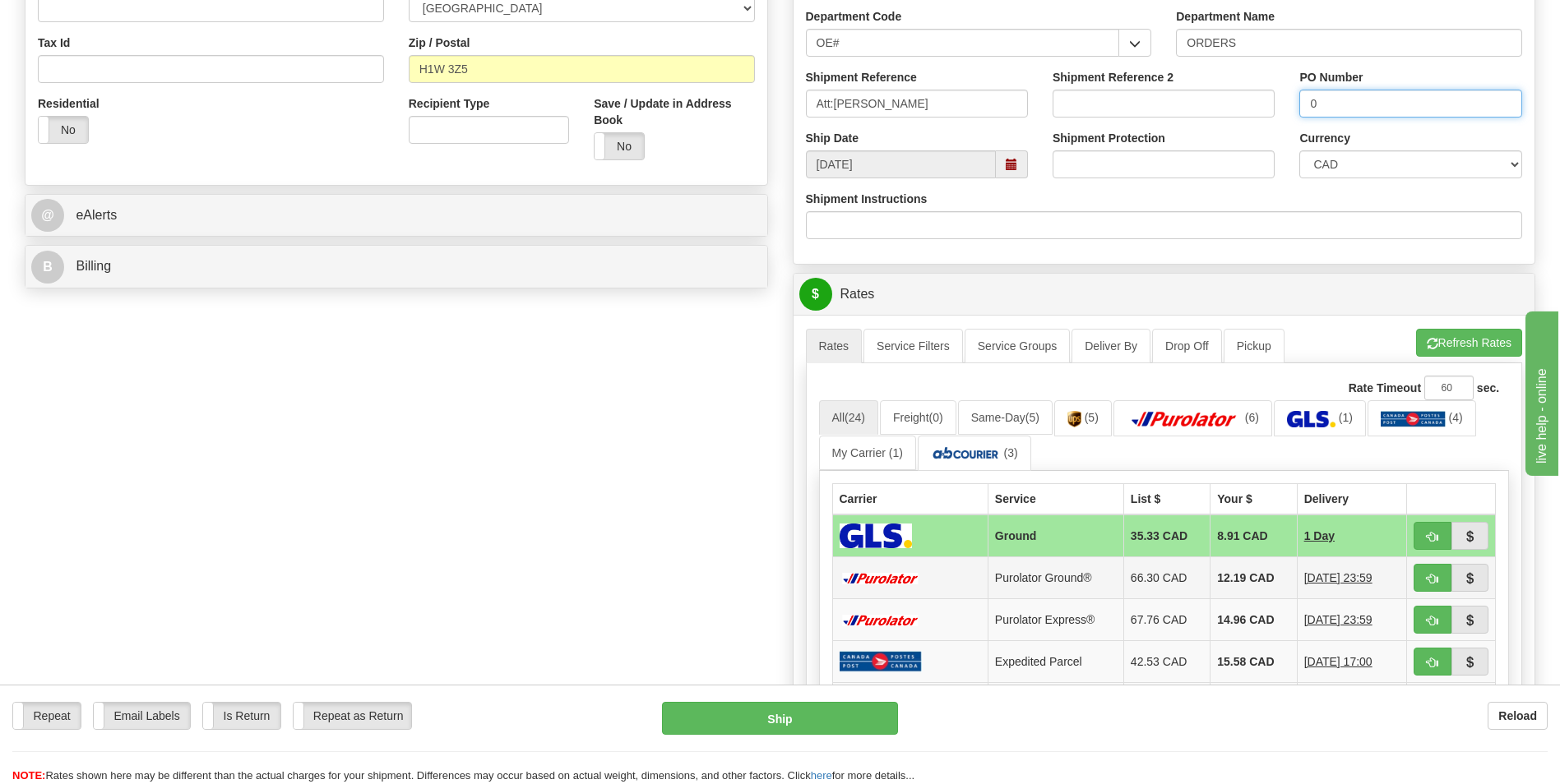
type input "0"
click at [1108, 582] on td "Purolator Ground®" at bounding box center [1055, 578] width 136 height 42
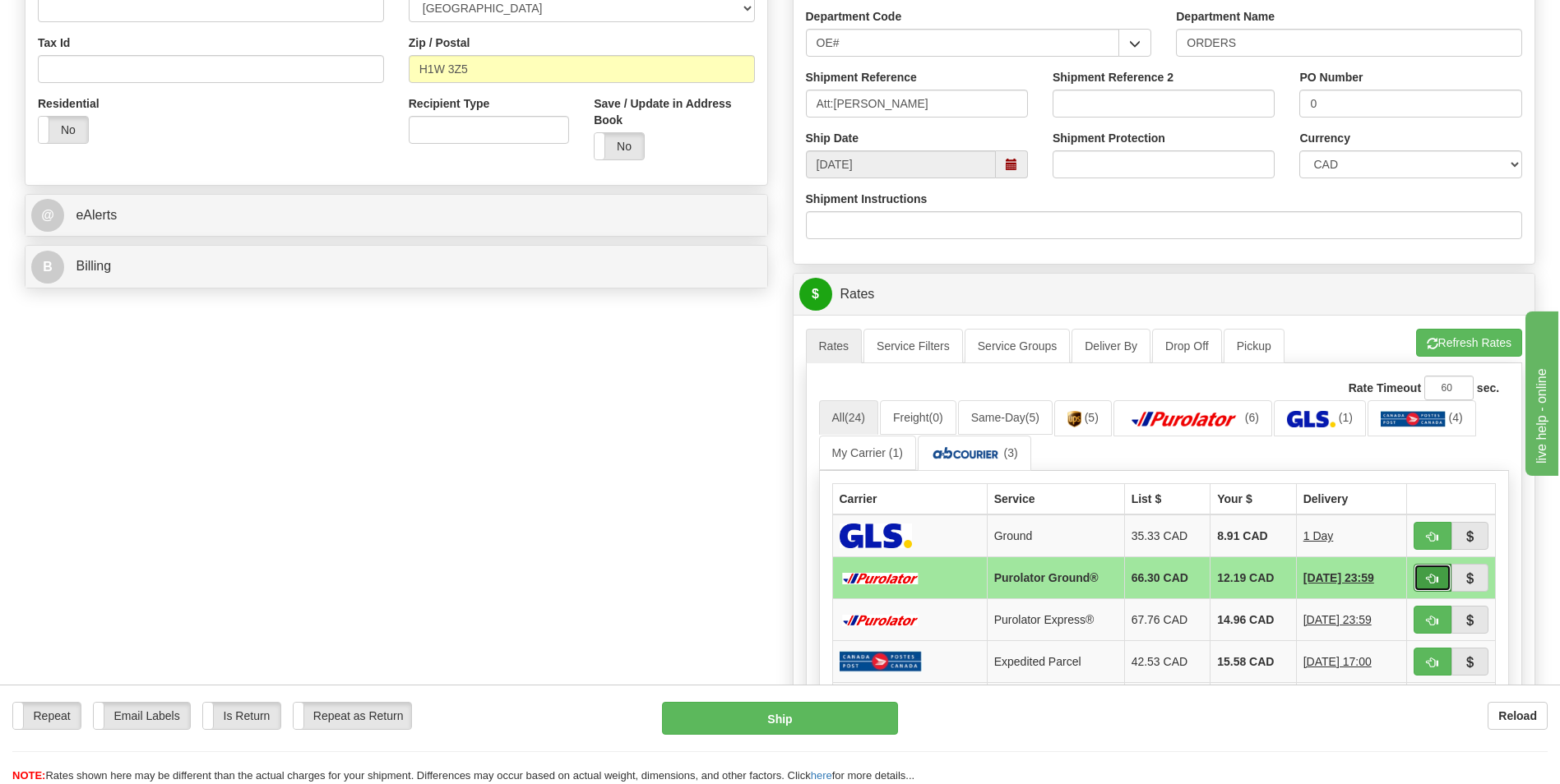
click at [1432, 570] on button "button" at bounding box center [1432, 578] width 38 height 28
type input "260"
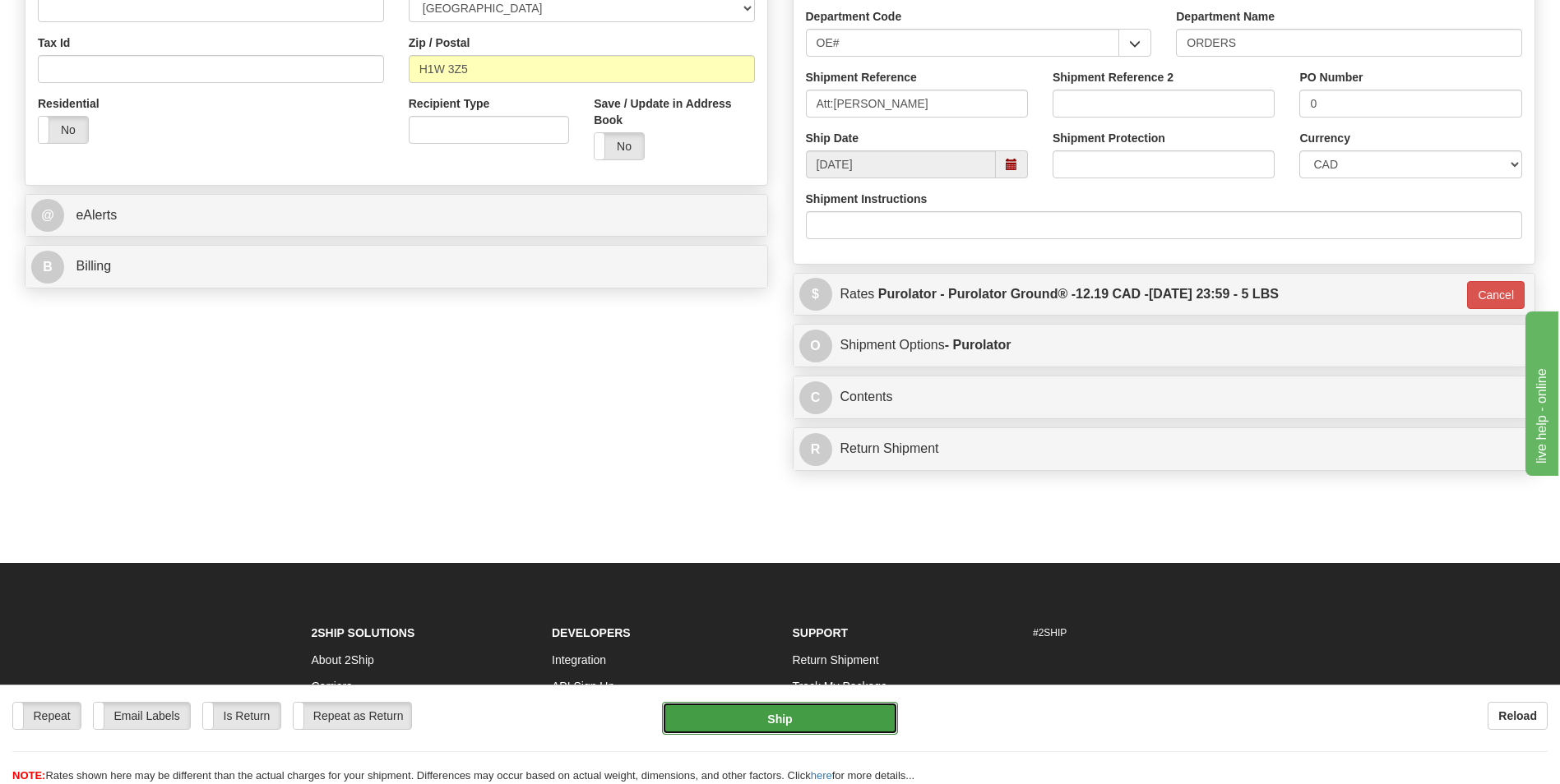
click at [824, 726] on button "Ship" at bounding box center [780, 719] width 236 height 33
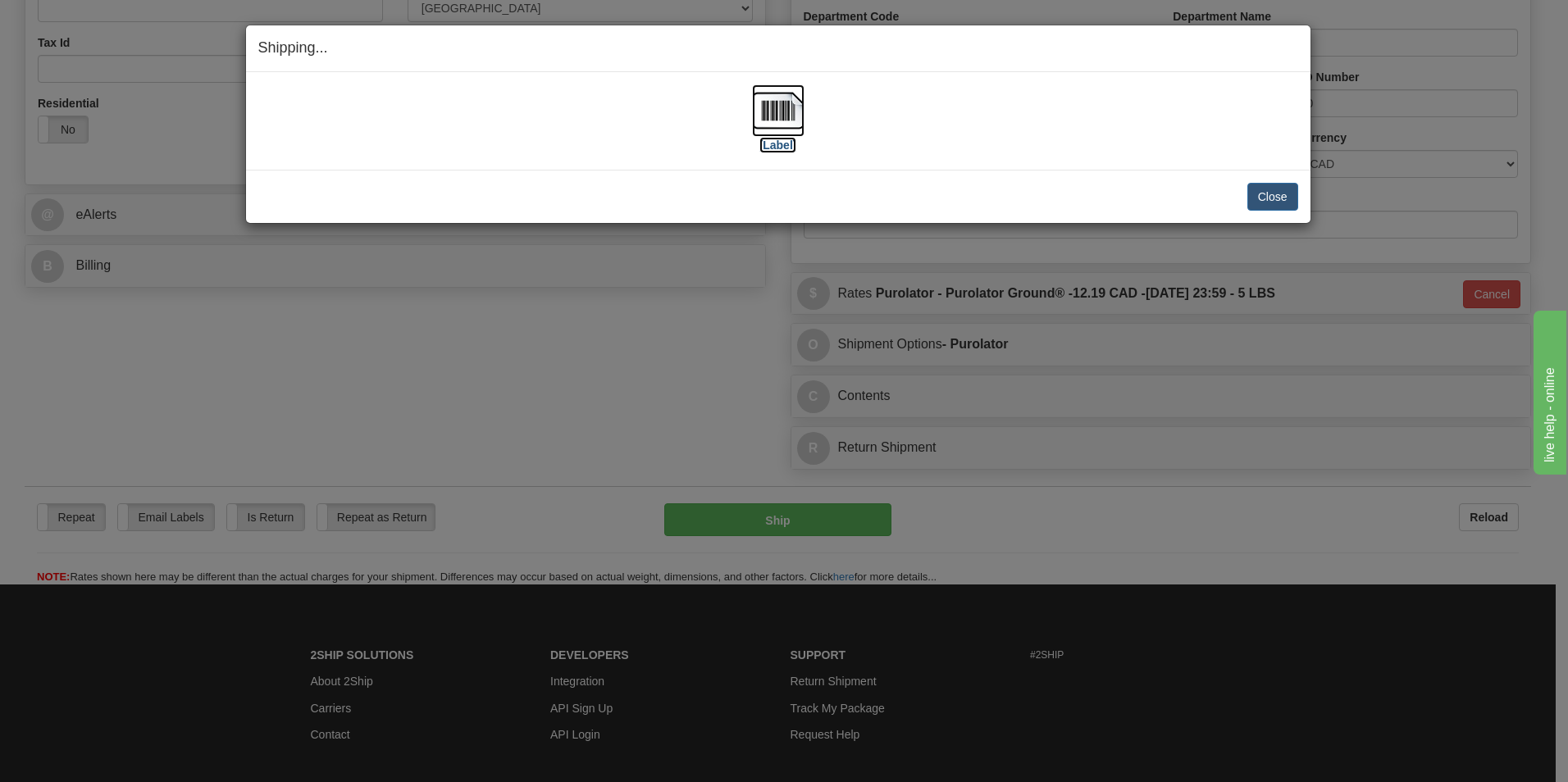
click at [794, 122] on img at bounding box center [778, 111] width 53 height 53
click at [1262, 205] on button "Close" at bounding box center [1272, 197] width 51 height 28
